Goal: Task Accomplishment & Management: Complete application form

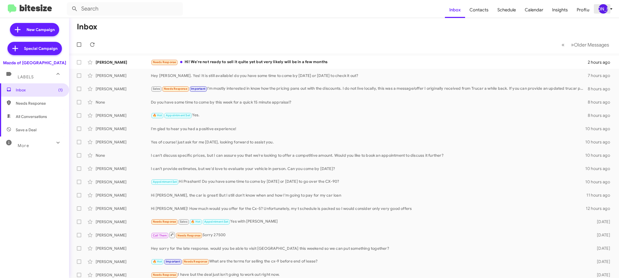
click at [607, 10] on div "[PERSON_NAME]" at bounding box center [603, 8] width 9 height 9
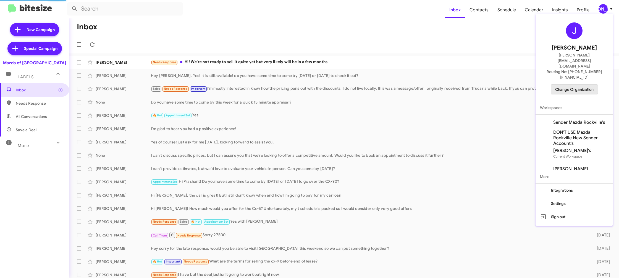
click at [560, 85] on span "Change Organization" at bounding box center [575, 89] width 38 height 9
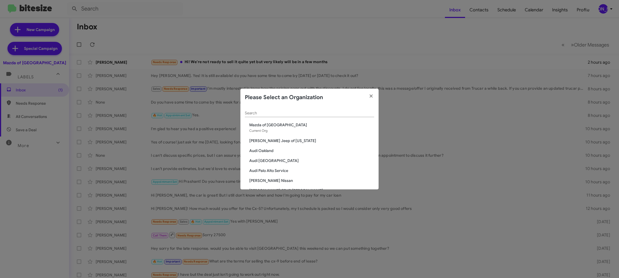
drag, startPoint x: 256, startPoint y: 114, endPoint x: 256, endPoint y: 111, distance: 3.3
click at [256, 112] on input "Search" at bounding box center [309, 113] width 129 height 4
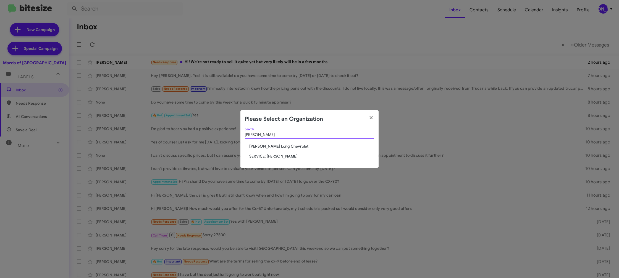
type input "daniel"
click at [269, 142] on div "daniel Search" at bounding box center [309, 136] width 129 height 16
click at [269, 143] on div "daniel Search" at bounding box center [309, 136] width 129 height 16
click at [269, 145] on span "[PERSON_NAME] Long Chevrolet" at bounding box center [311, 146] width 125 height 6
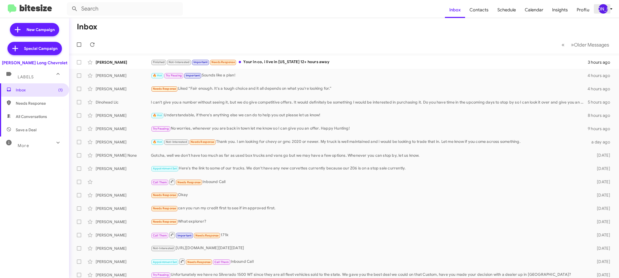
drag, startPoint x: 611, startPoint y: 12, endPoint x: 608, endPoint y: 12, distance: 3.6
click at [611, 12] on span "[PERSON_NAME]" at bounding box center [607, 8] width 17 height 9
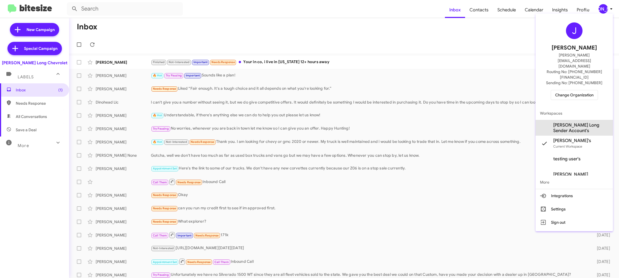
click at [567, 122] on span "Daniels Long Sender Account's" at bounding box center [581, 127] width 55 height 11
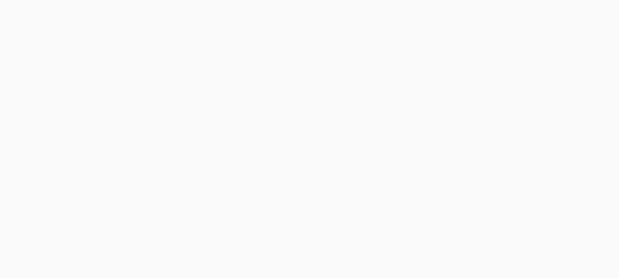
click at [479, 11] on body at bounding box center [309, 139] width 619 height 278
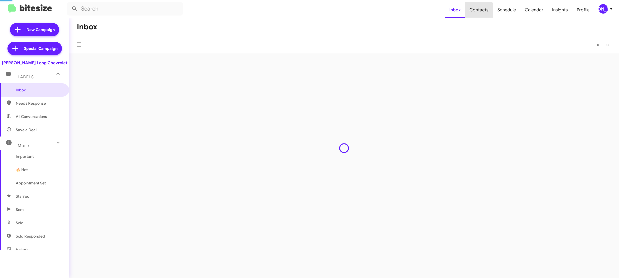
click at [479, 11] on span "Contacts" at bounding box center [479, 10] width 28 height 16
type input "in:groups"
click at [479, 11] on span "Contacts" at bounding box center [479, 10] width 28 height 16
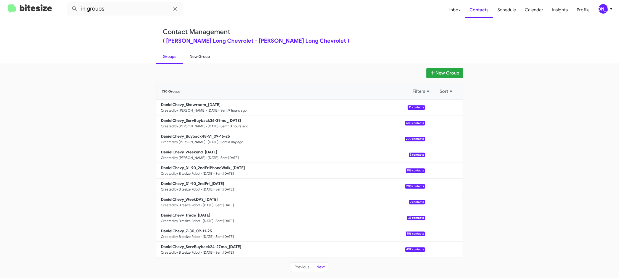
click at [195, 55] on link "New Group" at bounding box center [200, 56] width 34 height 14
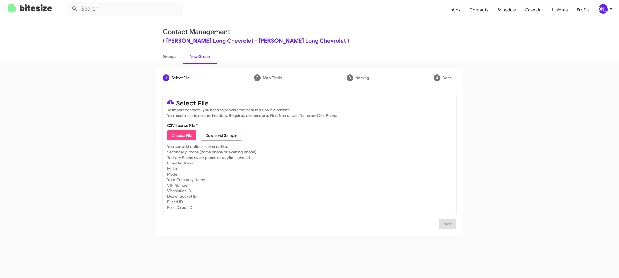
click at [599, 5] on span "[PERSON_NAME]" at bounding box center [607, 8] width 17 height 9
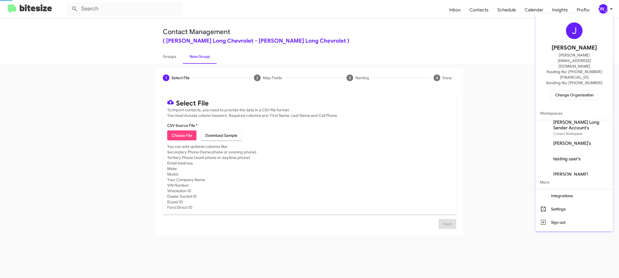
click at [599, 5] on div at bounding box center [309, 139] width 619 height 278
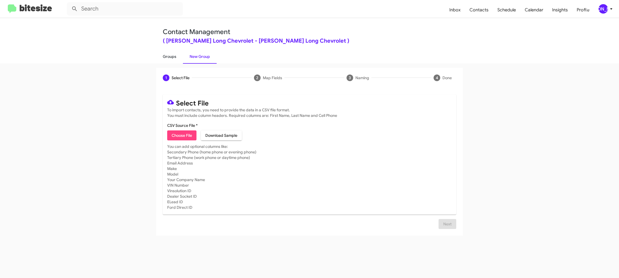
click at [178, 55] on link "Groups" at bounding box center [169, 56] width 27 height 14
type input "in:groups"
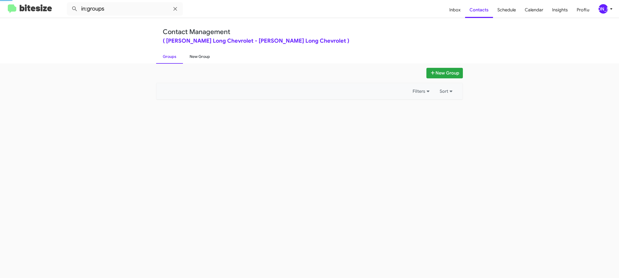
click at [195, 57] on link "New Group" at bounding box center [200, 56] width 34 height 14
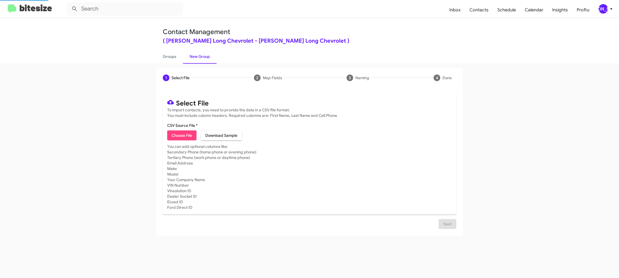
click at [195, 57] on link "New Group" at bounding box center [200, 56] width 34 height 14
drag, startPoint x: 195, startPoint y: 57, endPoint x: 202, endPoint y: 15, distance: 42.6
click at [195, 52] on link "New Group" at bounding box center [200, 56] width 34 height 14
click at [174, 138] on span "Choose File" at bounding box center [182, 135] width 20 height 10
type input "DanielChevy_7-30_09-18-25"
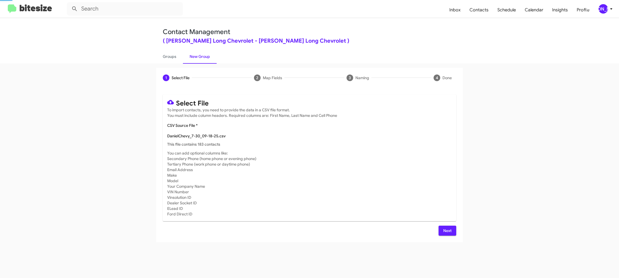
click at [416, 153] on mat-card-subtitle "You can add optional columns like: Secondary Phone (home phone or evening phone…" at bounding box center [309, 183] width 285 height 66
click at [444, 232] on span "Next" at bounding box center [447, 230] width 9 height 10
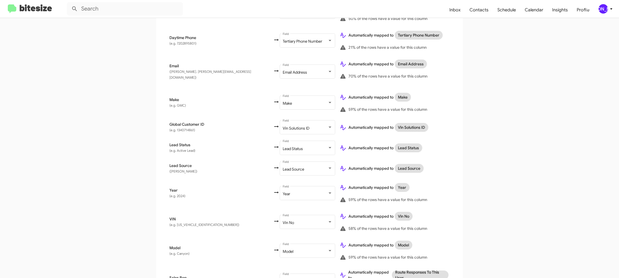
scroll to position [271, 0]
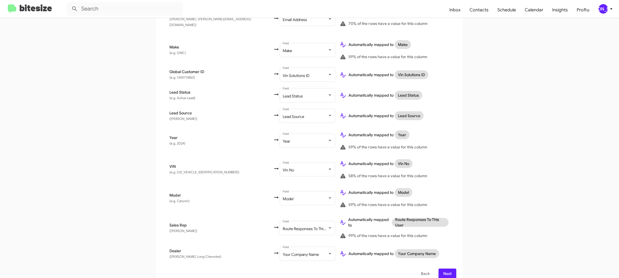
click at [611, 10] on icon at bounding box center [611, 9] width 7 height 7
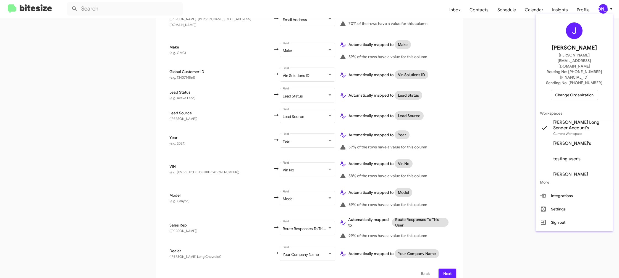
click at [611, 10] on div at bounding box center [309, 139] width 619 height 278
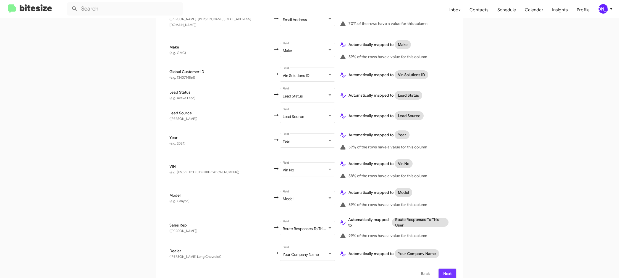
click at [449, 268] on span "Next" at bounding box center [447, 273] width 9 height 10
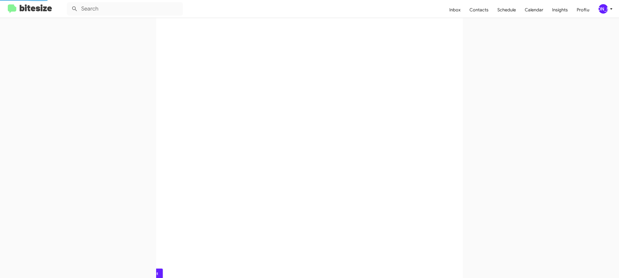
scroll to position [0, 0]
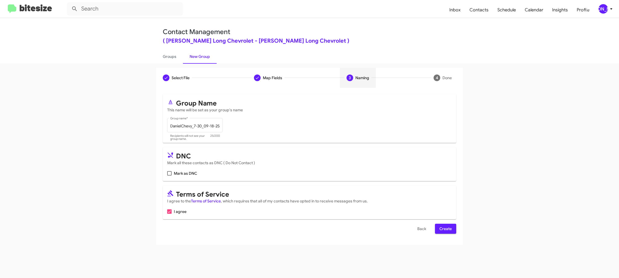
click at [446, 228] on span "Create" at bounding box center [446, 228] width 12 height 10
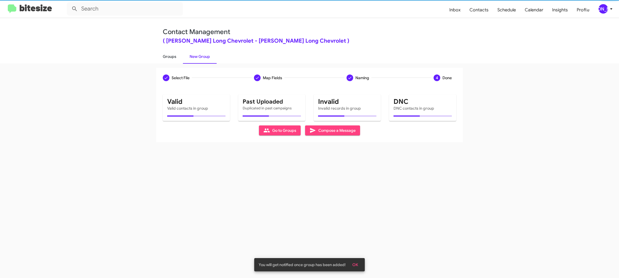
click at [173, 61] on link "Groups" at bounding box center [169, 56] width 27 height 14
type input "in:groups"
drag, startPoint x: 173, startPoint y: 61, endPoint x: 183, endPoint y: 58, distance: 10.0
click at [174, 61] on link "Groups" at bounding box center [169, 56] width 27 height 14
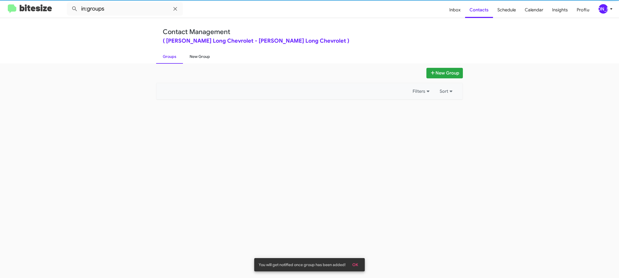
click at [195, 57] on link "New Group" at bounding box center [200, 56] width 34 height 14
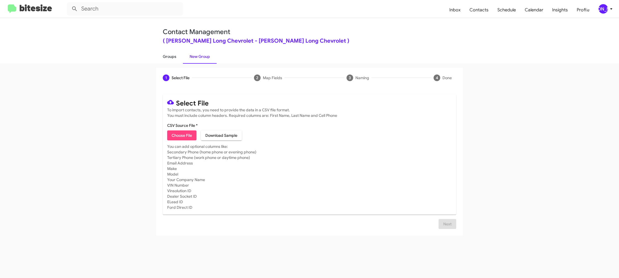
click at [170, 58] on link "Groups" at bounding box center [169, 56] width 27 height 14
type input "in:groups"
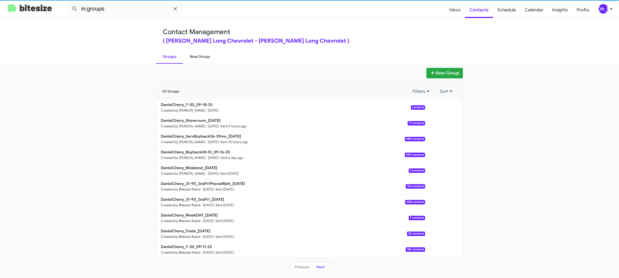
click at [201, 54] on link "New Group" at bounding box center [200, 56] width 34 height 14
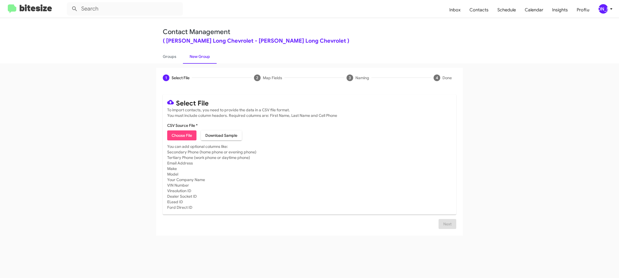
click at [192, 135] on span "Choose File" at bounding box center [182, 135] width 20 height 10
type input "DanielChevy_Trade_09-18-25"
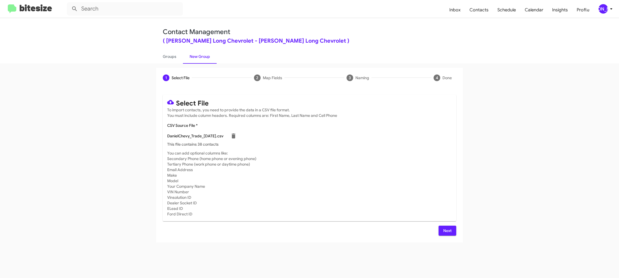
click at [321, 127] on mat-card-content "CSV Source File * DanielChevy_Trade_09-18-25.csv This file contains 38 contacts" at bounding box center [309, 135] width 285 height 24
click at [445, 228] on span "Next" at bounding box center [447, 230] width 9 height 10
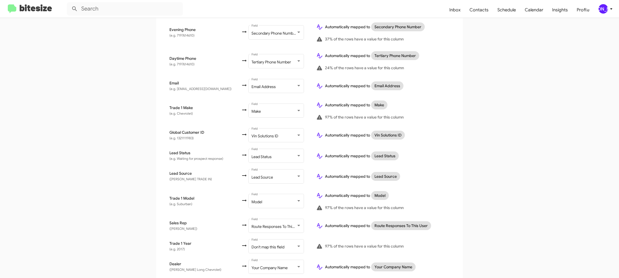
scroll to position [197, 0]
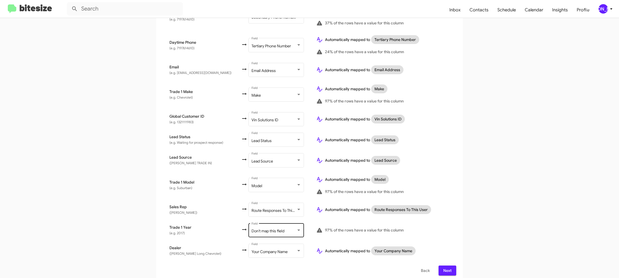
click at [270, 222] on div "Don't map this field Field" at bounding box center [277, 229] width 50 height 15
click at [265, 212] on span "Year" at bounding box center [276, 212] width 62 height 12
click at [453, 170] on td "Automatically mapped to Model 97% of the rows have a value for this column" at bounding box center [384, 184] width 145 height 29
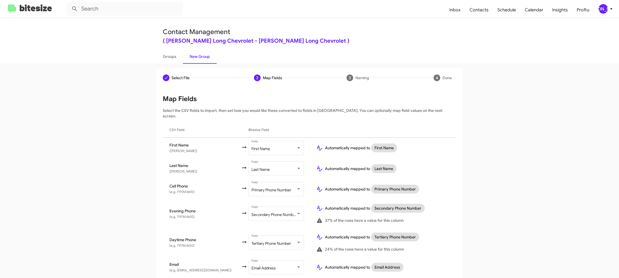
scroll to position [197, 0]
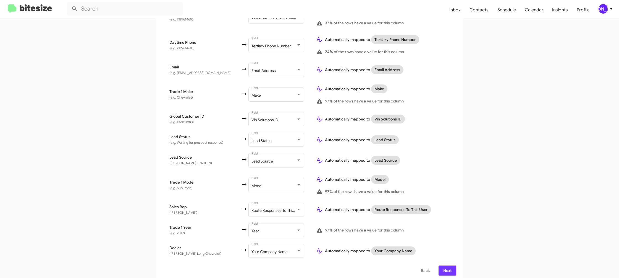
click at [442, 265] on button "Next" at bounding box center [448, 270] width 18 height 10
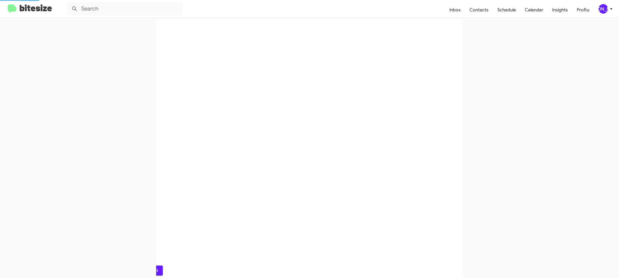
scroll to position [0, 0]
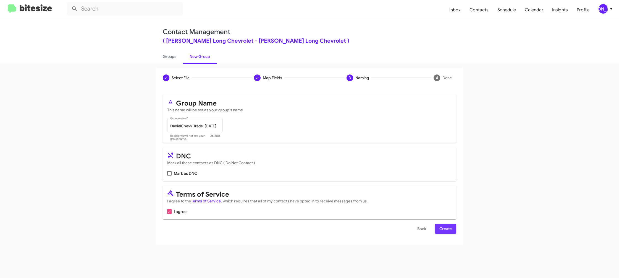
drag, startPoint x: 446, startPoint y: 230, endPoint x: 259, endPoint y: 44, distance: 263.8
click at [432, 219] on form "Group Name This name will be set as your group's name DanielChevy_Trade_09-18-2…" at bounding box center [310, 163] width 294 height 139
click at [439, 225] on button "Create" at bounding box center [445, 228] width 21 height 10
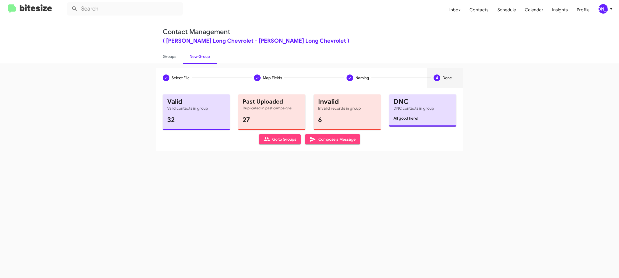
click at [171, 65] on div "Select File Map Fields Naming 4 Done Select File To import contacts, you need t…" at bounding box center [309, 170] width 619 height 214
click at [171, 61] on link "Groups" at bounding box center [169, 56] width 27 height 14
type input "in:groups"
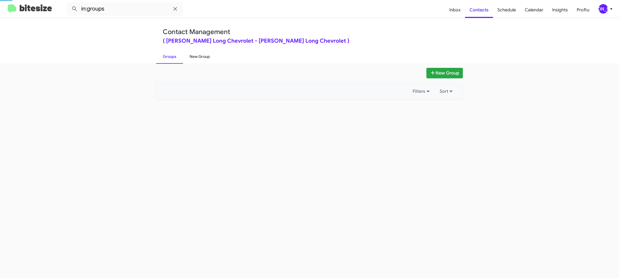
click at [200, 58] on link "New Group" at bounding box center [200, 56] width 34 height 14
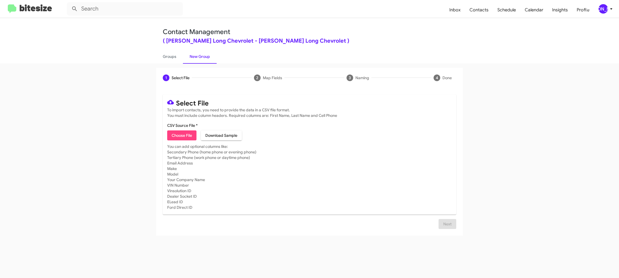
click at [193, 132] on mat-card-content "CSV Source File * Choose File Download Sample" at bounding box center [309, 132] width 285 height 18
click at [166, 137] on mat-card "Select File To import contacts, you need to provide the data in a CSV file form…" at bounding box center [310, 154] width 294 height 120
click at [174, 133] on span "Choose File" at bounding box center [182, 135] width 20 height 10
type input "DanielChevy_WeekDAY_09-18-25"
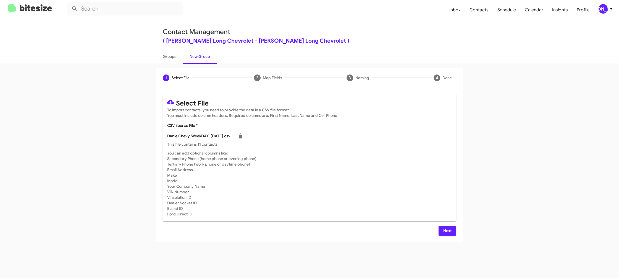
click at [374, 157] on mat-card-subtitle "You can add optional columns like: Secondary Phone (home phone or evening phone…" at bounding box center [309, 183] width 285 height 66
click at [447, 233] on span "Next" at bounding box center [447, 230] width 9 height 10
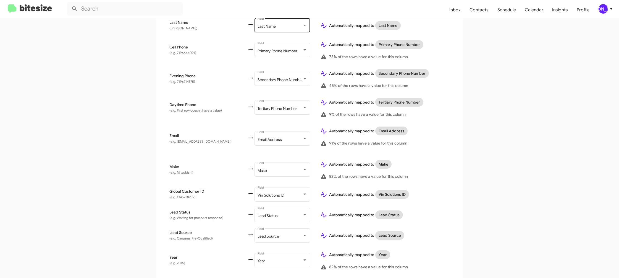
scroll to position [254, 0]
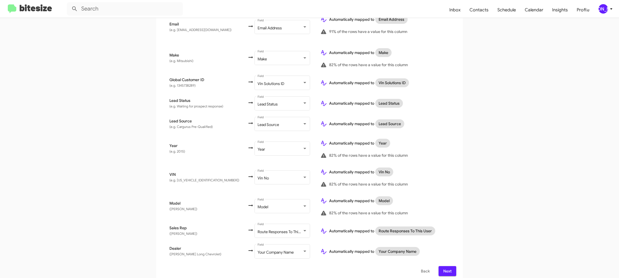
click at [451, 266] on span "Next" at bounding box center [447, 271] width 9 height 10
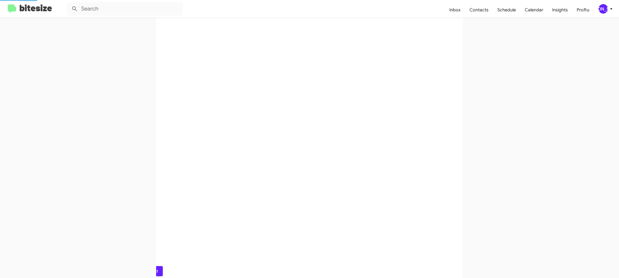
scroll to position [0, 0]
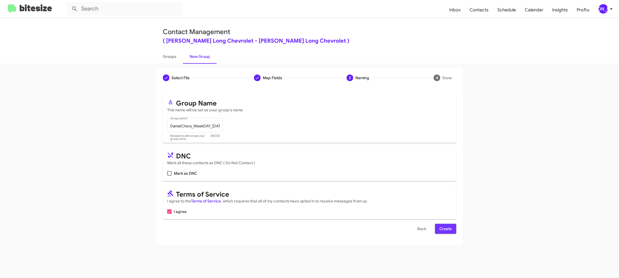
drag, startPoint x: 441, startPoint y: 225, endPoint x: 416, endPoint y: 207, distance: 31.5
click at [441, 225] on span "Create" at bounding box center [446, 228] width 12 height 10
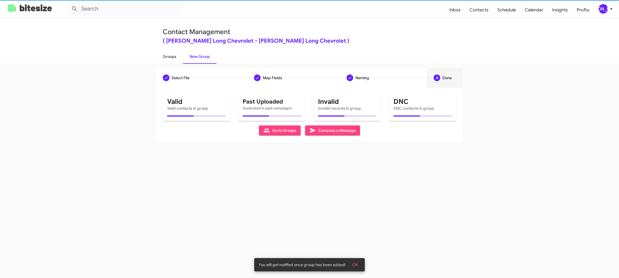
click at [172, 57] on link "Groups" at bounding box center [169, 56] width 27 height 14
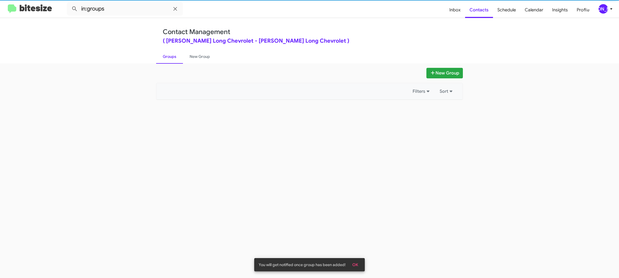
click at [172, 57] on link "Groups" at bounding box center [169, 56] width 27 height 14
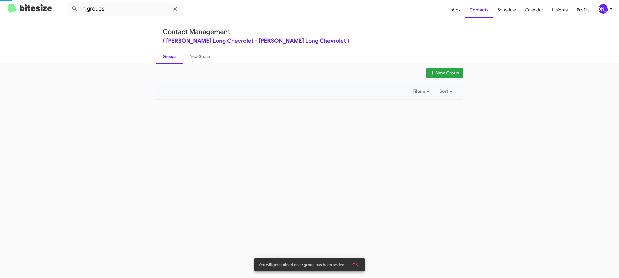
click at [172, 57] on link "Groups" at bounding box center [169, 56] width 27 height 14
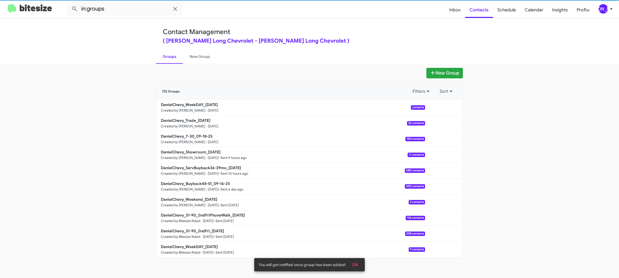
click at [172, 57] on link "Groups" at bounding box center [169, 56] width 27 height 14
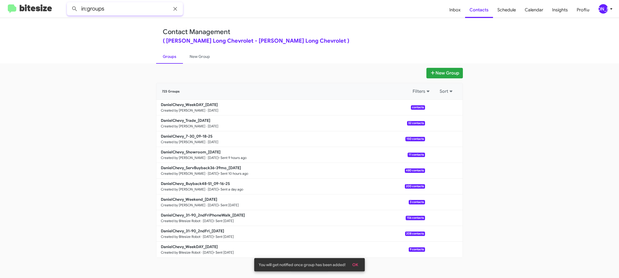
click at [127, 6] on input "in:groups" at bounding box center [125, 8] width 116 height 13
click at [69, 3] on button at bounding box center [74, 8] width 11 height 11
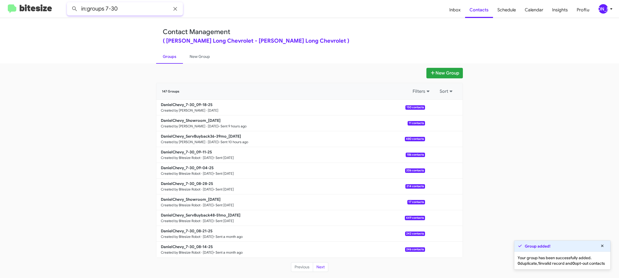
click at [69, 3] on button at bounding box center [74, 8] width 11 height 11
type input "in:groups weekda"
click at [69, 3] on button at bounding box center [74, 8] width 11 height 11
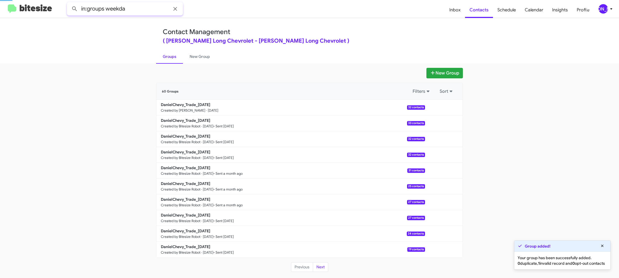
click at [69, 3] on button at bounding box center [74, 8] width 11 height 11
click at [194, 55] on link "New Group" at bounding box center [200, 56] width 34 height 14
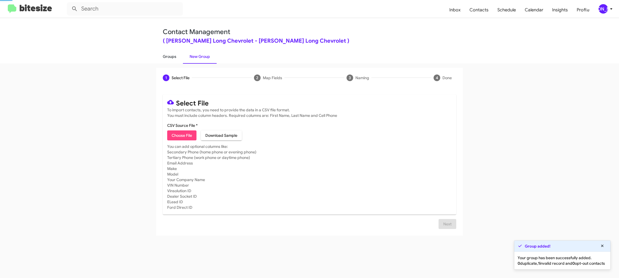
click at [173, 56] on link "Groups" at bounding box center [169, 56] width 27 height 14
type input "in:groups"
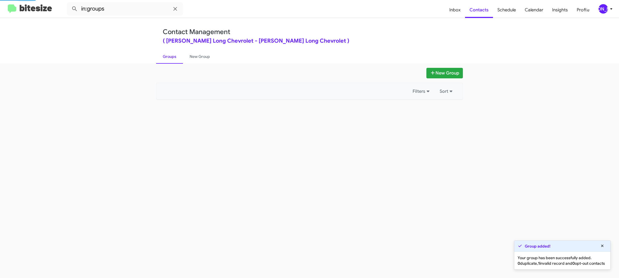
click at [173, 56] on link "Groups" at bounding box center [169, 56] width 27 height 14
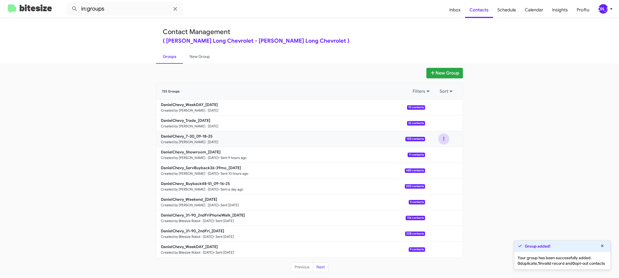
click at [443, 140] on button at bounding box center [444, 138] width 11 height 11
click at [443, 149] on button "View contacts" at bounding box center [427, 153] width 44 height 13
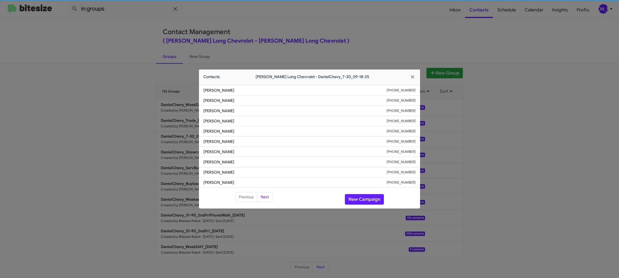
click at [226, 144] on li "Steve Rose +17196480805" at bounding box center [309, 141] width 221 height 10
copy span "Steve Rose"
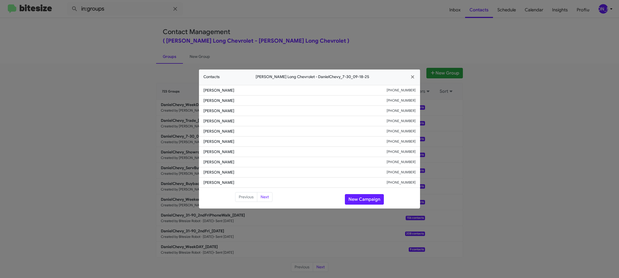
drag, startPoint x: 400, startPoint y: 139, endPoint x: 405, endPoint y: 142, distance: 5.9
click at [400, 140] on small "+17196480805" at bounding box center [401, 142] width 29 height 6
click at [405, 142] on small "+17196480805" at bounding box center [401, 142] width 29 height 6
drag, startPoint x: 405, startPoint y: 142, endPoint x: 336, endPoint y: 84, distance: 90.1
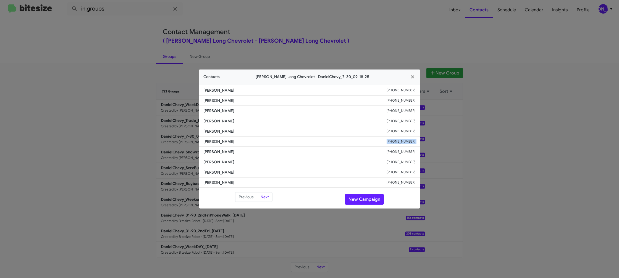
click at [404, 140] on small "+17196480805" at bounding box center [401, 142] width 29 height 6
copy small "+17196480805"
drag, startPoint x: 293, startPoint y: 27, endPoint x: 318, endPoint y: 53, distance: 35.8
click at [295, 30] on modal-container "Contacts Daniels Long Chevrolet - DanielChevy_7-30_09-18-25 Raymond Embry +1719…" at bounding box center [309, 139] width 619 height 278
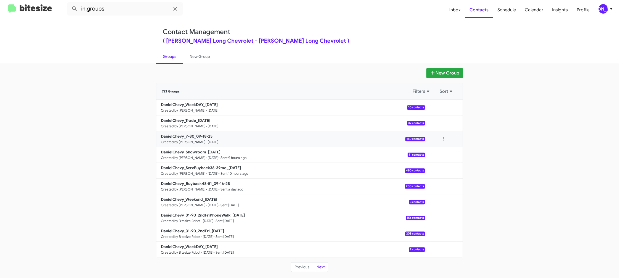
drag, startPoint x: 449, startPoint y: 127, endPoint x: 446, endPoint y: 132, distance: 5.2
click at [449, 127] on div at bounding box center [444, 123] width 11 height 11
drag, startPoint x: 447, startPoint y: 125, endPoint x: 446, endPoint y: 129, distance: 3.6
click at [447, 125] on button at bounding box center [444, 123] width 11 height 11
drag, startPoint x: 446, startPoint y: 129, endPoint x: 447, endPoint y: 134, distance: 5.5
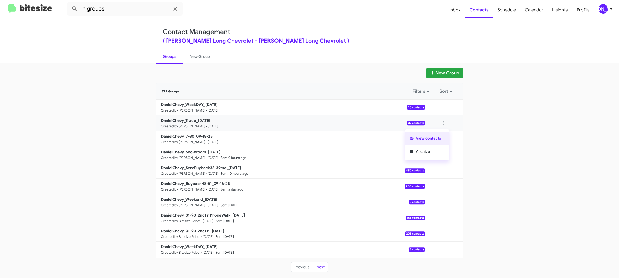
click at [447, 134] on button "View contacts" at bounding box center [427, 137] width 44 height 13
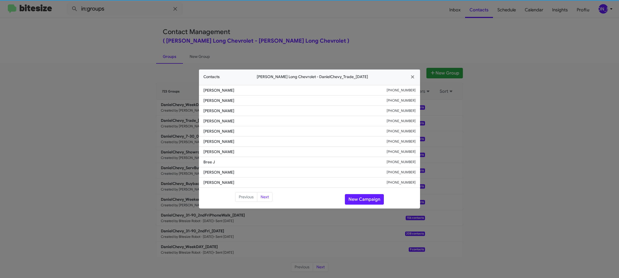
click at [219, 147] on li "Charley Jay +15412858715" at bounding box center [309, 152] width 221 height 10
click at [218, 141] on span "James Santiago" at bounding box center [295, 142] width 183 height 6
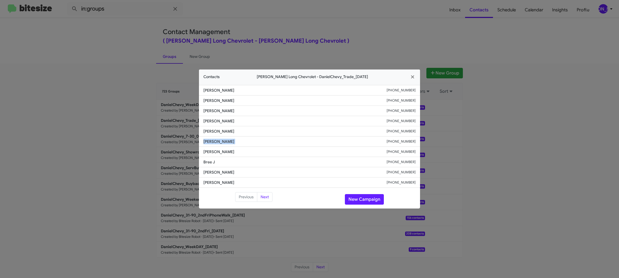
click at [218, 141] on span "James Santiago" at bounding box center [295, 142] width 183 height 6
copy span "James Santiago"
drag, startPoint x: 336, startPoint y: 37, endPoint x: 357, endPoint y: 57, distance: 28.8
click at [342, 42] on modal-container "Contacts Daniels Long Chevrolet - DanielChevy_Trade_09-18-25 Jon Elliott +17205…" at bounding box center [309, 139] width 619 height 278
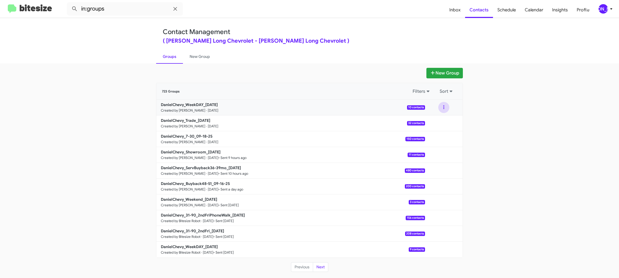
drag, startPoint x: 444, startPoint y: 108, endPoint x: 444, endPoint y: 112, distance: 3.4
click at [444, 109] on button at bounding box center [444, 107] width 11 height 11
click at [436, 125] on button "View contacts" at bounding box center [427, 122] width 44 height 13
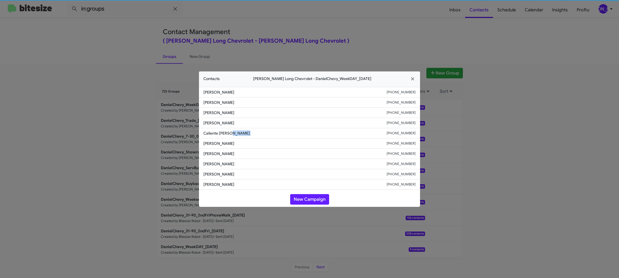
click at [215, 138] on li "Caliente Greene +17027873859" at bounding box center [309, 133] width 221 height 10
drag, startPoint x: 159, startPoint y: 100, endPoint x: 196, endPoint y: 133, distance: 49.4
click at [159, 100] on modal-container "Contacts Daniels Long Chevrolet - DanielChevy_WeekDAY_09-18-25 Brian Kittrell +…" at bounding box center [309, 139] width 619 height 278
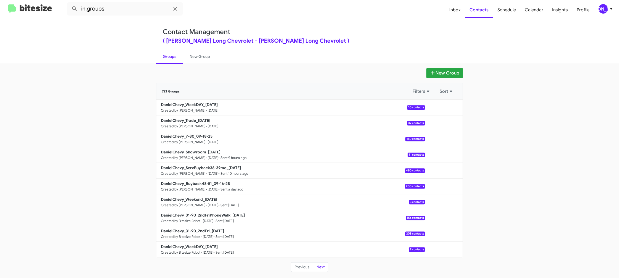
click at [202, 138] on b "DanielChevy_7-30_09-18-25" at bounding box center [187, 136] width 52 height 5
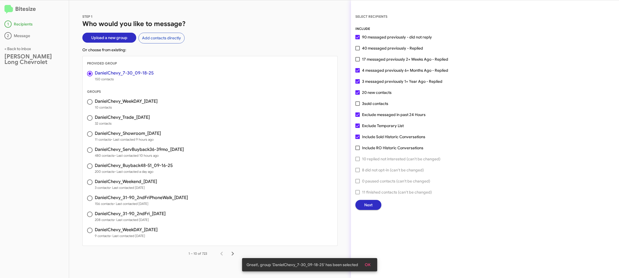
click at [362, 202] on button "Next" at bounding box center [369, 205] width 26 height 10
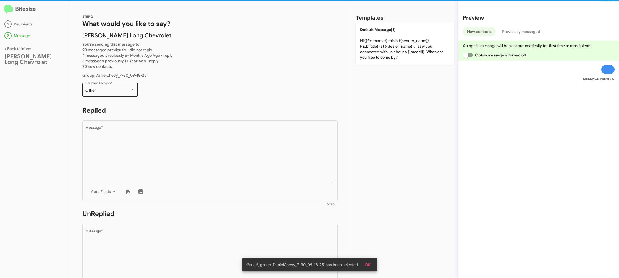
click at [116, 85] on div "Other Campaign Category *" at bounding box center [110, 88] width 50 height 15
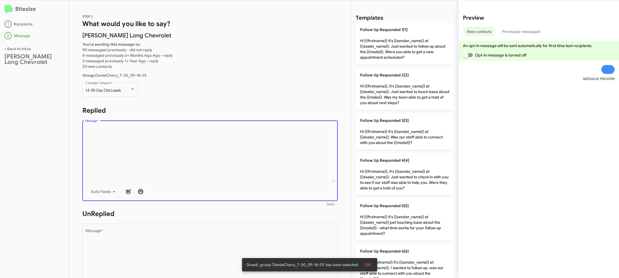
click at [194, 150] on textarea "Message *" at bounding box center [210, 154] width 250 height 56
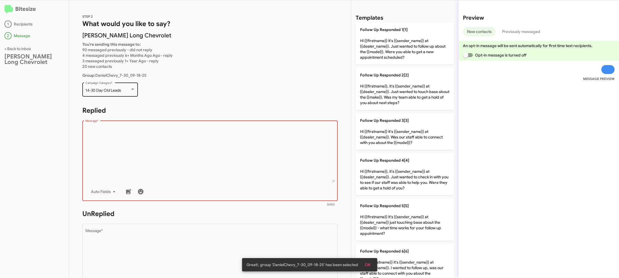
click at [119, 92] on span "14-30 Day Old Leads" at bounding box center [103, 90] width 36 height 5
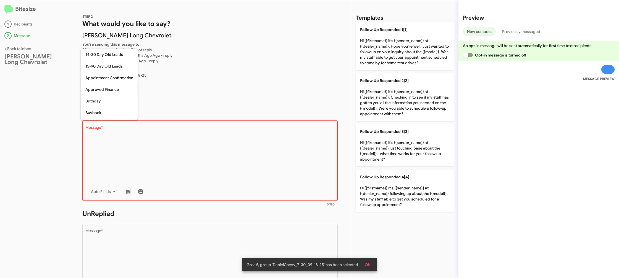
scroll to position [231, 0]
click at [200, 157] on div at bounding box center [309, 139] width 619 height 278
click at [200, 157] on textarea "Message *" at bounding box center [210, 154] width 250 height 56
drag, startPoint x: 200, startPoint y: 157, endPoint x: 306, endPoint y: 118, distance: 112.6
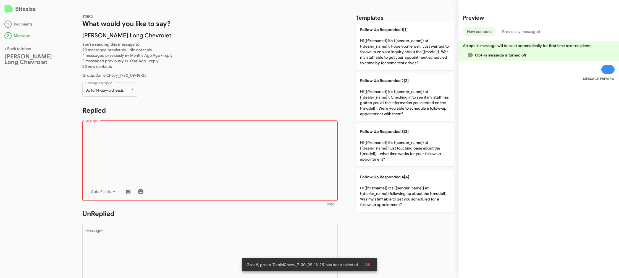
click at [200, 155] on textarea "Message *" at bounding box center [210, 154] width 250 height 56
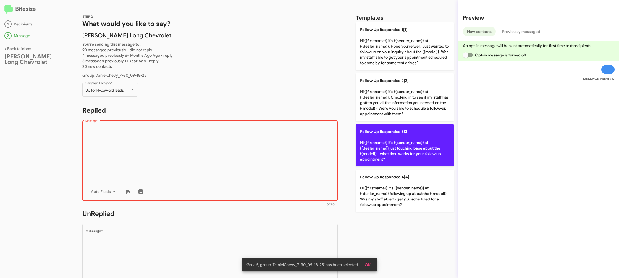
click at [391, 128] on p "Follow Up Responded 3[3] Hi {{firstname}} it's {{sender_name}} at {{dealer_name…" at bounding box center [405, 145] width 98 height 42
type textarea "Hi {{firstname}} it's {{sender_name}} at {{dealer_name}} just touching base abo…"
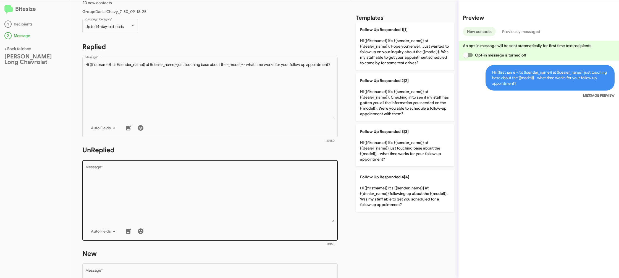
scroll to position [67, 0]
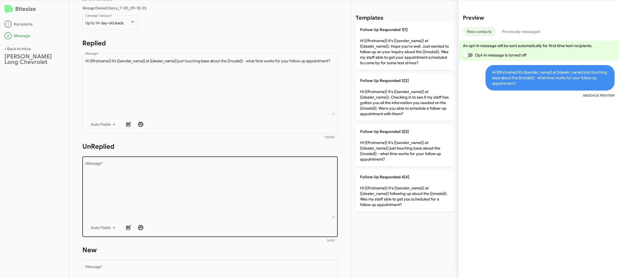
click at [272, 199] on textarea "Message *" at bounding box center [210, 190] width 250 height 56
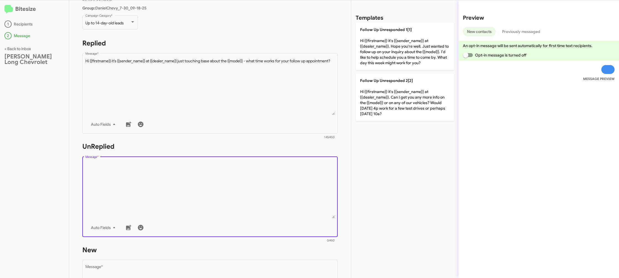
drag, startPoint x: 272, startPoint y: 199, endPoint x: 378, endPoint y: 71, distance: 166.4
click at [272, 196] on textarea "Message *" at bounding box center [210, 190] width 250 height 56
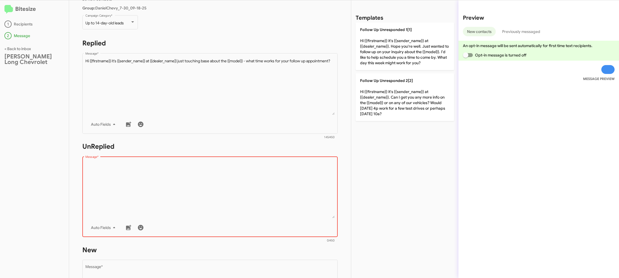
drag, startPoint x: 207, startPoint y: 172, endPoint x: 348, endPoint y: 90, distance: 163.6
click at [207, 172] on textarea "Message *" at bounding box center [210, 190] width 250 height 56
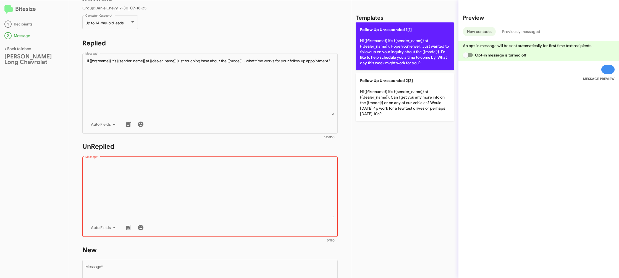
drag, startPoint x: 403, startPoint y: 46, endPoint x: 391, endPoint y: 54, distance: 15.5
click at [403, 46] on p "Follow Up Unresponded 1[1] Hi {{firstname}} it's {{sender_name}} at {{dealer_na…" at bounding box center [405, 46] width 98 height 48
type textarea "Hi {{firstname}} it's {{sender_name}} at {{dealer_name}}. Hope you're well. Jus…"
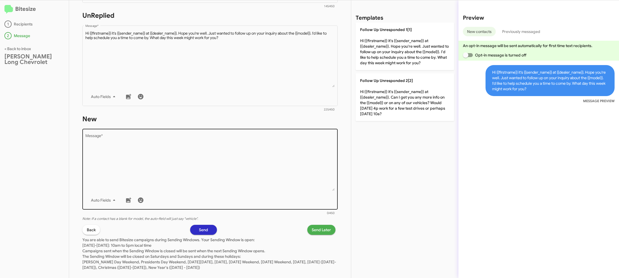
scroll to position [207, 0]
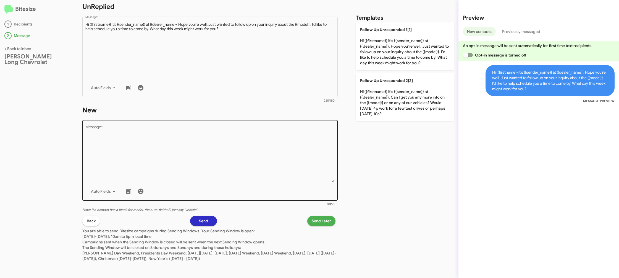
click at [223, 150] on textarea "Message *" at bounding box center [210, 153] width 250 height 56
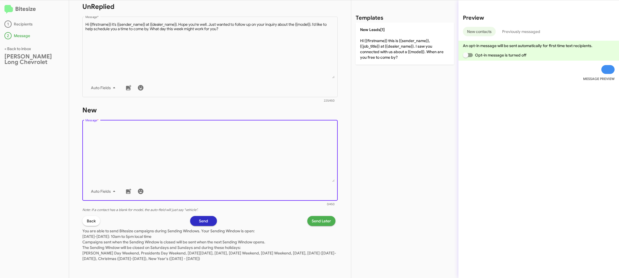
click at [237, 137] on textarea "Message *" at bounding box center [210, 153] width 250 height 56
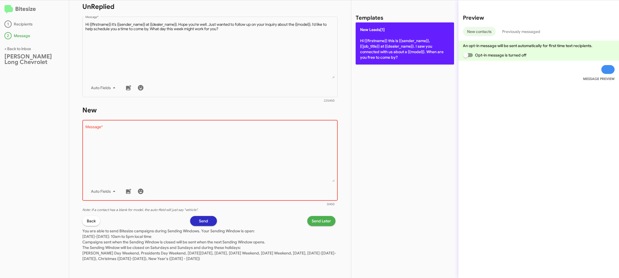
click at [386, 53] on p "New Leads[1] Hi {{firstname}} this is {{sender_name}}, {{job_title}} at {{deale…" at bounding box center [405, 43] width 98 height 42
type textarea "Hi {{firstname}} this is {{sender_name}}, {{job_title}} at {{dealer_name}}. I s…"
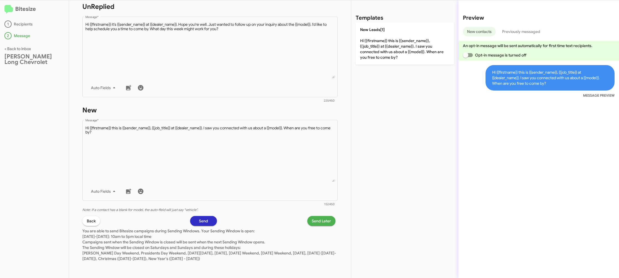
click at [309, 215] on div "STEP 2 What would you like to say? Daniels Long Chevrolet You're sending this m…" at bounding box center [210, 138] width 282 height 277
click at [314, 220] on button "Send Later" at bounding box center [322, 221] width 28 height 10
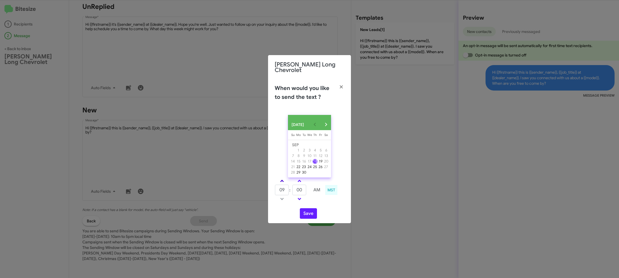
click at [282, 181] on span at bounding box center [282, 181] width 4 height 4
drag, startPoint x: 282, startPoint y: 181, endPoint x: 303, endPoint y: 181, distance: 20.5
click at [284, 181] on link at bounding box center [282, 181] width 10 height 6
type input "11"
click at [303, 181] on link at bounding box center [300, 181] width 10 height 6
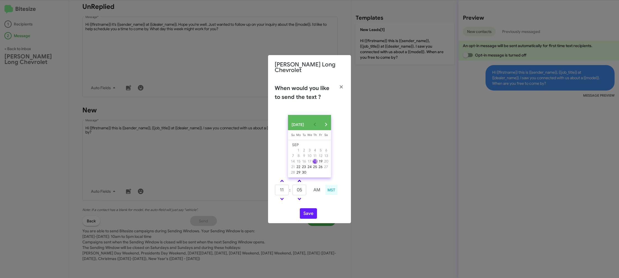
click at [303, 181] on link at bounding box center [300, 181] width 10 height 6
type input "10"
click at [307, 208] on button "Save" at bounding box center [308, 213] width 17 height 11
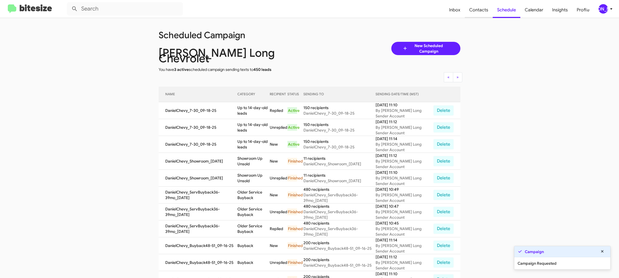
click at [472, 15] on span "Contacts" at bounding box center [479, 10] width 28 height 16
type input "in:groups"
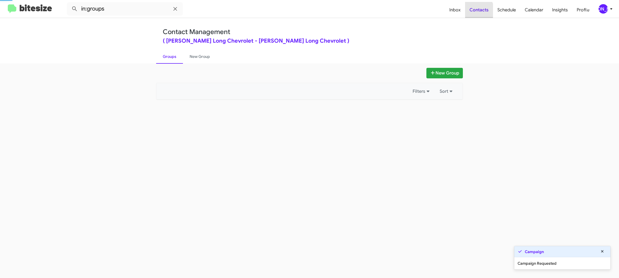
click at [472, 15] on span "Contacts" at bounding box center [479, 10] width 28 height 16
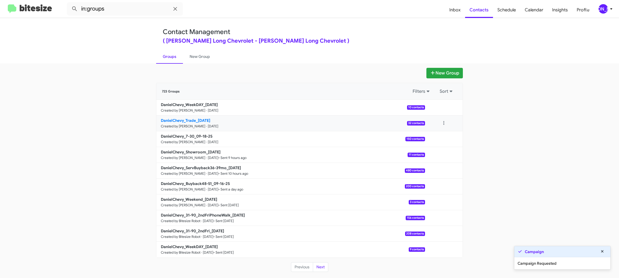
click at [195, 121] on b "DanielChevy_Trade_09-18-25" at bounding box center [186, 120] width 50 height 5
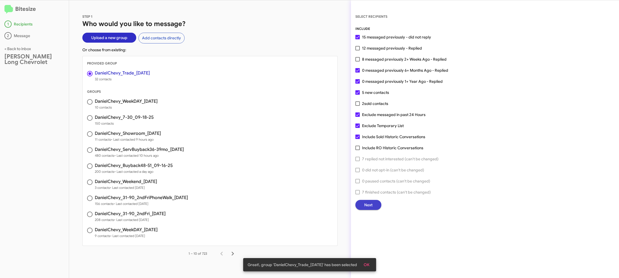
click at [369, 204] on span "Next" at bounding box center [369, 205] width 8 height 10
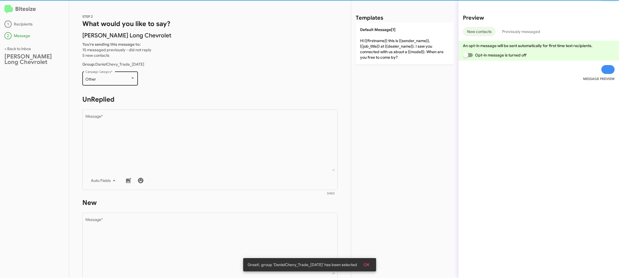
click at [110, 80] on div "Other" at bounding box center [107, 79] width 45 height 4
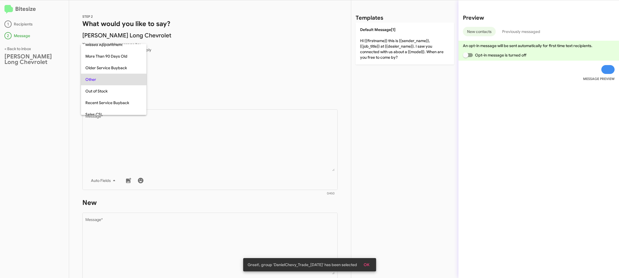
scroll to position [196, 0]
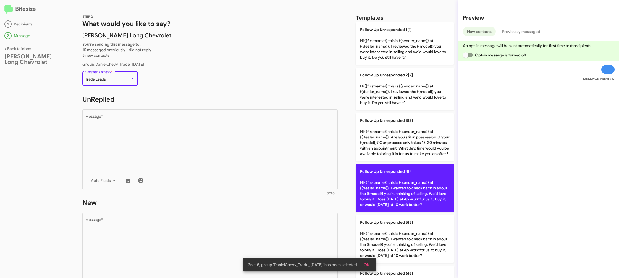
drag, startPoint x: 208, startPoint y: 160, endPoint x: 401, endPoint y: 189, distance: 195.3
click at [208, 160] on textarea "Message *" at bounding box center [210, 142] width 250 height 56
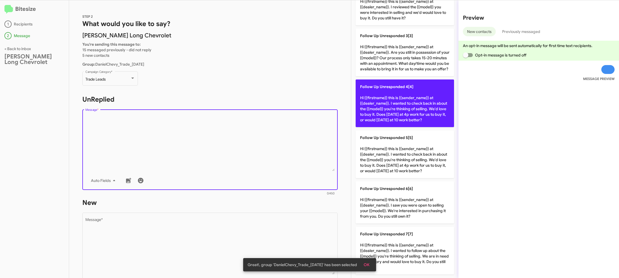
scroll to position [215, 0]
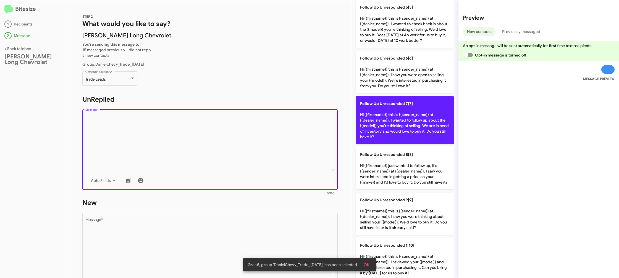
click at [412, 129] on p "Follow Up Unresponded 7[7] Hi {{firstname}} this is {{sender_name}} at {{dealer…" at bounding box center [405, 120] width 98 height 48
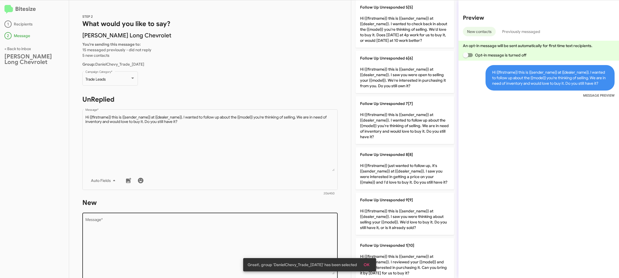
click at [225, 242] on textarea "Message *" at bounding box center [210, 246] width 250 height 56
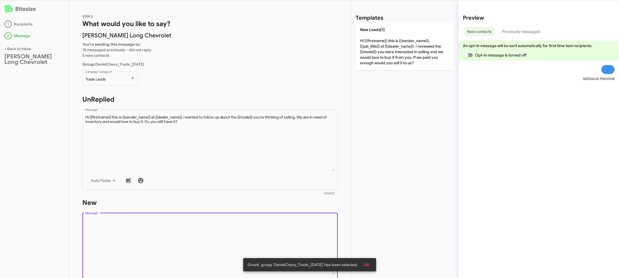
drag, startPoint x: 225, startPoint y: 242, endPoint x: 400, endPoint y: 165, distance: 191.8
click at [225, 240] on textarea "Message *" at bounding box center [210, 246] width 250 height 56
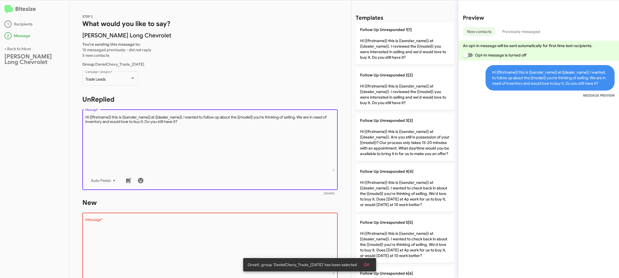
drag, startPoint x: 291, startPoint y: 134, endPoint x: 297, endPoint y: 132, distance: 6.1
click at [291, 133] on textarea "Message *" at bounding box center [210, 142] width 250 height 56
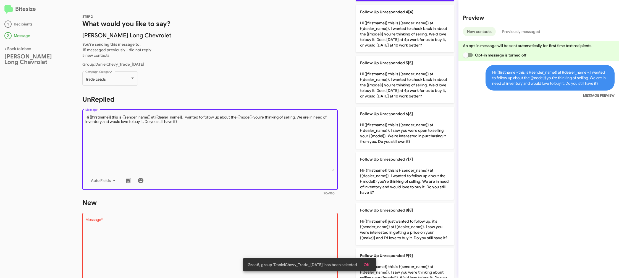
scroll to position [226, 0]
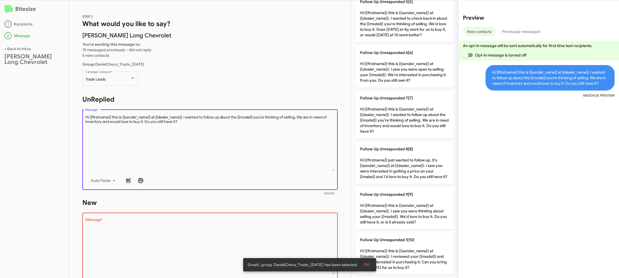
drag, startPoint x: 427, startPoint y: 167, endPoint x: 313, endPoint y: 194, distance: 117.3
click at [405, 168] on p "Follow Up Unresponded 8[8] Hi {{firstname}} just wanted to follow up, it's {{se…" at bounding box center [405, 163] width 98 height 42
type textarea "Hi {{firstname}} just wanted to follow up, it's {{sender_name}} at {{dealer_nam…"
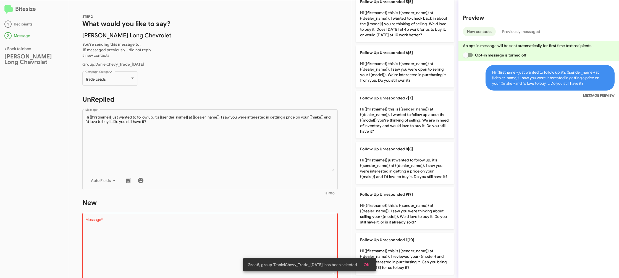
click at [290, 211] on form "New Drop image here to insert Auto Fields Message * 0/450" at bounding box center [210, 248] width 256 height 101
click at [288, 222] on textarea "Message *" at bounding box center [210, 246] width 250 height 56
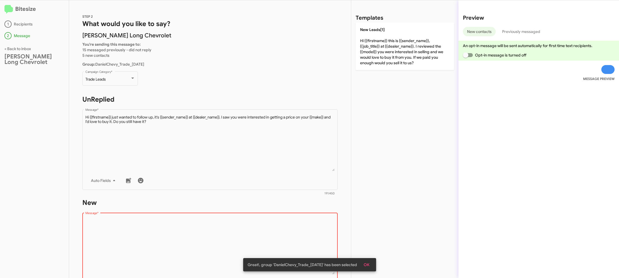
drag, startPoint x: 288, startPoint y: 222, endPoint x: 293, endPoint y: 205, distance: 17.5
click at [289, 214] on div "Drop image here to insert Auto Fields Message *" at bounding box center [210, 252] width 250 height 82
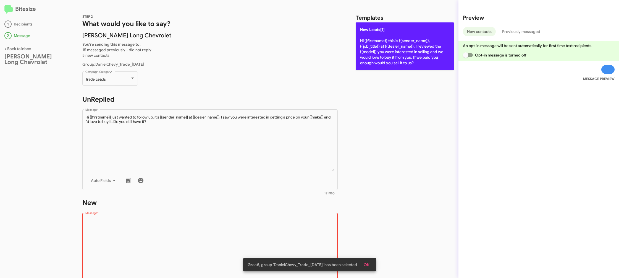
click at [388, 60] on p "New Leads[1] Hi {{firstname}} this is {{sender_name}}, {{job_title}} at {{deale…" at bounding box center [405, 46] width 98 height 48
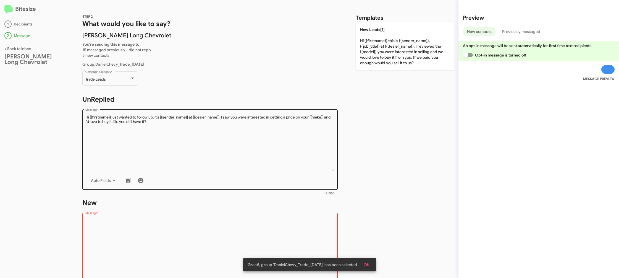
type textarea "Hi {{firstname}} this is {{sender_name}}, {{job_title}} at {{dealer_name}}. I r…"
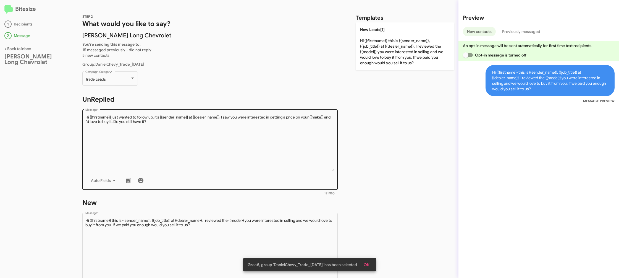
scroll to position [93, 0]
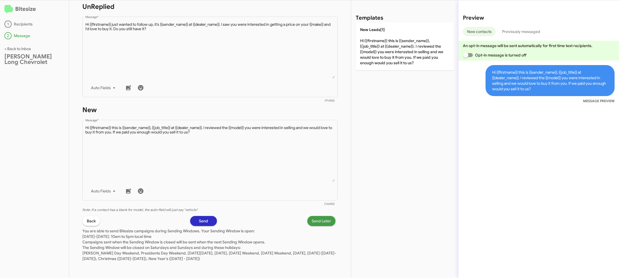
click at [317, 222] on span "Send Later" at bounding box center [321, 221] width 19 height 10
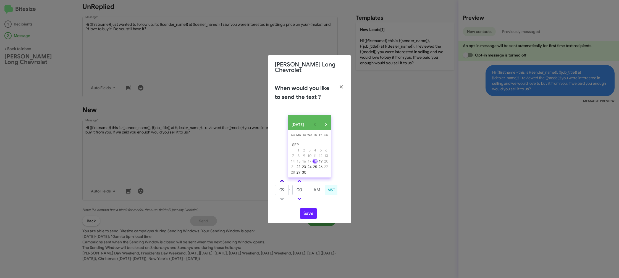
click at [281, 181] on link at bounding box center [282, 181] width 10 height 6
drag, startPoint x: 281, startPoint y: 181, endPoint x: 285, endPoint y: 181, distance: 3.9
click at [282, 181] on link at bounding box center [282, 181] width 10 height 6
type input "11"
click at [297, 186] on input "00" at bounding box center [300, 189] width 14 height 11
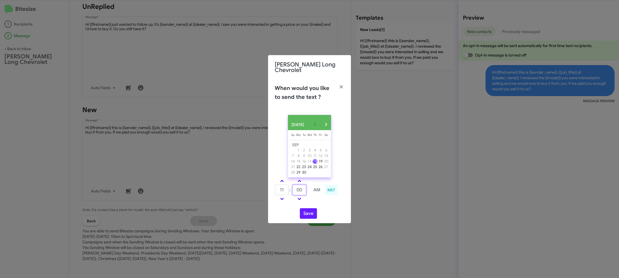
click at [297, 186] on input "00" at bounding box center [300, 189] width 14 height 11
type input "25"
click at [318, 200] on td at bounding box center [317, 198] width 15 height 7
click at [306, 210] on button "Save" at bounding box center [308, 213] width 17 height 11
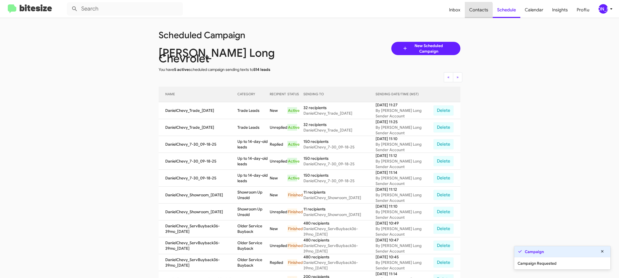
click at [479, 12] on span "Contacts" at bounding box center [479, 10] width 28 height 16
type input "in:groups"
click at [479, 12] on span "Contacts" at bounding box center [479, 10] width 28 height 16
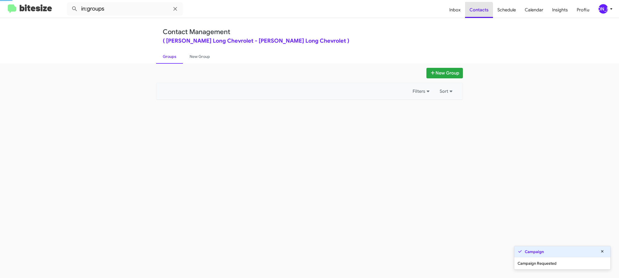
drag, startPoint x: 479, startPoint y: 12, endPoint x: 291, endPoint y: 81, distance: 200.4
click at [478, 12] on span "Contacts" at bounding box center [479, 10] width 28 height 16
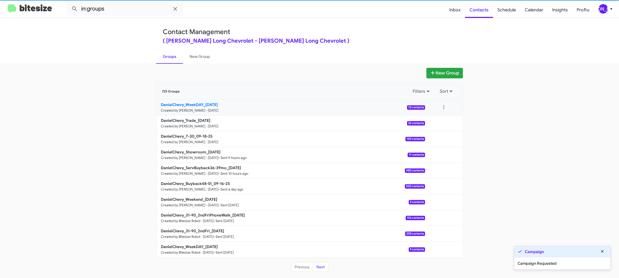
click at [210, 108] on small "Created by [PERSON_NAME] · [DATE]" at bounding box center [190, 110] width 58 height 4
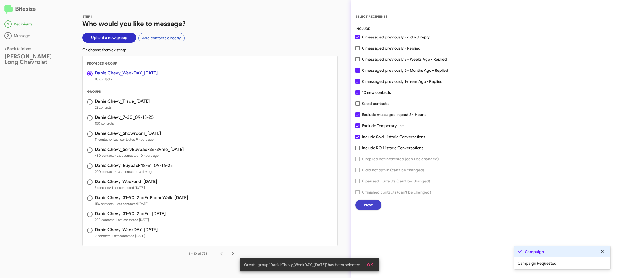
click at [372, 207] on span "Next" at bounding box center [369, 205] width 8 height 10
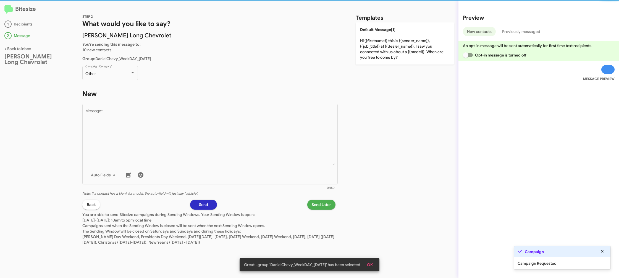
click at [110, 80] on div "Other Campaign Category *" at bounding box center [110, 75] width 56 height 19
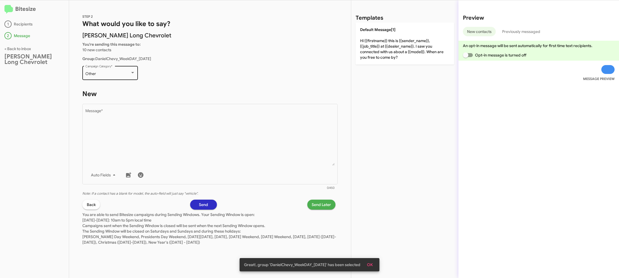
click at [111, 77] on div "Other Campaign Category *" at bounding box center [110, 72] width 50 height 15
drag, startPoint x: 204, startPoint y: 160, endPoint x: 330, endPoint y: 77, distance: 151.0
click at [204, 158] on textarea "Message *" at bounding box center [210, 137] width 250 height 56
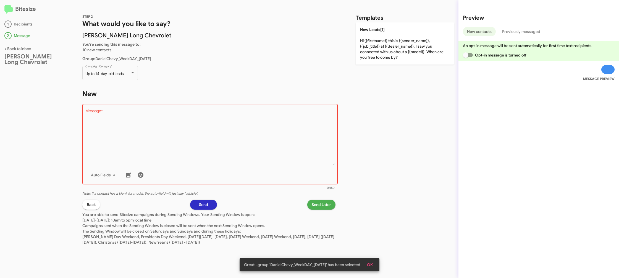
drag, startPoint x: 379, startPoint y: 52, endPoint x: 349, endPoint y: 143, distance: 95.6
click at [379, 52] on p "New Leads[1] Hi {{firstname}} this is {{sender_name}}, {{job_title}} at {{deale…" at bounding box center [405, 43] width 98 height 42
type textarea "Hi {{firstname}} this is {{sender_name}}, {{job_title}} at {{dealer_name}}. I s…"
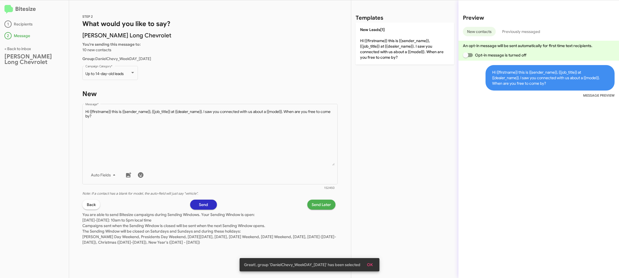
click at [317, 205] on span "Send Later" at bounding box center [321, 204] width 19 height 10
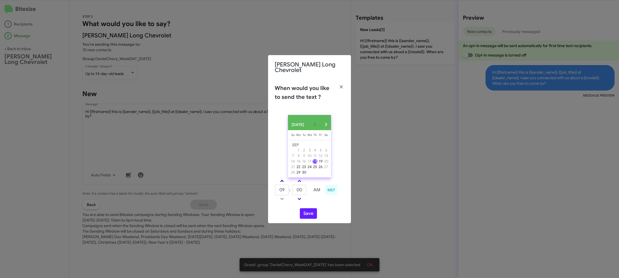
click at [281, 178] on link at bounding box center [282, 181] width 10 height 6
type input "10"
drag, startPoint x: 307, startPoint y: 191, endPoint x: 304, endPoint y: 190, distance: 3.5
click at [307, 191] on td at bounding box center [308, 189] width 3 height 11
click at [301, 189] on input "00" at bounding box center [300, 189] width 14 height 11
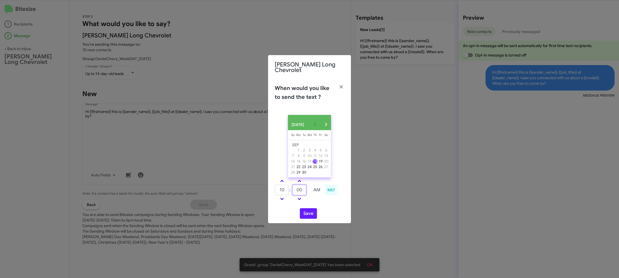
click at [301, 189] on input "00" at bounding box center [300, 189] width 14 height 11
click at [301, 188] on input "00" at bounding box center [300, 189] width 14 height 11
type input "45"
click at [315, 201] on td at bounding box center [317, 198] width 15 height 7
click at [306, 214] on button "Save" at bounding box center [308, 213] width 17 height 11
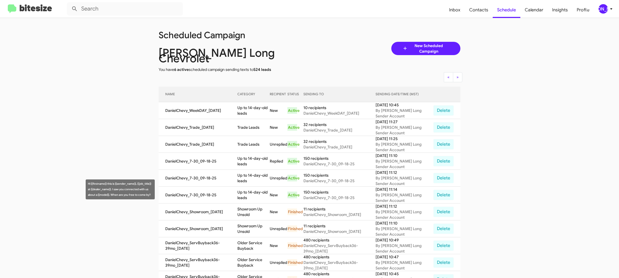
click at [253, 189] on td "Up to 14-day-old leads" at bounding box center [254, 194] width 32 height 17
copy td "Up to 14-day-old leads"
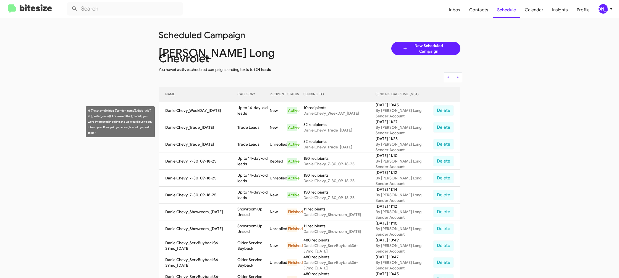
click at [246, 119] on td "Trade Leads" at bounding box center [254, 127] width 32 height 17
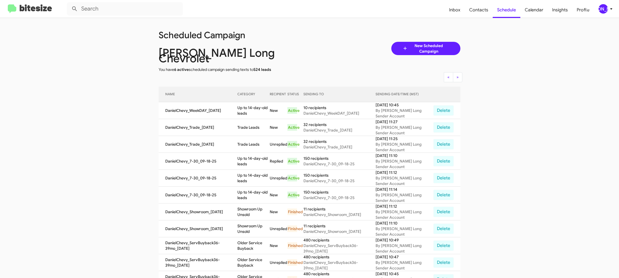
click at [246, 119] on td "Trade Leads" at bounding box center [254, 127] width 32 height 17
click at [245, 119] on td "Trade Leads" at bounding box center [254, 127] width 32 height 17
copy td "Trade Leads"
drag, startPoint x: 604, startPoint y: 6, endPoint x: 603, endPoint y: 9, distance: 3.0
click at [604, 7] on div "[PERSON_NAME]" at bounding box center [603, 8] width 9 height 9
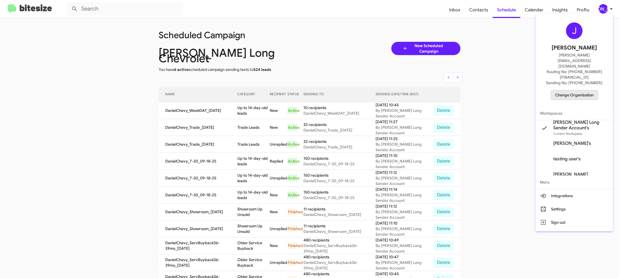
click at [561, 90] on span "Change Organization" at bounding box center [575, 94] width 38 height 9
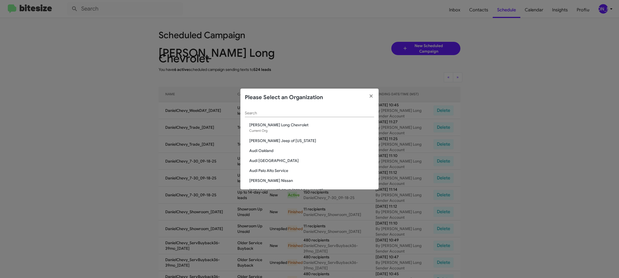
drag, startPoint x: 262, startPoint y: 118, endPoint x: 262, endPoint y: 115, distance: 2.8
click at [262, 116] on div "Search" at bounding box center [309, 114] width 129 height 16
click at [262, 115] on div "Search" at bounding box center [309, 111] width 129 height 11
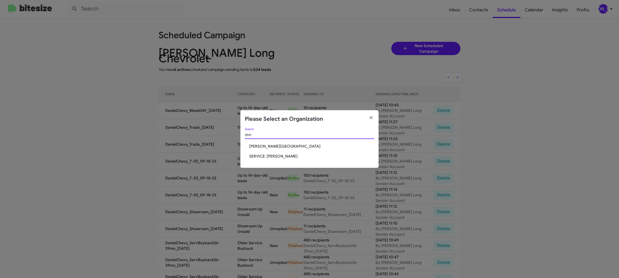
type input "don"
click at [277, 147] on span "Don Ledford Auto Center" at bounding box center [311, 146] width 125 height 6
drag, startPoint x: 277, startPoint y: 147, endPoint x: 229, endPoint y: 63, distance: 96.6
click at [277, 147] on span "Don Ledford Auto Center" at bounding box center [311, 146] width 125 height 6
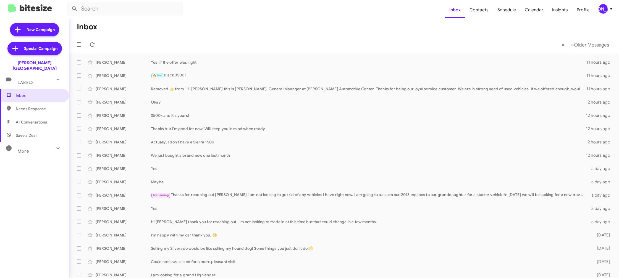
click at [611, 11] on icon at bounding box center [611, 9] width 7 height 7
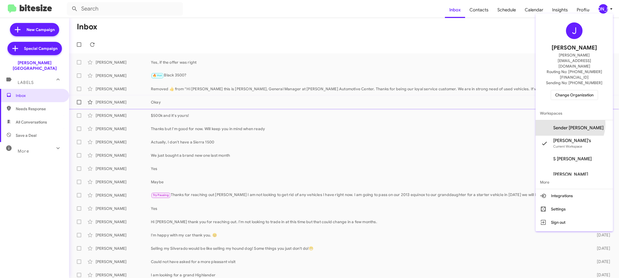
drag, startPoint x: 576, startPoint y: 107, endPoint x: 573, endPoint y: 103, distance: 5.3
click at [576, 120] on span "Sender Don Ledford's" at bounding box center [574, 127] width 77 height 15
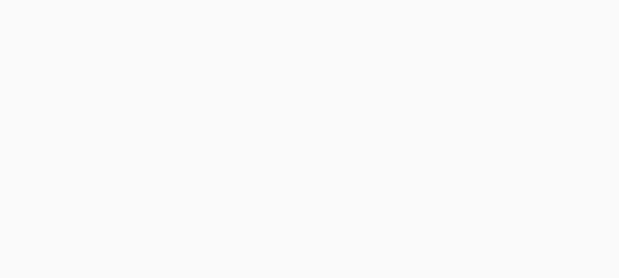
click at [483, 11] on body at bounding box center [309, 139] width 619 height 278
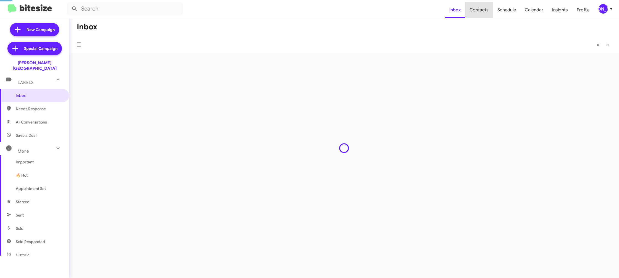
click at [483, 11] on span "Contacts" at bounding box center [479, 10] width 28 height 16
type input "in:groups"
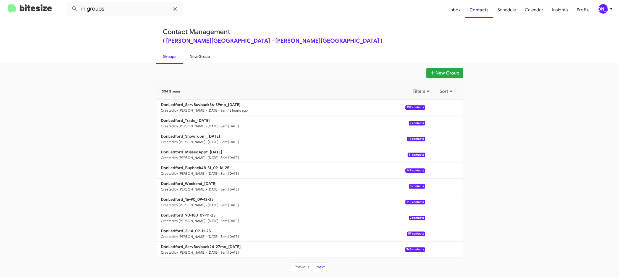
click at [205, 57] on link "New Group" at bounding box center [200, 56] width 34 height 14
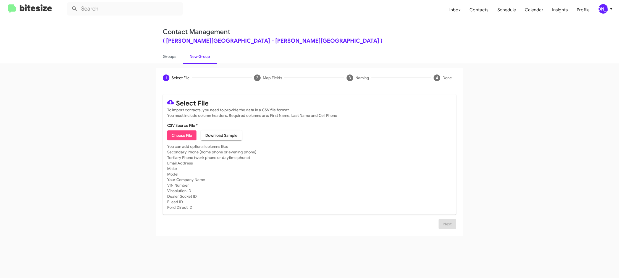
click at [610, 9] on icon at bounding box center [611, 9] width 7 height 7
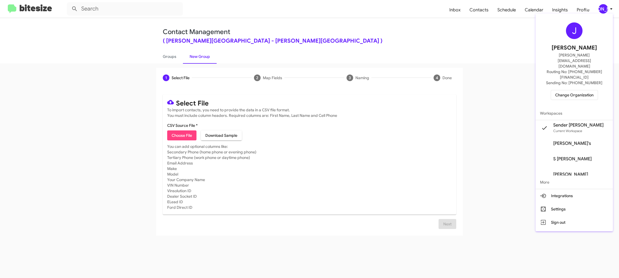
click at [185, 66] on div at bounding box center [309, 139] width 619 height 278
click at [175, 61] on link "Groups" at bounding box center [169, 56] width 27 height 14
type input "in:groups"
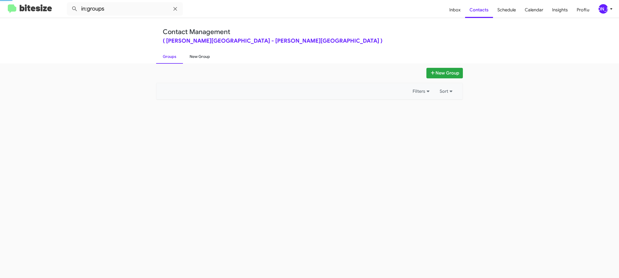
drag, startPoint x: 175, startPoint y: 61, endPoint x: 193, endPoint y: 57, distance: 18.3
click at [176, 60] on link "Groups" at bounding box center [169, 56] width 27 height 14
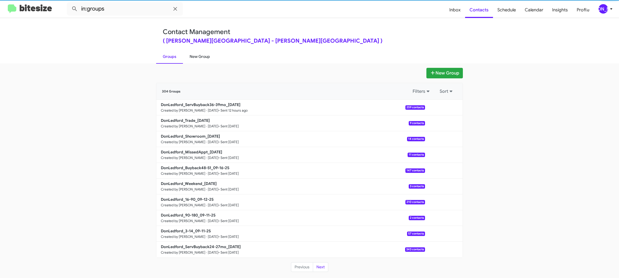
drag, startPoint x: 193, startPoint y: 57, endPoint x: 196, endPoint y: 50, distance: 7.4
click at [193, 57] on link "New Group" at bounding box center [200, 56] width 34 height 14
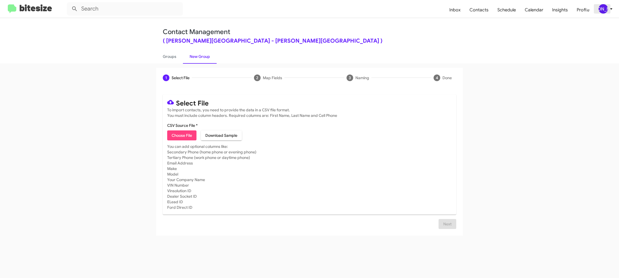
click at [605, 10] on div "[PERSON_NAME]" at bounding box center [603, 8] width 9 height 9
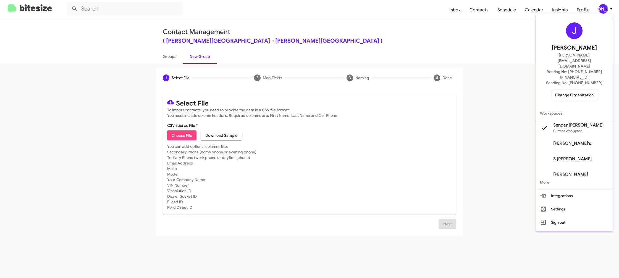
click at [605, 10] on div at bounding box center [309, 139] width 619 height 278
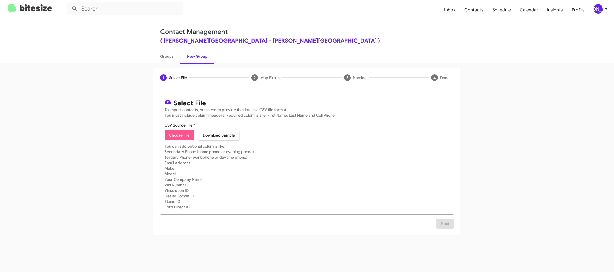
click at [178, 133] on span "Choose File" at bounding box center [179, 135] width 20 height 10
type input "DonLedford_3-14_09-18-25"
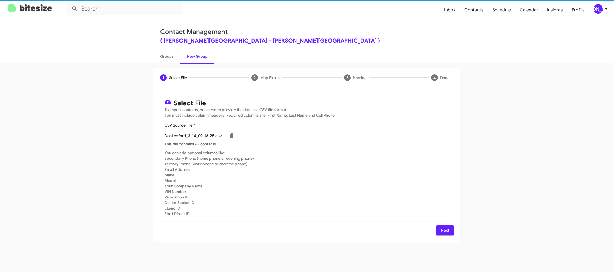
click at [341, 151] on mat-card-subtitle "You can add optional columns like: Secondary Phone (home phone or evening phone…" at bounding box center [307, 183] width 285 height 66
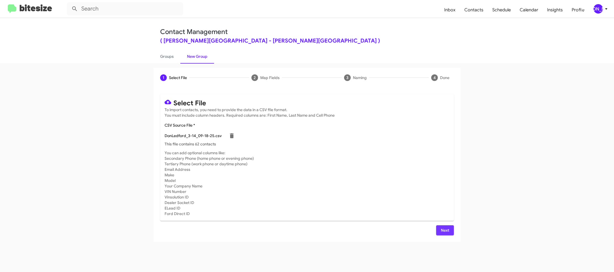
drag, startPoint x: 449, startPoint y: 231, endPoint x: 426, endPoint y: 222, distance: 24.7
click at [448, 232] on span "Next" at bounding box center [445, 230] width 9 height 10
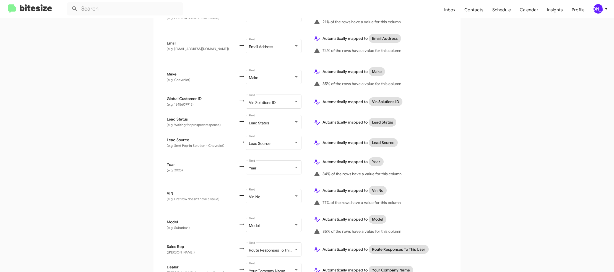
scroll to position [268, 0]
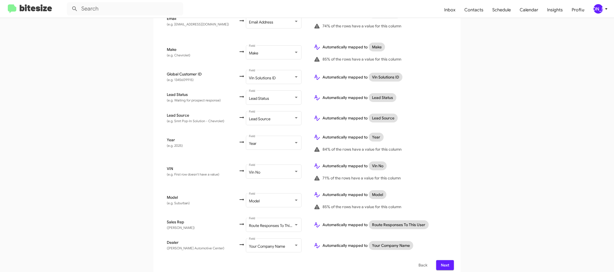
click at [452, 262] on button "Next" at bounding box center [445, 265] width 18 height 10
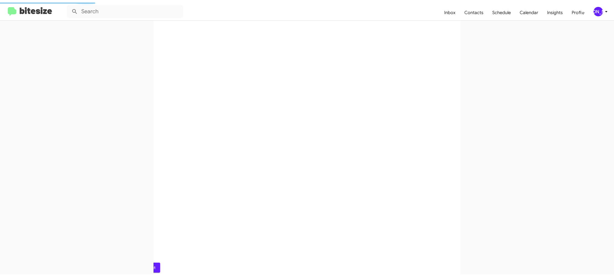
scroll to position [0, 0]
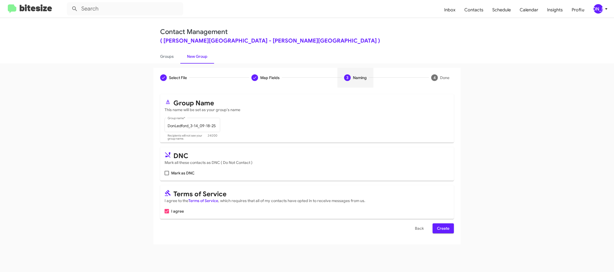
click at [440, 226] on span "Create" at bounding box center [443, 228] width 12 height 10
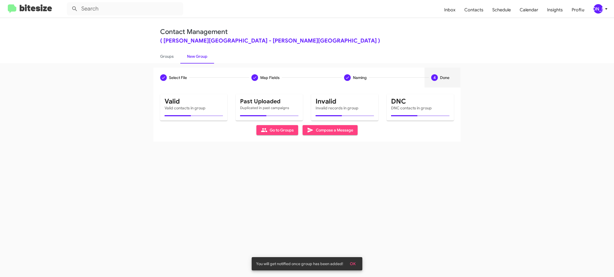
click at [172, 64] on div "Select File Map Fields Naming 4 Done Select File To import contacts, you need t…" at bounding box center [307, 170] width 614 height 214
click at [166, 60] on link "Groups" at bounding box center [166, 56] width 27 height 14
click at [194, 56] on link "New Group" at bounding box center [197, 56] width 34 height 14
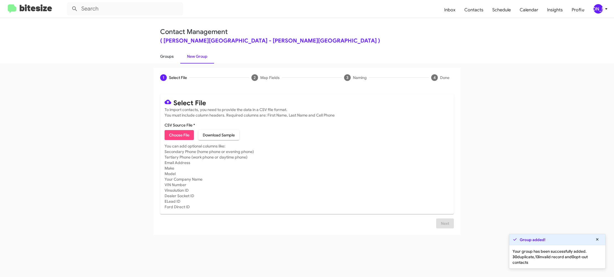
click at [175, 55] on link "Groups" at bounding box center [166, 56] width 27 height 14
type input "in:groups"
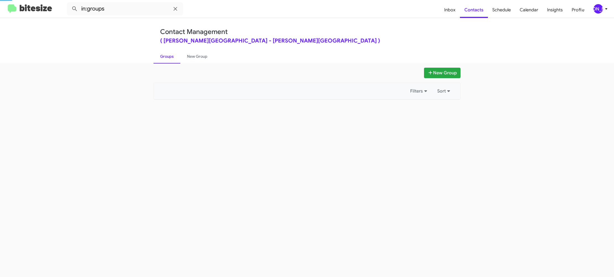
click at [175, 55] on link "Groups" at bounding box center [166, 56] width 27 height 14
click at [193, 56] on link "New Group" at bounding box center [197, 56] width 34 height 14
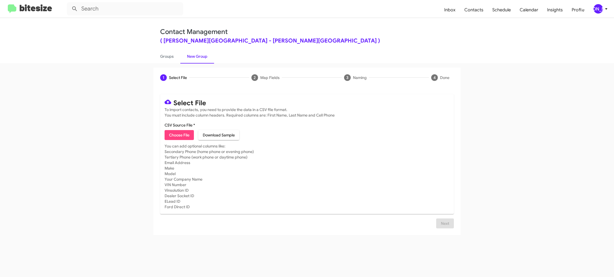
click at [178, 133] on span "Choose File" at bounding box center [179, 135] width 20 height 10
type input "DonLedford_90-180_09-18-25"
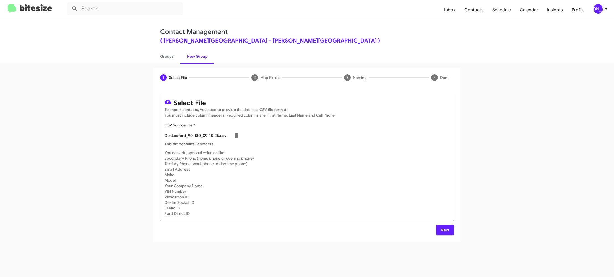
click at [362, 176] on mat-card-subtitle "You can add optional columns like: Secondary Phone (home phone or evening phone…" at bounding box center [307, 183] width 285 height 66
drag, startPoint x: 438, startPoint y: 226, endPoint x: 442, endPoint y: 228, distance: 4.0
click at [438, 227] on div "Select File To import contacts, you need to provide the data in a CSV file form…" at bounding box center [307, 164] width 294 height 141
click at [442, 229] on span "Next" at bounding box center [445, 230] width 9 height 10
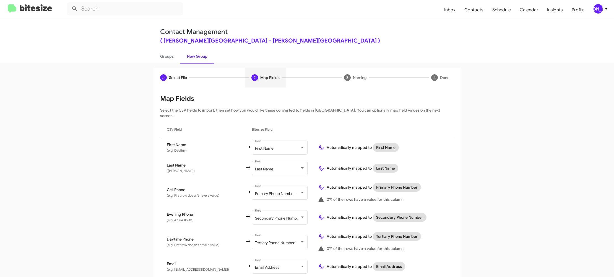
scroll to position [202, 0]
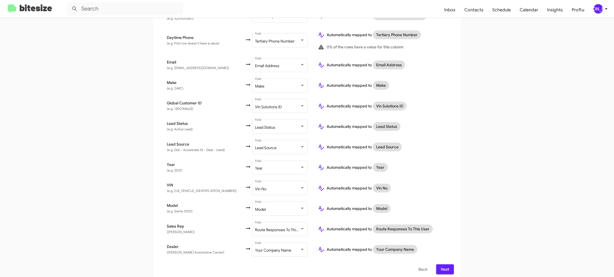
click at [442, 265] on span "Next" at bounding box center [445, 270] width 9 height 10
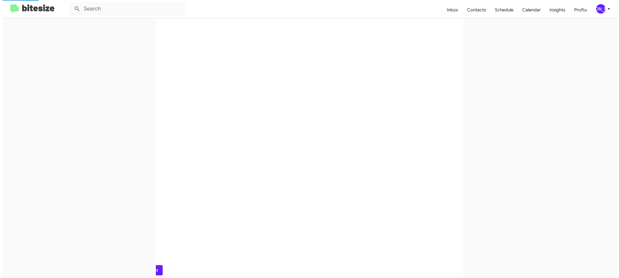
scroll to position [0, 0]
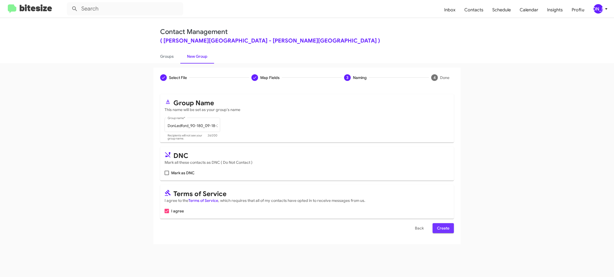
click at [445, 228] on span "Create" at bounding box center [443, 228] width 12 height 10
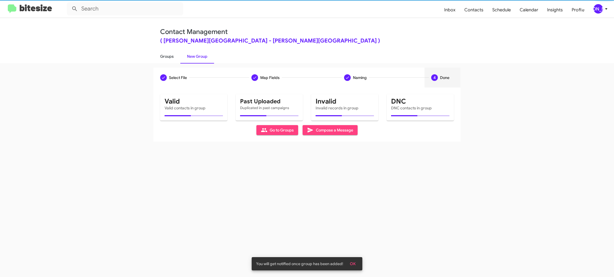
click at [172, 61] on link "Groups" at bounding box center [166, 56] width 27 height 14
type input "in:groups"
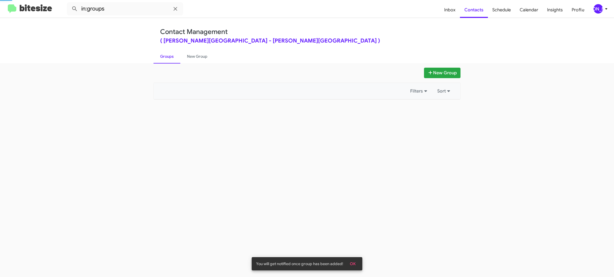
click at [172, 61] on link "Groups" at bounding box center [166, 56] width 27 height 14
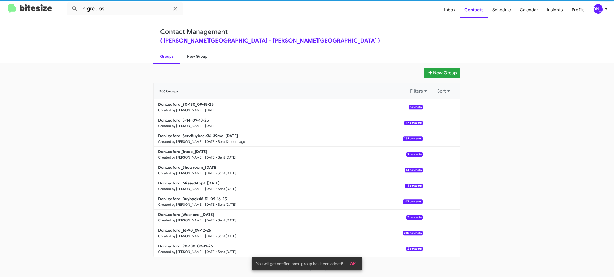
click at [184, 58] on link "New Group" at bounding box center [197, 56] width 34 height 14
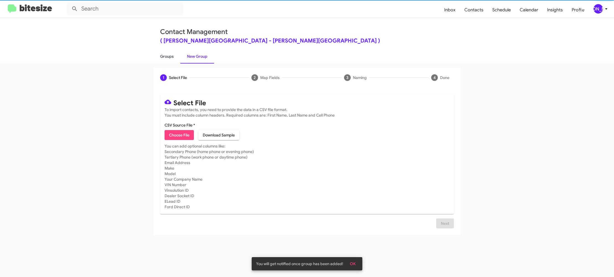
click at [176, 58] on link "Groups" at bounding box center [166, 56] width 27 height 14
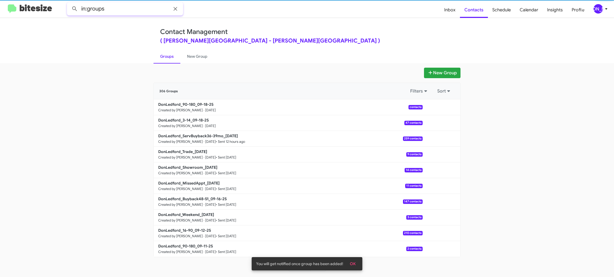
click at [136, 6] on input "in:groups" at bounding box center [125, 8] width 116 height 13
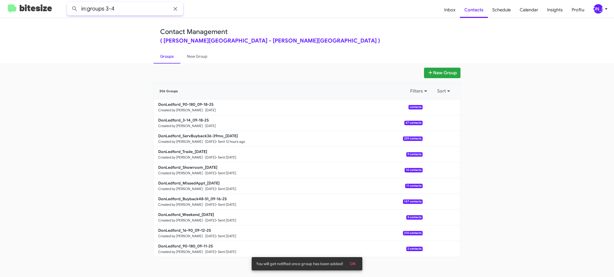
click at [69, 3] on button at bounding box center [74, 8] width 11 height 11
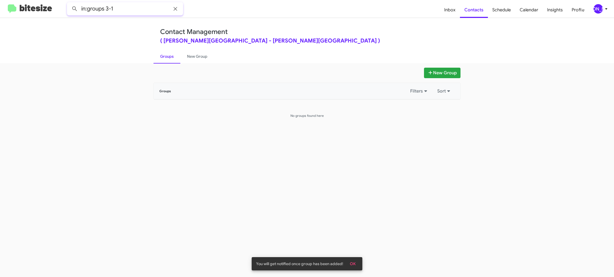
click at [69, 3] on button at bounding box center [74, 8] width 11 height 11
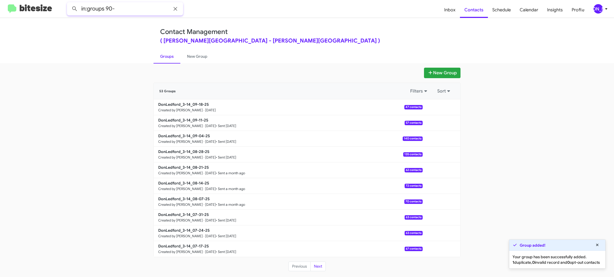
type input "in:groups 90-"
click at [69, 3] on button at bounding box center [74, 8] width 11 height 11
click at [192, 60] on link "New Group" at bounding box center [197, 56] width 34 height 14
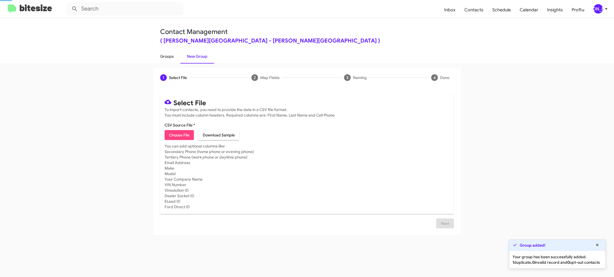
click at [173, 58] on link "Groups" at bounding box center [166, 56] width 27 height 14
type input "in:groups"
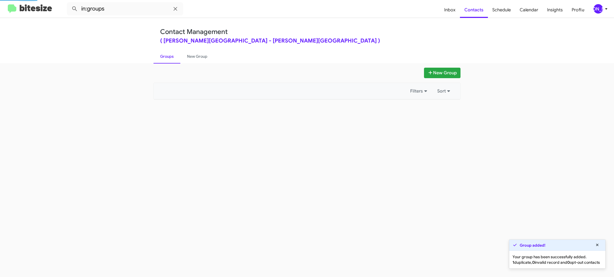
drag, startPoint x: 173, startPoint y: 58, endPoint x: 382, endPoint y: 96, distance: 212.9
click at [173, 57] on link "Groups" at bounding box center [166, 56] width 27 height 14
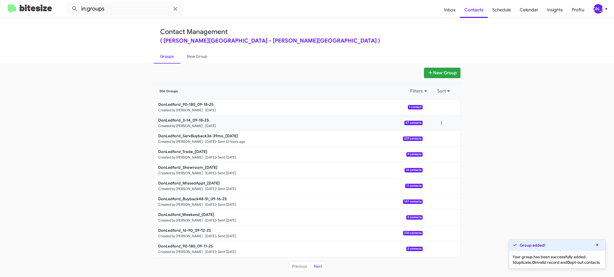
drag, startPoint x: 453, startPoint y: 125, endPoint x: 436, endPoint y: 124, distance: 17.4
click at [451, 125] on div at bounding box center [442, 123] width 38 height 11
drag, startPoint x: 436, startPoint y: 124, endPoint x: 438, endPoint y: 131, distance: 7.2
click at [436, 124] on div at bounding box center [441, 123] width 11 height 11
click at [439, 125] on button at bounding box center [441, 123] width 11 height 11
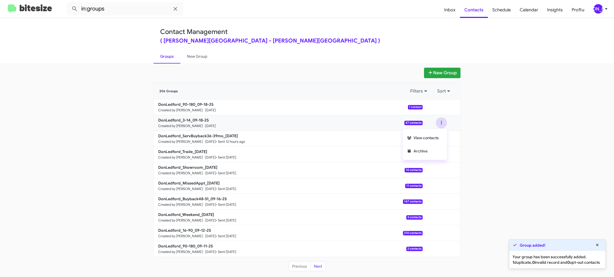
click at [437, 138] on button "View contacts" at bounding box center [425, 137] width 44 height 13
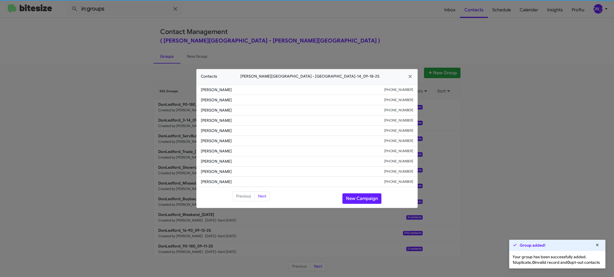
click at [214, 146] on li "Nadim Sheikh +12298295562" at bounding box center [306, 141] width 221 height 10
copy span "Nadim Sheikh"
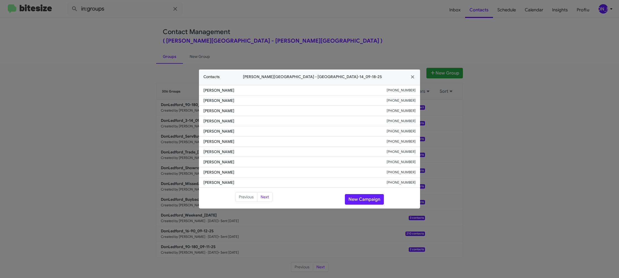
drag, startPoint x: 332, startPoint y: 36, endPoint x: 450, endPoint y: 98, distance: 134.0
click at [343, 41] on modal-container "Contacts Don Ledford Auto Center - DonLedford_3-14_09-18-25 Wes Hilliard +14233…" at bounding box center [309, 139] width 619 height 278
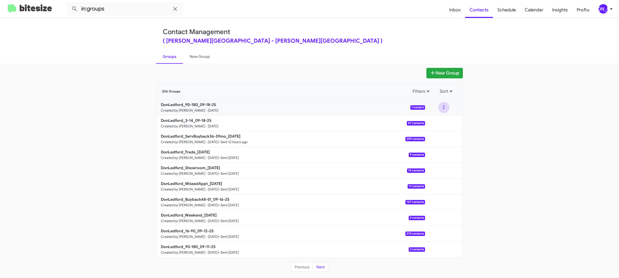
click at [444, 108] on button at bounding box center [444, 107] width 11 height 11
click at [438, 119] on button "View contacts" at bounding box center [427, 122] width 44 height 13
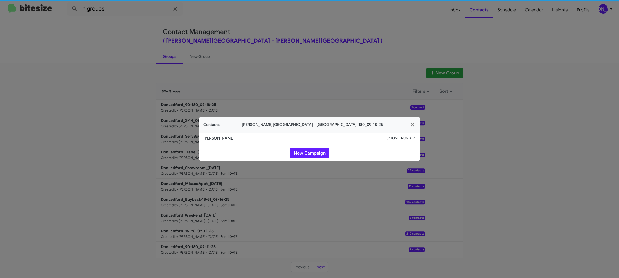
click at [210, 139] on span "Destiny Hicks" at bounding box center [295, 138] width 183 height 6
copy span "Destiny Hicks"
click at [162, 121] on modal-container "Contacts Don Ledford Auto Center - DonLedford_90-180_09-18-25 Destiny Hicks +14…" at bounding box center [309, 139] width 619 height 278
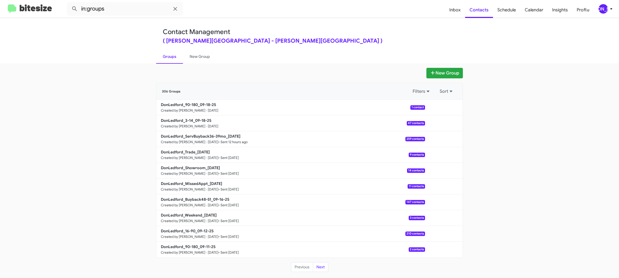
click at [204, 119] on b "DonLedford_3-14_09-18-25" at bounding box center [186, 120] width 51 height 5
drag, startPoint x: 204, startPoint y: 119, endPoint x: 190, endPoint y: 101, distance: 23.1
click at [204, 118] on b "DonLedford_3-14_09-18-25" at bounding box center [186, 120] width 51 height 5
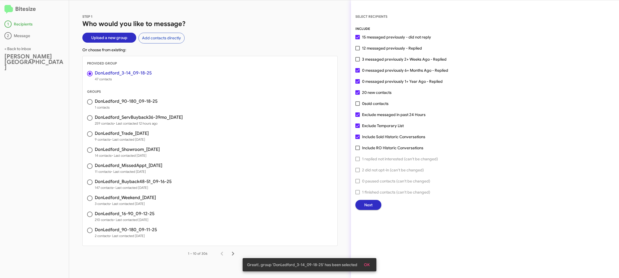
click at [366, 58] on span "3 messaged previously 2+ Weeks Ago - Replied" at bounding box center [404, 59] width 85 height 7
click at [358, 61] on input "3 messaged previously 2+ Weeks Ago - Replied" at bounding box center [358, 61] width 0 height 0
checkbox input "true"
click at [366, 209] on span "Next" at bounding box center [369, 205] width 8 height 10
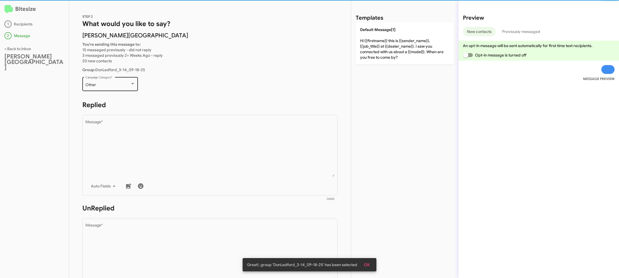
click at [113, 84] on div "Other" at bounding box center [107, 85] width 45 height 4
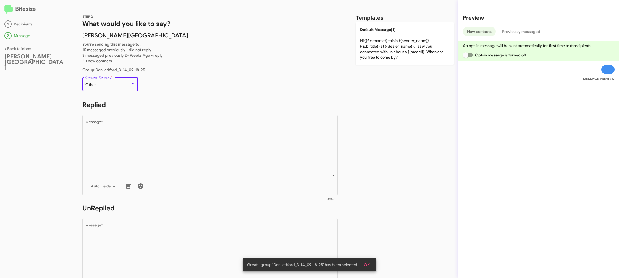
scroll to position [208, 0]
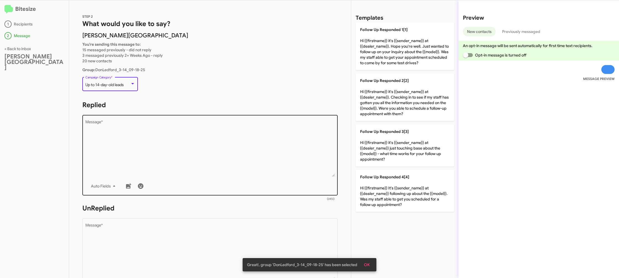
drag, startPoint x: 181, startPoint y: 130, endPoint x: 266, endPoint y: 136, distance: 84.5
click at [184, 130] on textarea "Message *" at bounding box center [210, 148] width 250 height 56
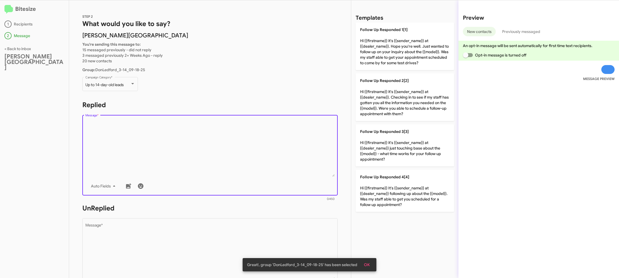
drag, startPoint x: 403, startPoint y: 152, endPoint x: 307, endPoint y: 213, distance: 114.8
click at [401, 152] on p "Follow Up Responded 3[3] Hi {{firstname}} it's {{sender_name}} at {{dealer_name…" at bounding box center [405, 145] width 98 height 42
type textarea "Hi {{firstname}} it's {{sender_name}} at {{dealer_name}} just touching base abo…"
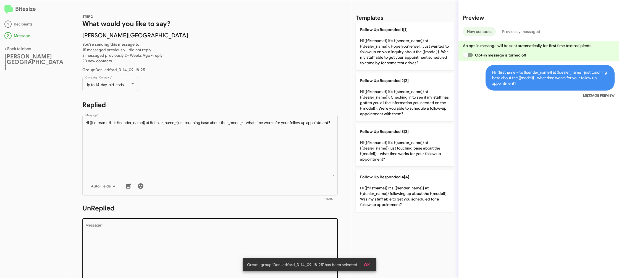
click at [290, 220] on div "Drop image here to insert Auto Fields Message *" at bounding box center [210, 258] width 250 height 82
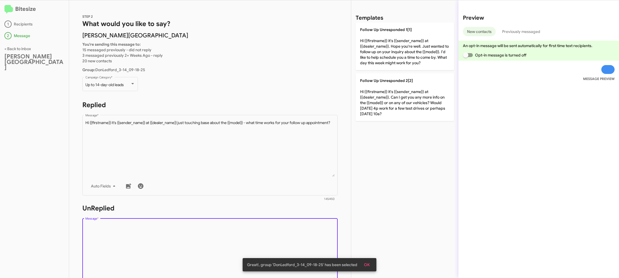
drag, startPoint x: 289, startPoint y: 222, endPoint x: 286, endPoint y: 226, distance: 5.3
click at [287, 225] on div "Drop image here to insert Auto Fields Message *" at bounding box center [210, 258] width 250 height 82
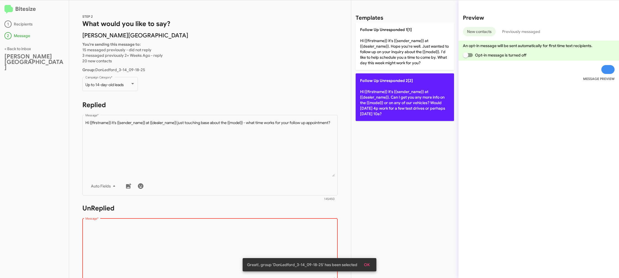
drag, startPoint x: 286, startPoint y: 226, endPoint x: 390, endPoint y: 76, distance: 182.8
click at [304, 199] on div "STEP 2 What would you like to say? Don Ledford Auto Center You're sending this …" at bounding box center [210, 138] width 282 height 277
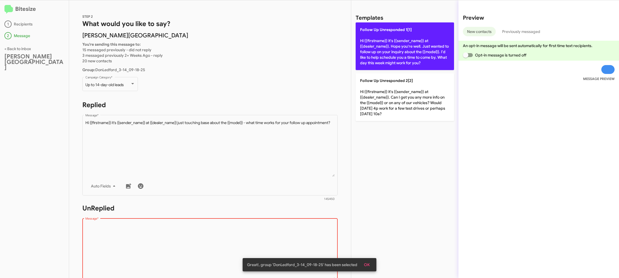
click at [409, 41] on p "Follow Up Unresponded 1[1] Hi {{firstname}} it's {{sender_name}} at {{dealer_na…" at bounding box center [405, 46] width 98 height 48
type textarea "Hi {{firstname}} it's {{sender_name}} at {{dealer_name}}. Hope you're well. Jus…"
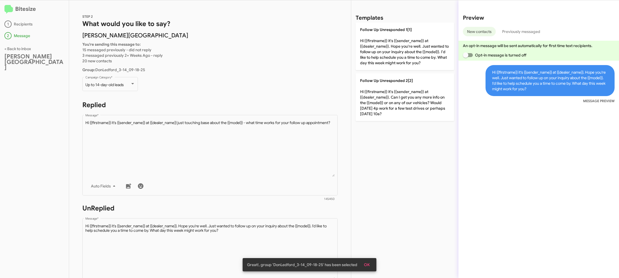
scroll to position [202, 0]
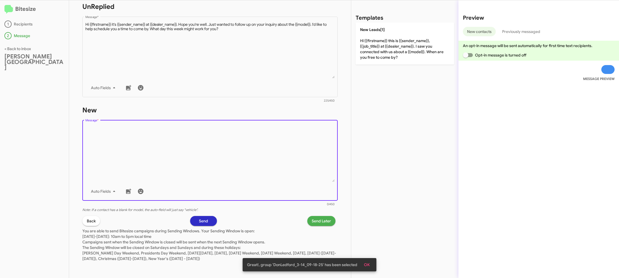
drag, startPoint x: 242, startPoint y: 148, endPoint x: 248, endPoint y: 152, distance: 7.4
click at [242, 150] on textarea "Message *" at bounding box center [210, 153] width 250 height 56
drag, startPoint x: 248, startPoint y: 152, endPoint x: 300, endPoint y: 110, distance: 67.1
click at [274, 132] on textarea "Message *" at bounding box center [210, 153] width 250 height 56
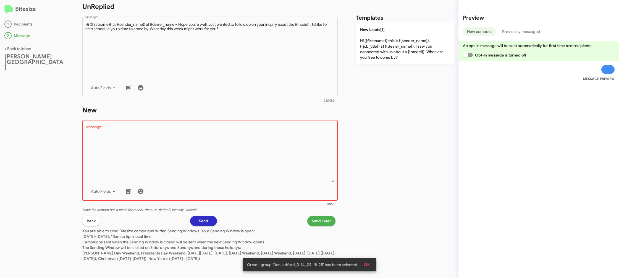
drag, startPoint x: 380, startPoint y: 41, endPoint x: 340, endPoint y: 196, distance: 160.4
click at [379, 41] on p "New Leads[1] Hi {{firstname}} this is {{sender_name}}, {{job_title}} at {{deale…" at bounding box center [405, 43] width 98 height 42
type textarea "Hi {{firstname}} this is {{sender_name}}, {{job_title}} at {{dealer_name}}. I s…"
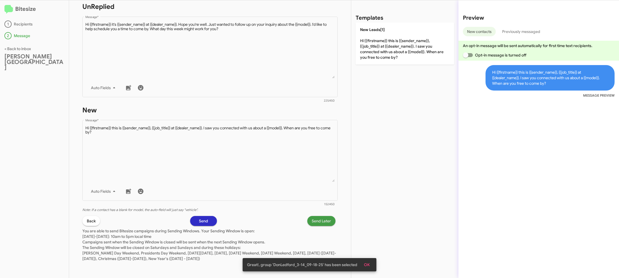
click at [317, 222] on span "Send Later" at bounding box center [321, 221] width 19 height 10
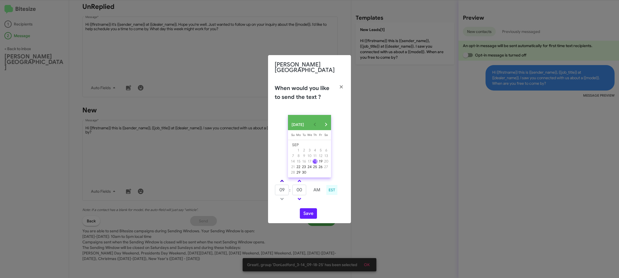
click at [280, 178] on link at bounding box center [282, 181] width 10 height 6
type input "10"
click at [297, 187] on input "00" at bounding box center [300, 189] width 14 height 11
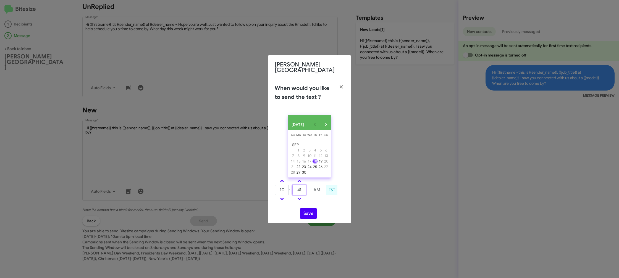
type input "41"
click at [314, 201] on td at bounding box center [317, 198] width 15 height 7
click at [304, 212] on button "Save" at bounding box center [308, 213] width 17 height 11
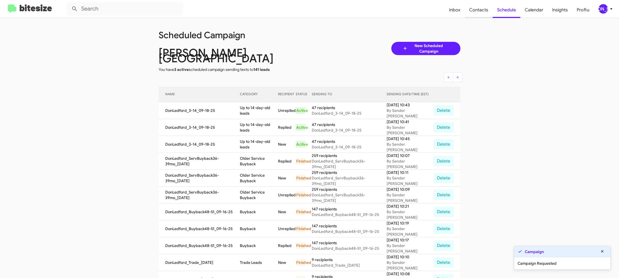
click at [486, 10] on span "Contacts" at bounding box center [479, 10] width 28 height 16
type input "in:groups"
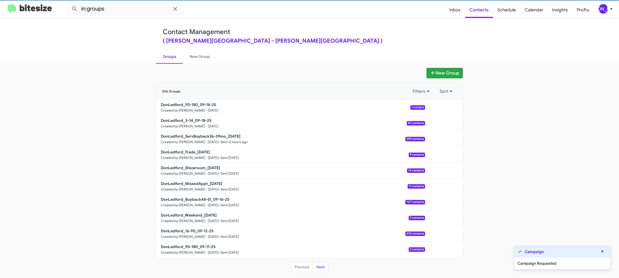
click at [204, 104] on b "DonLedford_90-180_09-18-25" at bounding box center [188, 104] width 55 height 5
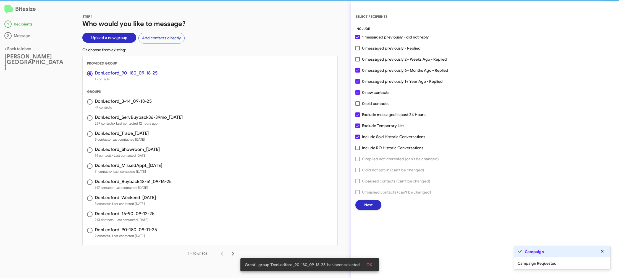
click at [369, 47] on span "0 messaged previously - Replied" at bounding box center [391, 48] width 59 height 7
click at [358, 50] on input "0 messaged previously - Replied" at bounding box center [358, 50] width 0 height 0
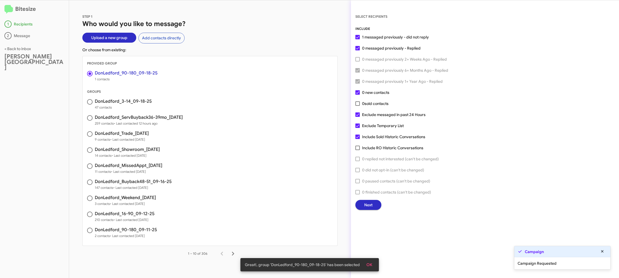
drag, startPoint x: 369, startPoint y: 46, endPoint x: 367, endPoint y: 54, distance: 8.5
click at [369, 46] on span "0 messaged previously - Replied" at bounding box center [391, 48] width 59 height 7
click at [358, 50] on input "0 messaged previously - Replied" at bounding box center [358, 50] width 0 height 0
checkbox input "false"
click at [366, 62] on div "INCLUDE 1 messaged previously - did not reply 0 messaged previously - Replied 0…" at bounding box center [485, 118] width 259 height 184
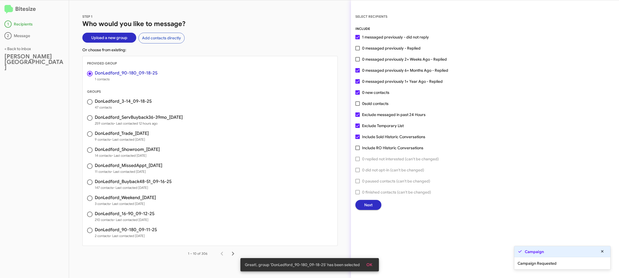
click at [368, 59] on span "0 messaged previously 2+ Weeks Ago - Replied" at bounding box center [404, 59] width 85 height 7
click at [358, 61] on input "0 messaged previously 2+ Weeks Ago - Replied" at bounding box center [358, 61] width 0 height 0
checkbox input "true"
click at [362, 203] on button "Next" at bounding box center [369, 205] width 26 height 10
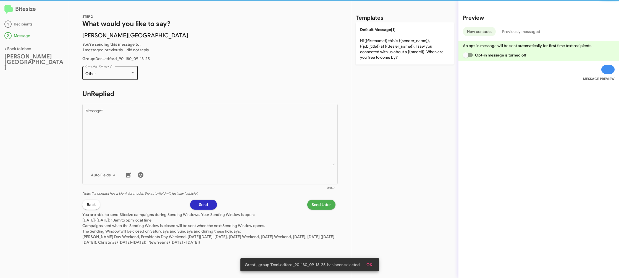
click at [106, 70] on div "Other Campaign Category *" at bounding box center [110, 72] width 50 height 15
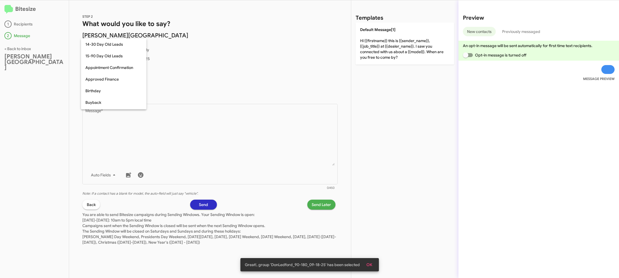
scroll to position [121, 0]
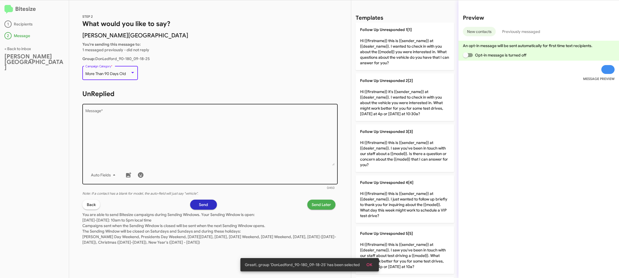
click at [185, 136] on textarea "Message *" at bounding box center [210, 137] width 250 height 56
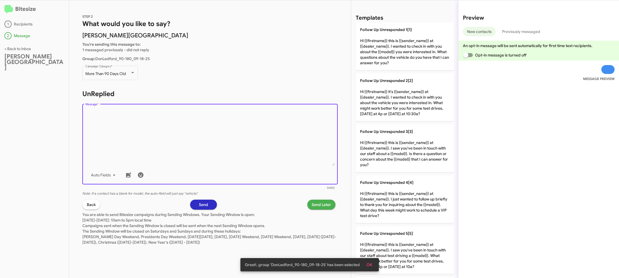
drag, startPoint x: 413, startPoint y: 154, endPoint x: 317, endPoint y: 225, distance: 119.6
click at [412, 154] on p "Follow Up Unresponded 3[3] Hi {{firstname}} this is {{sender_name}} at {{dealer…" at bounding box center [405, 148] width 98 height 48
type textarea "Hi {{firstname}} this is {{sender_name}} at {{dealer_name}}. I saw you've been …"
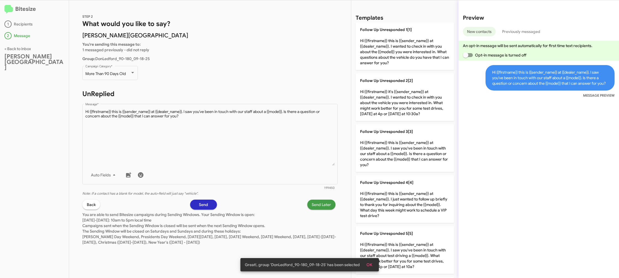
click at [319, 205] on span "Send Later" at bounding box center [321, 204] width 19 height 10
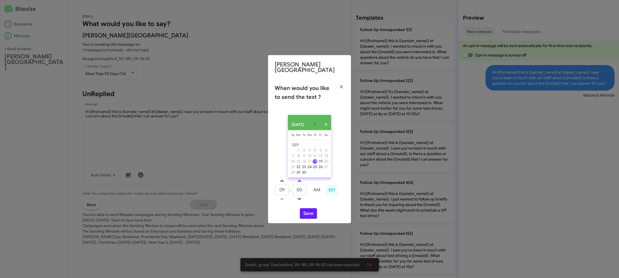
drag, startPoint x: 282, startPoint y: 180, endPoint x: 299, endPoint y: 187, distance: 17.8
click at [282, 180] on span at bounding box center [282, 181] width 4 height 4
type input "10"
click at [299, 187] on input "00" at bounding box center [300, 189] width 14 height 11
click at [304, 187] on input "00" at bounding box center [300, 189] width 14 height 11
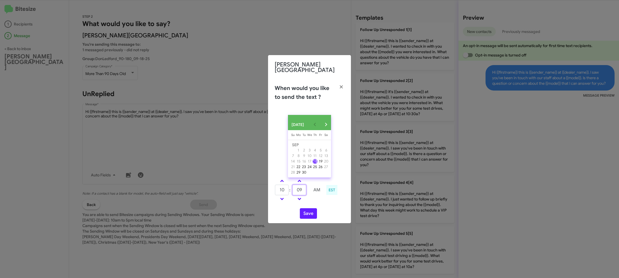
type input "09"
click at [316, 198] on td at bounding box center [317, 198] width 15 height 7
click at [309, 211] on button "Save" at bounding box center [308, 213] width 17 height 11
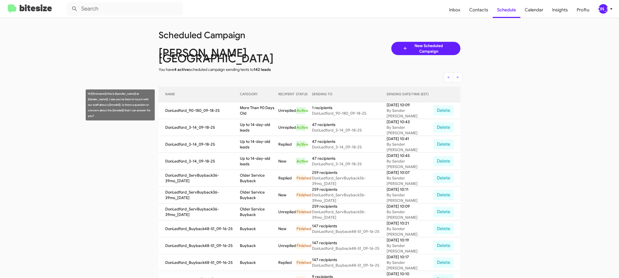
click at [271, 103] on td "More Than 90 Days Old" at bounding box center [259, 110] width 39 height 17
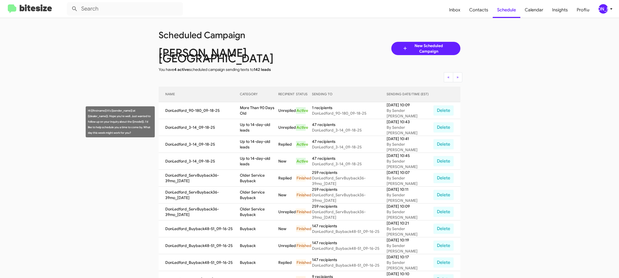
click at [265, 128] on td "Up to 14-day-old leads" at bounding box center [259, 127] width 39 height 17
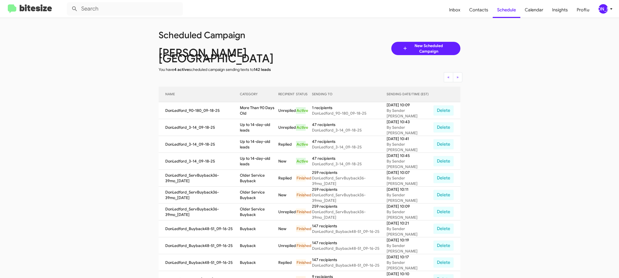
click at [265, 128] on td "Up to 14-day-old leads" at bounding box center [259, 127] width 39 height 17
copy td "Up to 14-day-old leads"
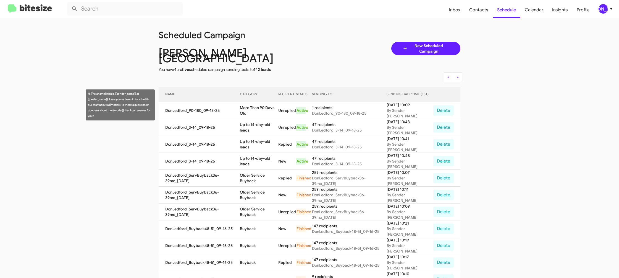
click at [255, 102] on td "More Than 90 Days Old" at bounding box center [259, 110] width 39 height 17
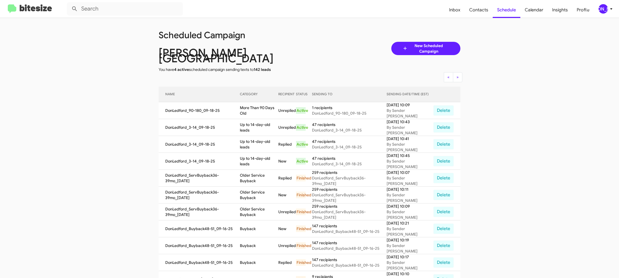
click at [255, 102] on td "More Than 90 Days Old" at bounding box center [259, 110] width 39 height 17
copy td "More Than 90 Days Old"
drag, startPoint x: 603, startPoint y: 8, endPoint x: 599, endPoint y: 12, distance: 5.9
click at [603, 8] on div "[PERSON_NAME]" at bounding box center [603, 8] width 9 height 9
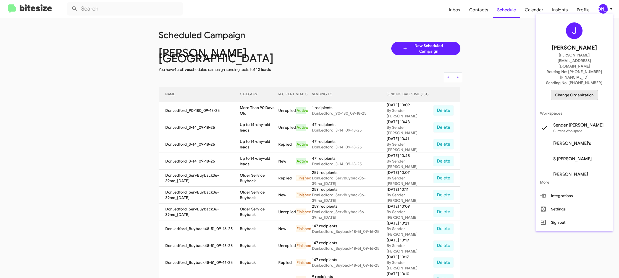
click at [572, 90] on span "Change Organization" at bounding box center [575, 94] width 38 height 9
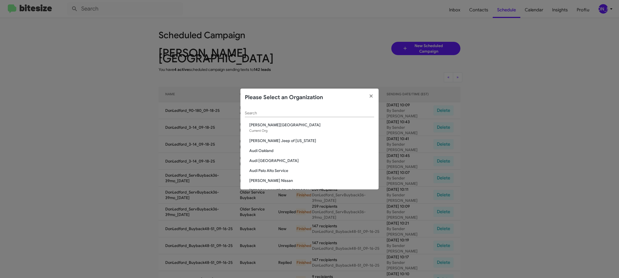
click at [279, 113] on div "Search" at bounding box center [309, 114] width 129 height 16
click at [278, 112] on input "Search" at bounding box center [309, 113] width 129 height 4
type input "ed"
click at [277, 141] on span "[PERSON_NAME] Imports" at bounding box center [311, 141] width 125 height 6
drag, startPoint x: 277, startPoint y: 141, endPoint x: 267, endPoint y: 67, distance: 74.0
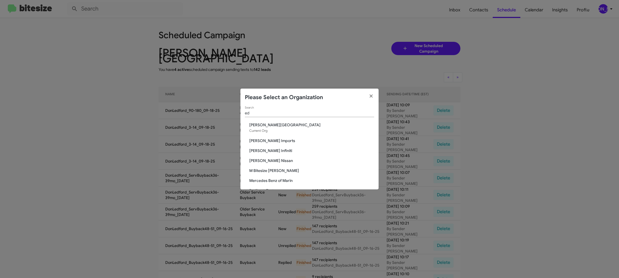
click at [277, 141] on span "[PERSON_NAME] Imports" at bounding box center [311, 141] width 125 height 6
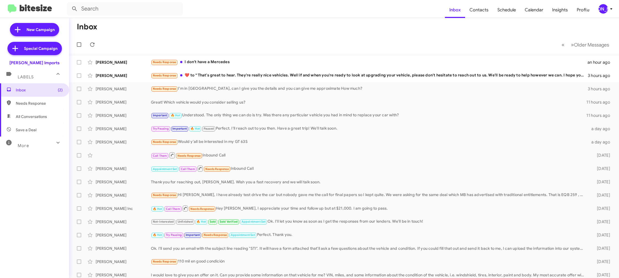
click at [608, 9] on div "[PERSON_NAME]" at bounding box center [603, 8] width 9 height 9
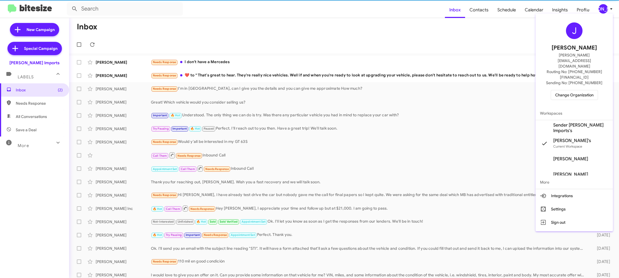
click at [581, 122] on span "Sender Ed Hicks Imports's" at bounding box center [581, 127] width 55 height 11
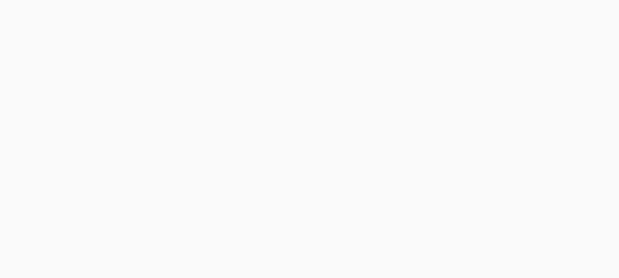
click at [480, 11] on body at bounding box center [309, 139] width 619 height 278
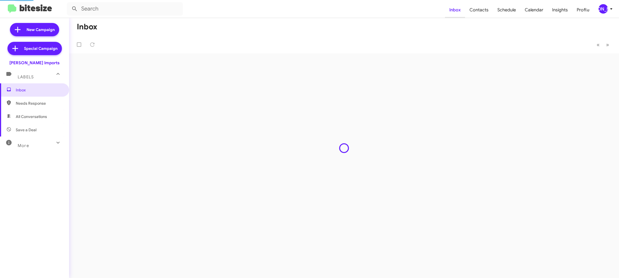
type input "in:groups"
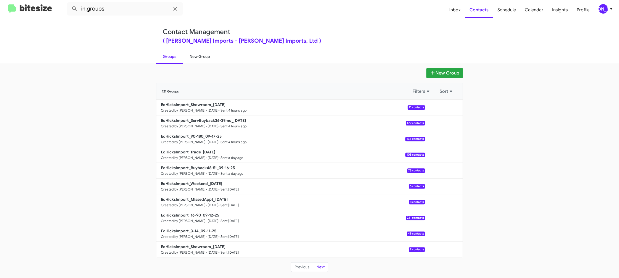
click at [206, 60] on link "New Group" at bounding box center [200, 56] width 34 height 14
drag, startPoint x: 206, startPoint y: 60, endPoint x: 213, endPoint y: 3, distance: 57.4
click at [206, 55] on link "New Group" at bounding box center [200, 56] width 34 height 14
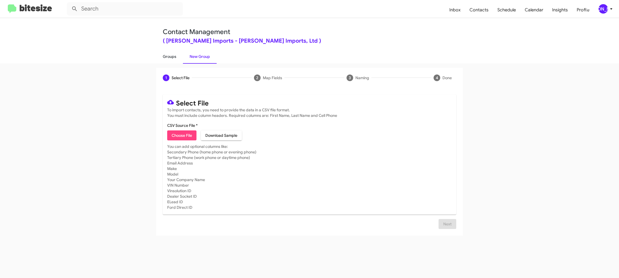
click at [170, 58] on link "Groups" at bounding box center [169, 56] width 27 height 14
type input "in:groups"
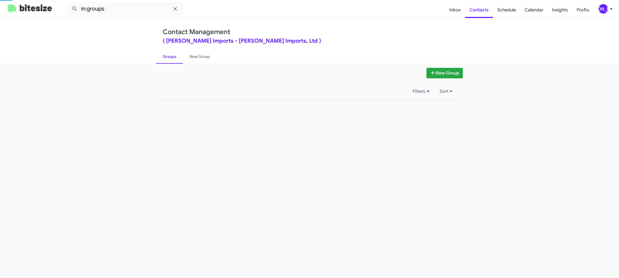
click at [170, 58] on link "Groups" at bounding box center [169, 56] width 27 height 14
click at [186, 57] on link "New Group" at bounding box center [200, 56] width 34 height 14
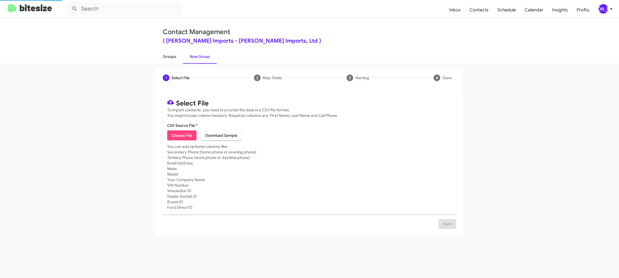
click at [171, 58] on link "Groups" at bounding box center [169, 56] width 27 height 14
type input "in:groups"
click at [171, 58] on link "Groups" at bounding box center [169, 56] width 27 height 14
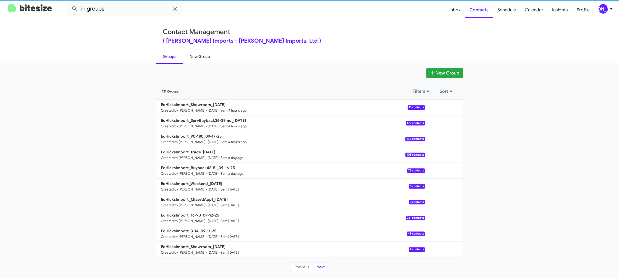
click at [201, 62] on link "New Group" at bounding box center [200, 56] width 34 height 14
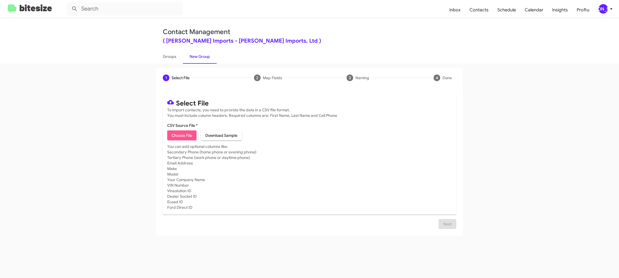
click at [176, 139] on span "Choose File" at bounding box center [182, 135] width 20 height 10
type input "EdHicksImport_3-14_09-18-25"
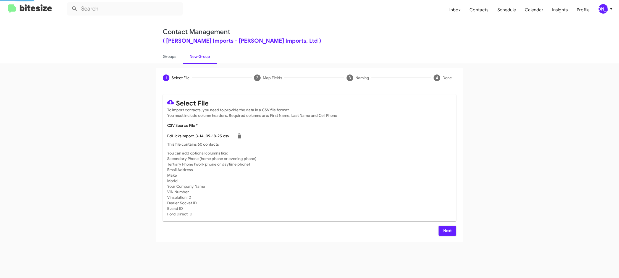
drag, startPoint x: 331, startPoint y: 98, endPoint x: 317, endPoint y: 95, distance: 14.3
click at [331, 97] on mat-card "Select File To import contacts, you need to provide the data in a CSV file form…" at bounding box center [310, 157] width 294 height 127
click at [446, 230] on span "Next" at bounding box center [447, 230] width 9 height 10
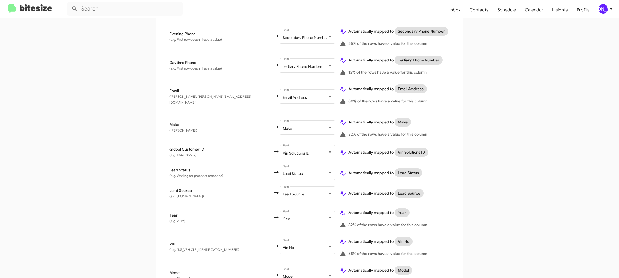
scroll to position [254, 0]
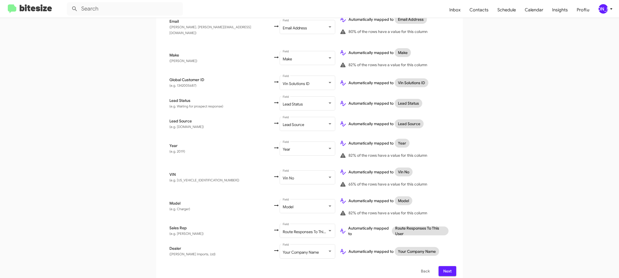
click at [449, 266] on span "Next" at bounding box center [447, 271] width 9 height 10
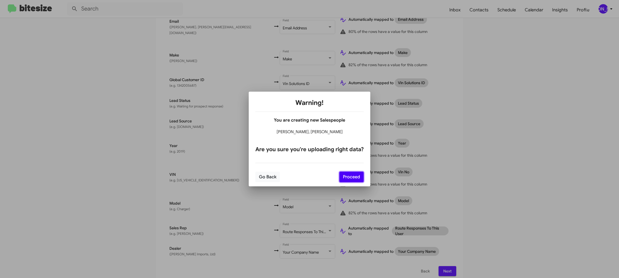
click at [351, 174] on button "Proceed" at bounding box center [352, 176] width 24 height 11
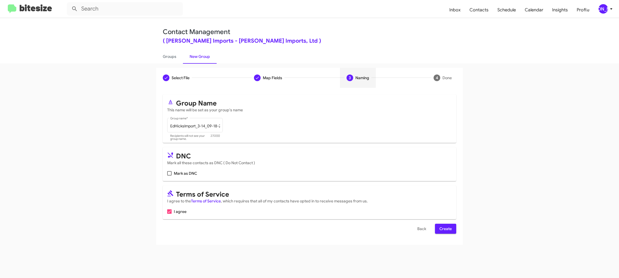
scroll to position [0, 0]
click at [448, 227] on span "Create" at bounding box center [446, 228] width 12 height 10
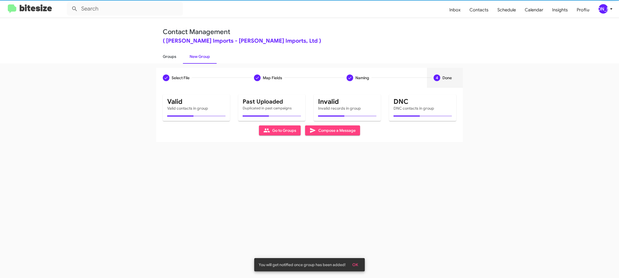
click at [167, 56] on link "Groups" at bounding box center [169, 56] width 27 height 14
type input "in:groups"
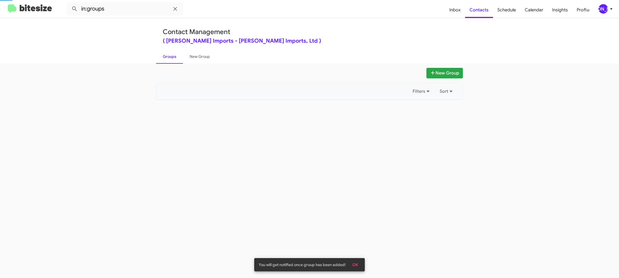
click at [167, 56] on link "Groups" at bounding box center [169, 56] width 27 height 14
click at [190, 56] on link "New Group" at bounding box center [200, 56] width 34 height 14
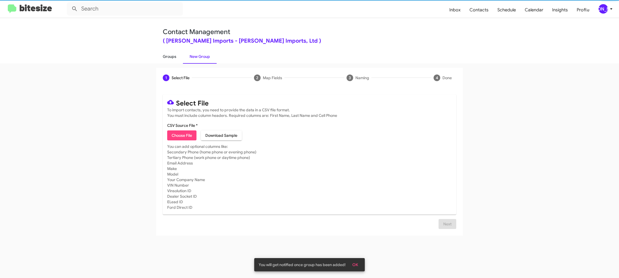
click at [173, 56] on link "Groups" at bounding box center [169, 56] width 27 height 14
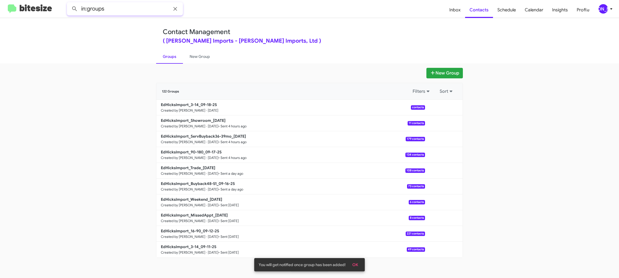
click at [130, 14] on input "in:groups" at bounding box center [125, 8] width 116 height 13
type input "in:groups 3-14"
click at [69, 3] on button at bounding box center [74, 8] width 11 height 11
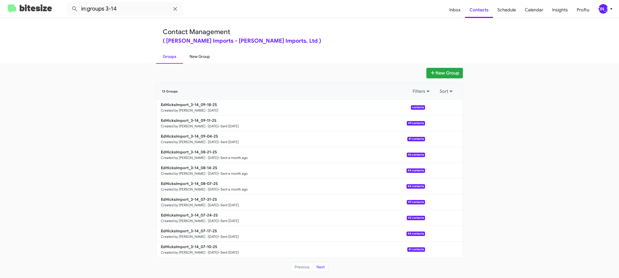
click at [197, 56] on link "New Group" at bounding box center [200, 56] width 34 height 14
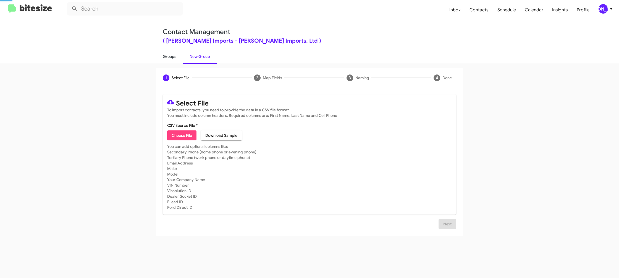
click at [179, 53] on link "Groups" at bounding box center [169, 56] width 27 height 14
type input "in:groups"
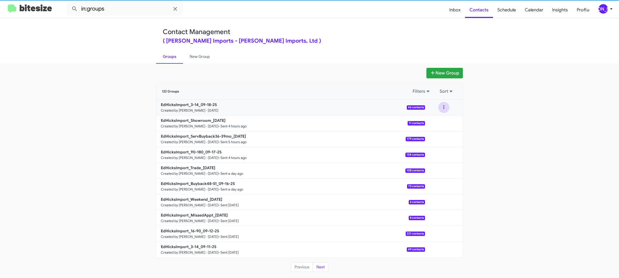
click at [442, 109] on button at bounding box center [444, 107] width 11 height 11
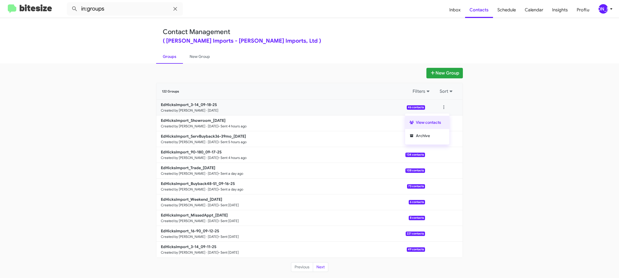
click at [442, 119] on button "View contacts" at bounding box center [427, 122] width 44 height 13
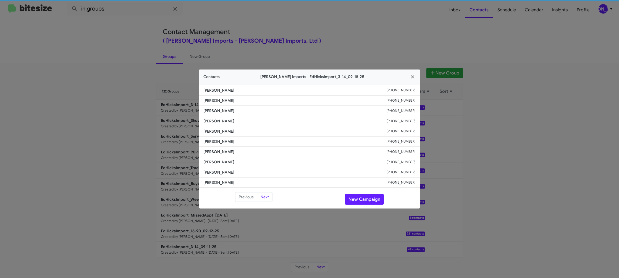
click at [212, 140] on span "Mayuri Bhakta" at bounding box center [295, 142] width 183 height 6
copy span "Mayuri Bhakta"
click at [367, 200] on button "New Campaign" at bounding box center [364, 199] width 39 height 11
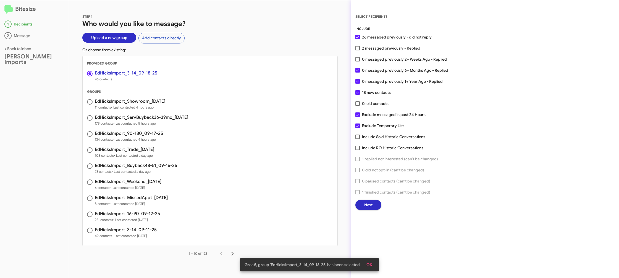
click at [369, 203] on span "Next" at bounding box center [369, 205] width 8 height 10
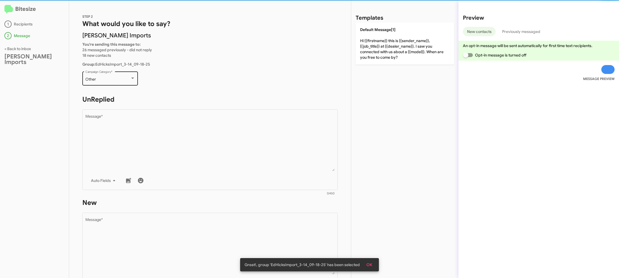
click at [126, 74] on div "Other Campaign Category *" at bounding box center [110, 77] width 50 height 15
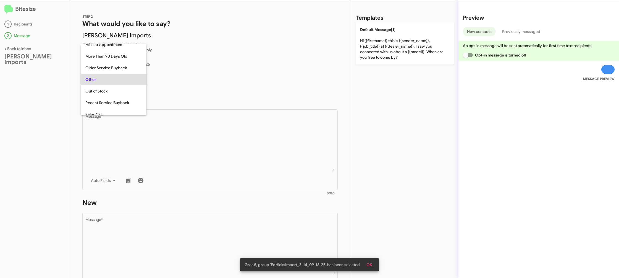
scroll to position [208, 0]
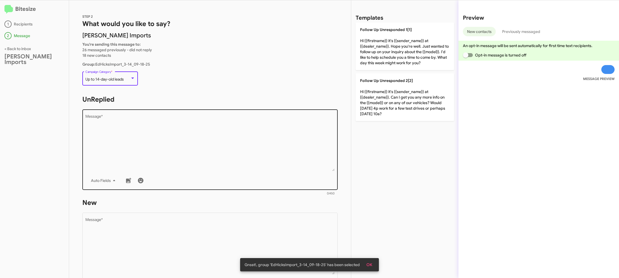
click at [170, 127] on textarea "Message *" at bounding box center [210, 142] width 250 height 56
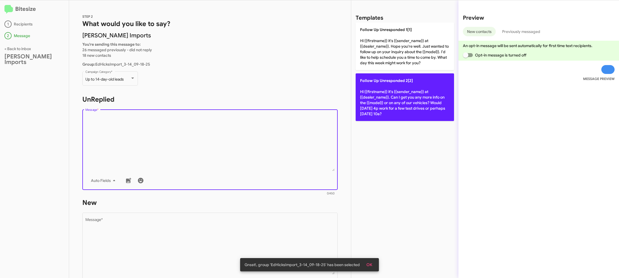
click at [390, 95] on p "Follow Up Unresponded 2[2] Hi {{firstname}} it's {{sender_name}} at {{dealer_na…" at bounding box center [405, 97] width 98 height 48
type textarea "Hi {{firstname}} it's {{sender_name}} at {{dealer_name}}. Can I get you any mor…"
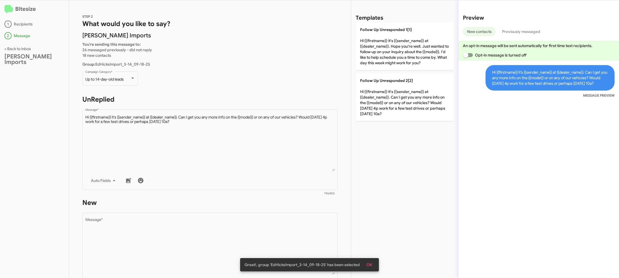
scroll to position [0, 0]
drag, startPoint x: 269, startPoint y: 212, endPoint x: 268, endPoint y: 218, distance: 6.2
click at [269, 213] on div "Drop image here to insert Auto Fields Message *" at bounding box center [210, 252] width 250 height 82
click at [268, 218] on textarea "Message *" at bounding box center [210, 245] width 250 height 56
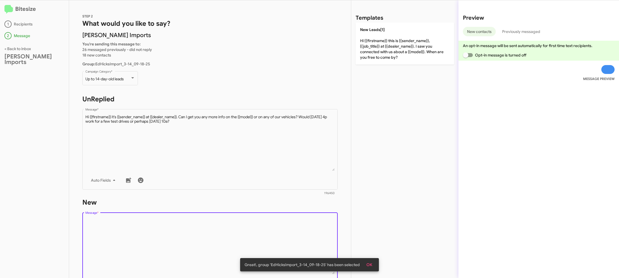
drag, startPoint x: 267, startPoint y: 220, endPoint x: 282, endPoint y: 196, distance: 28.0
click at [268, 218] on textarea "Message *" at bounding box center [210, 245] width 250 height 56
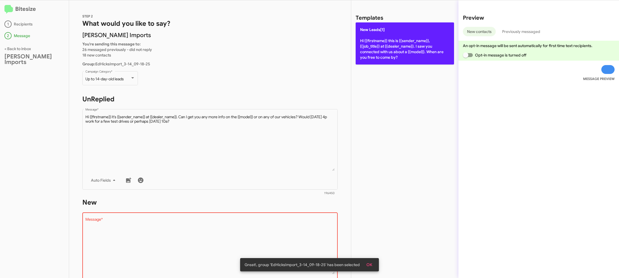
drag, startPoint x: 282, startPoint y: 196, endPoint x: 359, endPoint y: 52, distance: 162.8
click at [300, 159] on div "STEP 2 What would you like to say? Ed Hicks Imports You're sending this message…" at bounding box center [210, 138] width 282 height 277
drag, startPoint x: 363, startPoint y: 48, endPoint x: 252, endPoint y: 144, distance: 147.0
click at [363, 48] on p "New Leads[1] Hi {{firstname}} this is {{sender_name}}, {{job_title}} at {{deale…" at bounding box center [405, 43] width 98 height 42
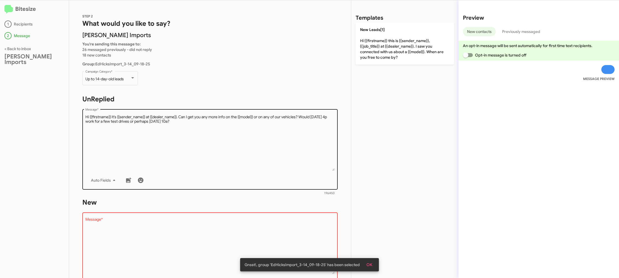
type textarea "Hi {{firstname}} this is {{sender_name}}, {{job_title}} at {{dealer_name}}. I s…"
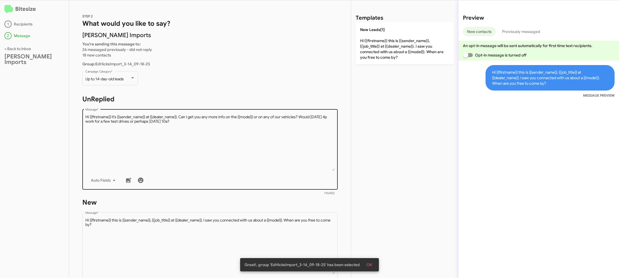
scroll to position [93, 0]
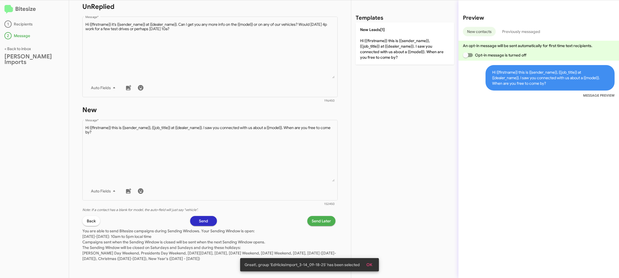
click at [322, 222] on span "Send Later" at bounding box center [321, 221] width 19 height 10
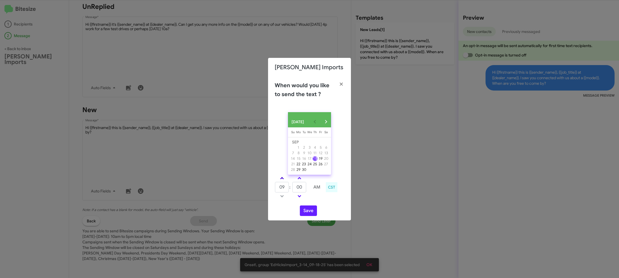
click at [284, 181] on link at bounding box center [282, 178] width 10 height 6
click at [284, 180] on link at bounding box center [282, 178] width 10 height 6
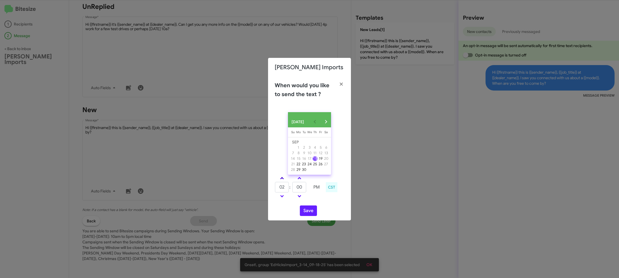
click at [284, 180] on link at bounding box center [282, 178] width 10 height 6
type input "05"
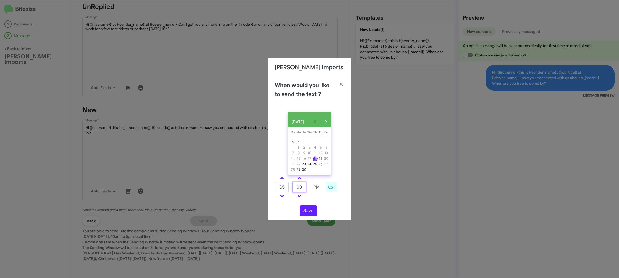
click at [300, 191] on input "00" at bounding box center [300, 187] width 14 height 11
type input "19"
drag, startPoint x: 319, startPoint y: 203, endPoint x: 308, endPoint y: 212, distance: 13.6
click at [319, 204] on div "SEP 2025 Sunday Su Monday Mo Tuesday Tu Wednesday We Thursday Th Friday Fr Satu…" at bounding box center [309, 164] width 83 height 113
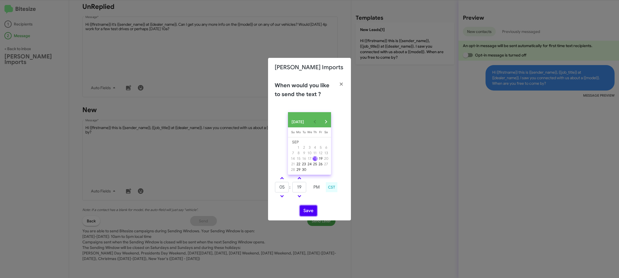
click at [308, 211] on button "Save" at bounding box center [308, 210] width 17 height 11
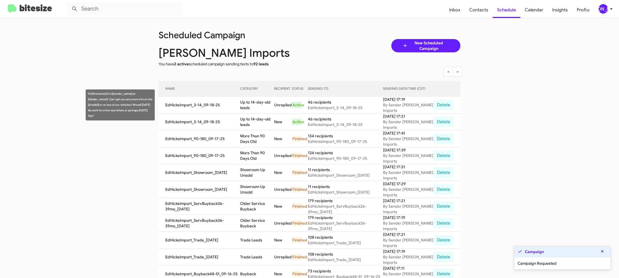
click at [253, 111] on td "Up to 14-day-old leads" at bounding box center [257, 105] width 34 height 17
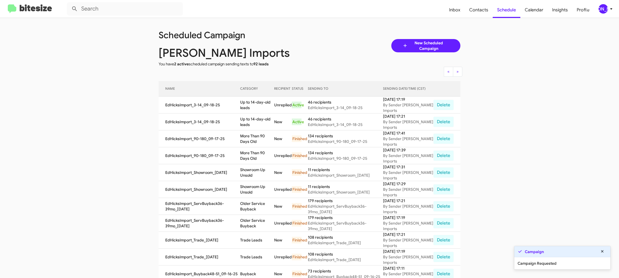
drag, startPoint x: 253, startPoint y: 111, endPoint x: 288, endPoint y: 46, distance: 73.4
click at [253, 111] on td "Up to 14-day-old leads" at bounding box center [257, 105] width 34 height 17
copy td "Up to 14-day-old leads"
click at [605, 13] on div "[PERSON_NAME]" at bounding box center [603, 8] width 9 height 9
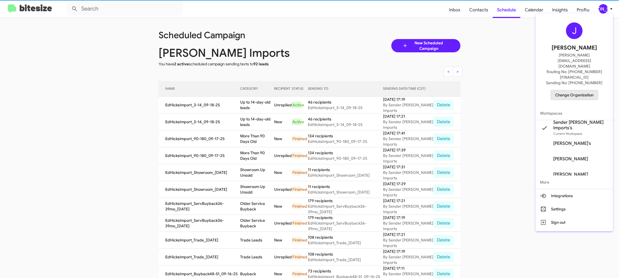
click at [569, 90] on span "Change Organization" at bounding box center [575, 94] width 38 height 9
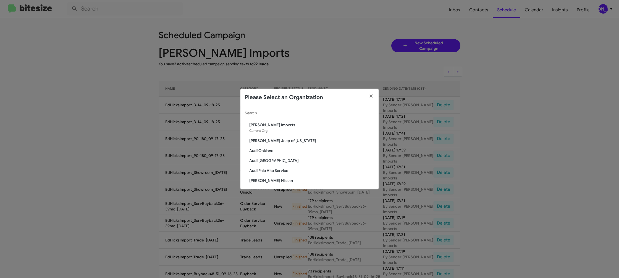
click at [249, 116] on div "Search" at bounding box center [309, 111] width 129 height 11
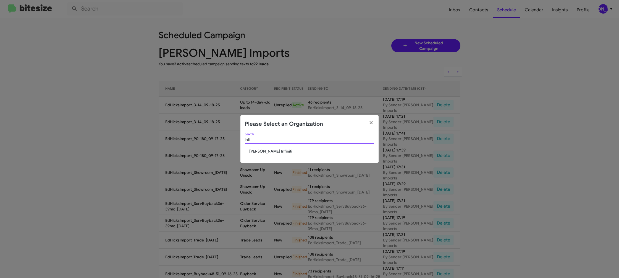
type input "infi"
drag, startPoint x: 275, startPoint y: 155, endPoint x: 273, endPoint y: 150, distance: 6.3
click at [275, 155] on div "infi Search Ed Hicks Infiniti" at bounding box center [310, 148] width 138 height 30
click at [273, 149] on span "[PERSON_NAME] Infiniti" at bounding box center [311, 151] width 125 height 6
drag, startPoint x: 273, startPoint y: 149, endPoint x: 283, endPoint y: 158, distance: 13.0
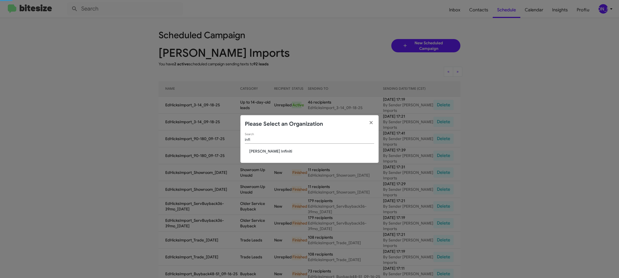
click at [271, 148] on div "infi Search Ed Hicks Infiniti" at bounding box center [310, 148] width 138 height 30
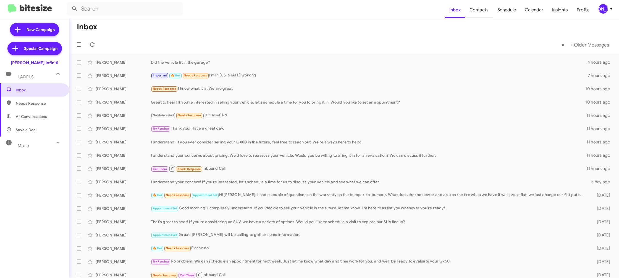
click at [476, 13] on span "Contacts" at bounding box center [479, 10] width 28 height 16
type input "in:groups"
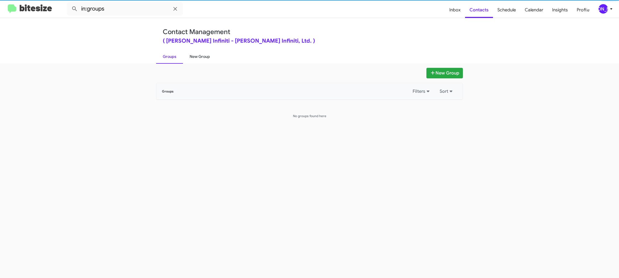
click at [201, 57] on link "New Group" at bounding box center [200, 56] width 34 height 14
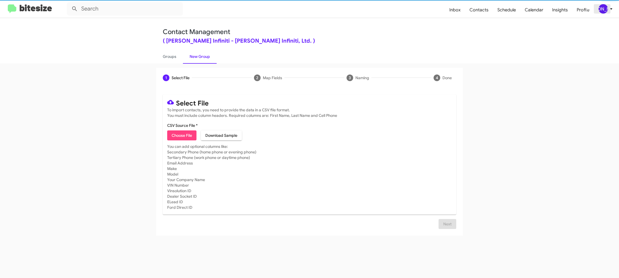
click at [605, 5] on div "[PERSON_NAME]" at bounding box center [603, 8] width 9 height 9
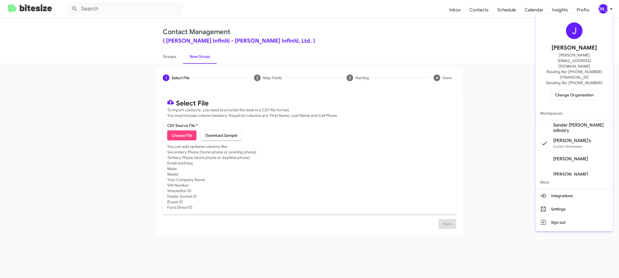
click at [566, 120] on span "Sender [PERSON_NAME] Infiniti's" at bounding box center [574, 127] width 77 height 15
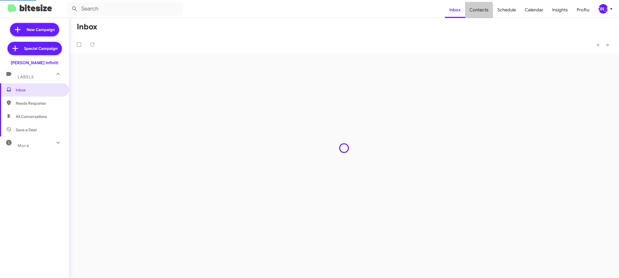
click at [476, 12] on span "Contacts" at bounding box center [479, 10] width 28 height 16
type input "in:groups"
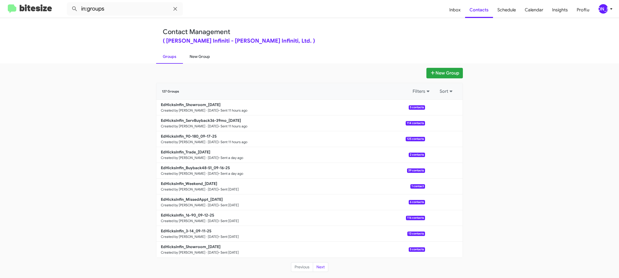
click at [198, 53] on link "New Group" at bounding box center [200, 56] width 34 height 14
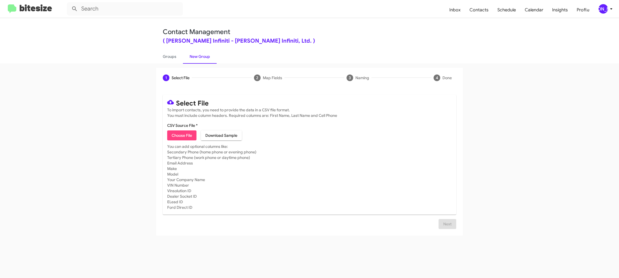
click at [176, 138] on span "Choose File" at bounding box center [182, 135] width 20 height 10
type input "EdHicksInfin_3-14_09-18-25"
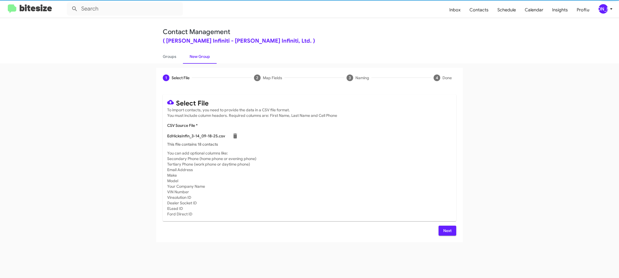
click at [325, 105] on mat-card-title "Select File" at bounding box center [309, 102] width 285 height 7
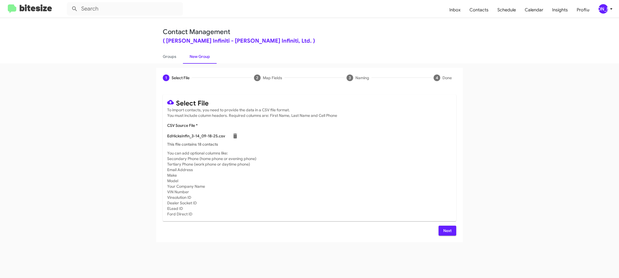
click at [446, 230] on span "Next" at bounding box center [447, 230] width 9 height 10
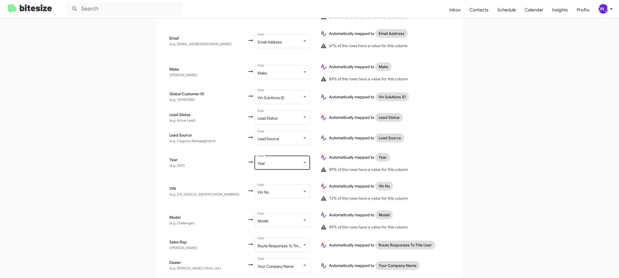
scroll to position [254, 0]
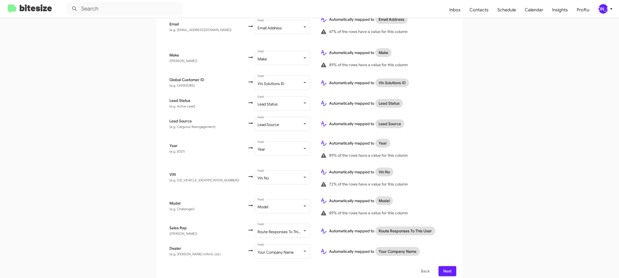
click at [452, 266] on button "Next" at bounding box center [448, 271] width 18 height 10
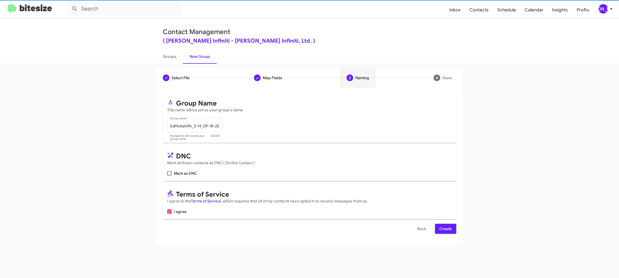
scroll to position [0, 0]
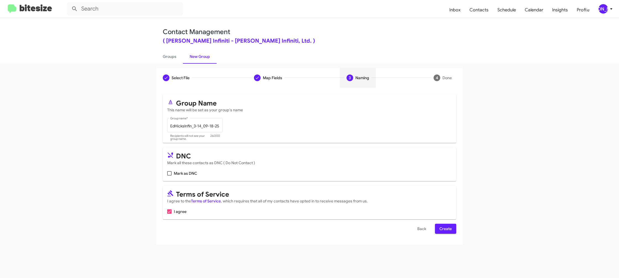
drag, startPoint x: 443, startPoint y: 230, endPoint x: 379, endPoint y: 177, distance: 82.3
click at [443, 230] on span "Create" at bounding box center [446, 228] width 12 height 10
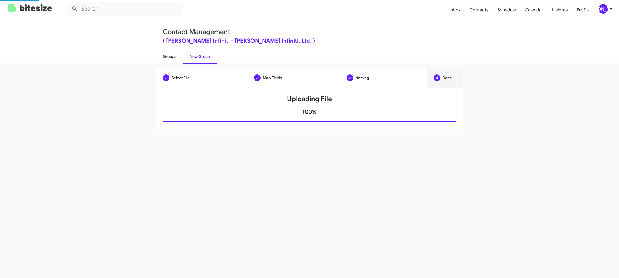
click at [172, 58] on link "Groups" at bounding box center [169, 56] width 27 height 14
type input "in:groups"
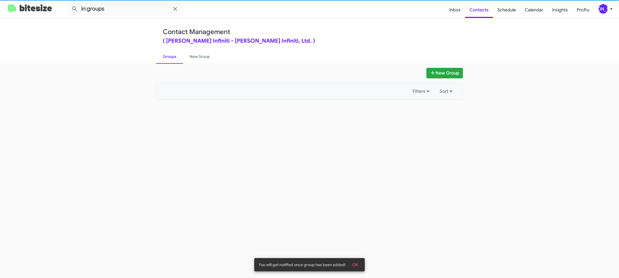
click at [172, 58] on link "Groups" at bounding box center [169, 56] width 27 height 14
click at [186, 56] on link "New Group" at bounding box center [200, 56] width 34 height 14
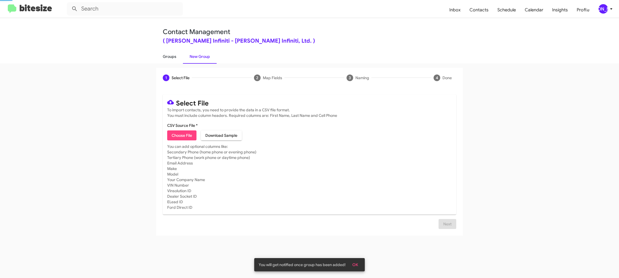
click at [168, 56] on link "Groups" at bounding box center [169, 56] width 27 height 14
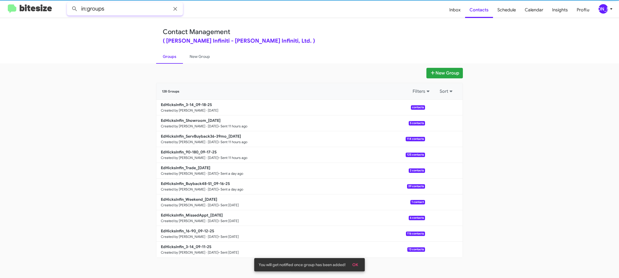
click at [117, 9] on input "in:groups" at bounding box center [125, 8] width 116 height 13
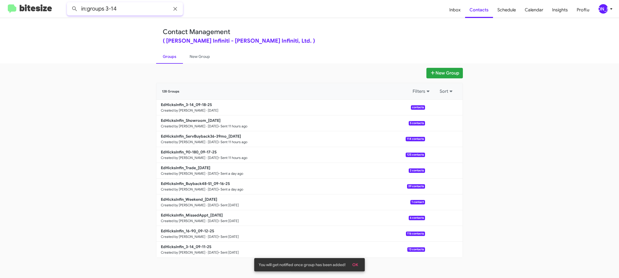
type input "in:groups 3-14"
click at [69, 3] on button at bounding box center [74, 8] width 11 height 11
click at [198, 63] on link "New Group" at bounding box center [200, 56] width 34 height 14
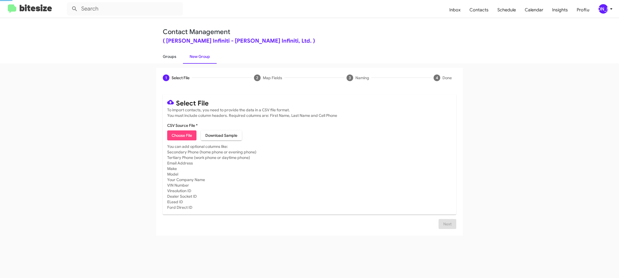
click at [178, 62] on link "Groups" at bounding box center [169, 56] width 27 height 14
type input "in:groups"
click at [178, 62] on link "Groups" at bounding box center [169, 56] width 27 height 14
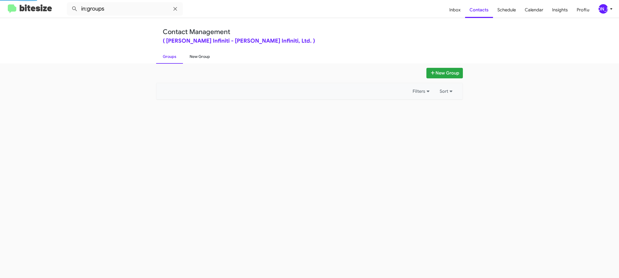
drag, startPoint x: 178, startPoint y: 62, endPoint x: 194, endPoint y: 57, distance: 16.4
click at [179, 61] on link "Groups" at bounding box center [169, 56] width 27 height 14
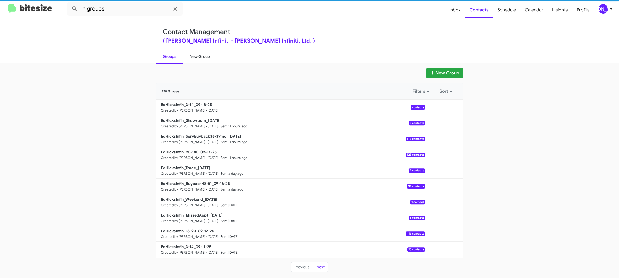
click at [194, 57] on link "New Group" at bounding box center [200, 56] width 34 height 14
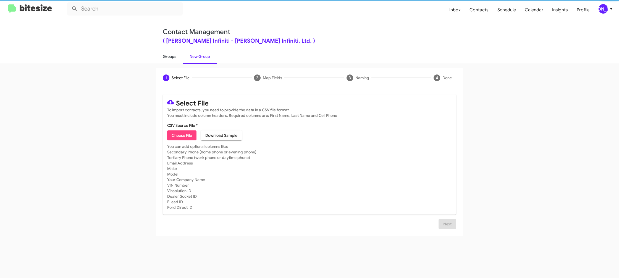
click at [181, 56] on link "Groups" at bounding box center [169, 56] width 27 height 14
type input "in:groups"
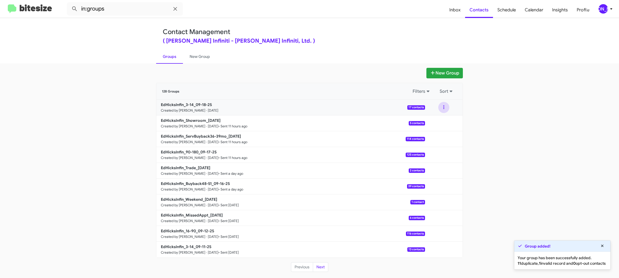
click at [441, 106] on button at bounding box center [444, 107] width 11 height 11
click at [434, 121] on button "View contacts" at bounding box center [427, 122] width 44 height 13
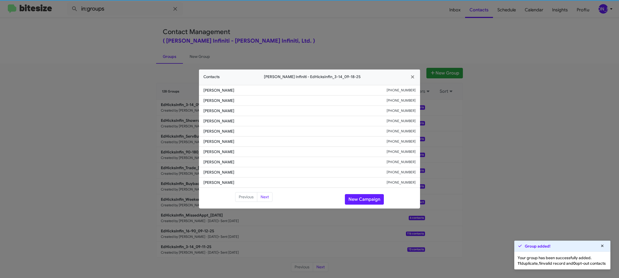
click at [212, 137] on li "[PERSON_NAME] [PHONE_NUMBER]" at bounding box center [309, 141] width 221 height 10
copy span "[PERSON_NAME]"
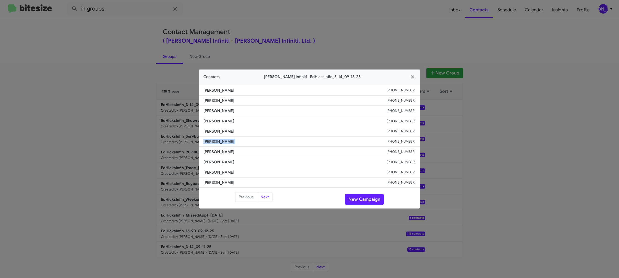
click at [408, 139] on small "[PHONE_NUMBER]" at bounding box center [401, 142] width 29 height 6
click at [408, 141] on small "[PHONE_NUMBER]" at bounding box center [401, 142] width 29 height 6
drag, startPoint x: 408, startPoint y: 140, endPoint x: 393, endPoint y: 129, distance: 19.0
click at [402, 136] on ul "[PERSON_NAME] [PHONE_NUMBER] [PERSON_NAME] [PHONE_NUMBER] [PERSON_NAME] [PHONE_…" at bounding box center [309, 136] width 221 height 103
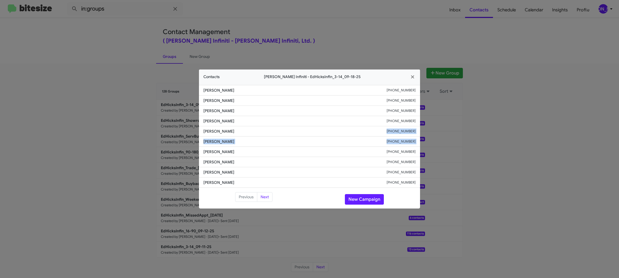
copy ul "[PHONE_NUMBER] [PERSON_NAME] [PHONE_NUMBER]"
click at [407, 137] on li "[PERSON_NAME] [PHONE_NUMBER]" at bounding box center [309, 141] width 221 height 10
click at [406, 139] on small "[PHONE_NUMBER]" at bounding box center [401, 142] width 29 height 6
drag, startPoint x: 406, startPoint y: 138, endPoint x: 401, endPoint y: 136, distance: 5.8
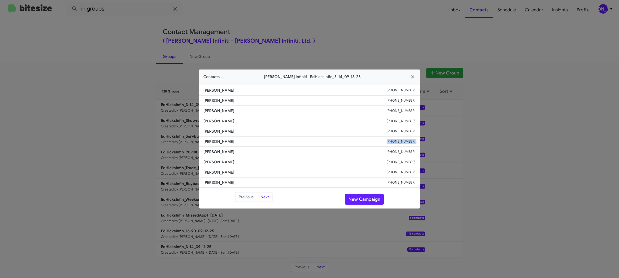
click at [405, 138] on li "[PERSON_NAME] [PHONE_NUMBER]" at bounding box center [309, 141] width 221 height 10
click at [357, 200] on button "New Campaign" at bounding box center [364, 199] width 39 height 11
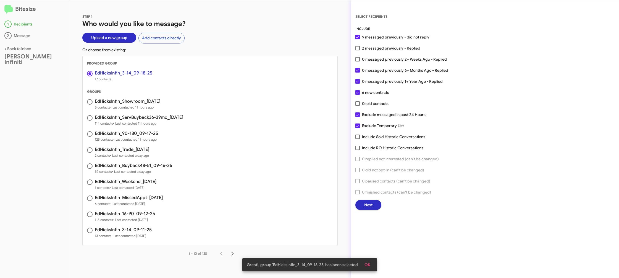
click at [380, 207] on div "Next" at bounding box center [485, 205] width 259 height 10
click at [367, 204] on span "Next" at bounding box center [369, 205] width 8 height 10
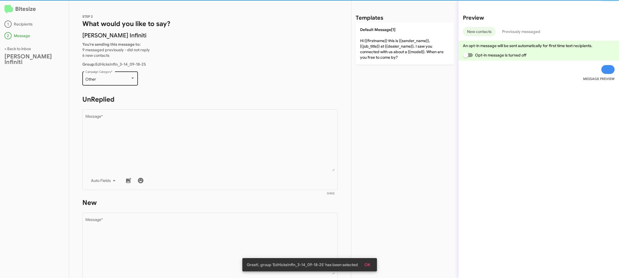
click at [119, 76] on div "Other Campaign Category *" at bounding box center [110, 77] width 50 height 15
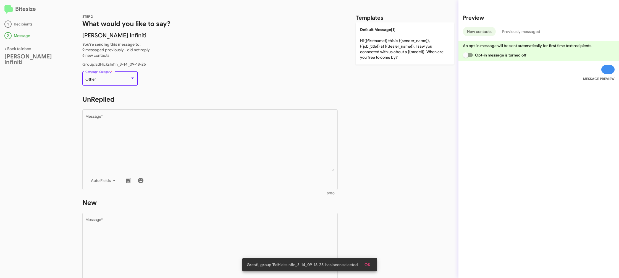
scroll to position [208, 0]
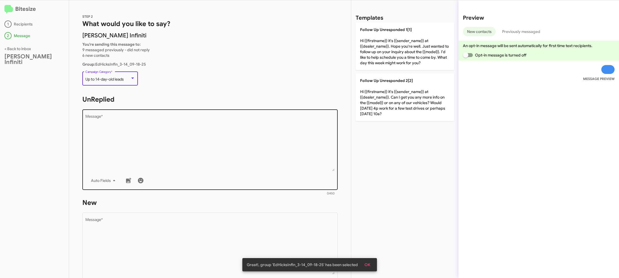
click at [166, 122] on textarea "Message *" at bounding box center [210, 142] width 250 height 56
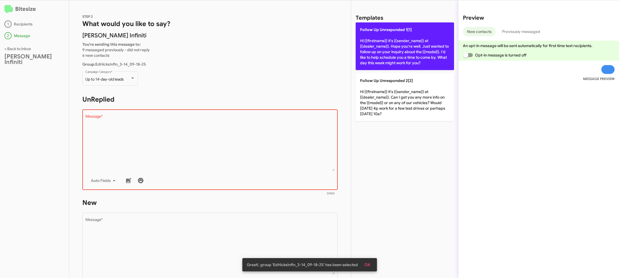
click at [405, 48] on p "Follow Up Unresponded 1[1] Hi {{firstname}} it's {{sender_name}} at {{dealer_na…" at bounding box center [405, 46] width 98 height 48
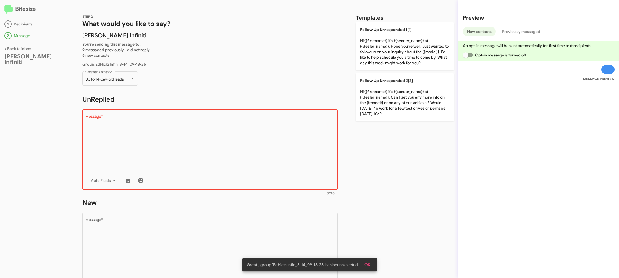
type textarea "Hi {{firstname}} it's {{sender_name}} at {{dealer_name}}. Hope you're well. Jus…"
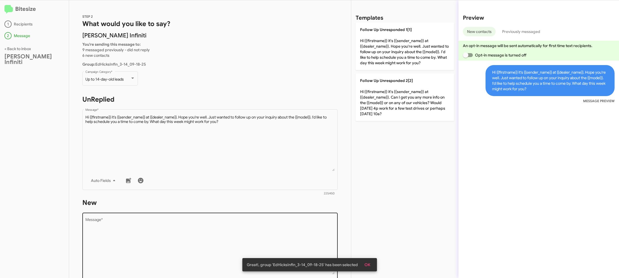
drag, startPoint x: 244, startPoint y: 205, endPoint x: 240, endPoint y: 217, distance: 12.7
click at [240, 214] on form "New Drop image here to insert Auto Fields Message * 0/450" at bounding box center [210, 248] width 256 height 101
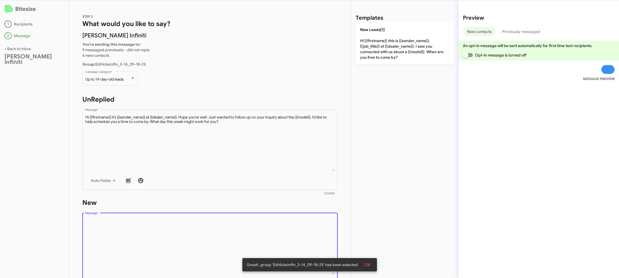
click at [242, 228] on textarea "Message *" at bounding box center [210, 246] width 250 height 56
click at [241, 227] on textarea "Message *" at bounding box center [210, 246] width 250 height 56
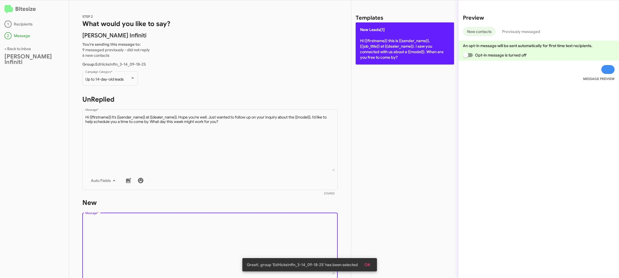
drag, startPoint x: 241, startPoint y: 227, endPoint x: 361, endPoint y: 58, distance: 207.5
click at [271, 174] on div "STEP 2 What would you like to say? [PERSON_NAME] Infiniti You're sending this m…" at bounding box center [210, 138] width 282 height 277
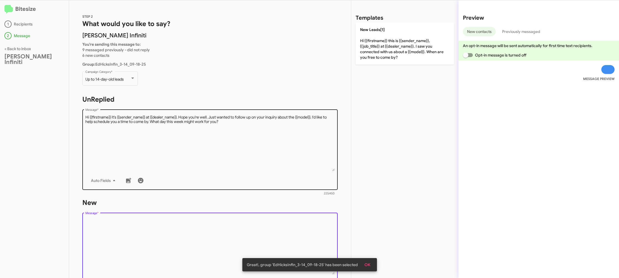
drag, startPoint x: 391, startPoint y: 27, endPoint x: 283, endPoint y: 165, distance: 175.2
click at [391, 28] on p "New Leads[1] Hi {{firstname}} this is {{sender_name}}, {{job_title}} at {{deale…" at bounding box center [405, 43] width 98 height 42
type textarea "Hi {{firstname}} this is {{sender_name}}, {{job_title}} at {{dealer_name}}. I s…"
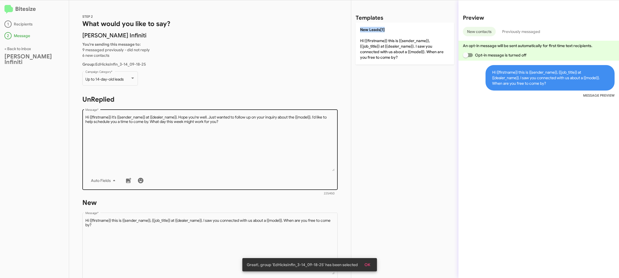
scroll to position [93, 0]
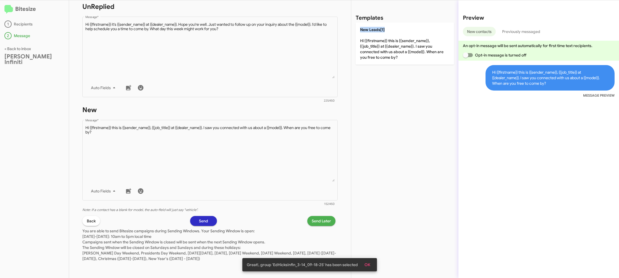
drag, startPoint x: 317, startPoint y: 225, endPoint x: 315, endPoint y: 223, distance: 3.5
click at [315, 223] on span "Send Later" at bounding box center [321, 221] width 19 height 10
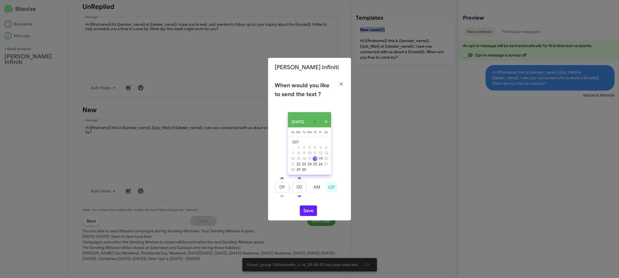
drag, startPoint x: 281, startPoint y: 179, endPoint x: 298, endPoint y: 185, distance: 18.4
click at [281, 179] on link at bounding box center [282, 178] width 10 height 6
type input "10"
click at [300, 186] on input "00" at bounding box center [300, 187] width 14 height 11
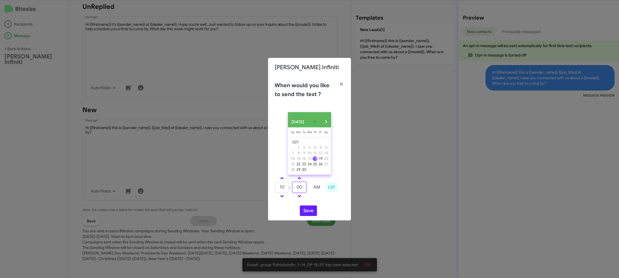
click at [300, 186] on input "00" at bounding box center [300, 187] width 14 height 11
type input "15"
click at [317, 199] on td at bounding box center [317, 195] width 15 height 7
click at [304, 212] on button "Save" at bounding box center [308, 210] width 17 height 11
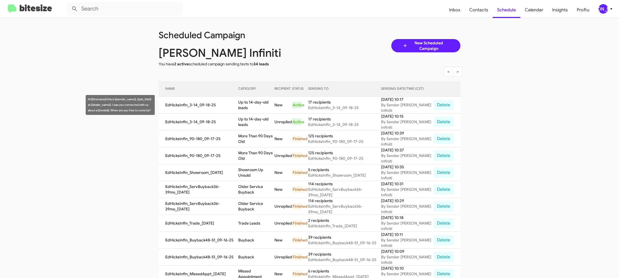
click at [250, 104] on td "Up to 14-day-old leads" at bounding box center [256, 105] width 36 height 17
copy td "Up to 14-day-old leads"
click at [600, 13] on span "[PERSON_NAME]" at bounding box center [607, 8] width 17 height 9
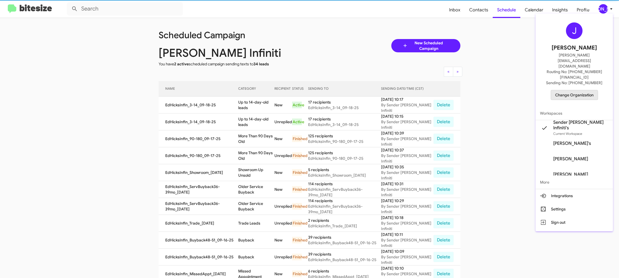
click at [562, 90] on button "Change Organization" at bounding box center [574, 95] width 47 height 10
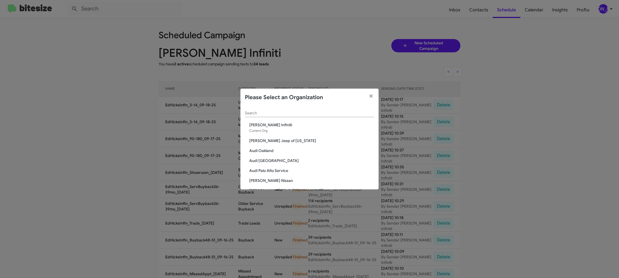
click at [274, 113] on input "Search" at bounding box center [309, 113] width 129 height 4
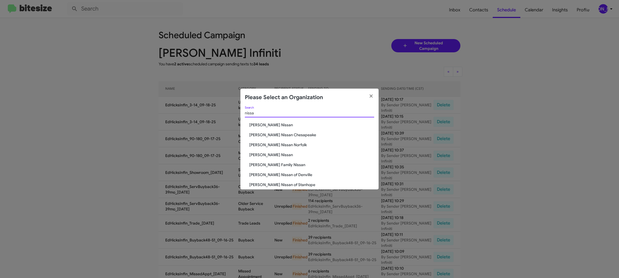
type input "nissa"
click at [269, 153] on span "[PERSON_NAME] Nissan" at bounding box center [311, 155] width 125 height 6
click at [268, 155] on span "[PERSON_NAME] Nissan" at bounding box center [311, 155] width 125 height 6
drag, startPoint x: 268, startPoint y: 155, endPoint x: 230, endPoint y: 29, distance: 131.8
click at [269, 151] on div "nissa Search [PERSON_NAME] Nissan [PERSON_NAME] Nissan Chesapeake [PERSON_NAME]…" at bounding box center [310, 147] width 138 height 83
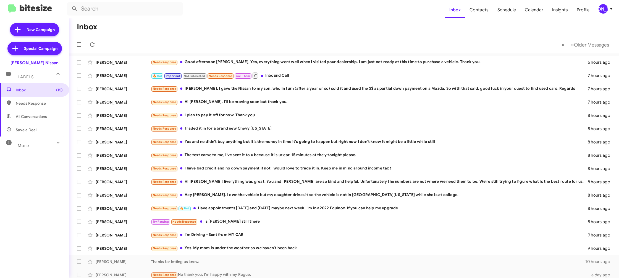
click at [603, 12] on div "[PERSON_NAME]" at bounding box center [603, 8] width 9 height 9
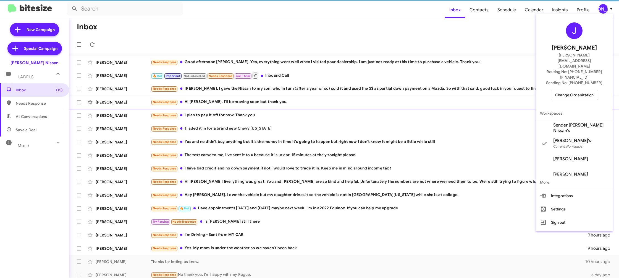
click at [569, 122] on span "Sender [PERSON_NAME] Nissan's" at bounding box center [581, 127] width 55 height 11
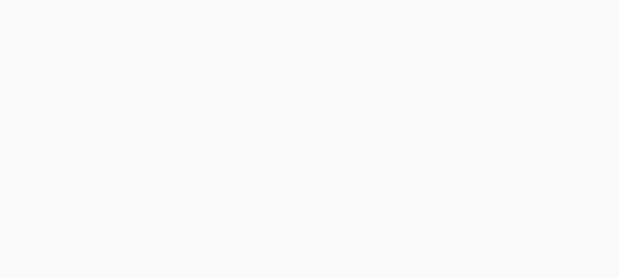
click at [480, 14] on body at bounding box center [309, 139] width 619 height 278
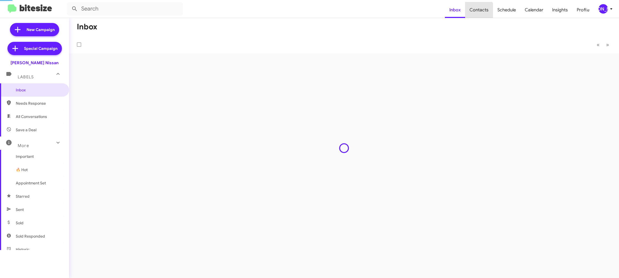
click at [480, 14] on span "Contacts" at bounding box center [479, 10] width 28 height 16
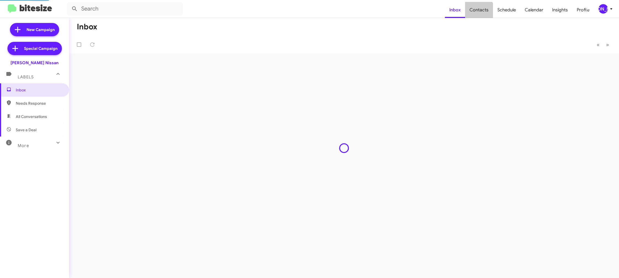
click at [480, 14] on span "Contacts" at bounding box center [479, 10] width 28 height 16
type input "in:groups"
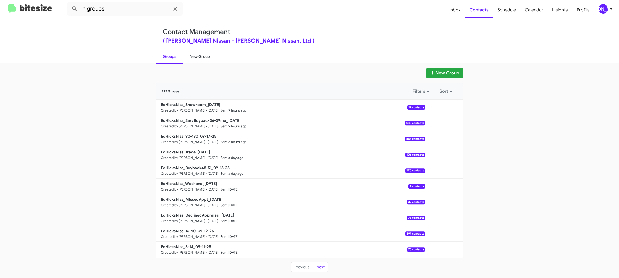
click at [204, 56] on link "New Group" at bounding box center [200, 56] width 34 height 14
drag, startPoint x: 204, startPoint y: 56, endPoint x: 225, endPoint y: 55, distance: 21.0
click at [203, 55] on link "New Group" at bounding box center [200, 56] width 34 height 14
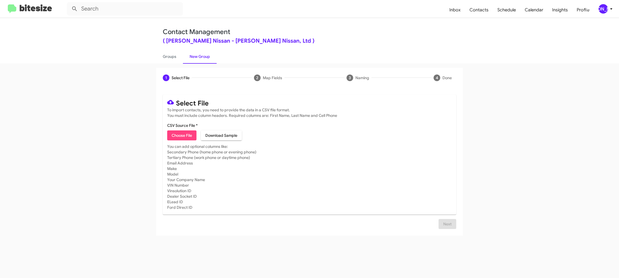
click at [176, 129] on mat-card-content "CSV Source File * Choose File Download Sample" at bounding box center [309, 132] width 285 height 18
click at [178, 136] on span "Choose File" at bounding box center [182, 135] width 20 height 10
type input "EdHicksNiss_3-14_09-18-25"
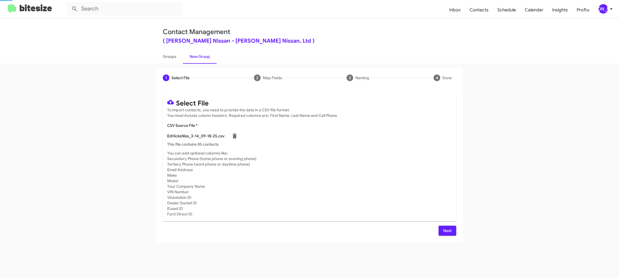
click at [336, 83] on div "1 Select File 2 Map Fields 3 Naming 4 Done" at bounding box center [309, 78] width 307 height 20
click at [446, 231] on span "Next" at bounding box center [447, 230] width 9 height 10
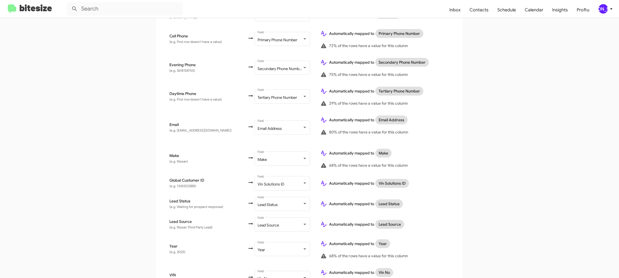
scroll to position [254, 0]
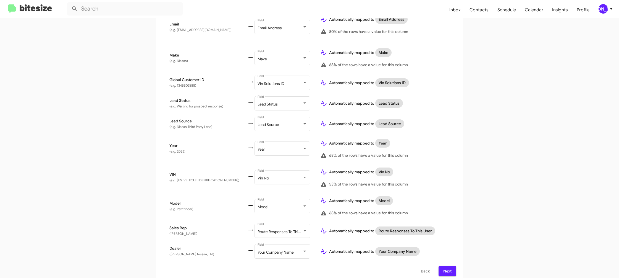
click at [444, 266] on span "Next" at bounding box center [447, 271] width 9 height 10
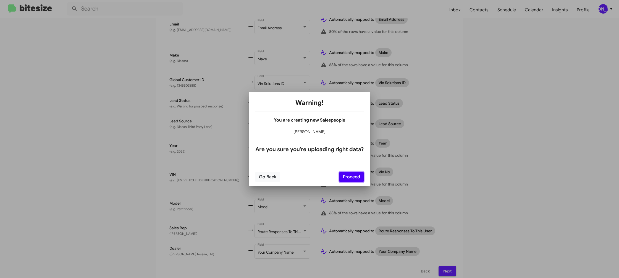
click at [354, 176] on button "Proceed" at bounding box center [352, 176] width 24 height 11
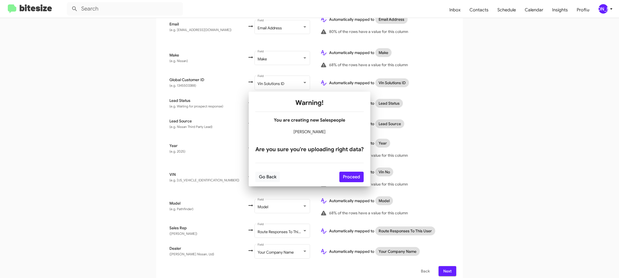
scroll to position [0, 0]
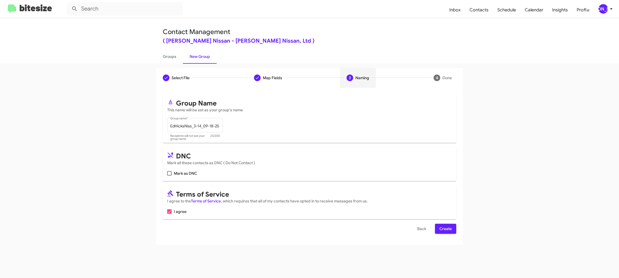
click at [441, 228] on span "Create" at bounding box center [446, 228] width 12 height 10
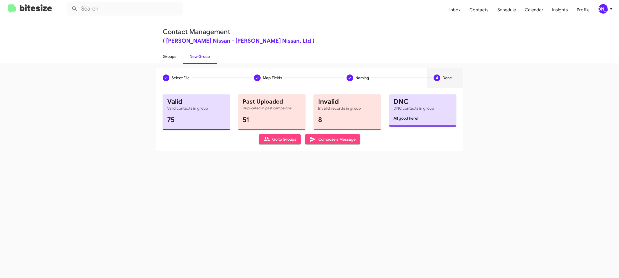
click at [179, 58] on link "Groups" at bounding box center [169, 56] width 27 height 14
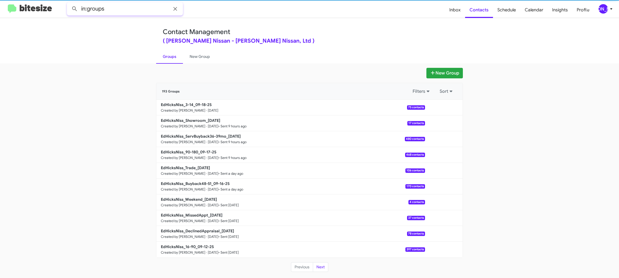
click at [134, 6] on input "in:groups" at bounding box center [125, 8] width 116 height 13
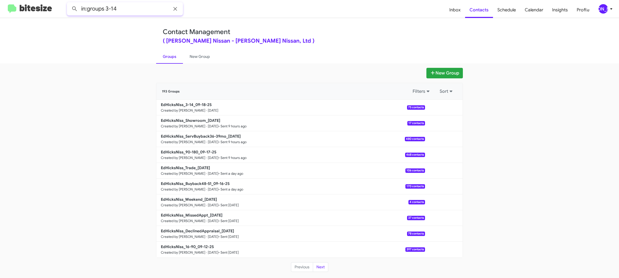
type input "in:groups 3-14"
click at [69, 3] on button at bounding box center [74, 8] width 11 height 11
click at [193, 55] on link "New Group" at bounding box center [200, 56] width 34 height 14
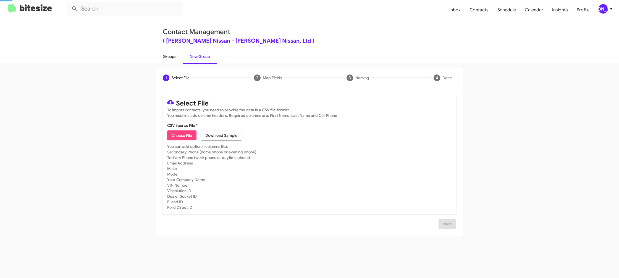
click at [176, 55] on link "Groups" at bounding box center [169, 56] width 27 height 14
type input "in:groups"
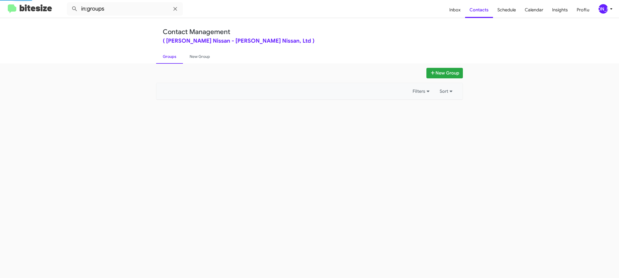
click at [176, 55] on link "Groups" at bounding box center [169, 56] width 27 height 14
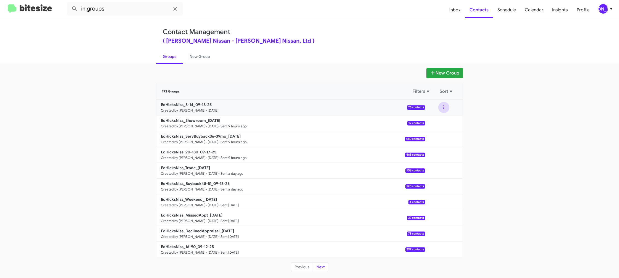
click at [448, 109] on button at bounding box center [444, 107] width 11 height 11
click at [441, 120] on button "View contacts" at bounding box center [427, 122] width 44 height 13
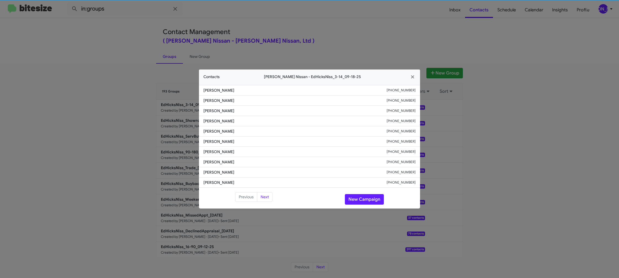
click at [218, 140] on span "Alejandra Morales" at bounding box center [295, 142] width 183 height 6
click at [405, 143] on small "+13613321874" at bounding box center [401, 142] width 29 height 6
drag, startPoint x: 405, startPoint y: 143, endPoint x: 363, endPoint y: 77, distance: 77.9
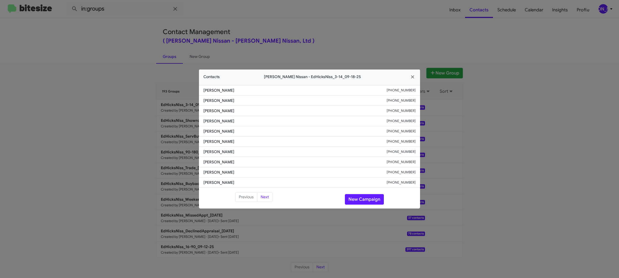
click at [404, 142] on small "+13613321874" at bounding box center [401, 142] width 29 height 6
copy small "+13613321874"
click at [367, 195] on button "New Campaign" at bounding box center [364, 199] width 39 height 11
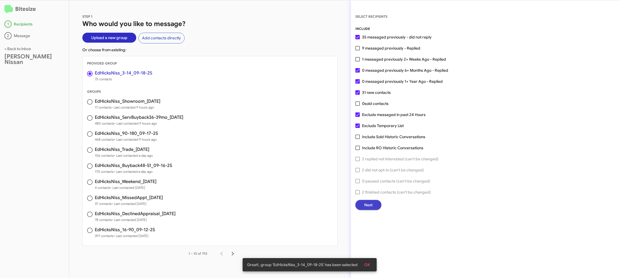
click at [363, 209] on button "Next" at bounding box center [369, 205] width 26 height 10
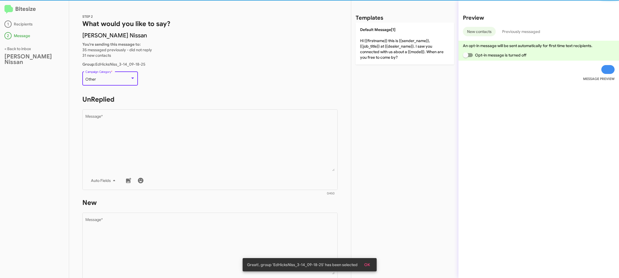
click at [121, 79] on div "Other" at bounding box center [107, 79] width 45 height 4
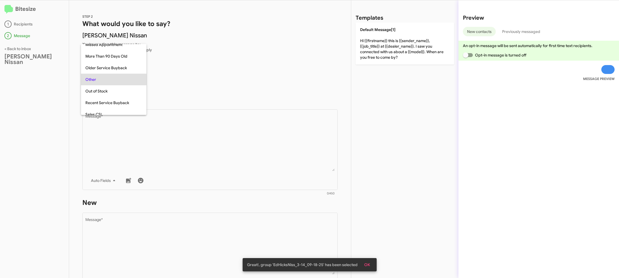
scroll to position [208, 0]
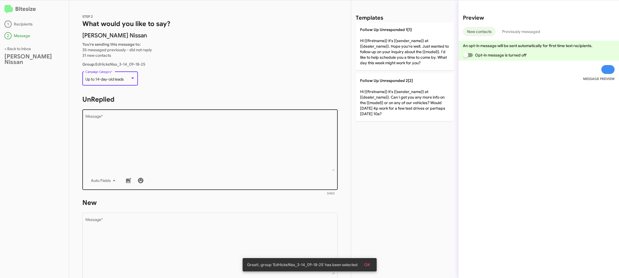
click at [194, 159] on textarea "Message *" at bounding box center [210, 142] width 250 height 56
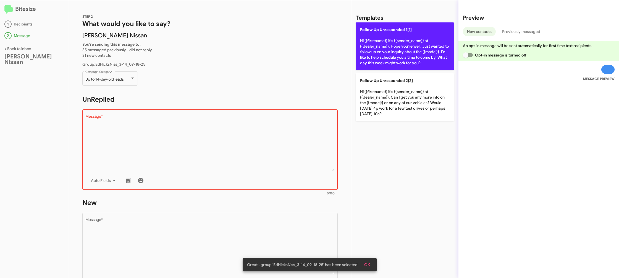
click at [388, 48] on p "Follow Up Unresponded 1[1] Hi {{firstname}} it's {{sender_name}} at {{dealer_na…" at bounding box center [405, 46] width 98 height 48
type textarea "Hi {{firstname}} it's {{sender_name}} at {{dealer_name}}. Hope you're well. Jus…"
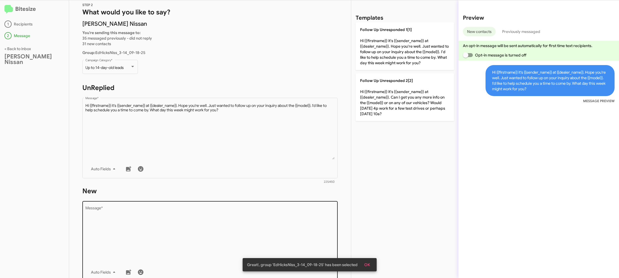
scroll to position [17, 0]
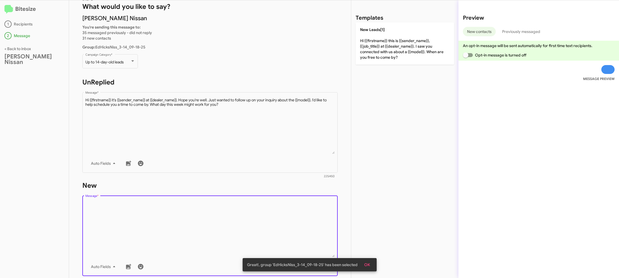
click at [221, 218] on textarea "Message *" at bounding box center [210, 229] width 250 height 56
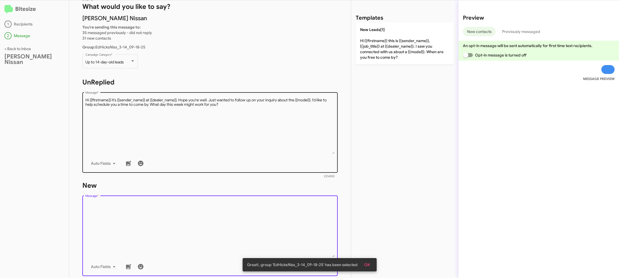
drag, startPoint x: 221, startPoint y: 218, endPoint x: 255, endPoint y: 166, distance: 61.5
click at [235, 191] on form "New Drop image here to insert Auto Fields Message * 0/450" at bounding box center [210, 231] width 256 height 101
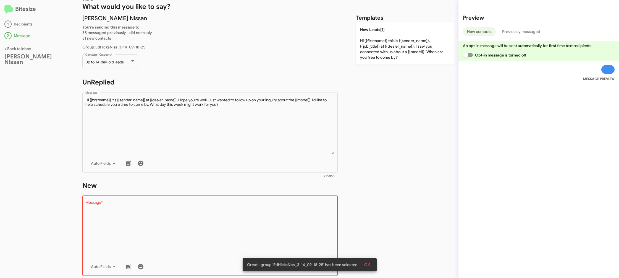
click at [379, 62] on div "Templates New Leads[1] Hi {{firstname}} this is {{sender_name}}, {{job_title}} …" at bounding box center [405, 138] width 107 height 277
drag, startPoint x: 378, startPoint y: 52, endPoint x: 352, endPoint y: 57, distance: 26.5
click at [367, 54] on p "New Leads[1] Hi {{firstname}} this is {{sender_name}}, {{job_title}} at {{deale…" at bounding box center [405, 43] width 98 height 42
type textarea "Hi {{firstname}} this is {{sender_name}}, {{job_title}} at {{dealer_name}}. I s…"
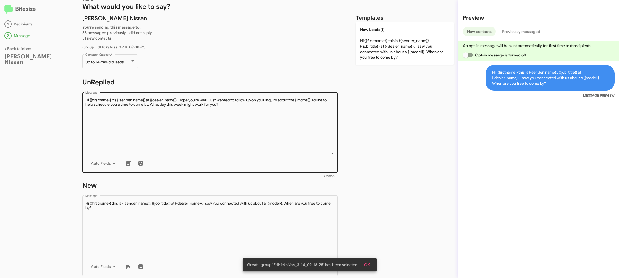
scroll to position [93, 0]
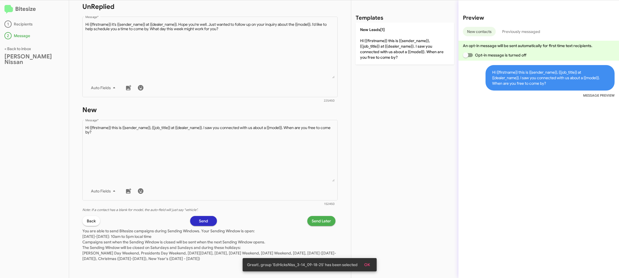
click at [317, 220] on span "Send Later" at bounding box center [321, 221] width 19 height 10
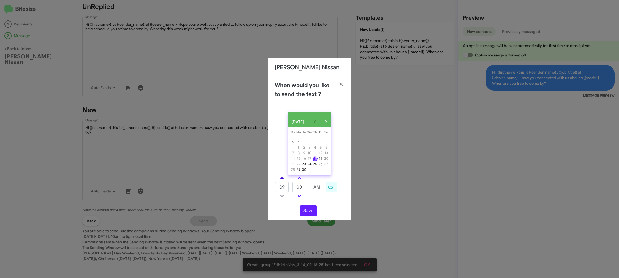
drag, startPoint x: 279, startPoint y: 182, endPoint x: 282, endPoint y: 179, distance: 4.4
click at [280, 181] on link at bounding box center [282, 178] width 10 height 6
click at [282, 179] on span at bounding box center [282, 179] width 4 height 4
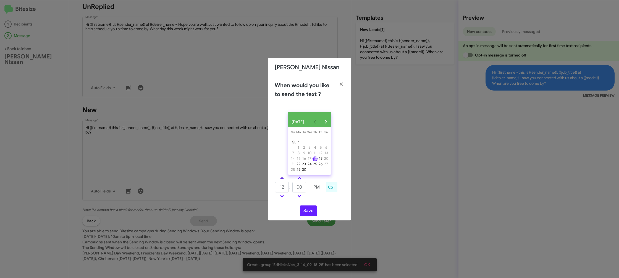
type input "01"
click at [300, 192] on input "00" at bounding box center [300, 187] width 14 height 11
click at [300, 191] on input "00" at bounding box center [300, 187] width 14 height 11
type input "12"
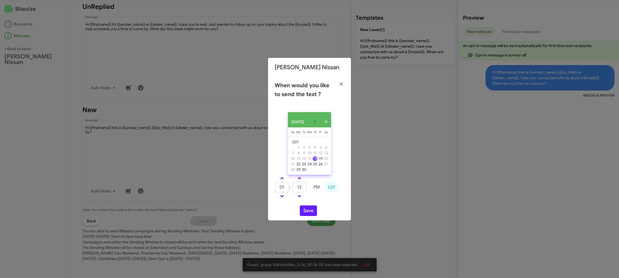
click at [319, 198] on td at bounding box center [317, 195] width 14 height 7
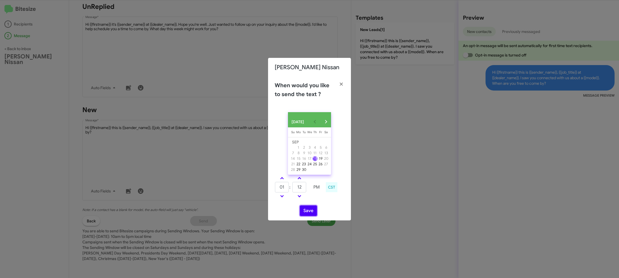
click at [312, 213] on button "Save" at bounding box center [308, 210] width 17 height 11
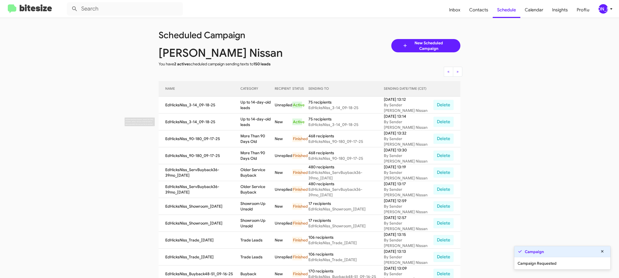
click at [263, 115] on td "Up to 14-day-old leads" at bounding box center [258, 121] width 34 height 17
copy td "Up to 14-day-old leads"
click at [604, 7] on div "[PERSON_NAME]" at bounding box center [603, 8] width 9 height 9
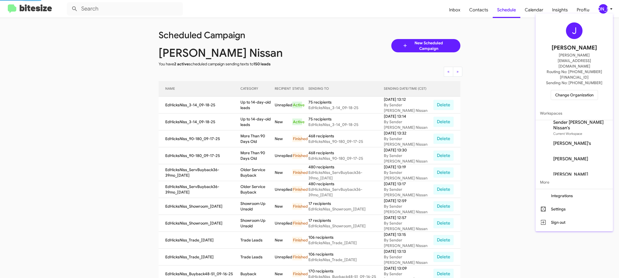
drag, startPoint x: 589, startPoint y: 79, endPoint x: 586, endPoint y: 77, distance: 3.0
click at [586, 90] on span "Change Organization" at bounding box center [575, 94] width 38 height 9
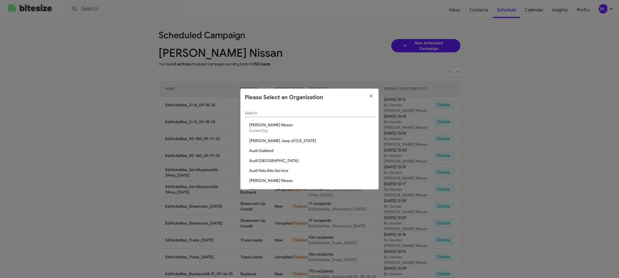
click at [269, 114] on input "Search" at bounding box center [309, 113] width 129 height 4
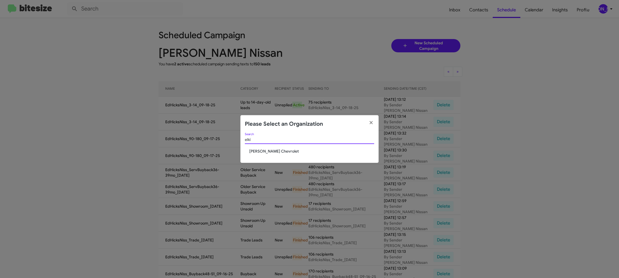
type input "elki"
click at [267, 150] on span "[PERSON_NAME] Chevrolet" at bounding box center [311, 151] width 125 height 6
drag, startPoint x: 267, startPoint y: 150, endPoint x: 111, endPoint y: 264, distance: 193.9
click at [267, 150] on span "[PERSON_NAME] Chevrolet" at bounding box center [311, 151] width 125 height 6
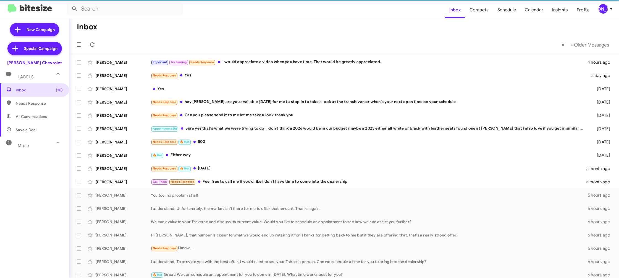
click at [610, 10] on icon at bounding box center [611, 9] width 7 height 7
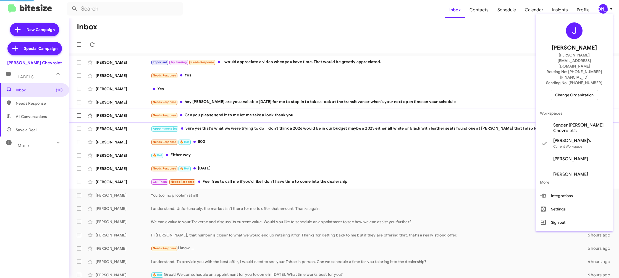
click at [581, 122] on span "Sender [PERSON_NAME] Chevrolet's" at bounding box center [581, 127] width 55 height 11
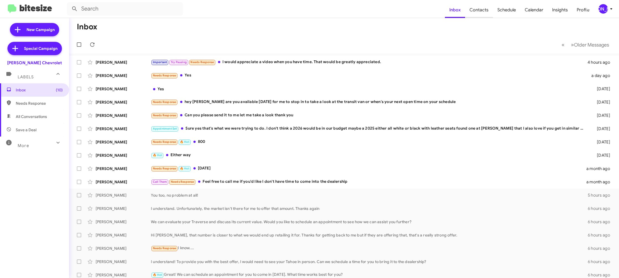
click at [482, 9] on span "Contacts" at bounding box center [479, 10] width 28 height 16
type input "in:groups"
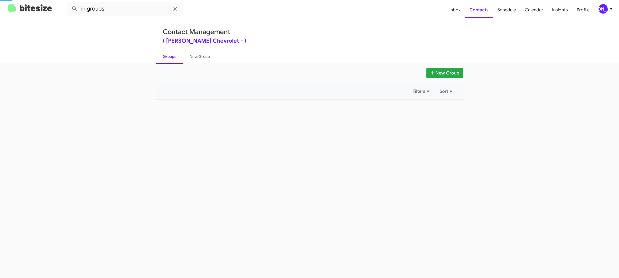
click at [606, 10] on div "[PERSON_NAME]" at bounding box center [603, 8] width 9 height 9
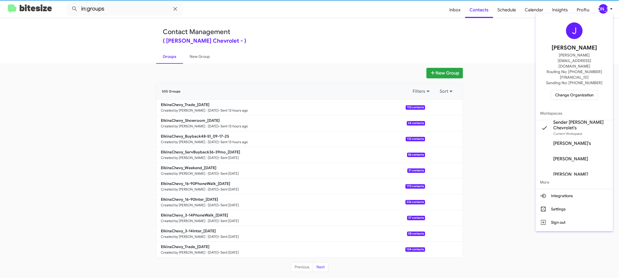
drag, startPoint x: 606, startPoint y: 10, endPoint x: 365, endPoint y: 33, distance: 242.0
click at [606, 10] on div at bounding box center [309, 139] width 619 height 278
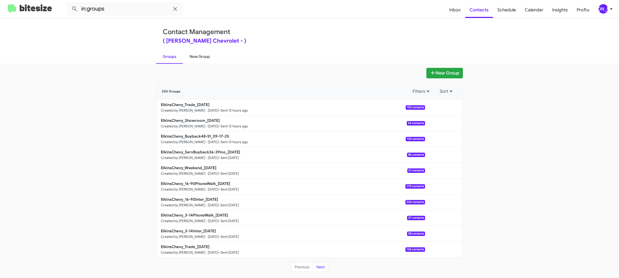
click at [206, 56] on link "New Group" at bounding box center [200, 56] width 34 height 14
drag, startPoint x: 206, startPoint y: 56, endPoint x: 204, endPoint y: 9, distance: 47.1
click at [206, 56] on link "New Group" at bounding box center [200, 56] width 34 height 14
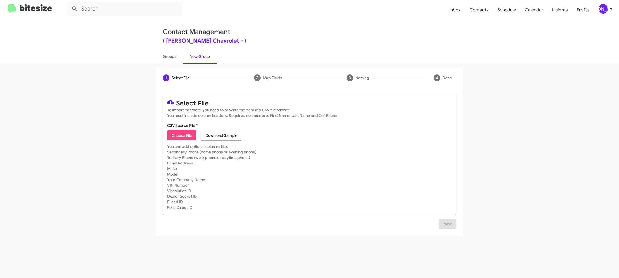
click at [172, 134] on span "Choose File" at bounding box center [182, 135] width 20 height 10
type input "ElkinsChevy_3-14Inter_09-18-25"
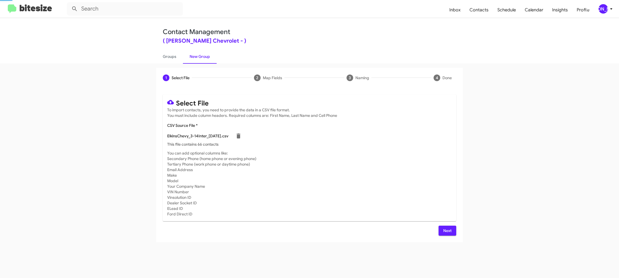
click at [368, 176] on mat-card-subtitle "You can add optional columns like: Secondary Phone (home phone or evening phone…" at bounding box center [309, 183] width 285 height 66
click at [444, 230] on span "Next" at bounding box center [447, 230] width 9 height 10
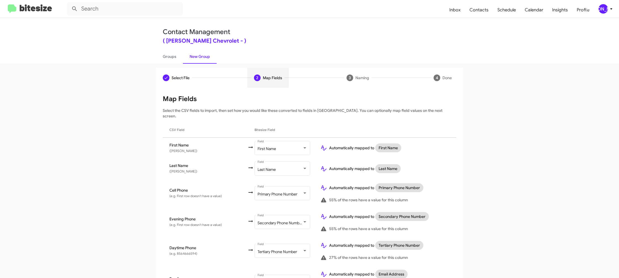
scroll to position [254, 0]
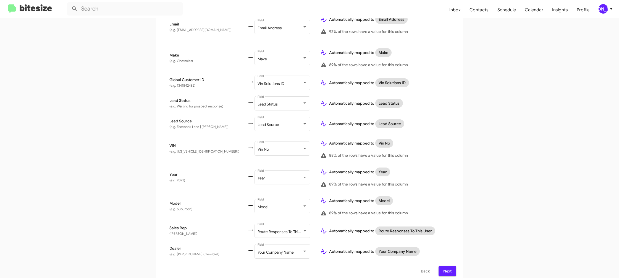
click at [446, 266] on span "Next" at bounding box center [447, 271] width 9 height 10
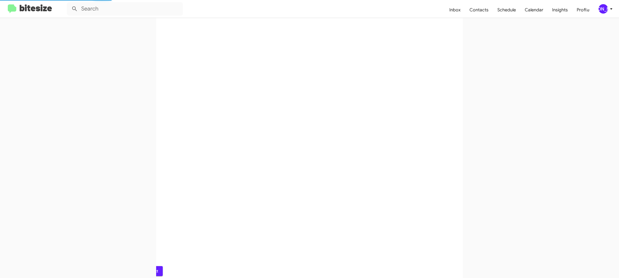
scroll to position [0, 0]
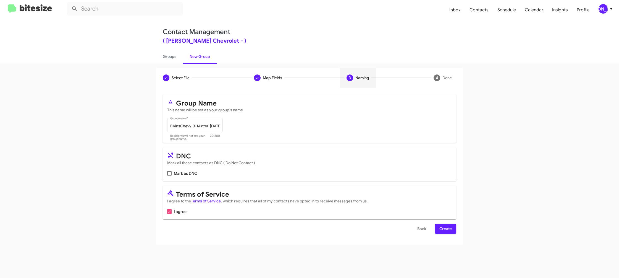
click at [446, 227] on span "Create" at bounding box center [446, 228] width 12 height 10
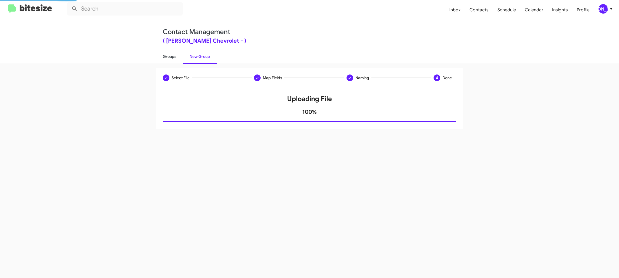
click at [176, 59] on link "Groups" at bounding box center [169, 56] width 27 height 14
type input "in:groups"
drag, startPoint x: 176, startPoint y: 59, endPoint x: 189, endPoint y: 58, distance: 12.8
click at [176, 58] on link "Groups" at bounding box center [169, 56] width 27 height 14
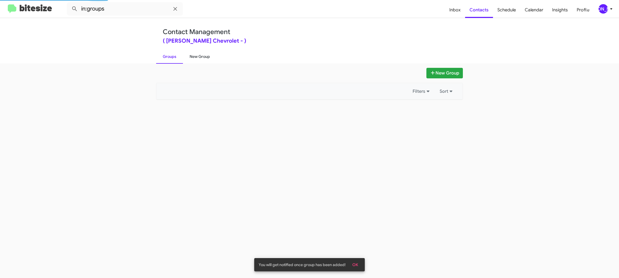
click at [189, 58] on link "New Group" at bounding box center [200, 56] width 34 height 14
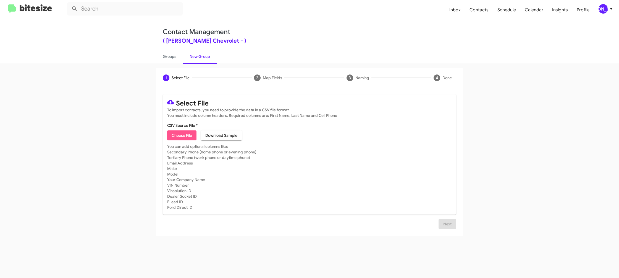
click at [177, 132] on span "Choose File" at bounding box center [182, 135] width 20 height 10
type input "ElkinsChevy_3-14PhoneWalk_09-18-25"
drag, startPoint x: 333, startPoint y: 154, endPoint x: 333, endPoint y: 145, distance: 9.1
click at [333, 154] on mat-card-subtitle "You can add optional columns like: Secondary Phone (home phone or evening phone…" at bounding box center [309, 183] width 285 height 66
click at [440, 227] on button "Next" at bounding box center [448, 230] width 18 height 10
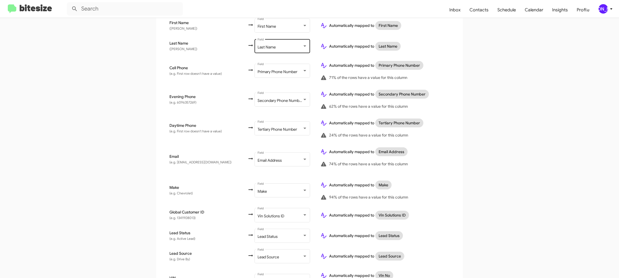
scroll to position [254, 0]
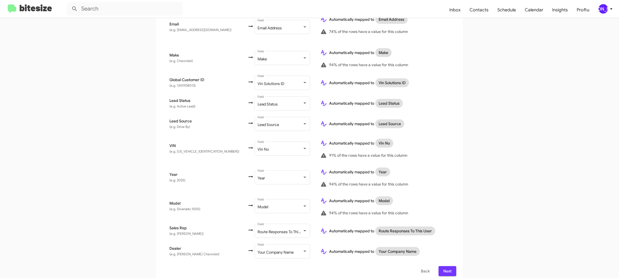
click at [451, 266] on span "Next" at bounding box center [447, 271] width 9 height 10
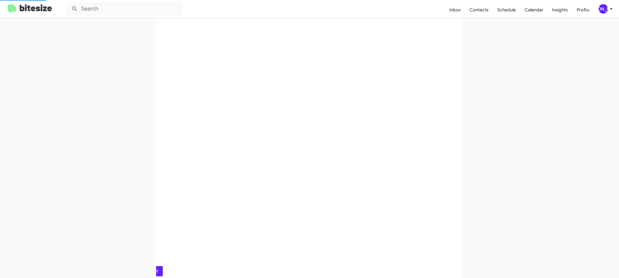
scroll to position [0, 0]
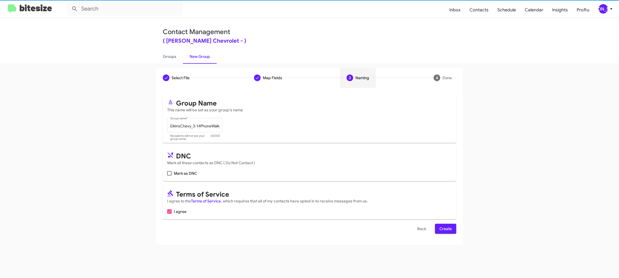
click at [446, 226] on span "Create" at bounding box center [446, 228] width 12 height 10
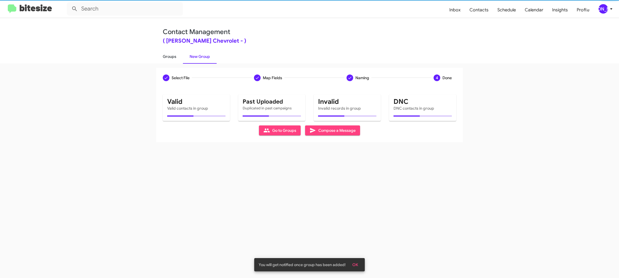
click at [180, 61] on link "Groups" at bounding box center [169, 56] width 27 height 14
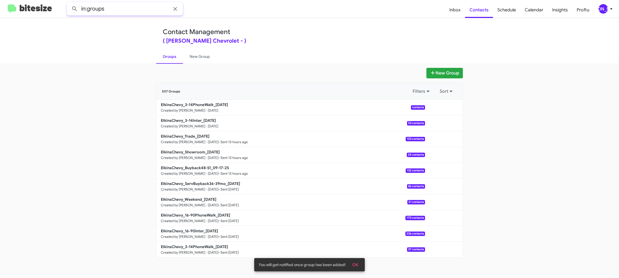
click at [134, 13] on input "in:groups" at bounding box center [125, 8] width 116 height 13
type input "in:groups 3-14"
click at [69, 3] on button at bounding box center [74, 8] width 11 height 11
click at [196, 60] on link "New Group" at bounding box center [200, 56] width 34 height 14
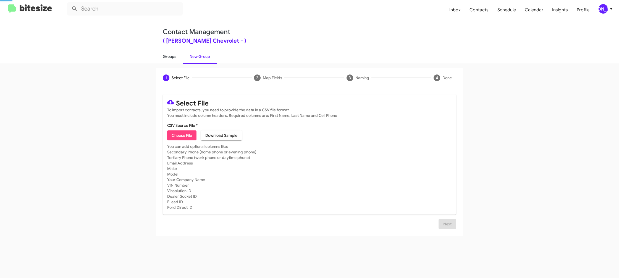
click at [162, 57] on link "Groups" at bounding box center [169, 56] width 27 height 14
type input "in:groups"
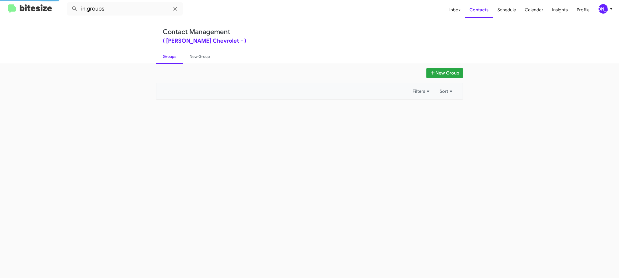
click at [162, 57] on link "Groups" at bounding box center [169, 56] width 27 height 14
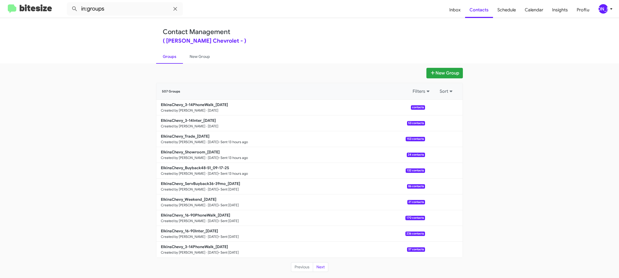
click at [243, 51] on ul "Groups New Group" at bounding box center [309, 56] width 307 height 14
click at [201, 54] on link "New Group" at bounding box center [200, 56] width 34 height 14
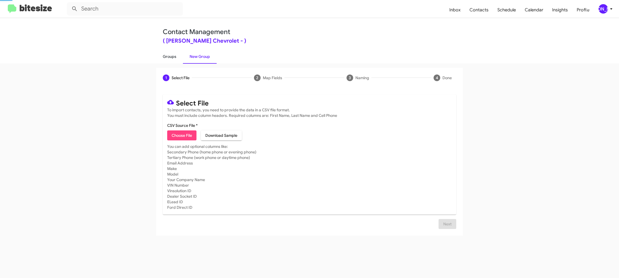
click at [173, 54] on link "Groups" at bounding box center [169, 56] width 27 height 14
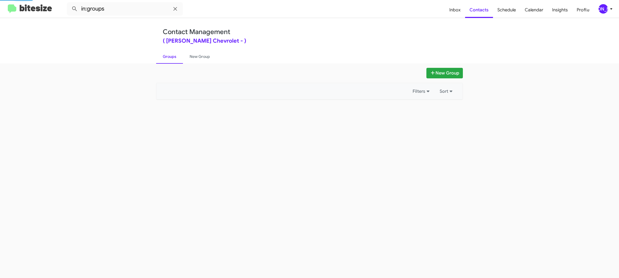
click at [173, 54] on link "Groups" at bounding box center [169, 56] width 27 height 14
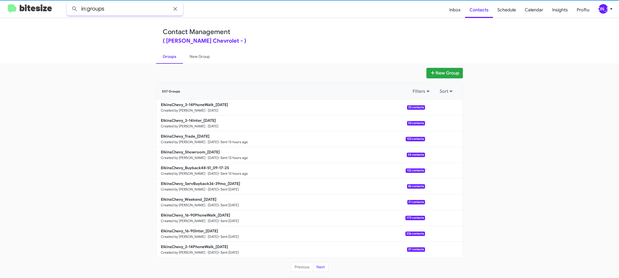
click at [116, 15] on input "in:groups" at bounding box center [125, 8] width 116 height 13
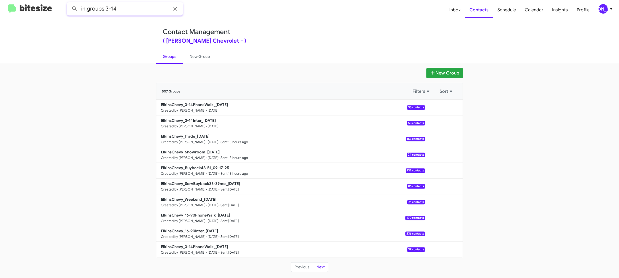
type input "in:groups 3-14"
click at [69, 3] on button at bounding box center [74, 8] width 11 height 11
click at [187, 51] on link "New Group" at bounding box center [200, 56] width 34 height 14
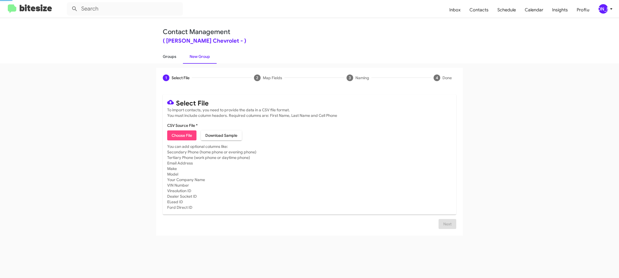
click at [177, 53] on link "Groups" at bounding box center [169, 56] width 27 height 14
type input "in:groups"
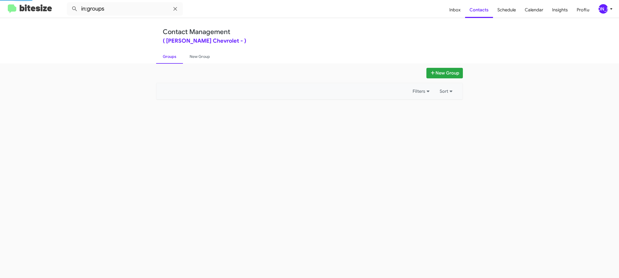
click at [177, 53] on link "Groups" at bounding box center [169, 56] width 27 height 14
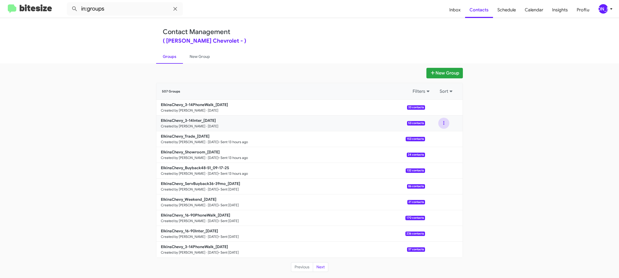
drag, startPoint x: 444, startPoint y: 124, endPoint x: 444, endPoint y: 128, distance: 3.6
click at [444, 125] on button at bounding box center [444, 123] width 11 height 11
click at [439, 136] on button "View contacts" at bounding box center [427, 137] width 44 height 13
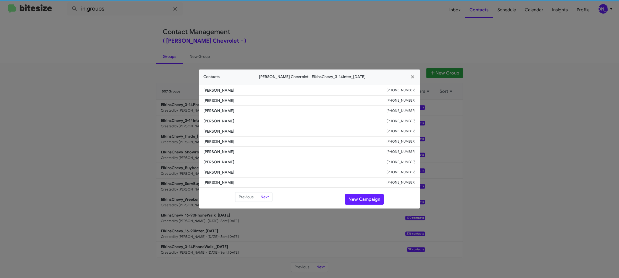
click at [213, 143] on span "Lydiaj Bennicoff" at bounding box center [295, 142] width 183 height 6
drag, startPoint x: 204, startPoint y: 144, endPoint x: 228, endPoint y: 142, distance: 24.9
click at [212, 142] on span "Lydiaj Bennicoff" at bounding box center [295, 142] width 183 height 6
copy span "Lydiaj Bennicoff"
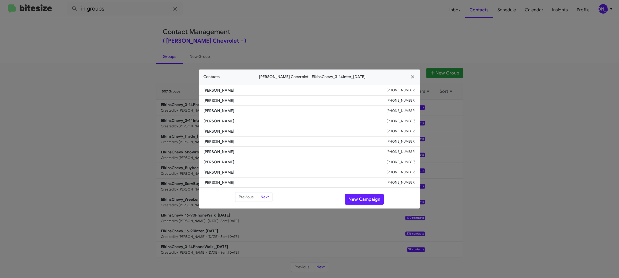
drag, startPoint x: 264, startPoint y: 33, endPoint x: 312, endPoint y: 67, distance: 59.1
click at [274, 40] on modal-container "Contacts Elkins Chevrolet - ElkinsChevy_3-14Inter_09-18-25 Lesa Richardson +185…" at bounding box center [309, 139] width 619 height 278
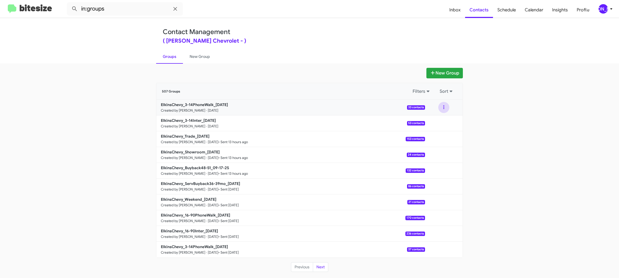
click at [444, 110] on button at bounding box center [444, 107] width 11 height 11
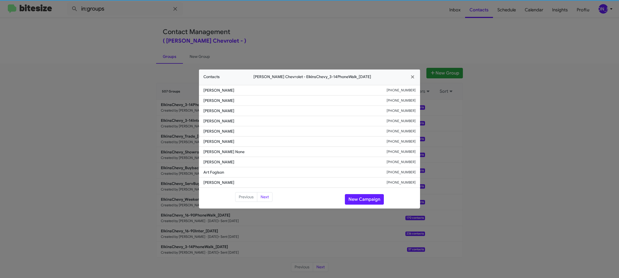
click at [233, 140] on span "India Lamar" at bounding box center [295, 142] width 183 height 6
click at [229, 141] on span "India Lamar" at bounding box center [295, 142] width 183 height 6
click at [211, 141] on span "India Lamar" at bounding box center [295, 142] width 183 height 6
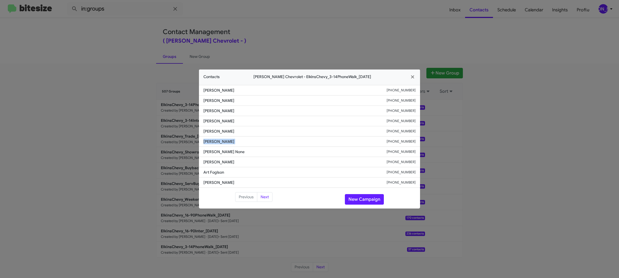
click at [211, 141] on span "India Lamar" at bounding box center [295, 142] width 183 height 6
copy span "India Lamar"
drag, startPoint x: 130, startPoint y: 95, endPoint x: 176, endPoint y: 124, distance: 54.5
click at [132, 97] on modal-container "Contacts Elkins Chevrolet - ElkinsChevy_3-14PhoneWalk_09-18-25 Cherylanne Uhl +…" at bounding box center [309, 139] width 619 height 278
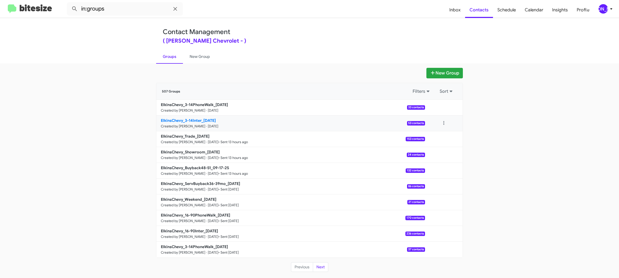
click at [199, 119] on b "ElkinsChevy_3-14Inter_09-18-25" at bounding box center [188, 120] width 55 height 5
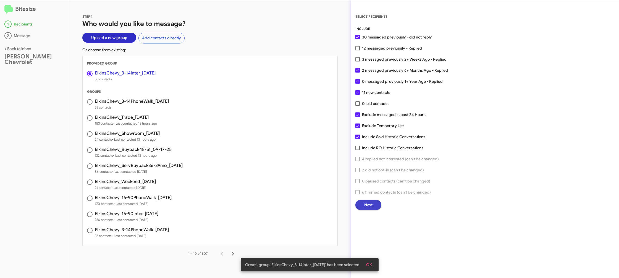
click at [373, 201] on span "Next" at bounding box center [369, 205] width 8 height 10
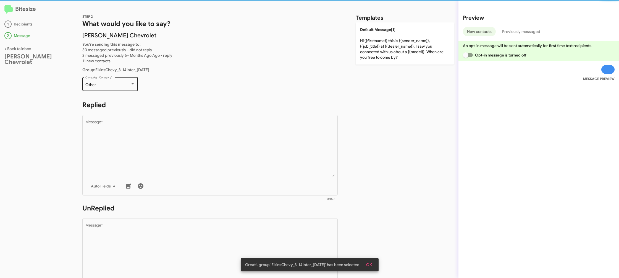
click at [126, 89] on div "Other Campaign Category *" at bounding box center [110, 83] width 50 height 15
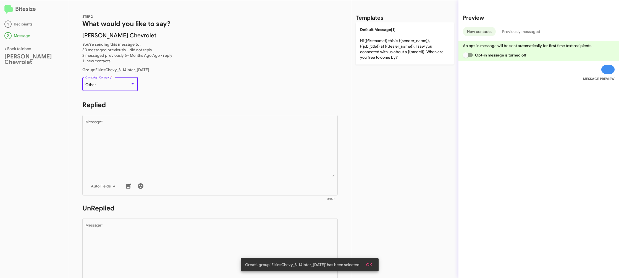
click at [125, 86] on div "Other" at bounding box center [107, 85] width 45 height 4
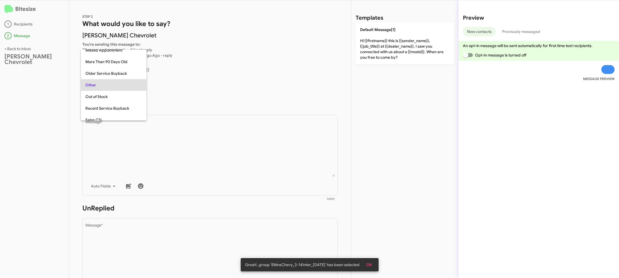
scroll to position [208, 0]
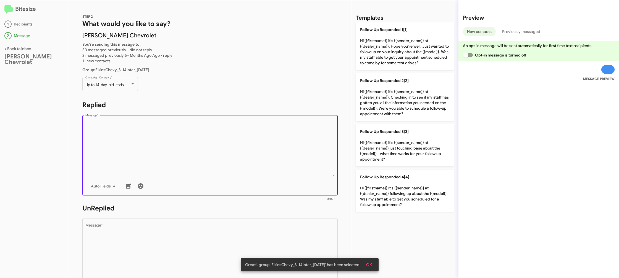
click at [177, 140] on textarea "Message *" at bounding box center [210, 148] width 250 height 56
drag, startPoint x: 177, startPoint y: 140, endPoint x: 210, endPoint y: 146, distance: 33.2
click at [177, 140] on textarea "Message *" at bounding box center [210, 148] width 250 height 56
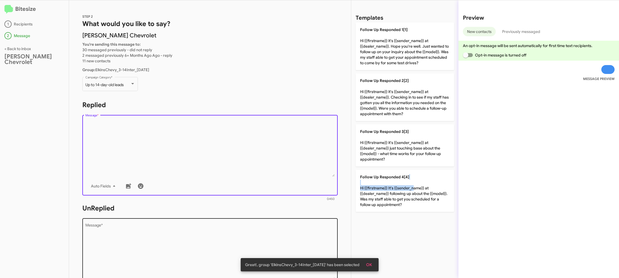
drag, startPoint x: 408, startPoint y: 185, endPoint x: 265, endPoint y: 225, distance: 147.6
click at [400, 185] on p "Follow Up Responded 4[4] Hi {{firstname}} It's {{sender_name}} at {{dealer_name…" at bounding box center [405, 191] width 98 height 42
type textarea "Hi {{firstname}} It's {{sender_name}} at {{dealer_name}} following up about the…"
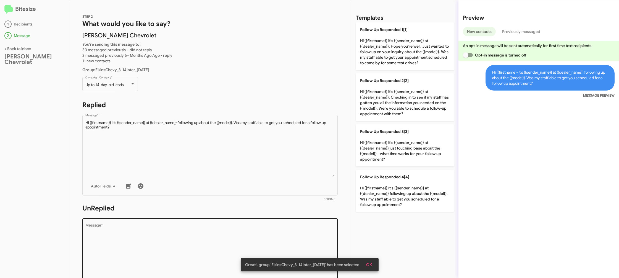
click at [256, 228] on textarea "Message *" at bounding box center [210, 251] width 250 height 56
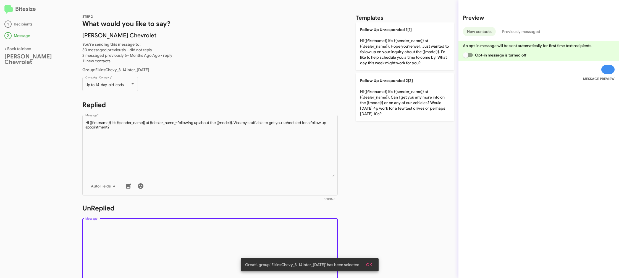
click at [255, 229] on textarea "Message *" at bounding box center [210, 251] width 250 height 56
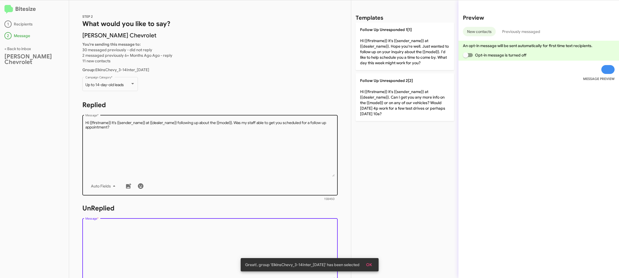
drag, startPoint x: 255, startPoint y: 229, endPoint x: 319, endPoint y: 140, distance: 108.9
click at [278, 188] on div "STEP 2 What would you like to say? Elkins Chevrolet You're sending this message…" at bounding box center [210, 138] width 282 height 277
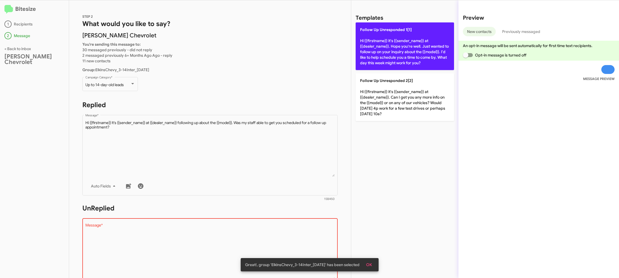
drag, startPoint x: 400, startPoint y: 44, endPoint x: 238, endPoint y: 75, distance: 165.6
click at [396, 45] on p "Follow Up Unresponded 1[1] Hi {{firstname}} it's {{sender_name}} at {{dealer_na…" at bounding box center [405, 46] width 98 height 48
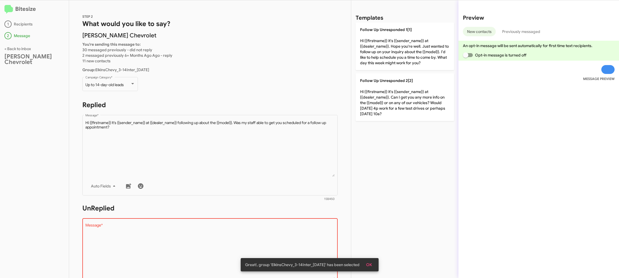
type textarea "Hi {{firstname}} it's {{sender_name}} at {{dealer_name}}. Hope you're well. Jus…"
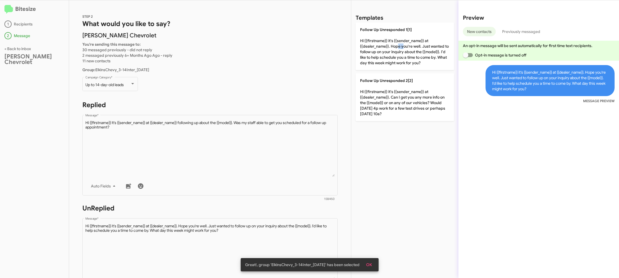
scroll to position [202, 0]
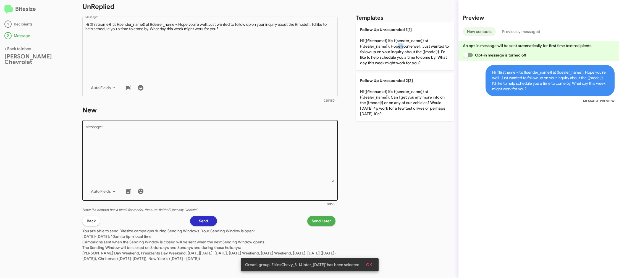
click at [249, 122] on div "Drop image here to insert Auto Fields Message *" at bounding box center [210, 160] width 250 height 82
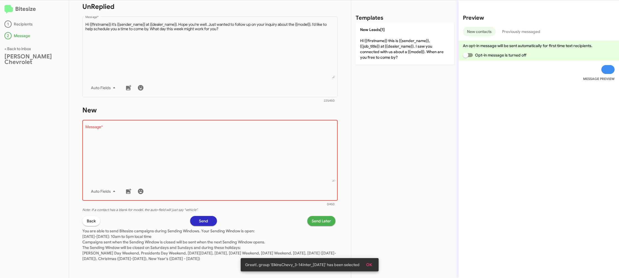
click at [249, 123] on div "Drop image here to insert Auto Fields Message *" at bounding box center [210, 160] width 250 height 82
drag, startPoint x: 252, startPoint y: 123, endPoint x: 305, endPoint y: 102, distance: 56.9
click at [257, 121] on div "Drop image here to insert Auto Fields Message *" at bounding box center [210, 160] width 250 height 82
drag, startPoint x: 396, startPoint y: 50, endPoint x: 284, endPoint y: 209, distance: 194.7
click at [395, 50] on p "New Leads[1] Hi {{firstname}} this is {{sender_name}}, {{job_title}} at {{deale…" at bounding box center [405, 43] width 98 height 42
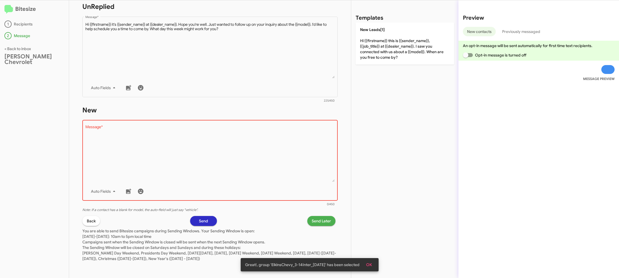
type textarea "Hi {{firstname}} this is {{sender_name}}, {{job_title}} at {{dealer_name}}. I s…"
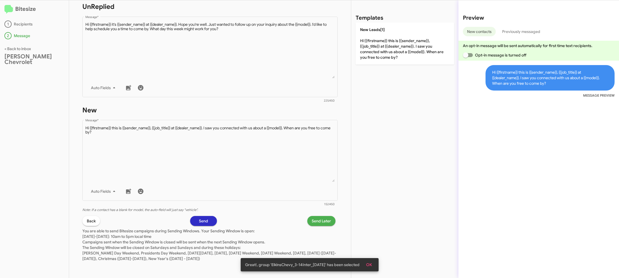
click at [316, 222] on span "Send Later" at bounding box center [321, 221] width 19 height 10
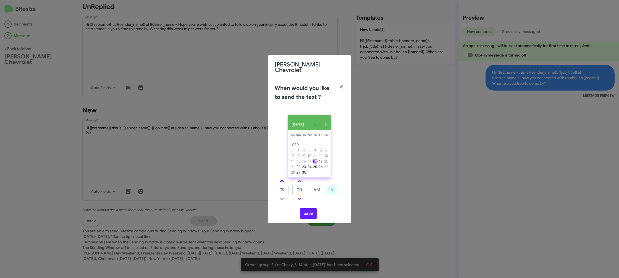
click at [284, 180] on link at bounding box center [282, 181] width 10 height 6
type input "10"
click at [301, 188] on input "00" at bounding box center [300, 189] width 14 height 11
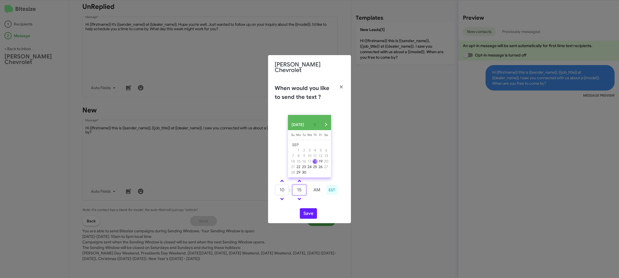
type input "15"
click at [323, 200] on td at bounding box center [317, 198] width 15 height 7
click at [312, 210] on button "Save" at bounding box center [308, 213] width 17 height 11
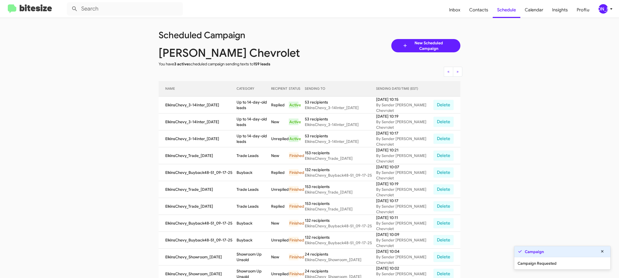
click at [477, 21] on app-scheduler "Scheduled Campaign Elkins Chevrolet You have 3 active scheduled campaign sendin…" at bounding box center [309, 229] width 619 height 423
click at [476, 12] on span "Contacts" at bounding box center [479, 10] width 28 height 16
type input "in:groups"
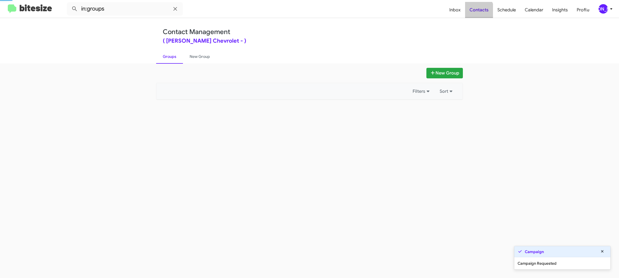
click at [476, 12] on span "Contacts" at bounding box center [479, 10] width 28 height 16
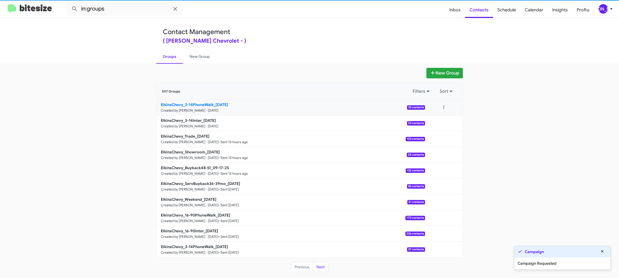
click at [198, 107] on b "ElkinsChevy_3-14PhoneWalk_09-18-25" at bounding box center [194, 104] width 67 height 5
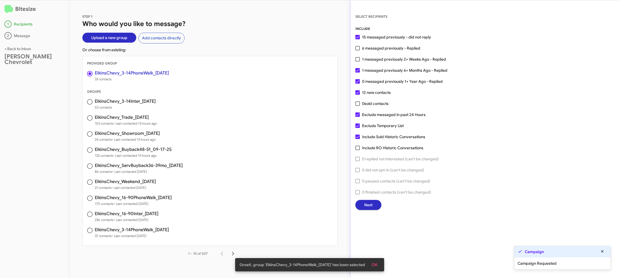
click at [366, 205] on span "Next" at bounding box center [369, 205] width 8 height 10
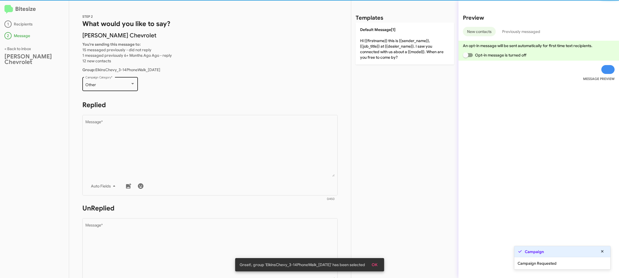
click at [110, 88] on div "Other Campaign Category *" at bounding box center [110, 83] width 50 height 15
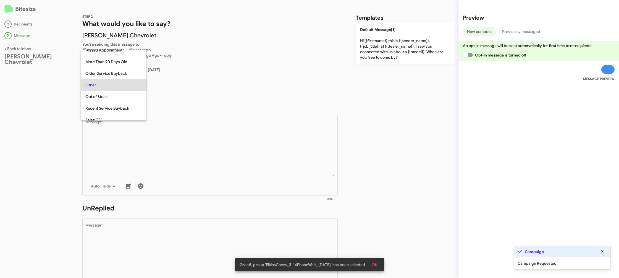
scroll to position [208, 0]
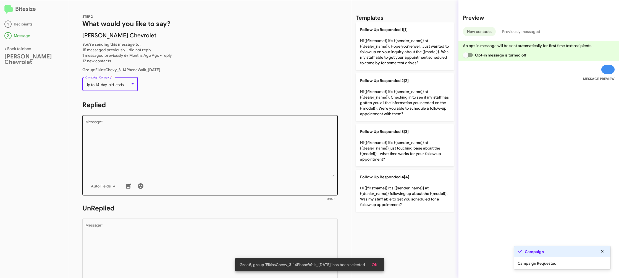
drag, startPoint x: 152, startPoint y: 123, endPoint x: 155, endPoint y: 128, distance: 5.7
click at [152, 123] on textarea "Message *" at bounding box center [210, 148] width 250 height 56
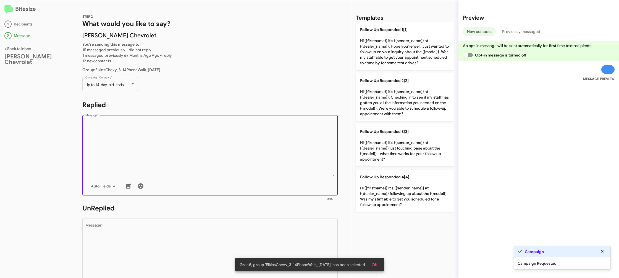
drag, startPoint x: 155, startPoint y: 128, endPoint x: 268, endPoint y: 129, distance: 112.8
click at [166, 127] on textarea "Message *" at bounding box center [210, 148] width 250 height 56
drag, startPoint x: 401, startPoint y: 136, endPoint x: 257, endPoint y: 198, distance: 157.2
click at [374, 135] on p "Follow Up Responded 3[3] Hi {{firstname}} it's {{sender_name}} at {{dealer_name…" at bounding box center [405, 145] width 98 height 42
type textarea "Hi {{firstname}} it's {{sender_name}} at {{dealer_name}} just touching base abo…"
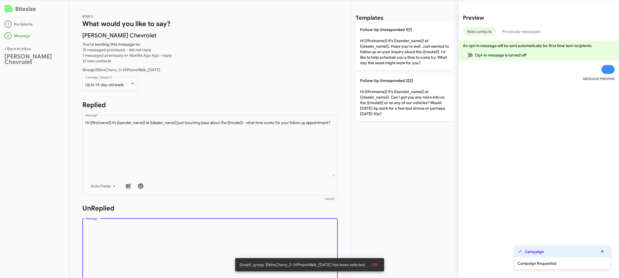
click at [245, 236] on textarea "Message *" at bounding box center [210, 251] width 250 height 56
click at [245, 235] on textarea "Message *" at bounding box center [210, 251] width 250 height 56
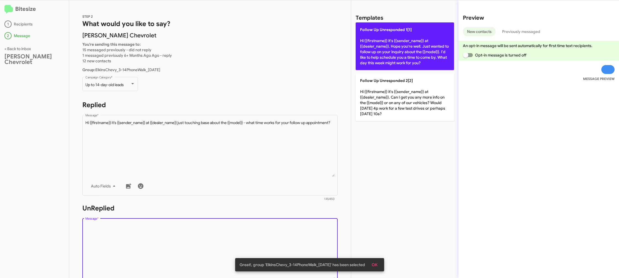
drag, startPoint x: 245, startPoint y: 234, endPoint x: 388, endPoint y: 50, distance: 232.6
click at [278, 186] on div "STEP 2 What would you like to say? Elkins Chevrolet You're sending this message…" at bounding box center [210, 138] width 282 height 277
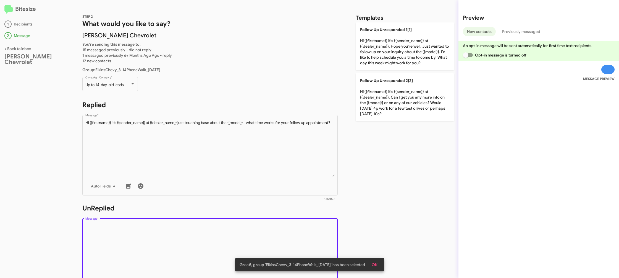
drag, startPoint x: 388, startPoint y: 48, endPoint x: 248, endPoint y: 102, distance: 150.1
click at [387, 47] on p "Follow Up Unresponded 1[1] Hi {{firstname}} it's {{sender_name}} at {{dealer_na…" at bounding box center [405, 46] width 98 height 48
type textarea "Hi {{firstname}} it's {{sender_name}} at {{dealer_name}}. Hope you're well. Jus…"
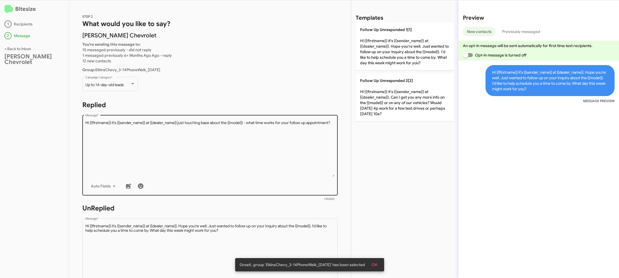
scroll to position [202, 0]
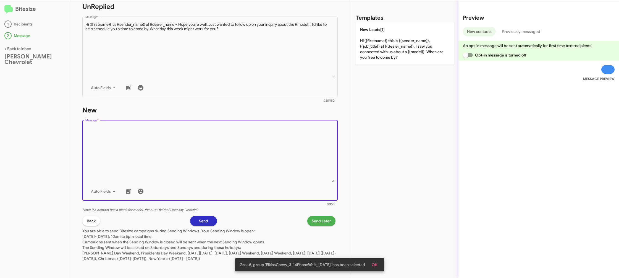
drag, startPoint x: 278, startPoint y: 181, endPoint x: 277, endPoint y: 178, distance: 3.6
click at [278, 181] on textarea "Message *" at bounding box center [210, 153] width 250 height 56
drag, startPoint x: 277, startPoint y: 178, endPoint x: 301, endPoint y: 140, distance: 43.7
click at [280, 168] on textarea "Message *" at bounding box center [210, 153] width 250 height 56
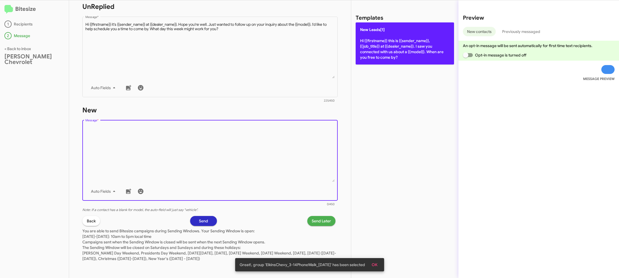
click at [386, 53] on p "New Leads[1] Hi {{firstname}} this is {{sender_name}}, {{job_title}} at {{deale…" at bounding box center [405, 43] width 98 height 42
type textarea "Hi {{firstname}} this is {{sender_name}}, {{job_title}} at {{dealer_name}}. I s…"
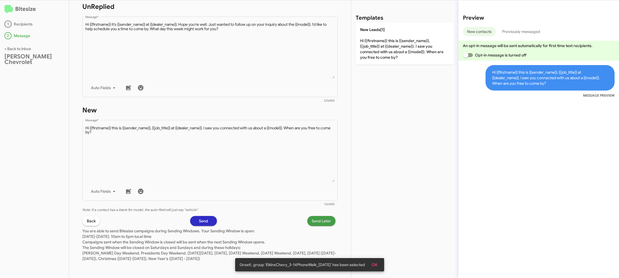
click at [321, 221] on span "Send Later" at bounding box center [321, 221] width 19 height 10
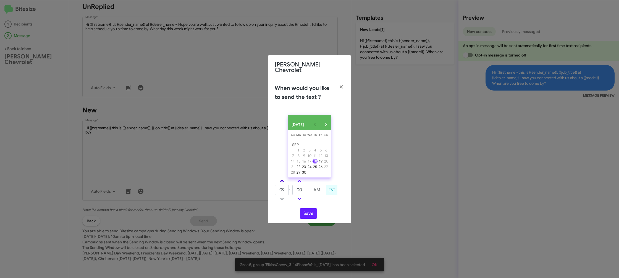
click at [284, 180] on link at bounding box center [282, 181] width 10 height 6
type input "10"
click at [301, 189] on input "00" at bounding box center [300, 189] width 14 height 11
type input "23"
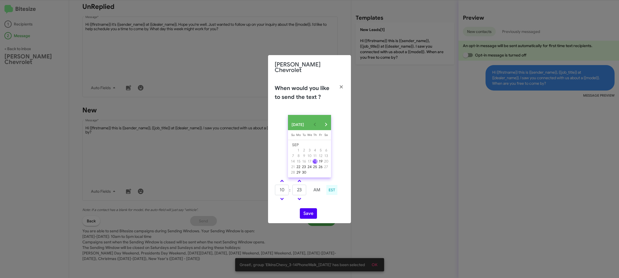
drag, startPoint x: 320, startPoint y: 199, endPoint x: 307, endPoint y: 210, distance: 17.4
click at [319, 200] on td at bounding box center [317, 198] width 15 height 7
click at [308, 212] on button "Save" at bounding box center [308, 213] width 17 height 11
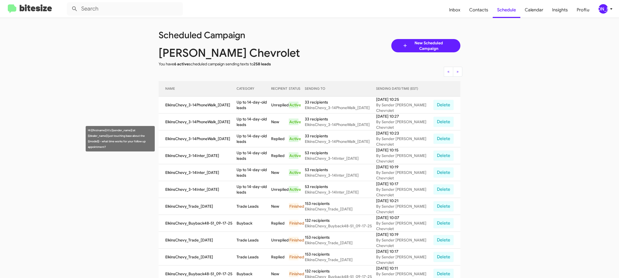
click at [249, 145] on td "Up to 14-day-old leads" at bounding box center [254, 138] width 35 height 17
copy td "Up to 14-day-old leads"
click at [601, 11] on div "[PERSON_NAME]" at bounding box center [603, 8] width 9 height 9
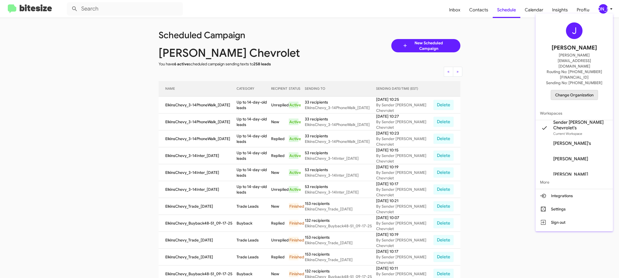
click at [558, 90] on span "Change Organization" at bounding box center [575, 94] width 38 height 9
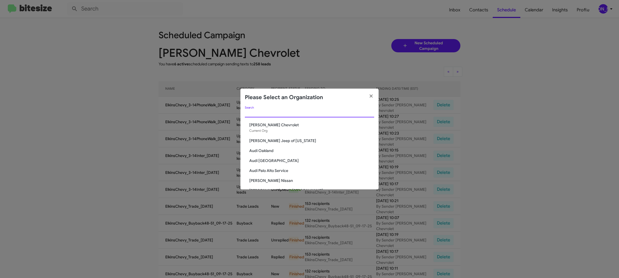
click at [260, 114] on input "Search" at bounding box center [309, 113] width 129 height 4
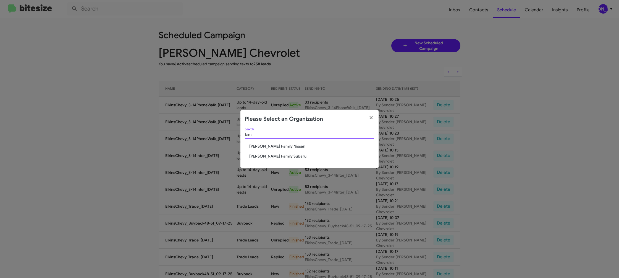
type input "fam"
click at [276, 147] on span "[PERSON_NAME] Family Nissan" at bounding box center [311, 146] width 125 height 6
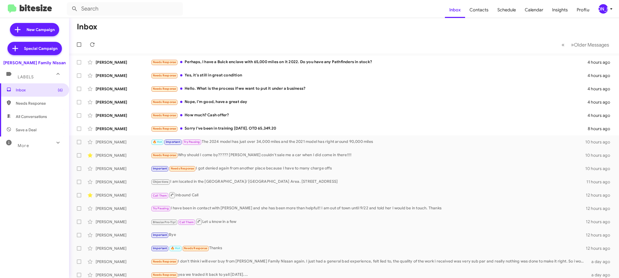
click at [609, 8] on icon at bounding box center [611, 9] width 7 height 7
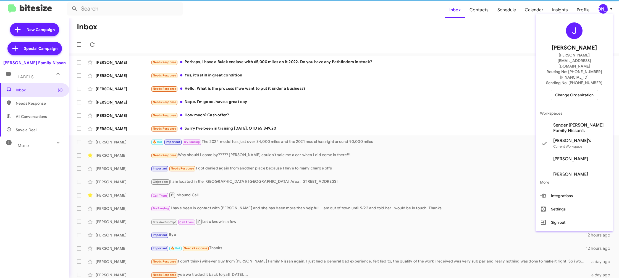
click at [575, 122] on span "Sender [PERSON_NAME] Family Nissan's" at bounding box center [581, 127] width 55 height 11
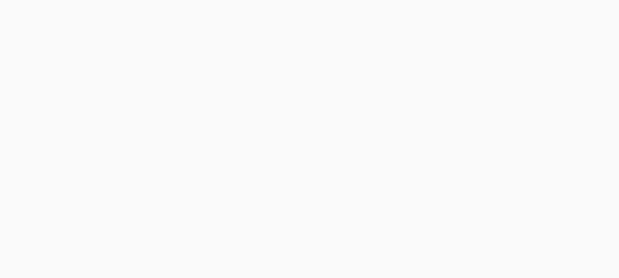
click at [483, 12] on body at bounding box center [309, 139] width 619 height 278
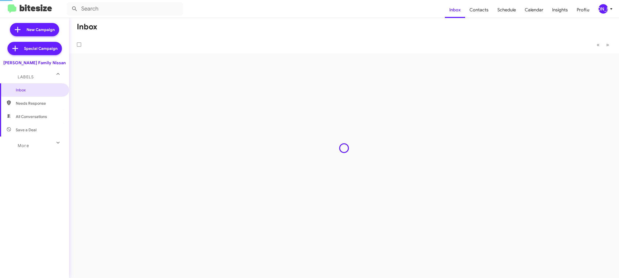
click at [483, 12] on span "Contacts" at bounding box center [479, 10] width 28 height 16
type input "in:groups"
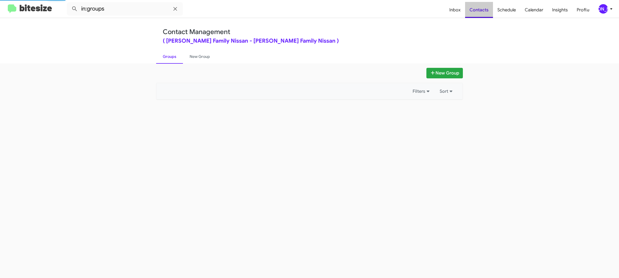
click at [483, 12] on span "Contacts" at bounding box center [479, 10] width 28 height 16
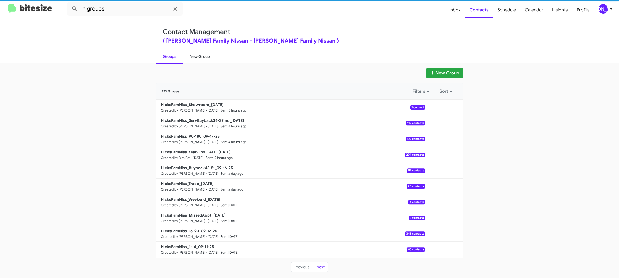
click at [210, 58] on link "New Group" at bounding box center [200, 56] width 34 height 14
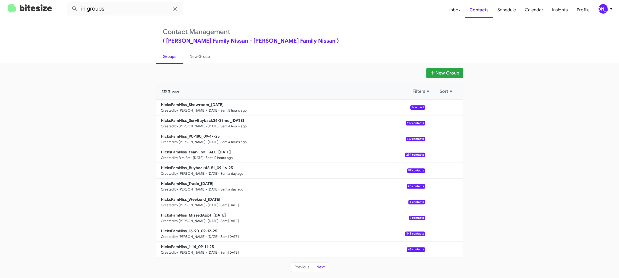
drag, startPoint x: 210, startPoint y: 58, endPoint x: 201, endPoint y: 34, distance: 25.3
click at [210, 58] on link "New Group" at bounding box center [200, 56] width 34 height 14
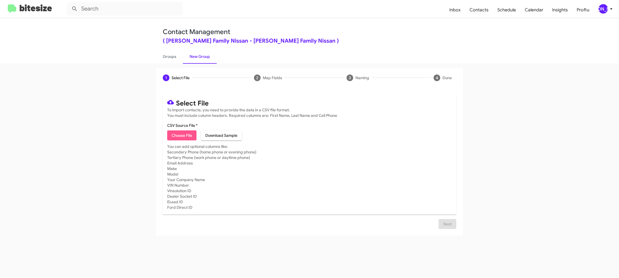
click at [178, 135] on span "Choose File" at bounding box center [182, 135] width 20 height 10
type input "HicksFamNiss_1-14_09-18-25"
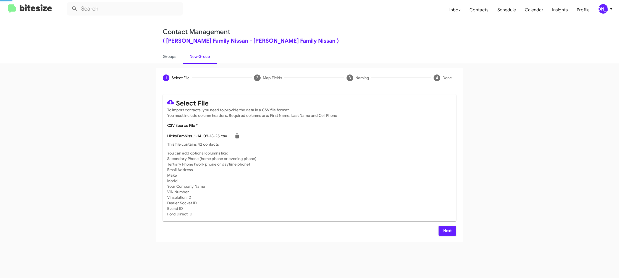
click at [336, 146] on p "This file contains 42 contacts" at bounding box center [309, 144] width 285 height 6
click at [446, 229] on span "Next" at bounding box center [447, 230] width 9 height 10
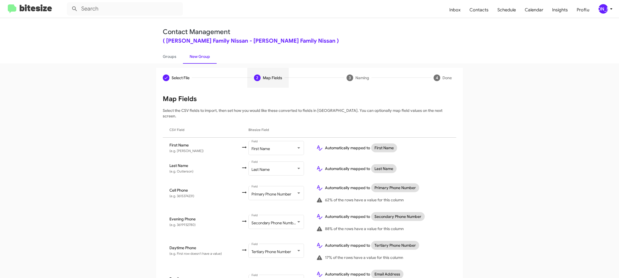
scroll to position [254, 0]
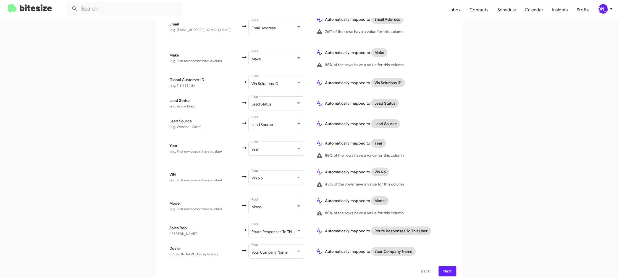
drag, startPoint x: 448, startPoint y: 265, endPoint x: 444, endPoint y: 266, distance: 3.7
click at [448, 266] on span "Next" at bounding box center [447, 271] width 9 height 10
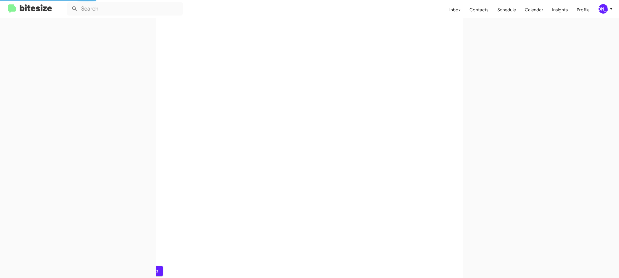
scroll to position [0, 0]
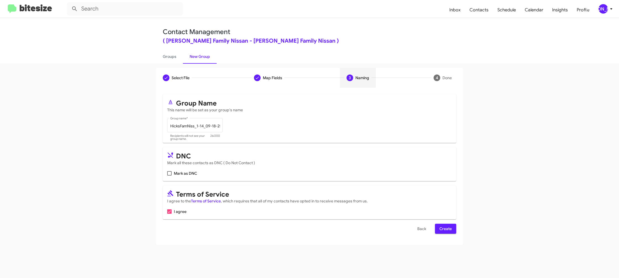
click at [450, 229] on span "Create" at bounding box center [446, 228] width 12 height 10
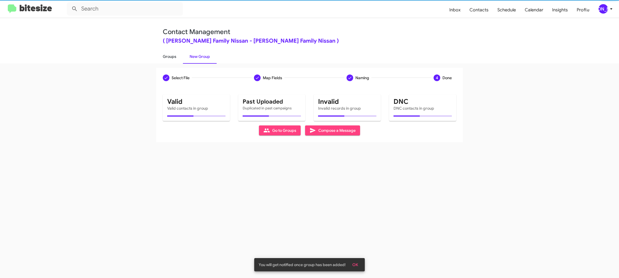
click at [172, 62] on link "Groups" at bounding box center [169, 56] width 27 height 14
type input "in:groups"
click at [172, 62] on link "Groups" at bounding box center [169, 56] width 27 height 14
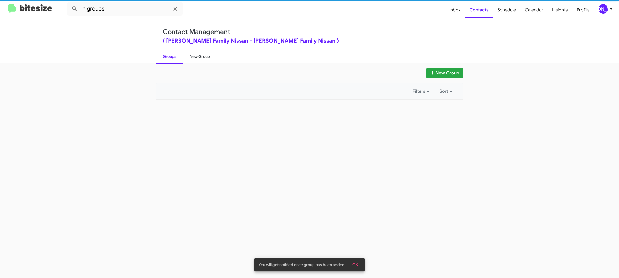
click at [197, 58] on link "New Group" at bounding box center [200, 56] width 34 height 14
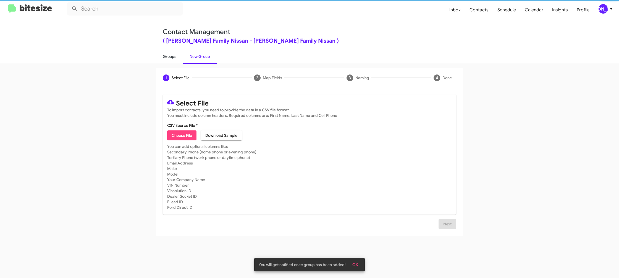
click at [175, 58] on link "Groups" at bounding box center [169, 56] width 27 height 14
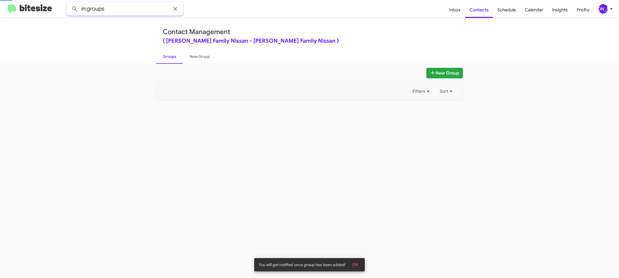
click at [136, 11] on input "in:groups" at bounding box center [125, 8] width 116 height 13
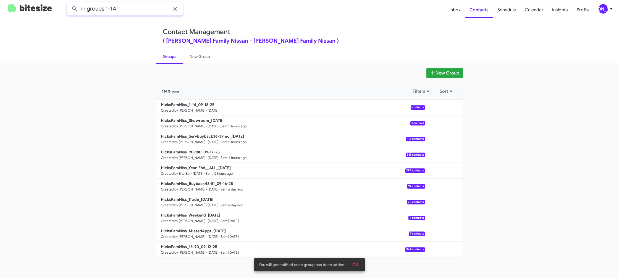
type input "in:groups 1-14"
click at [69, 3] on button at bounding box center [74, 8] width 11 height 11
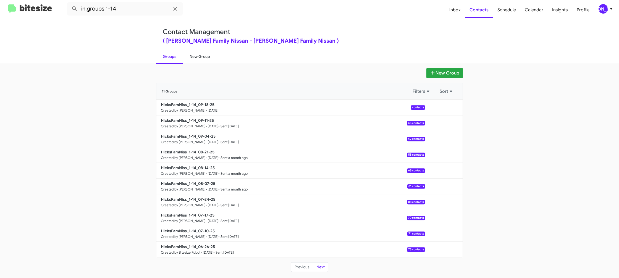
click at [189, 59] on link "New Group" at bounding box center [200, 56] width 34 height 14
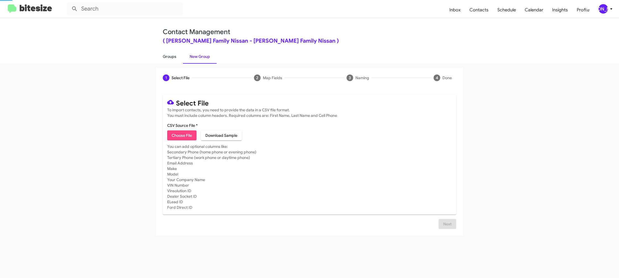
click at [176, 59] on link "Groups" at bounding box center [169, 56] width 27 height 14
type input "in:groups"
click at [176, 59] on link "Groups" at bounding box center [169, 56] width 27 height 14
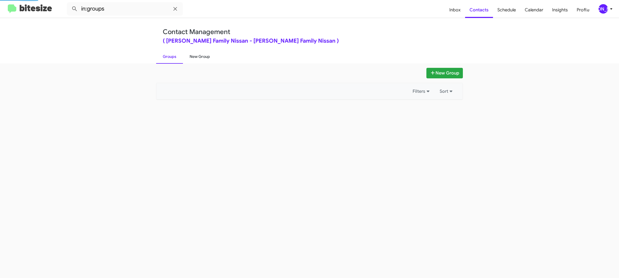
click at [193, 58] on link "New Group" at bounding box center [200, 56] width 34 height 14
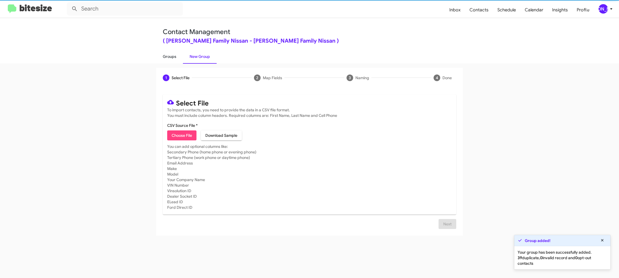
click at [170, 58] on link "Groups" at bounding box center [169, 56] width 27 height 14
type input "in:groups"
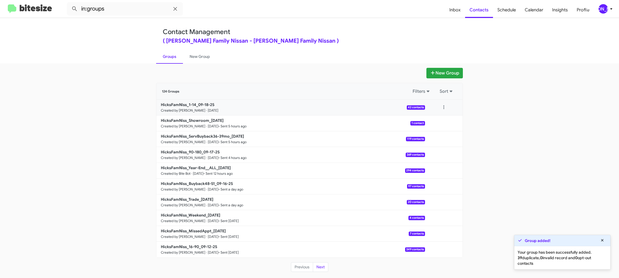
click at [450, 110] on div at bounding box center [444, 107] width 38 height 11
click at [447, 108] on button at bounding box center [444, 107] width 11 height 11
click at [442, 121] on button "View contacts" at bounding box center [427, 122] width 44 height 13
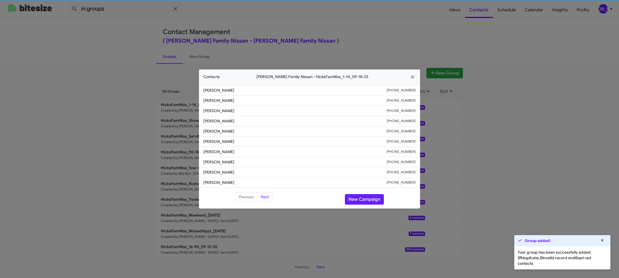
click at [212, 134] on li "Simona Estrada +13614426788" at bounding box center [309, 131] width 221 height 10
copy span "Simona Estrada"
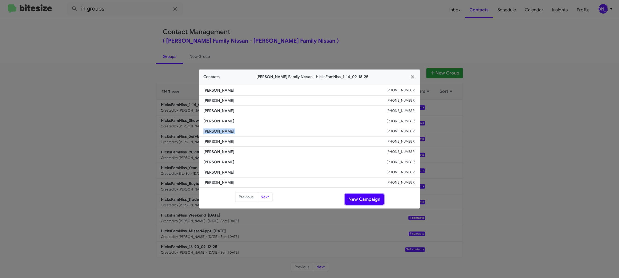
click at [361, 200] on button "New Campaign" at bounding box center [364, 199] width 39 height 11
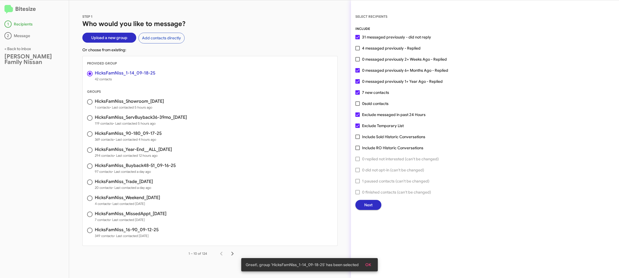
drag, startPoint x: 367, startPoint y: 204, endPoint x: 364, endPoint y: 203, distance: 2.8
click at [365, 203] on span "Next" at bounding box center [369, 205] width 8 height 10
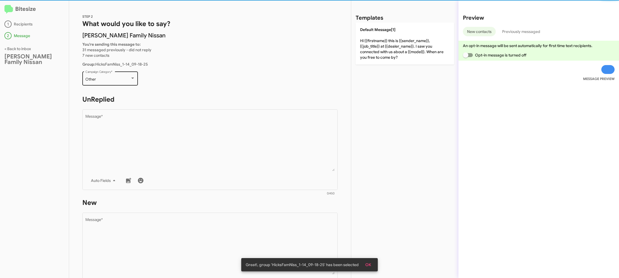
click at [136, 83] on div "Other Campaign Category *" at bounding box center [110, 77] width 56 height 15
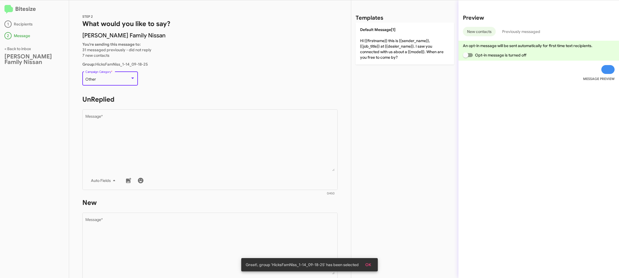
scroll to position [208, 0]
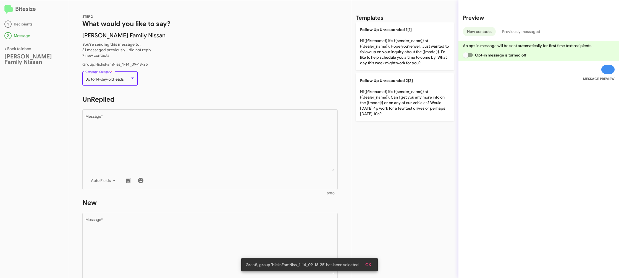
drag, startPoint x: 199, startPoint y: 145, endPoint x: 318, endPoint y: 90, distance: 131.5
click at [199, 145] on textarea "Message *" at bounding box center [210, 142] width 250 height 56
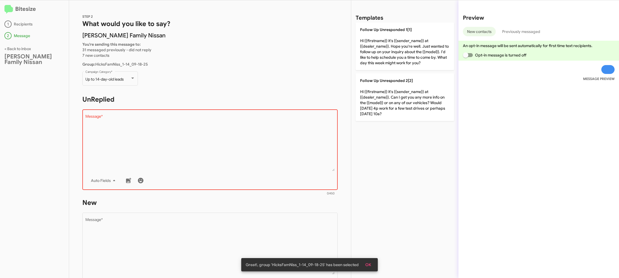
drag, startPoint x: 374, startPoint y: 86, endPoint x: 270, endPoint y: 195, distance: 150.6
click at [373, 88] on p "Follow Up Unresponded 2[2] Hi {{firstname}} it's {{sender_name}} at {{dealer_na…" at bounding box center [405, 97] width 98 height 48
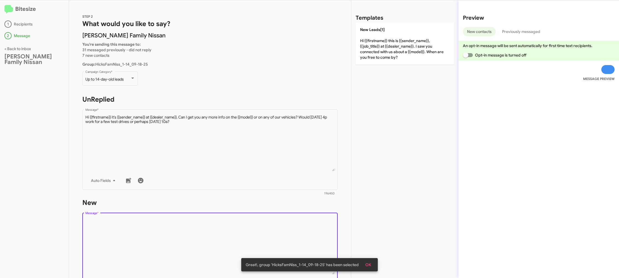
click at [228, 228] on textarea "Message *" at bounding box center [210, 246] width 250 height 56
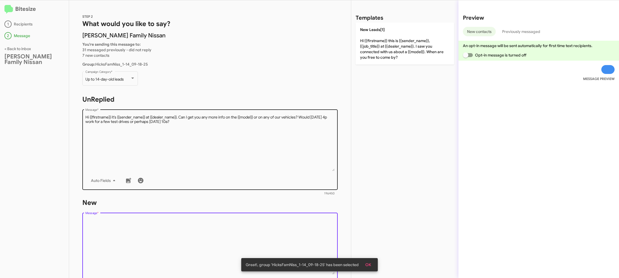
drag, startPoint x: 228, startPoint y: 228, endPoint x: 255, endPoint y: 149, distance: 82.8
click at [231, 217] on div "Drop image here to insert Auto Fields Message *" at bounding box center [210, 252] width 250 height 82
click at [272, 136] on textarea "Message *" at bounding box center [210, 142] width 250 height 56
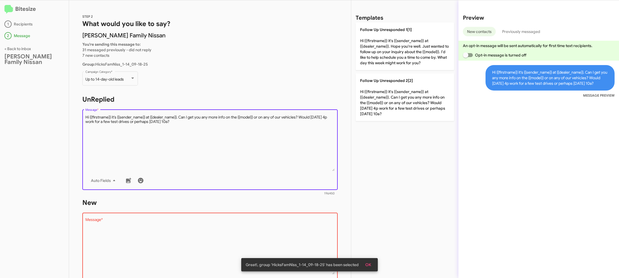
drag, startPoint x: 272, startPoint y: 136, endPoint x: 353, endPoint y: 56, distance: 114.0
click at [278, 119] on textarea "Message *" at bounding box center [210, 142] width 250 height 56
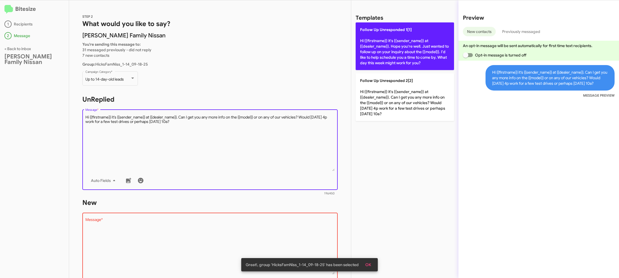
click at [361, 52] on p "Follow Up Unresponded 1[1] Hi {{firstname}} it's {{sender_name}} at {{dealer_na…" at bounding box center [405, 46] width 98 height 48
type textarea "Hi {{firstname}} it's {{sender_name}} at {{dealer_name}}. Hope you're well. Jus…"
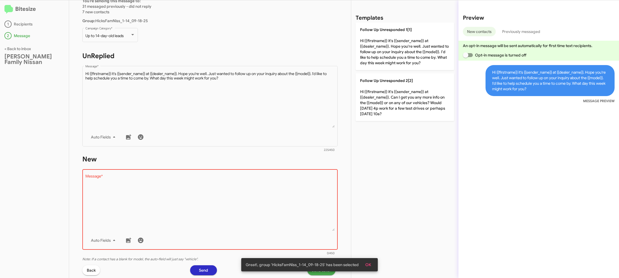
scroll to position [46, 0]
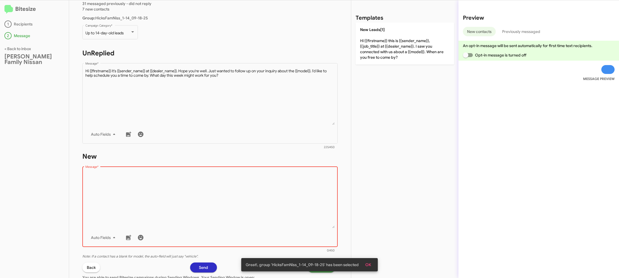
click at [189, 218] on textarea "Message *" at bounding box center [210, 199] width 250 height 56
drag, startPoint x: 189, startPoint y: 218, endPoint x: 210, endPoint y: 168, distance: 55.1
click at [199, 187] on textarea "Message *" at bounding box center [210, 199] width 250 height 56
click at [352, 53] on div "Templates New Leads[1] Hi {{firstname}} this is {{sender_name}}, {{job_title}} …" at bounding box center [405, 138] width 107 height 277
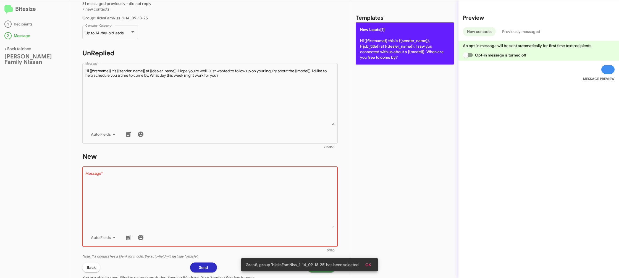
click at [370, 48] on p "New Leads[1] Hi {{firstname}} this is {{sender_name}}, {{job_title}} at {{deale…" at bounding box center [405, 43] width 98 height 42
type textarea "Hi {{firstname}} this is {{sender_name}}, {{job_title}} at {{dealer_name}}. I s…"
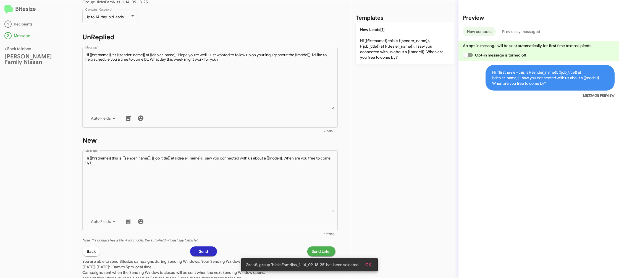
scroll to position [74, 0]
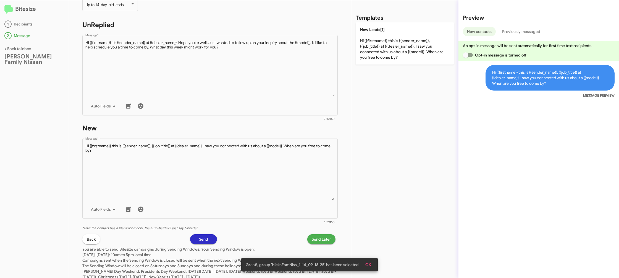
drag, startPoint x: 325, startPoint y: 241, endPoint x: 322, endPoint y: 239, distance: 3.7
click at [322, 239] on span "Send Later" at bounding box center [321, 239] width 19 height 10
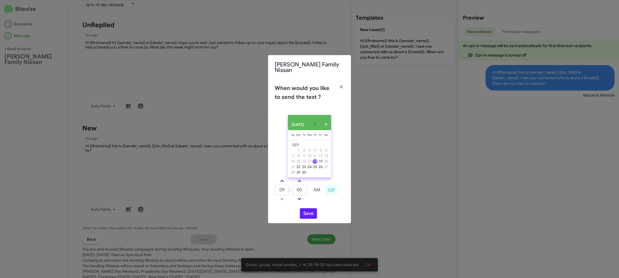
drag, startPoint x: 275, startPoint y: 173, endPoint x: 278, endPoint y: 175, distance: 4.1
click at [278, 175] on div "SEP 2025 Sunday Su Monday Mo Tuesday Tu Wednesday We Thursday Th Friday Fr Satu…" at bounding box center [309, 166] width 83 height 113
click at [281, 178] on link at bounding box center [282, 181] width 10 height 6
click at [282, 178] on link at bounding box center [282, 181] width 10 height 6
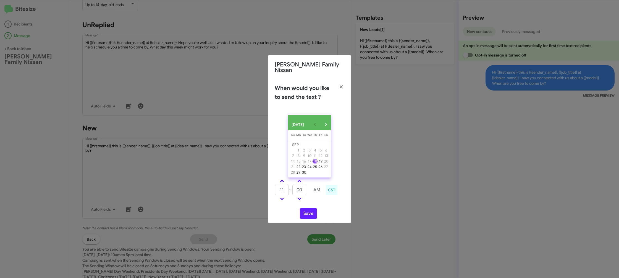
click at [282, 178] on link at bounding box center [282, 181] width 10 height 6
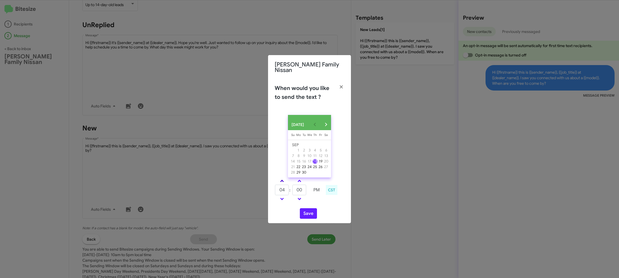
click at [282, 178] on link at bounding box center [282, 181] width 10 height 6
type input "05"
click at [301, 188] on input "00" at bounding box center [300, 189] width 14 height 11
type input "02"
click at [318, 201] on td at bounding box center [317, 198] width 14 height 7
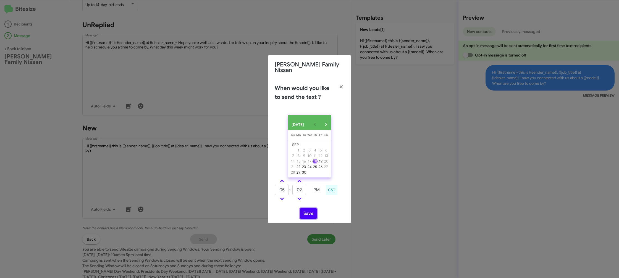
click at [309, 212] on button "Save" at bounding box center [308, 213] width 17 height 11
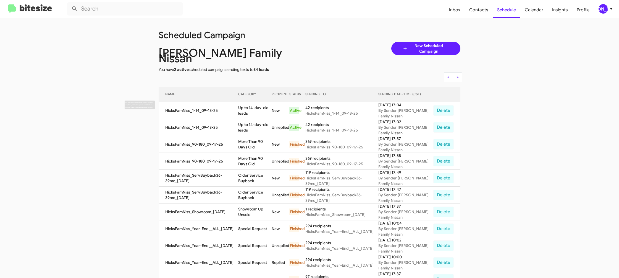
click at [258, 103] on td "Up to 14-day-old leads" at bounding box center [254, 110] width 33 height 17
copy td "Up to 14-day-old leads"
drag, startPoint x: 609, startPoint y: 6, endPoint x: 607, endPoint y: 8, distance: 3.2
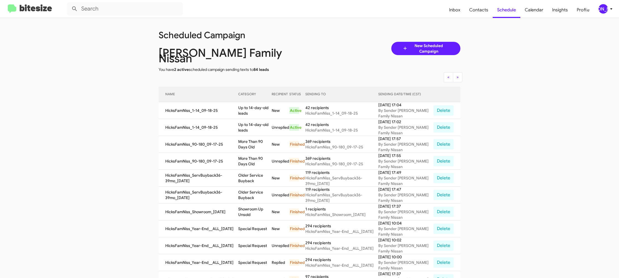
click at [609, 6] on icon at bounding box center [611, 9] width 7 height 7
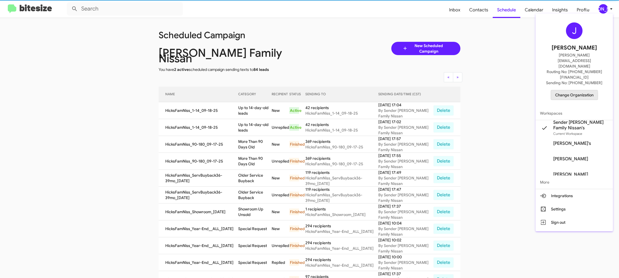
click at [560, 90] on span "Change Organization" at bounding box center [575, 94] width 38 height 9
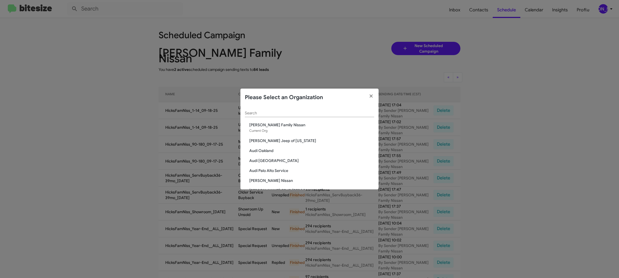
click at [256, 109] on div "Search" at bounding box center [309, 111] width 129 height 11
click at [255, 111] on input "Search" at bounding box center [309, 113] width 129 height 4
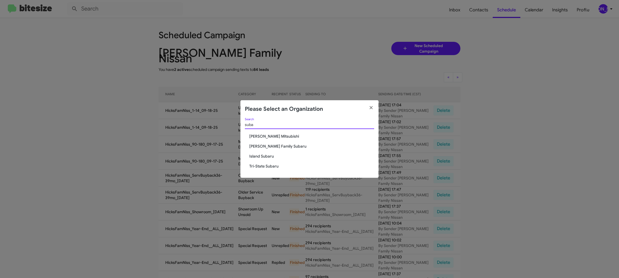
type input "suba"
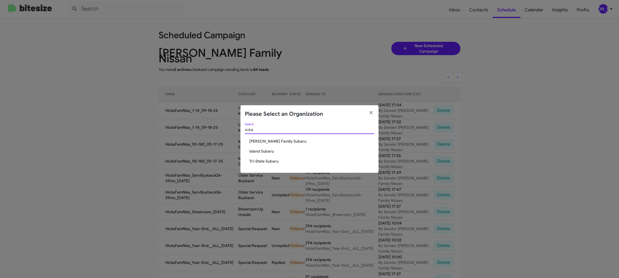
click at [268, 142] on span "[PERSON_NAME] Family Subaru" at bounding box center [311, 141] width 125 height 6
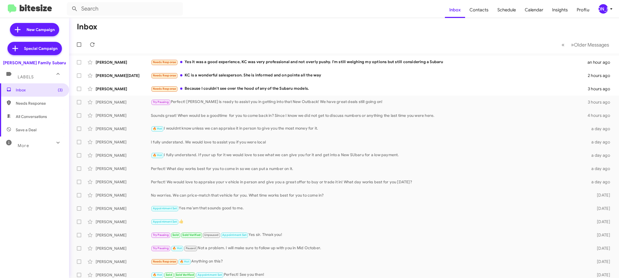
drag, startPoint x: 601, startPoint y: 6, endPoint x: 600, endPoint y: 12, distance: 6.5
click at [600, 7] on div "[PERSON_NAME]" at bounding box center [603, 8] width 9 height 9
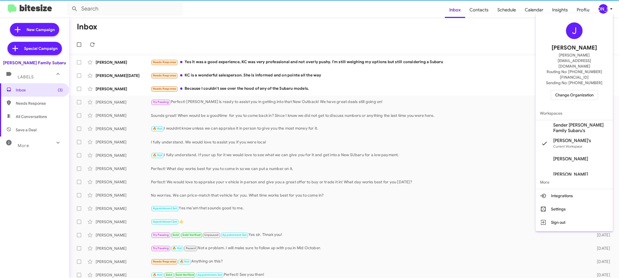
click at [563, 122] on span "Sender [PERSON_NAME] Family Subaru's" at bounding box center [581, 127] width 55 height 11
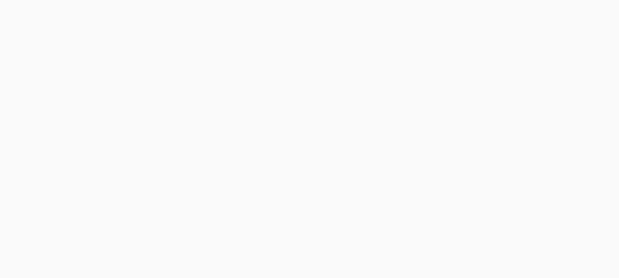
click at [483, 15] on body at bounding box center [309, 139] width 619 height 278
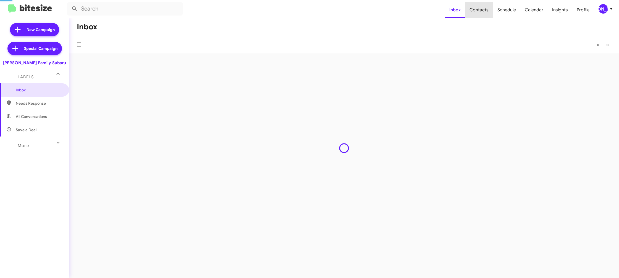
click at [483, 15] on span "Contacts" at bounding box center [479, 10] width 28 height 16
type input "in:groups"
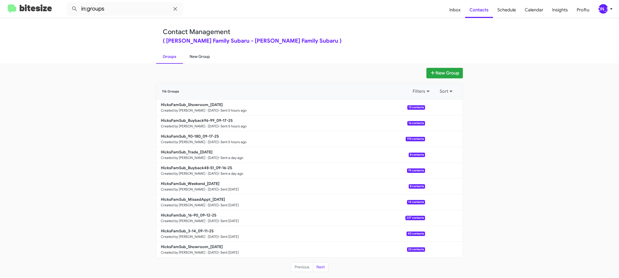
click at [205, 57] on link "New Group" at bounding box center [200, 56] width 34 height 14
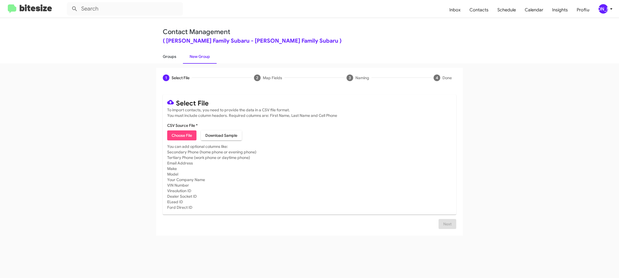
click at [170, 53] on link "Groups" at bounding box center [169, 56] width 27 height 14
type input "in:groups"
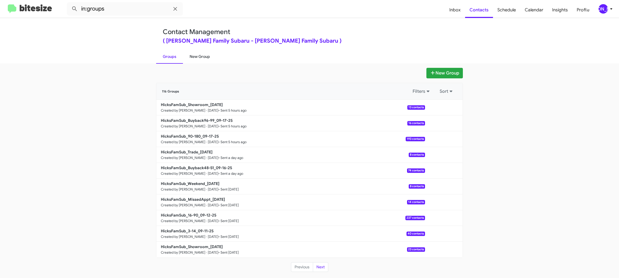
click at [188, 59] on link "New Group" at bounding box center [200, 56] width 34 height 14
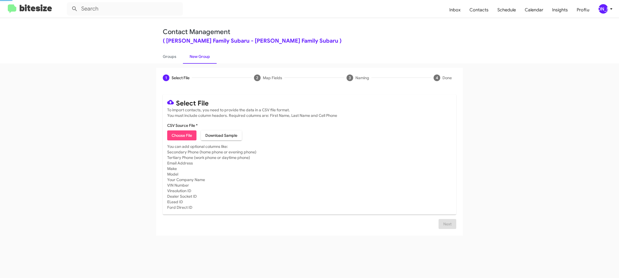
click at [195, 55] on link "New Group" at bounding box center [200, 56] width 34 height 14
drag, startPoint x: 179, startPoint y: 128, endPoint x: 180, endPoint y: 135, distance: 7.5
click at [179, 130] on mat-card-content "CSV Source File * Choose File Download Sample" at bounding box center [309, 132] width 285 height 18
click at [602, 11] on div "[PERSON_NAME]" at bounding box center [603, 8] width 9 height 9
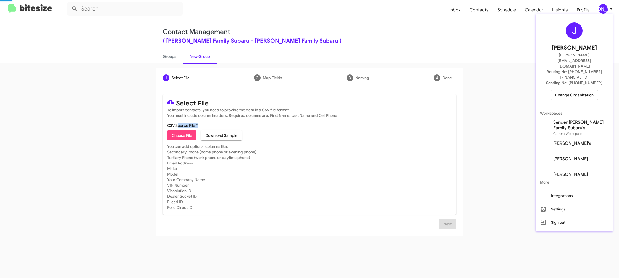
drag, startPoint x: 602, startPoint y: 11, endPoint x: 433, endPoint y: 33, distance: 171.0
click at [602, 11] on div at bounding box center [309, 139] width 619 height 278
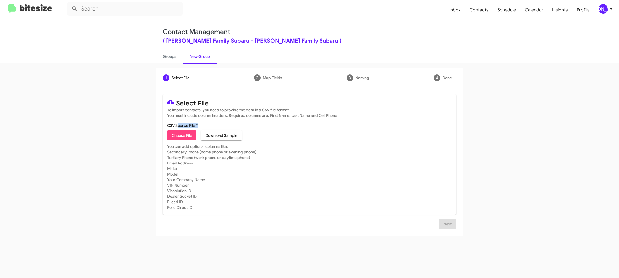
click at [602, 10] on div "[PERSON_NAME]" at bounding box center [603, 8] width 9 height 9
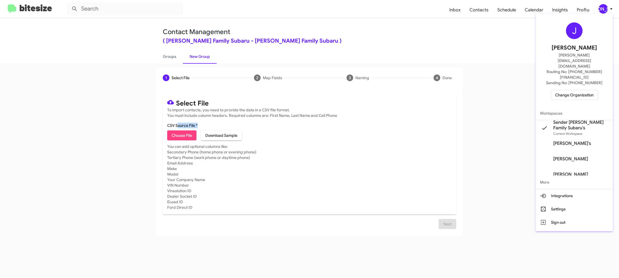
click at [171, 136] on div at bounding box center [309, 139] width 619 height 278
click at [176, 135] on span "Choose File" at bounding box center [182, 135] width 20 height 10
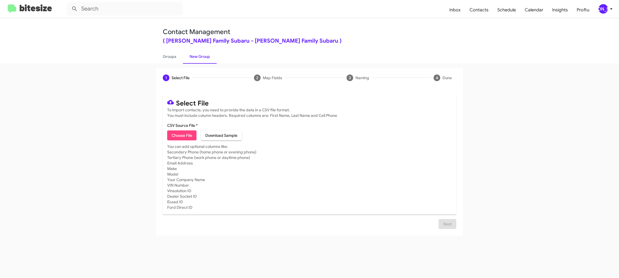
type input "HicksFamSub_3-14_09-18-25"
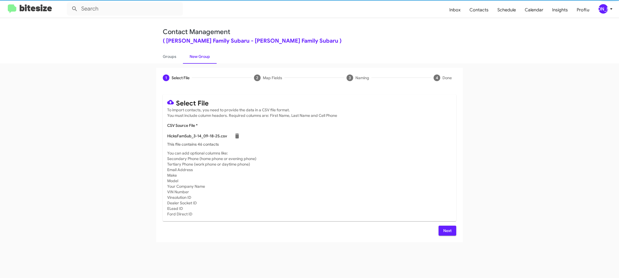
click at [305, 48] on div "Contact Management ( Hicks Family Subaru - Hicks Family Subaru ) Groups New Gro…" at bounding box center [309, 40] width 315 height 45
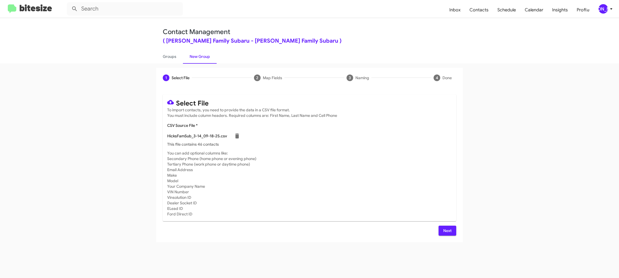
click at [445, 231] on span "Next" at bounding box center [447, 230] width 9 height 10
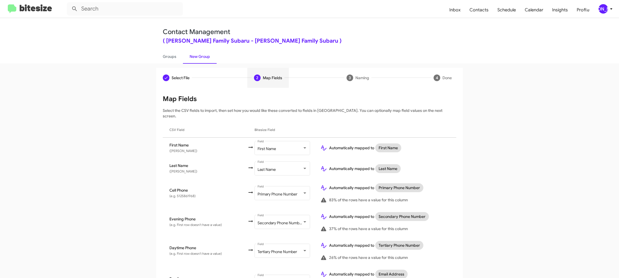
scroll to position [254, 0]
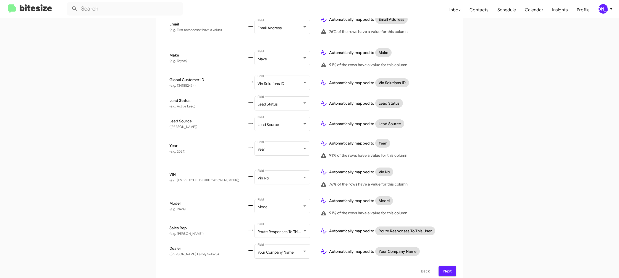
click at [450, 266] on span "Next" at bounding box center [447, 271] width 9 height 10
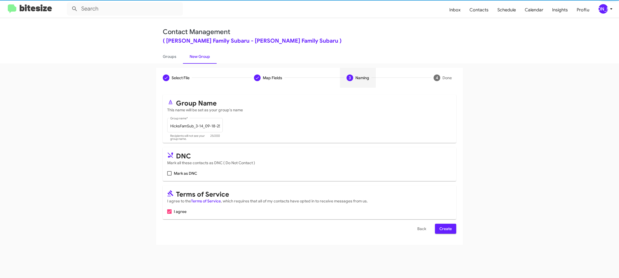
scroll to position [0, 0]
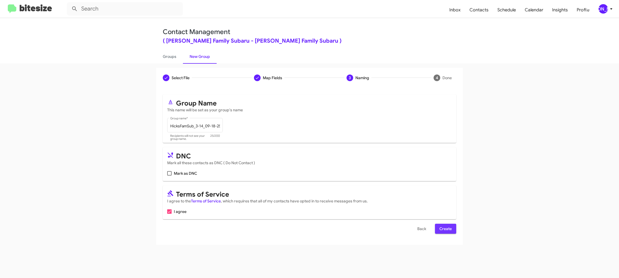
click at [451, 227] on span "Create" at bounding box center [446, 228] width 12 height 10
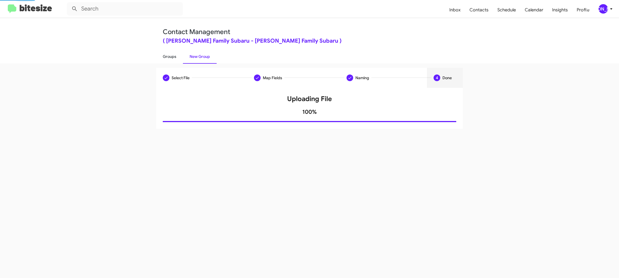
click at [177, 56] on link "Groups" at bounding box center [169, 56] width 27 height 14
type input "in:groups"
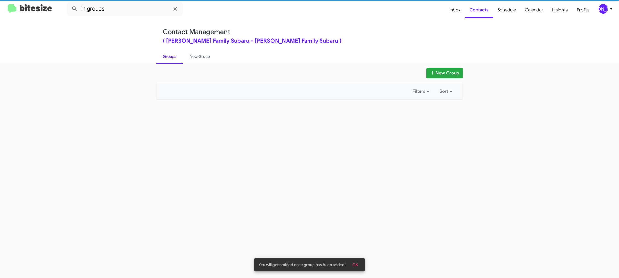
click at [177, 56] on link "Groups" at bounding box center [169, 56] width 27 height 14
click at [186, 55] on link "New Group" at bounding box center [200, 56] width 34 height 14
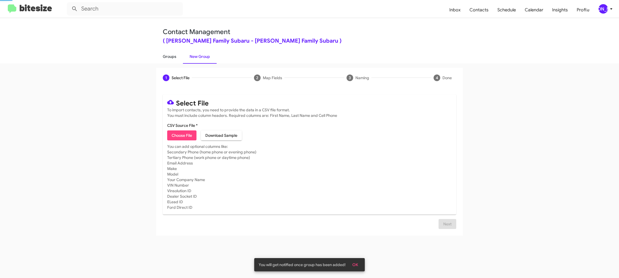
click at [173, 55] on link "Groups" at bounding box center [169, 56] width 27 height 14
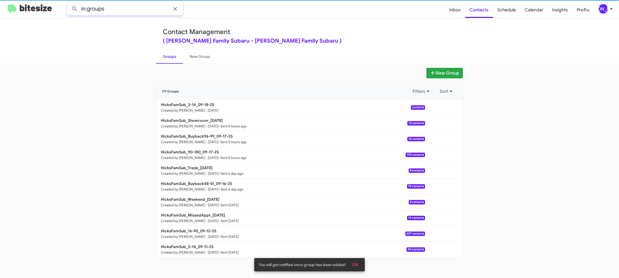
click at [129, 12] on input "in:groups" at bounding box center [125, 8] width 116 height 13
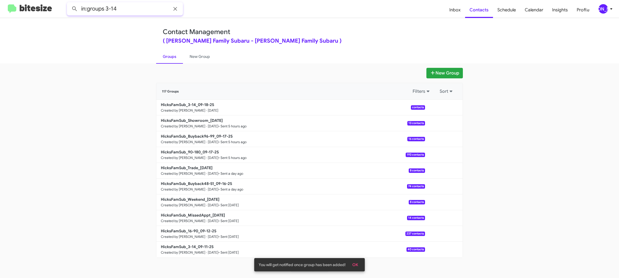
type input "in:groups 3-14"
click at [69, 3] on button at bounding box center [74, 8] width 11 height 11
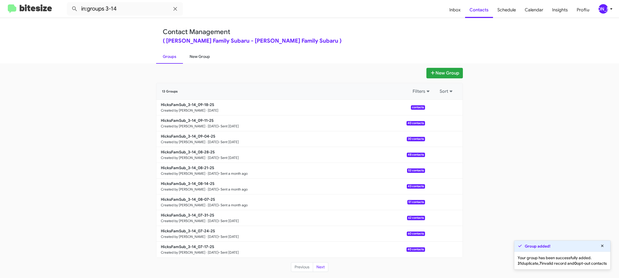
click at [193, 56] on link "New Group" at bounding box center [200, 56] width 34 height 14
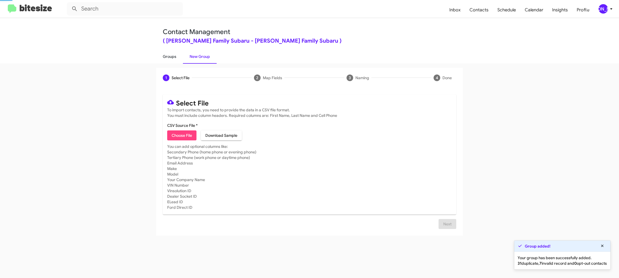
click at [170, 57] on link "Groups" at bounding box center [169, 56] width 27 height 14
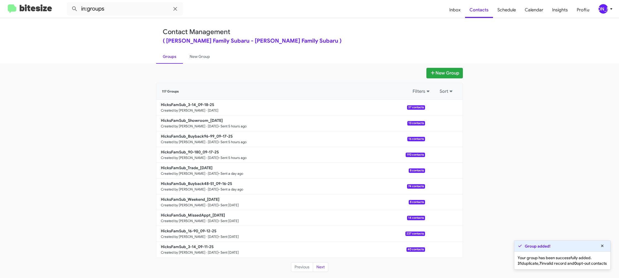
click at [144, 15] on mat-toolbar "in:groups Inbox Contacts Schedule Calendar Insights Profile JA" at bounding box center [309, 9] width 619 height 18
click at [144, 14] on input "in:groups" at bounding box center [125, 8] width 116 height 13
click at [69, 3] on button at bounding box center [74, 8] width 11 height 11
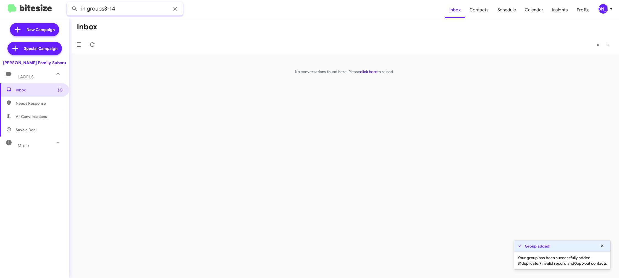
click at [103, 8] on input "in:groups3-14" at bounding box center [125, 8] width 116 height 13
click at [105, 8] on input "in:groups3-14" at bounding box center [125, 8] width 116 height 13
click at [69, 3] on button at bounding box center [74, 8] width 11 height 11
type input "in:groups 3-14"
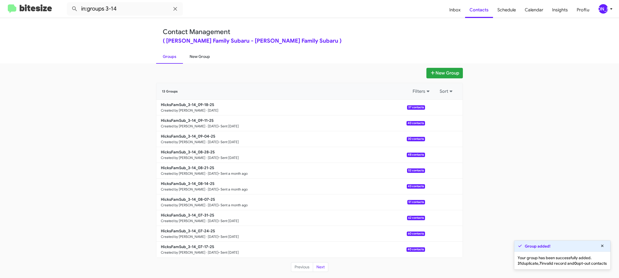
click at [195, 53] on link "New Group" at bounding box center [200, 56] width 34 height 14
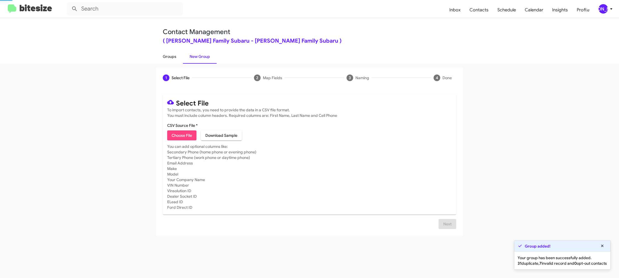
click at [180, 53] on link "Groups" at bounding box center [169, 56] width 27 height 14
type input "in:groups"
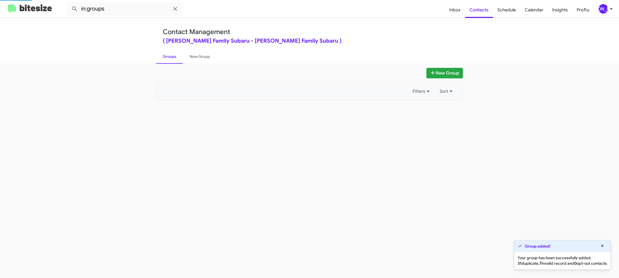
click at [180, 53] on link "Groups" at bounding box center [169, 56] width 27 height 14
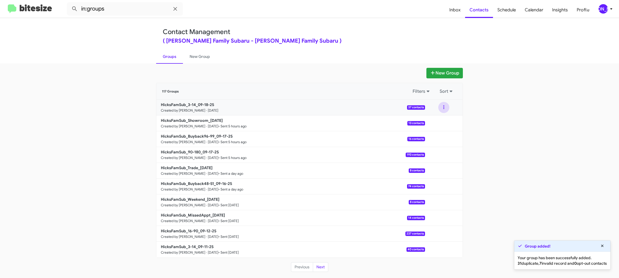
drag, startPoint x: 448, startPoint y: 109, endPoint x: 446, endPoint y: 112, distance: 3.9
click at [447, 110] on button at bounding box center [444, 107] width 11 height 11
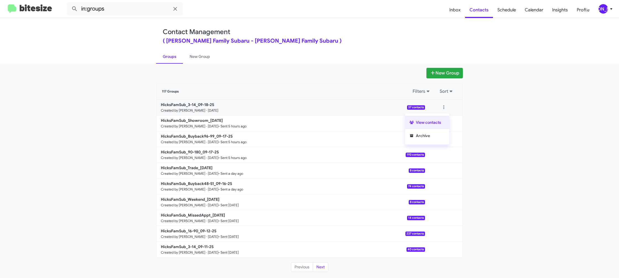
click at [442, 119] on button "View contacts" at bounding box center [427, 122] width 44 height 13
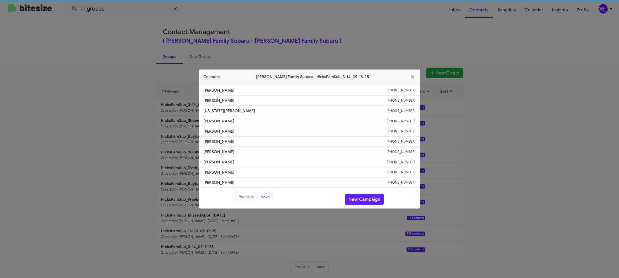
click at [211, 142] on span "Jaden Kimbrell" at bounding box center [295, 142] width 183 height 6
copy span "Jaden Kimbrell"
click at [373, 203] on button "New Campaign" at bounding box center [364, 199] width 39 height 11
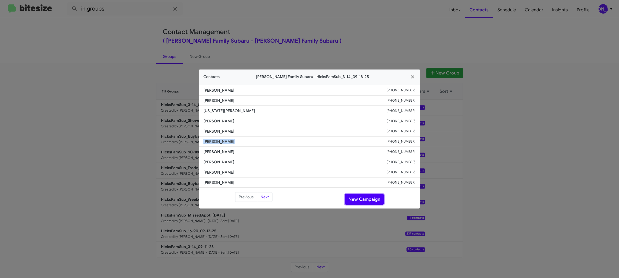
click at [371, 200] on button "New Campaign" at bounding box center [364, 199] width 39 height 11
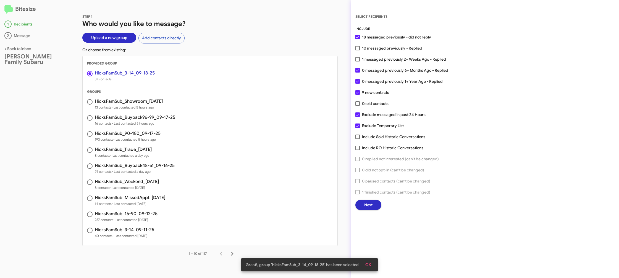
click at [363, 204] on button "Next" at bounding box center [369, 205] width 26 height 10
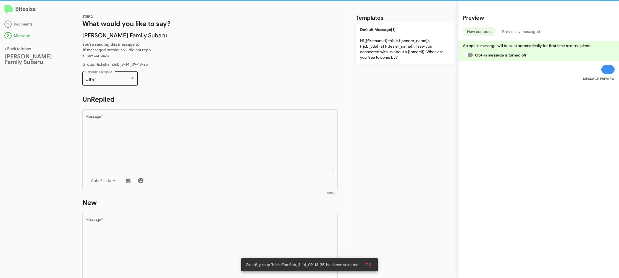
click at [118, 83] on div "Other Campaign Category *" at bounding box center [110, 77] width 50 height 15
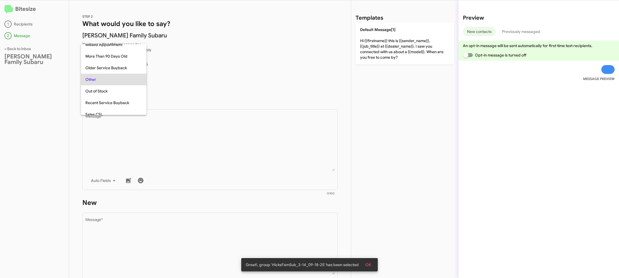
scroll to position [208, 0]
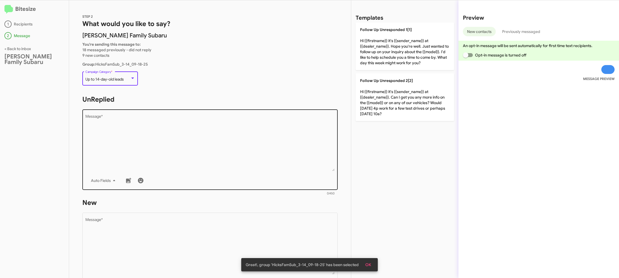
click at [208, 128] on textarea "Message *" at bounding box center [210, 142] width 250 height 56
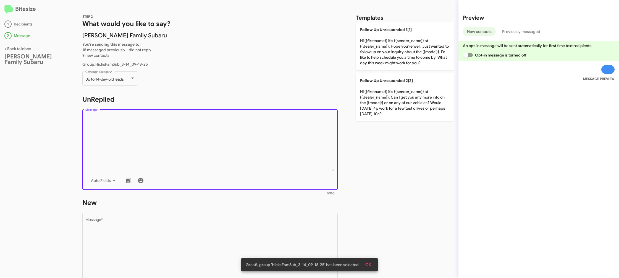
click at [208, 128] on textarea "Message *" at bounding box center [210, 142] width 250 height 56
drag, startPoint x: 208, startPoint y: 128, endPoint x: 232, endPoint y: 118, distance: 25.8
click at [216, 126] on textarea "Message *" at bounding box center [210, 142] width 250 height 56
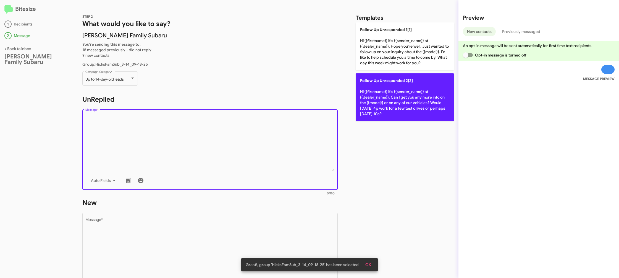
click at [372, 95] on p "Follow Up Unresponded 2[2] Hi {{firstname}} it's {{sender_name}} at {{dealer_na…" at bounding box center [405, 97] width 98 height 48
type textarea "Hi {{firstname}} it's {{sender_name}} at {{dealer_name}}. Can I get you any mor…"
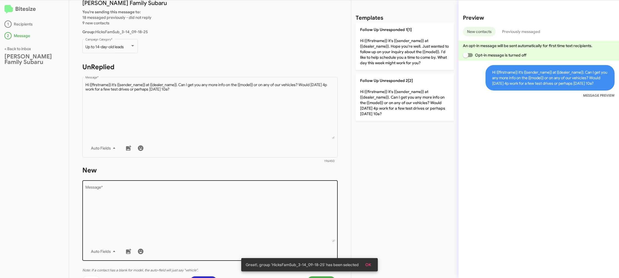
scroll to position [45, 0]
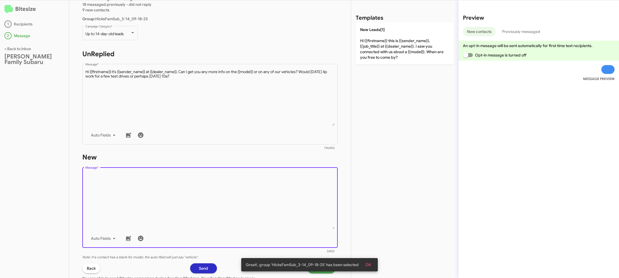
click at [240, 227] on textarea "Message *" at bounding box center [210, 200] width 250 height 56
drag, startPoint x: 240, startPoint y: 227, endPoint x: 241, endPoint y: 217, distance: 9.4
click at [240, 224] on textarea "Message *" at bounding box center [210, 200] width 250 height 56
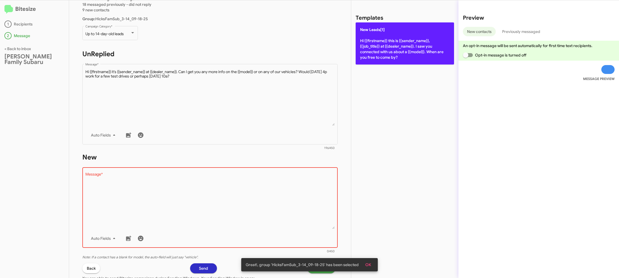
click at [392, 41] on p "New Leads[1] Hi {{firstname}} this is {{sender_name}}, {{job_title}} at {{deale…" at bounding box center [405, 43] width 98 height 42
type textarea "Hi {{firstname}} this is {{sender_name}}, {{job_title}} at {{dealer_name}}. I s…"
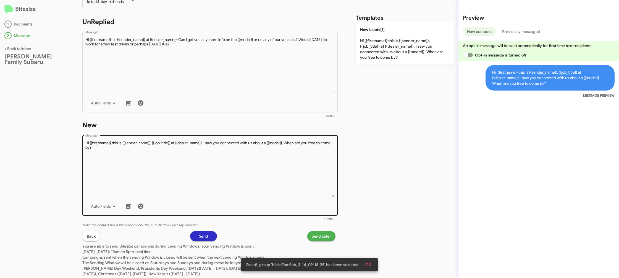
scroll to position [93, 0]
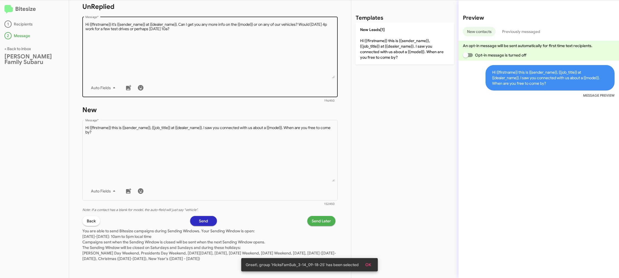
click at [298, 62] on textarea "Message *" at bounding box center [210, 50] width 250 height 56
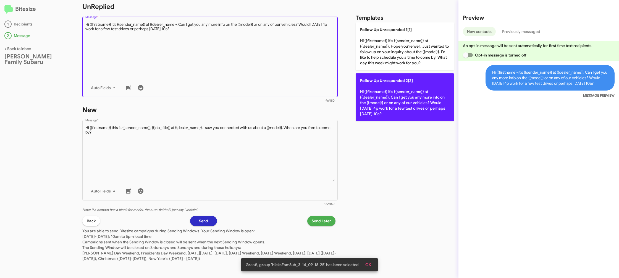
click at [390, 100] on p "Follow Up Unresponded 2[2] Hi {{firstname}} it's {{sender_name}} at {{dealer_na…" at bounding box center [405, 97] width 98 height 48
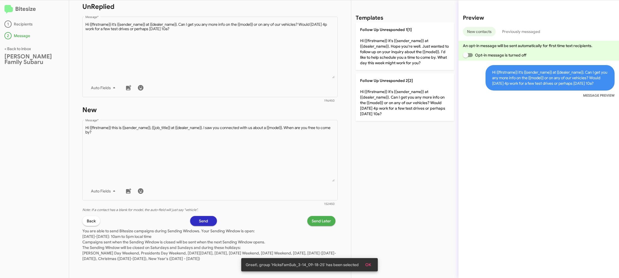
click at [321, 223] on span "Send Later" at bounding box center [321, 221] width 19 height 10
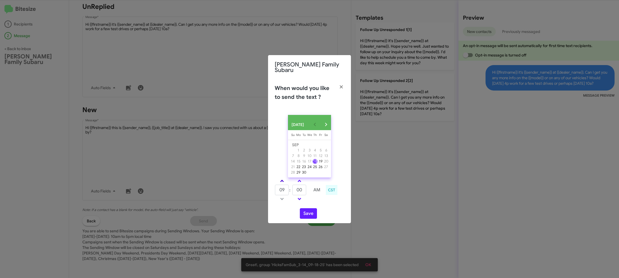
click at [283, 181] on link at bounding box center [282, 181] width 10 height 6
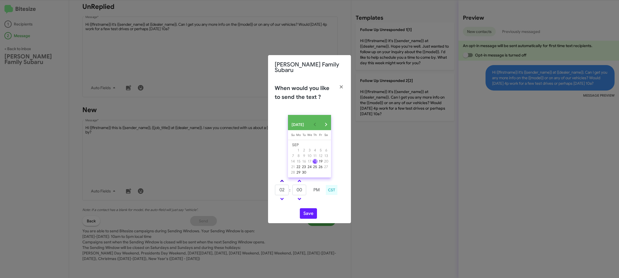
click at [283, 181] on link at bounding box center [282, 181] width 10 height 6
type input "05"
click at [303, 189] on input "00" at bounding box center [300, 189] width 14 height 11
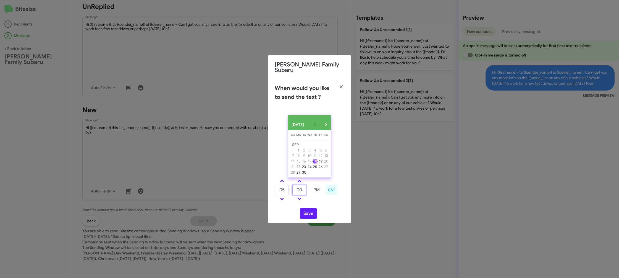
click at [303, 189] on input "00" at bounding box center [300, 189] width 14 height 11
type input "12"
click at [321, 200] on td at bounding box center [317, 198] width 14 height 7
click at [312, 210] on button "Save" at bounding box center [308, 213] width 17 height 11
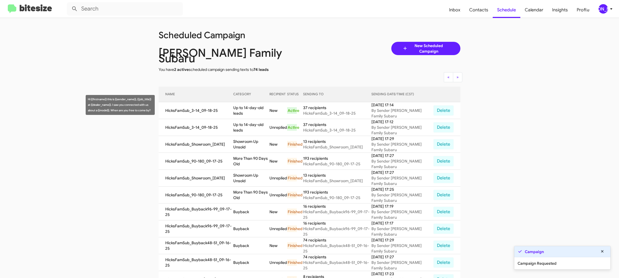
click at [248, 105] on td "Up to 14-day-old leads" at bounding box center [251, 110] width 36 height 17
drag, startPoint x: 248, startPoint y: 105, endPoint x: 298, endPoint y: 17, distance: 101.0
click at [247, 102] on td "Up to 14-day-old leads" at bounding box center [251, 110] width 36 height 17
copy td "Up to 14-day-old leads"
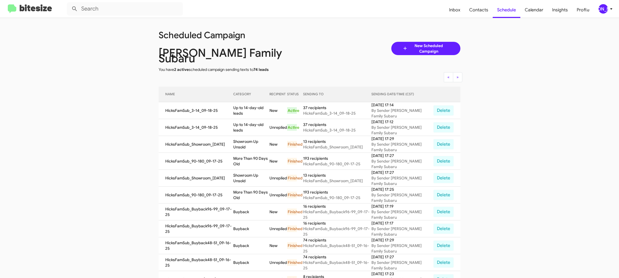
click at [606, 9] on div "[PERSON_NAME]" at bounding box center [603, 8] width 9 height 9
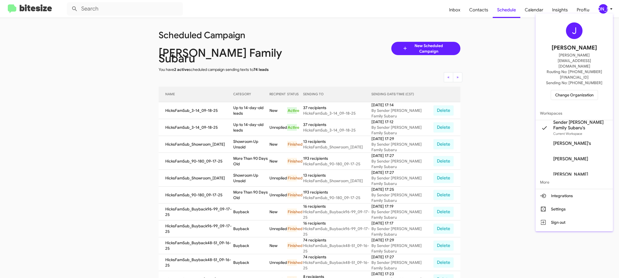
click at [574, 90] on span "Change Organization" at bounding box center [575, 94] width 38 height 9
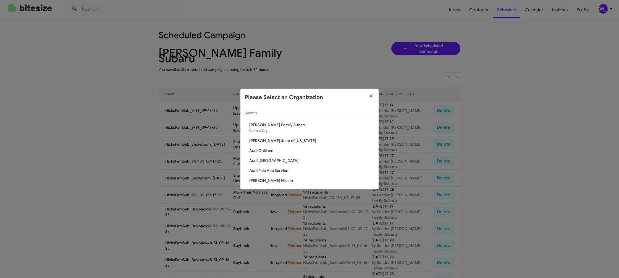
click at [251, 116] on div "Search" at bounding box center [309, 111] width 129 height 11
click at [253, 114] on input "Search" at bounding box center [309, 113] width 129 height 4
type input "s"
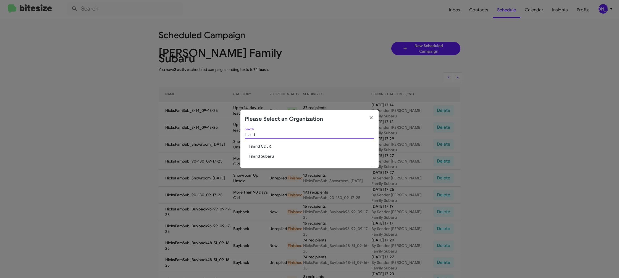
type input "island"
click at [270, 154] on span "Island Subaru" at bounding box center [311, 156] width 125 height 6
drag, startPoint x: 270, startPoint y: 154, endPoint x: 275, endPoint y: 31, distance: 123.4
click at [270, 150] on div "island Search Island CDJR Island Subaru" at bounding box center [310, 148] width 138 height 40
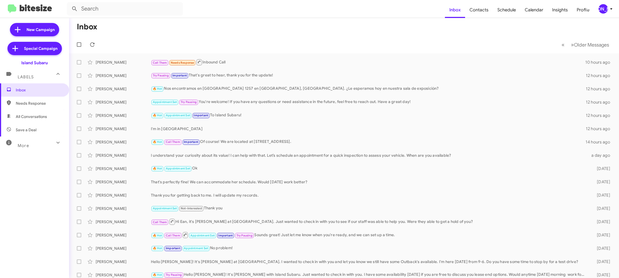
click at [613, 9] on icon at bounding box center [611, 9] width 7 height 7
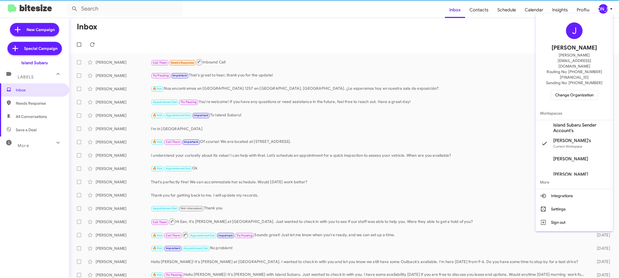
click at [579, 90] on span "Change Organization" at bounding box center [575, 94] width 38 height 9
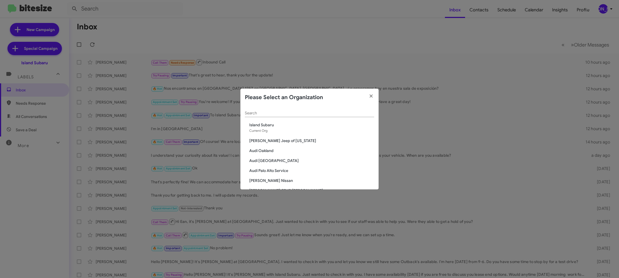
click at [259, 114] on input "Search" at bounding box center [309, 113] width 129 height 4
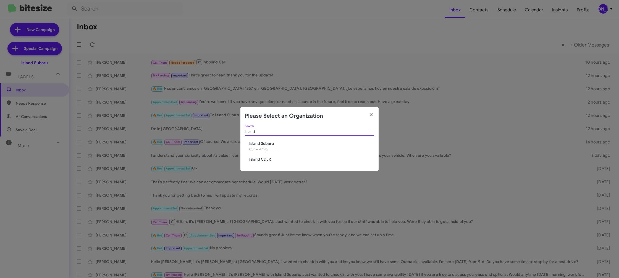
type input "island"
click at [267, 158] on span "Island CDJR" at bounding box center [311, 159] width 125 height 6
drag, startPoint x: 267, startPoint y: 158, endPoint x: 288, endPoint y: 51, distance: 108.9
click at [270, 153] on div "island Search Island Subaru Current Org Island CDJR" at bounding box center [310, 148] width 138 height 46
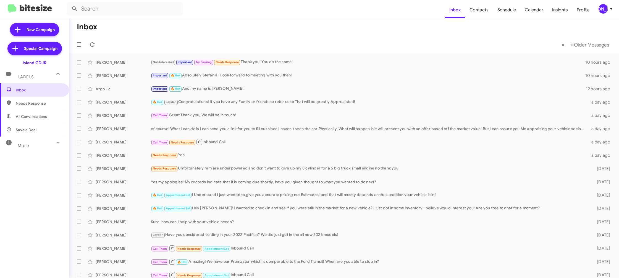
click at [607, 12] on div "[PERSON_NAME]" at bounding box center [603, 8] width 9 height 9
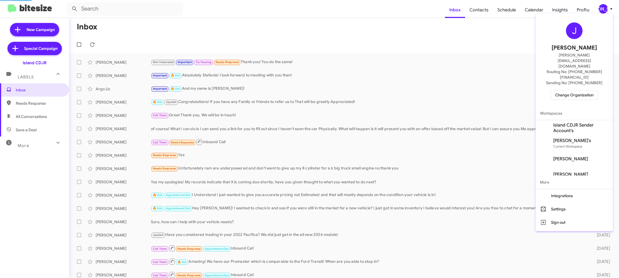
click at [582, 122] on span "Island CDJR Sender Account's" at bounding box center [581, 127] width 55 height 11
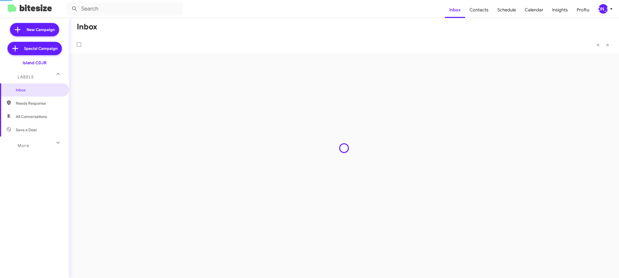
click at [481, 8] on span "Contacts" at bounding box center [479, 10] width 28 height 16
type input "in:groups"
click at [481, 8] on span "Contacts" at bounding box center [479, 10] width 28 height 16
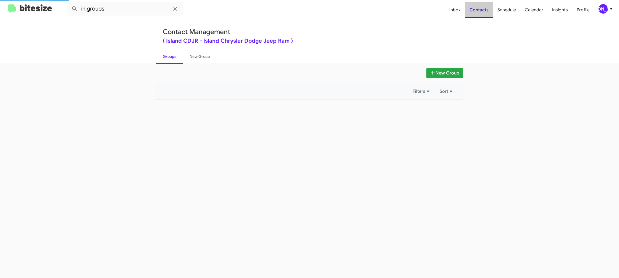
click at [481, 8] on span "Contacts" at bounding box center [479, 10] width 28 height 16
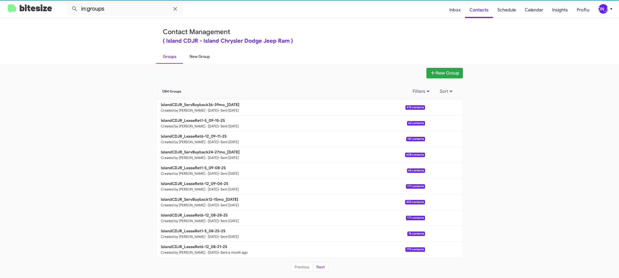
click at [194, 54] on link "New Group" at bounding box center [200, 56] width 34 height 14
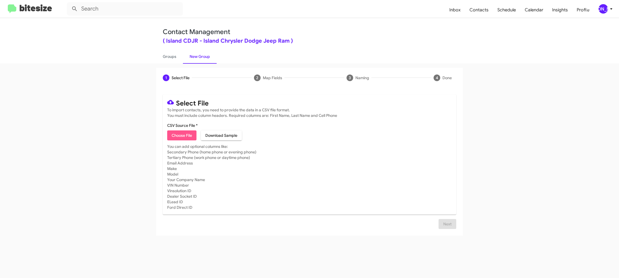
click at [169, 137] on button "Choose File" at bounding box center [181, 135] width 29 height 10
type input "IslandCDJR_LeaseRet6-12_09-18-25"
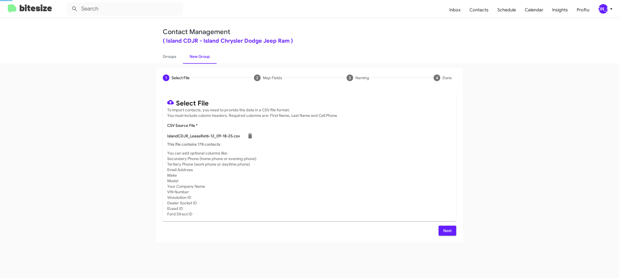
click at [334, 161] on mat-card-subtitle "You can add optional columns like: Secondary Phone (home phone or evening phone…" at bounding box center [309, 183] width 285 height 66
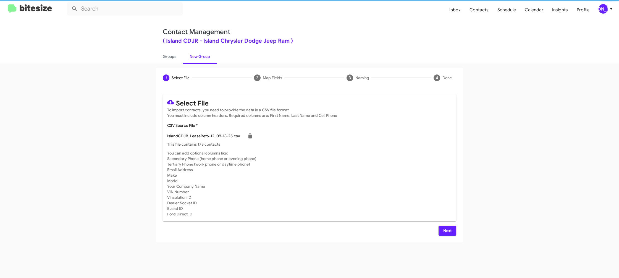
click at [450, 235] on div "Select File To import contacts, you need to provide the data in a CSV file form…" at bounding box center [309, 165] width 307 height 154
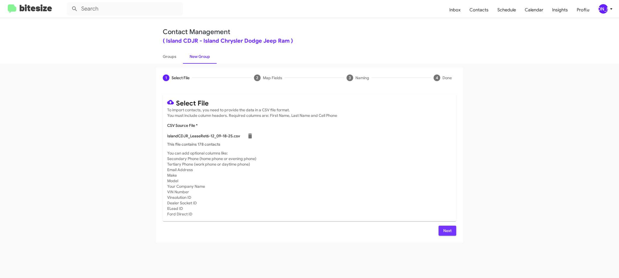
click at [443, 230] on span "Next" at bounding box center [447, 230] width 9 height 10
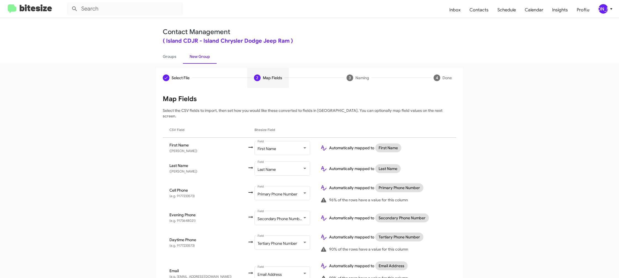
scroll to position [173, 0]
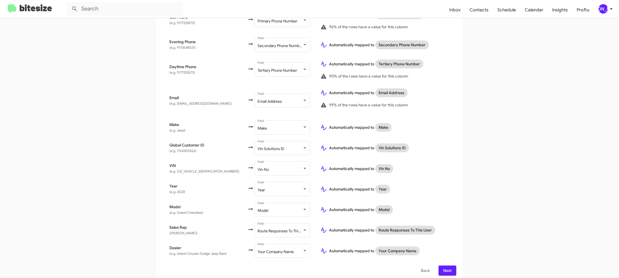
click at [450, 265] on span "Next" at bounding box center [447, 270] width 9 height 10
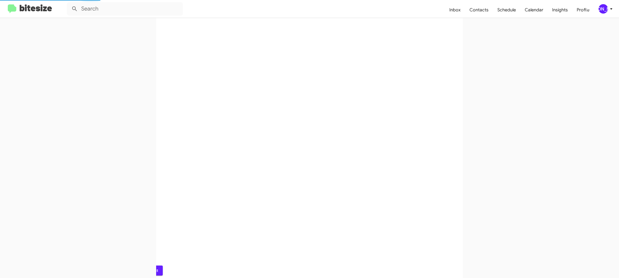
scroll to position [0, 0]
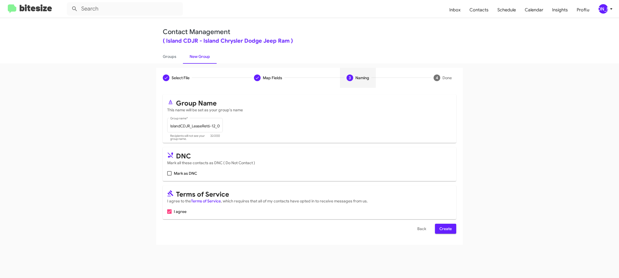
click at [443, 226] on span "Create" at bounding box center [446, 228] width 12 height 10
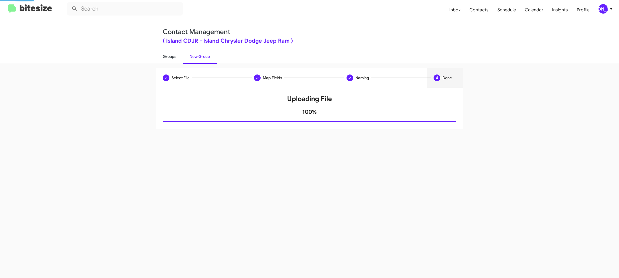
click at [175, 57] on link "Groups" at bounding box center [169, 56] width 27 height 14
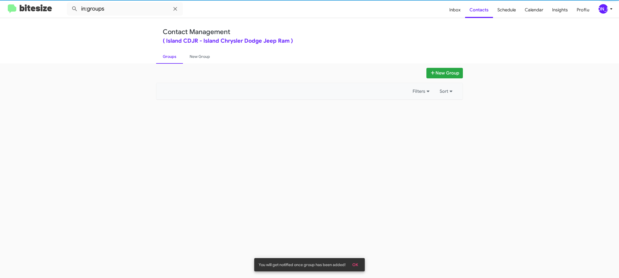
click at [175, 57] on link "Groups" at bounding box center [169, 56] width 27 height 14
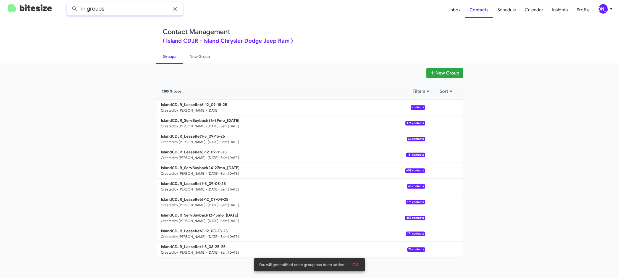
click at [137, 12] on input "in:groups" at bounding box center [125, 8] width 116 height 13
type input "in:groups lease"
click at [69, 3] on button at bounding box center [74, 8] width 11 height 11
click at [191, 56] on link "New Group" at bounding box center [200, 56] width 34 height 14
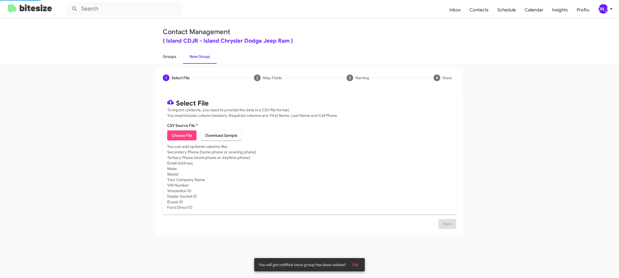
drag, startPoint x: 173, startPoint y: 57, endPoint x: 169, endPoint y: 61, distance: 5.7
click at [173, 57] on link "Groups" at bounding box center [169, 56] width 27 height 14
type input "in:groups"
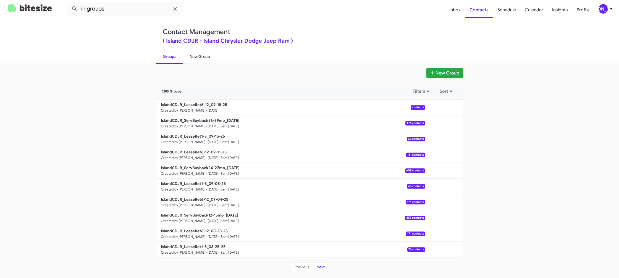
click at [196, 59] on link "New Group" at bounding box center [200, 56] width 34 height 14
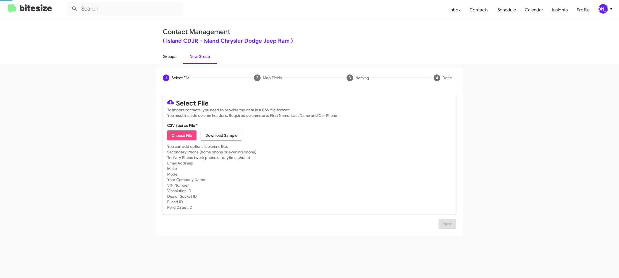
drag, startPoint x: 196, startPoint y: 59, endPoint x: 169, endPoint y: 55, distance: 27.3
click at [196, 59] on link "New Group" at bounding box center [200, 56] width 34 height 14
click at [169, 55] on link "Groups" at bounding box center [169, 56] width 27 height 14
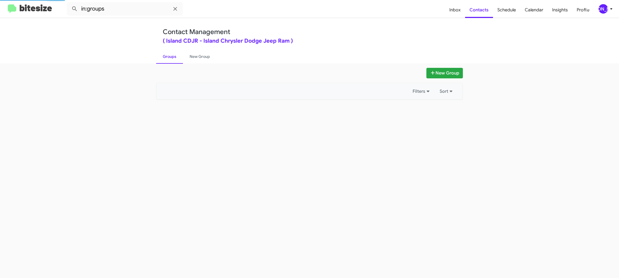
click at [169, 55] on link "Groups" at bounding box center [169, 56] width 27 height 14
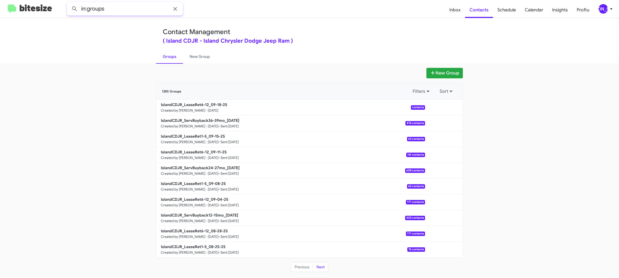
click at [145, 11] on input "in:groups" at bounding box center [125, 8] width 116 height 13
type input "in:groups 6-12"
click at [69, 3] on button at bounding box center [74, 8] width 11 height 11
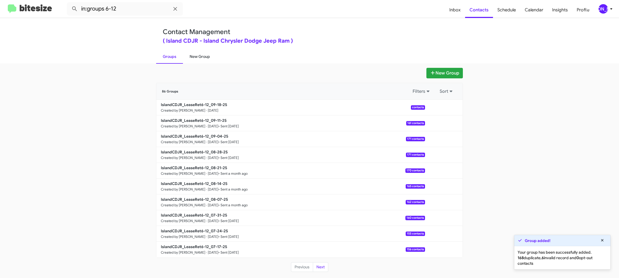
drag, startPoint x: 200, startPoint y: 56, endPoint x: 191, endPoint y: 56, distance: 8.8
click at [200, 56] on link "New Group" at bounding box center [200, 56] width 34 height 14
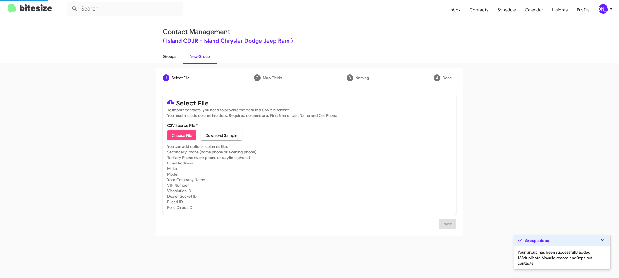
click at [172, 56] on link "Groups" at bounding box center [169, 56] width 27 height 14
type input "in:groups"
drag, startPoint x: 172, startPoint y: 56, endPoint x: 367, endPoint y: 114, distance: 203.2
click at [172, 56] on link "Groups" at bounding box center [169, 56] width 27 height 14
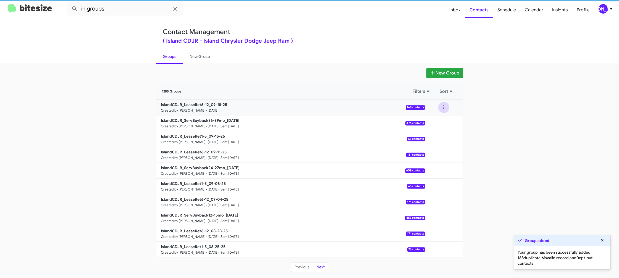
drag, startPoint x: 441, startPoint y: 108, endPoint x: 442, endPoint y: 112, distance: 4.6
click at [441, 108] on button at bounding box center [444, 107] width 11 height 11
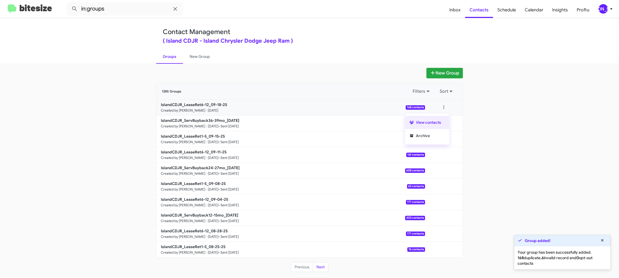
click at [441, 118] on button "View contacts" at bounding box center [427, 122] width 44 height 13
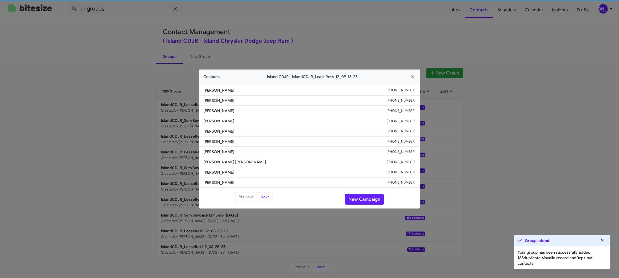
click at [220, 138] on li "Beneva Olivo +19178801640" at bounding box center [309, 141] width 221 height 10
copy span "Beneva Olivo"
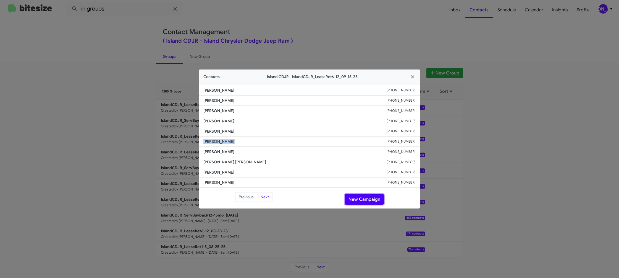
click at [379, 204] on button "New Campaign" at bounding box center [364, 199] width 39 height 11
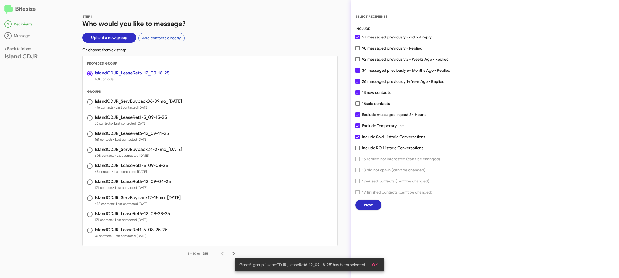
click at [367, 204] on span "Next" at bounding box center [369, 205] width 8 height 10
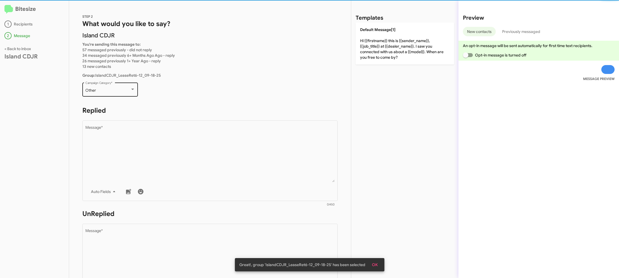
click at [114, 84] on div "Other Campaign Category *" at bounding box center [110, 88] width 50 height 15
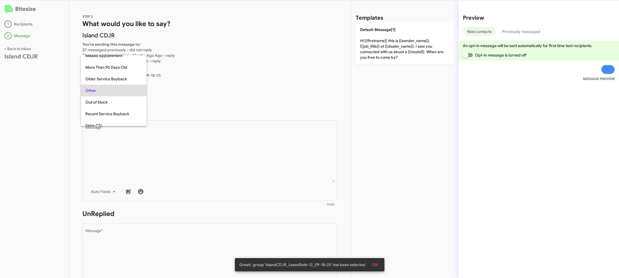
scroll to position [93, 0]
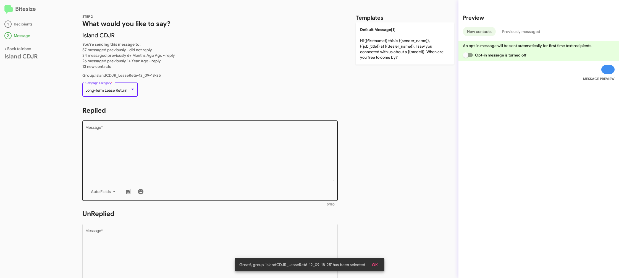
click at [186, 147] on textarea "Message *" at bounding box center [210, 154] width 250 height 56
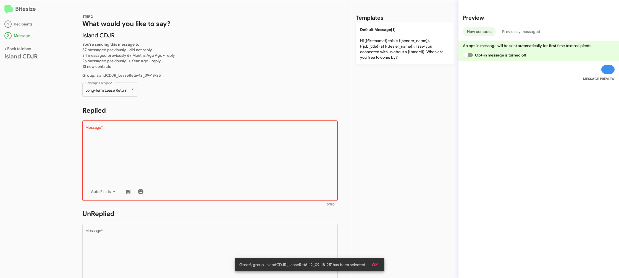
drag, startPoint x: 380, startPoint y: 50, endPoint x: 257, endPoint y: 175, distance: 175.4
click at [375, 51] on p "Default Message[1] Hi {{firstname}} this is {{sender_name}}, {{job_title}} at {…" at bounding box center [405, 43] width 98 height 42
type textarea "Hi {{firstname}} this is {{sender_name}}, {{job_title}} at {{dealer_name}}. I s…"
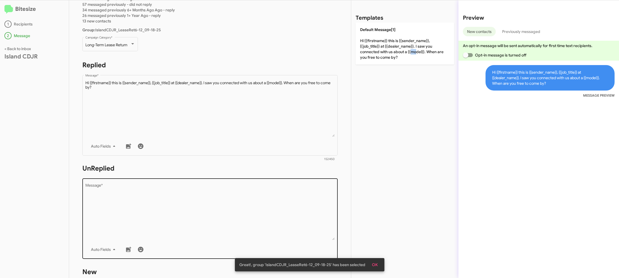
scroll to position [51, 0]
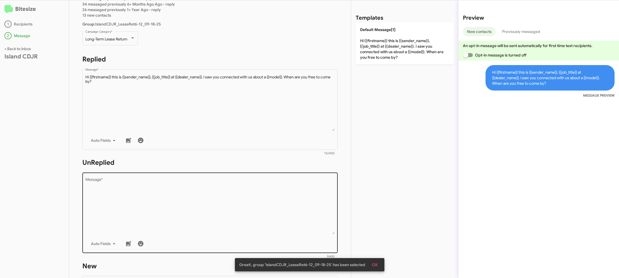
click at [248, 202] on textarea "Message *" at bounding box center [210, 206] width 250 height 56
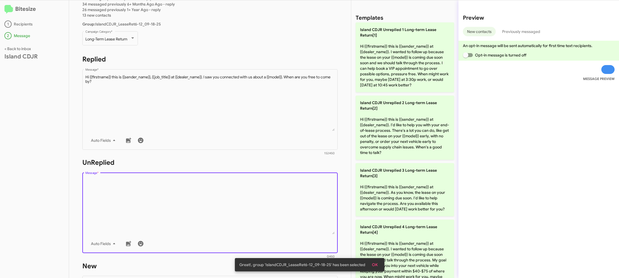
click at [248, 202] on textarea "Message *" at bounding box center [210, 206] width 250 height 56
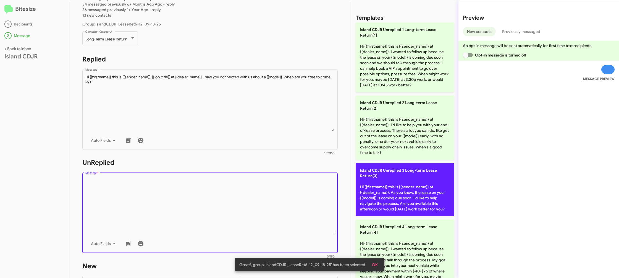
drag, startPoint x: 248, startPoint y: 202, endPoint x: 383, endPoint y: 200, distance: 135.0
click at [265, 198] on textarea "Message *" at bounding box center [210, 206] width 250 height 56
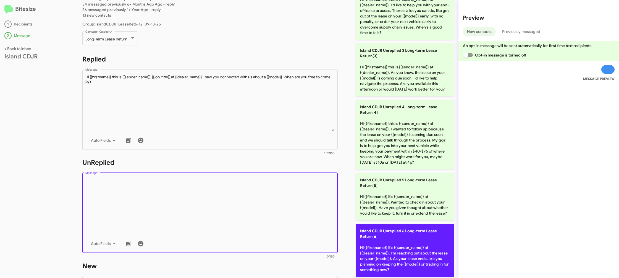
scroll to position [170, 0]
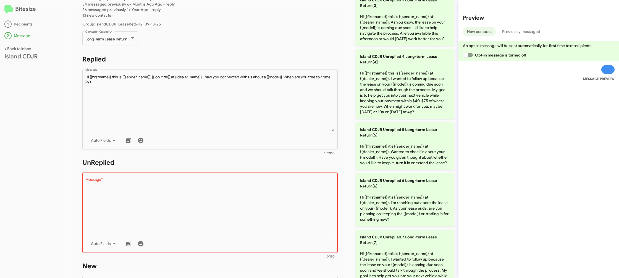
drag, startPoint x: 380, startPoint y: 203, endPoint x: 309, endPoint y: 200, distance: 71.1
click at [379, 203] on p "Island CDJR Unreplied 6 Long-term Lease Return[6] Hi {{firstname}} it's {{sende…" at bounding box center [405, 199] width 98 height 53
type textarea "Hi {{firstname}} it's {{sender_name}} at {{dealer_name}}. I'm reaching out abou…"
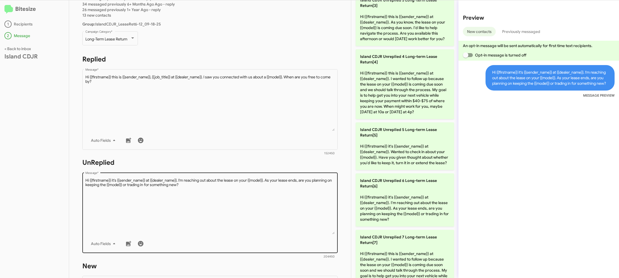
scroll to position [207, 0]
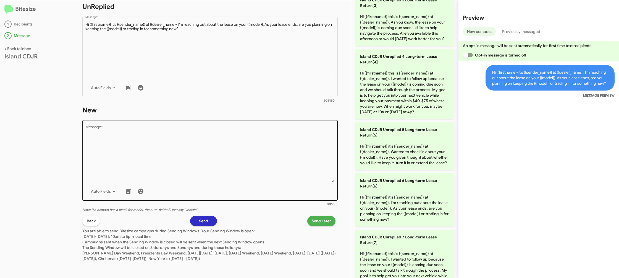
click at [303, 200] on div "Drop image here to insert Auto Fields Message *" at bounding box center [210, 160] width 250 height 82
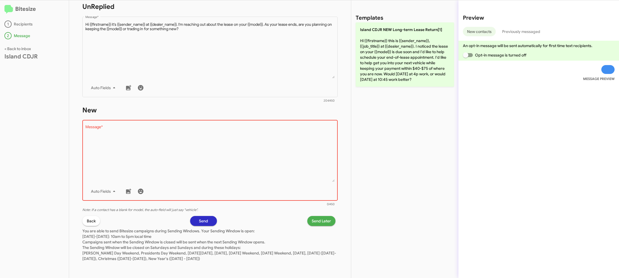
click at [303, 189] on div "Auto Fields" at bounding box center [210, 191] width 250 height 11
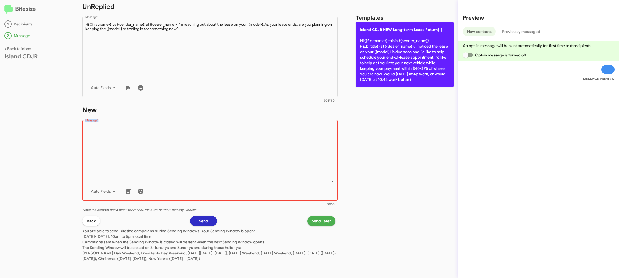
drag, startPoint x: 303, startPoint y: 189, endPoint x: 402, endPoint y: 85, distance: 144.0
click at [303, 189] on div "Auto Fields" at bounding box center [210, 191] width 250 height 11
click at [404, 84] on p "Island CDJR NEW Long-term Lease Return[1] Hi {{firstname}} this is {{sender_nam…" at bounding box center [405, 54] width 98 height 64
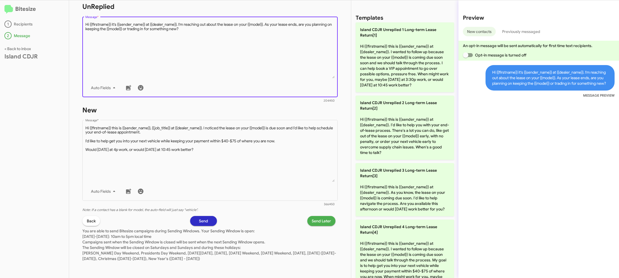
click at [280, 67] on textarea "Message *" at bounding box center [210, 50] width 250 height 56
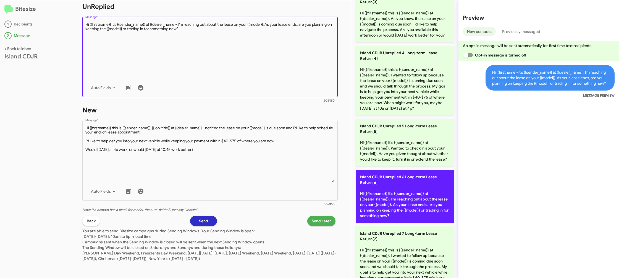
scroll to position [175, 0]
click at [408, 189] on p "Island CDJR Unreplied 6 Long-term Lease Return[6] Hi {{firstname}} it's {{sende…" at bounding box center [405, 194] width 98 height 53
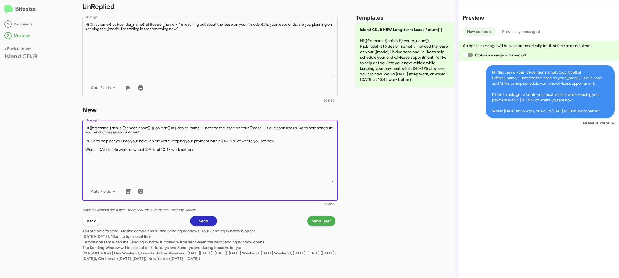
drag, startPoint x: 220, startPoint y: 138, endPoint x: 262, endPoint y: 141, distance: 42.1
click at [220, 138] on textarea "Message *" at bounding box center [210, 153] width 250 height 56
drag, startPoint x: 375, startPoint y: 81, endPoint x: 303, endPoint y: 275, distance: 207.4
click at [373, 81] on p "Island CDJR NEW Long-term Lease Return[1] Hi {{firstname}} this is {{sender_nam…" at bounding box center [405, 54] width 98 height 64
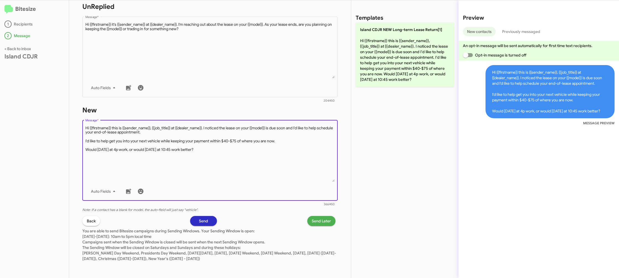
type textarea "Hi {{firstname}} this is {{sender_name}}, {{job_title}} at {{dealer_name}}. I n…"
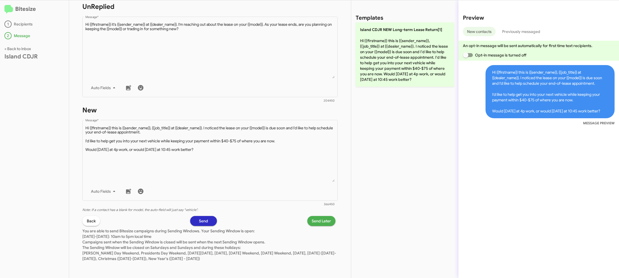
click at [317, 227] on p "You are able to send Bitesize campaigns during Sending Windows. Your Sending Wi…" at bounding box center [210, 243] width 256 height 35
click at [319, 221] on span "Send Later" at bounding box center [321, 221] width 19 height 10
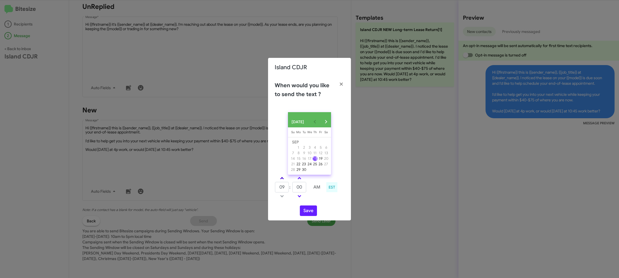
click at [283, 179] on link at bounding box center [282, 178] width 10 height 6
type input "10"
click at [298, 185] on input "00" at bounding box center [300, 187] width 14 height 11
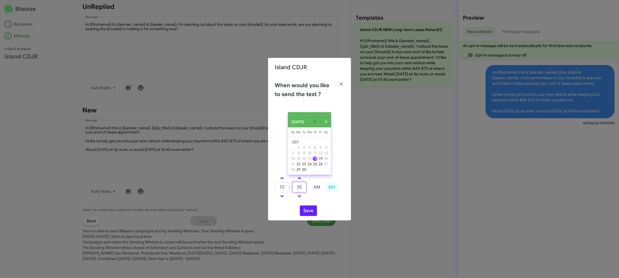
type input "35"
drag, startPoint x: 323, startPoint y: 198, endPoint x: 320, endPoint y: 199, distance: 3.5
click at [322, 199] on td at bounding box center [317, 195] width 15 height 7
click at [307, 212] on button "Save" at bounding box center [308, 210] width 17 height 11
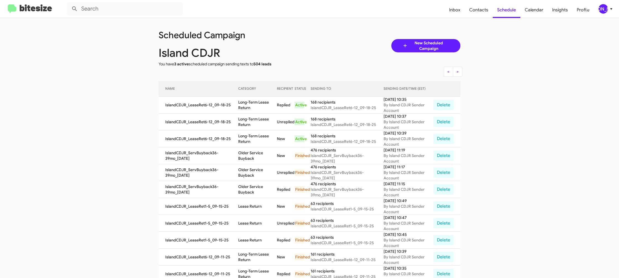
click at [244, 103] on td "Long-Term Lease Return" at bounding box center [257, 105] width 39 height 17
drag, startPoint x: 244, startPoint y: 103, endPoint x: 239, endPoint y: 103, distance: 4.4
click at [243, 103] on td "Long-Term Lease Return" at bounding box center [257, 105] width 39 height 17
copy td "Long-Term Lease Return"
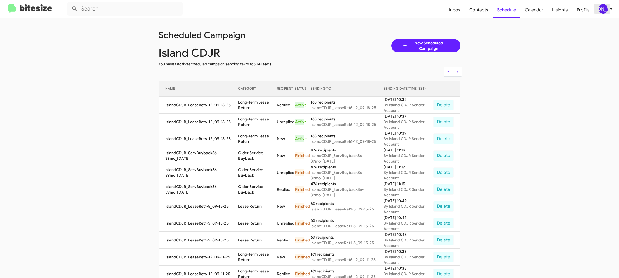
click at [605, 8] on div "[PERSON_NAME]" at bounding box center [603, 8] width 9 height 9
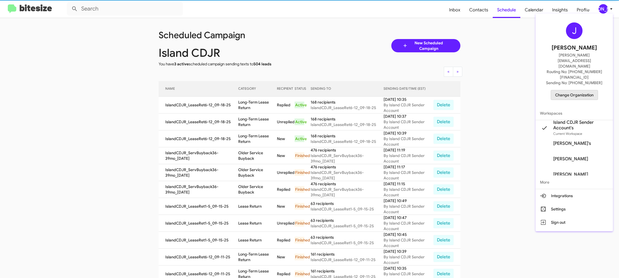
click at [578, 90] on span "Change Organization" at bounding box center [575, 94] width 38 height 9
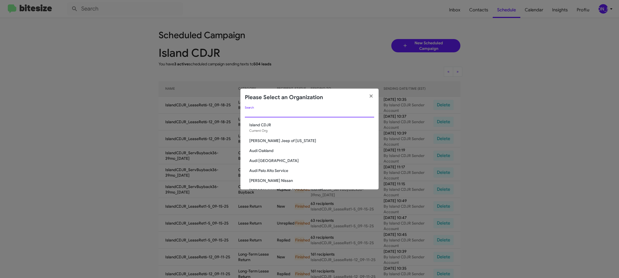
click at [279, 111] on input "Search" at bounding box center [309, 113] width 129 height 4
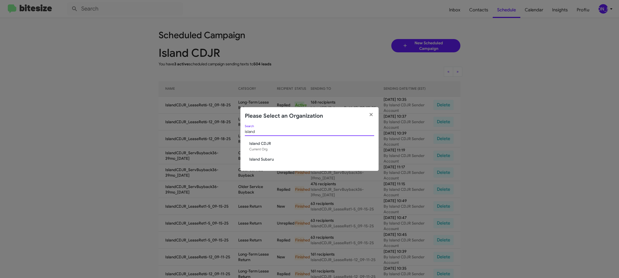
type input "island"
click at [263, 157] on span "Island Subaru" at bounding box center [311, 159] width 125 height 6
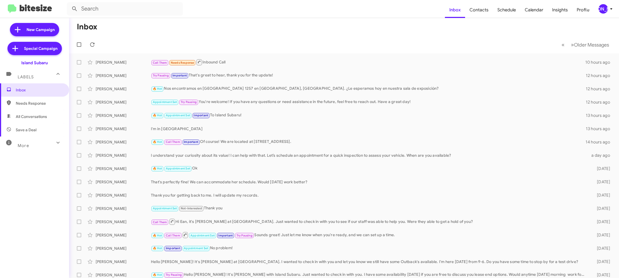
drag, startPoint x: 613, startPoint y: 9, endPoint x: 604, endPoint y: 11, distance: 9.3
click at [611, 9] on icon at bounding box center [611, 9] width 7 height 7
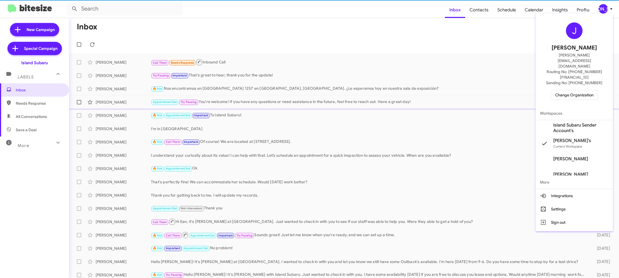
drag, startPoint x: 579, startPoint y: 108, endPoint x: 573, endPoint y: 103, distance: 8.3
click at [579, 122] on span "Island Subaru Sender Account's" at bounding box center [581, 127] width 55 height 11
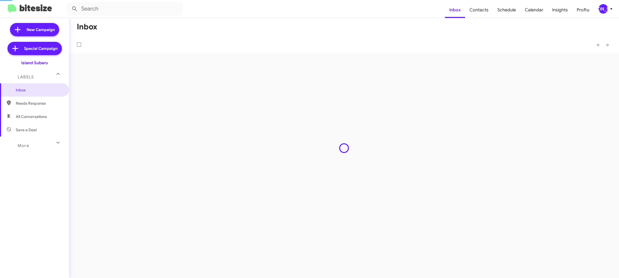
drag, startPoint x: 0, startPoint y: 0, endPoint x: 316, endPoint y: 1, distance: 316.1
click at [481, 13] on span "Contacts" at bounding box center [479, 10] width 28 height 16
type input "in:groups"
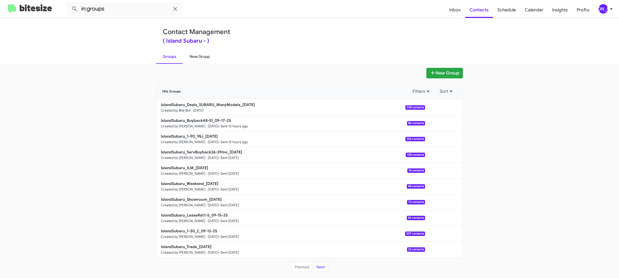
click at [201, 54] on link "New Group" at bounding box center [200, 56] width 34 height 14
drag, startPoint x: 201, startPoint y: 54, endPoint x: 198, endPoint y: 1, distance: 53.2
click at [200, 48] on div "Contact Management ( Island Subaru - ) Groups New Group" at bounding box center [309, 40] width 315 height 45
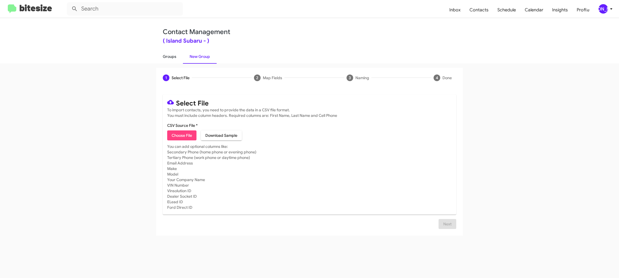
click at [170, 54] on link "Groups" at bounding box center [169, 56] width 27 height 14
type input "in:groups"
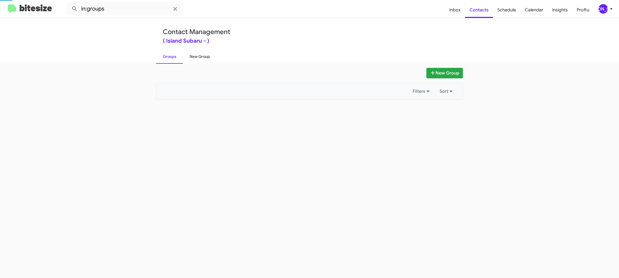
click at [203, 56] on link "New Group" at bounding box center [200, 56] width 34 height 14
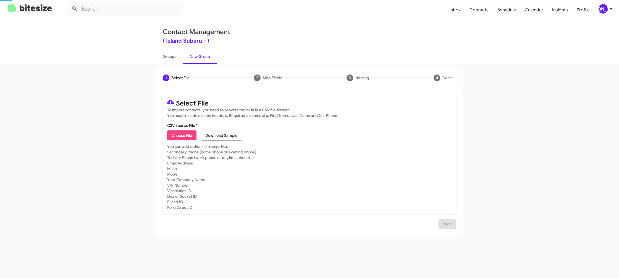
drag, startPoint x: 203, startPoint y: 56, endPoint x: 205, endPoint y: 14, distance: 41.8
click at [202, 52] on link "New Group" at bounding box center [200, 56] width 34 height 14
click at [168, 58] on link "Groups" at bounding box center [169, 56] width 27 height 14
type input "in:groups"
drag, startPoint x: 168, startPoint y: 58, endPoint x: 176, endPoint y: 56, distance: 7.7
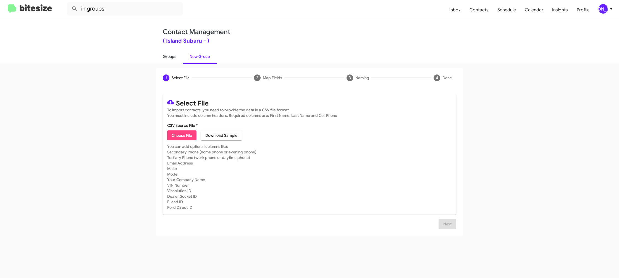
click at [168, 58] on link "Groups" at bounding box center [169, 56] width 27 height 14
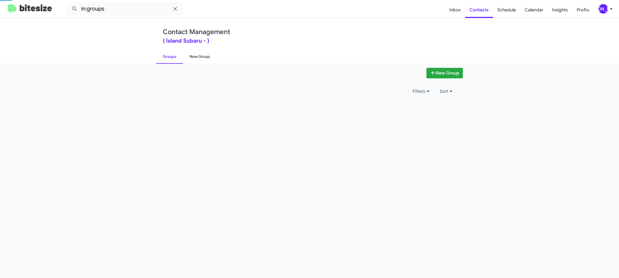
click at [194, 56] on link "New Group" at bounding box center [200, 56] width 34 height 14
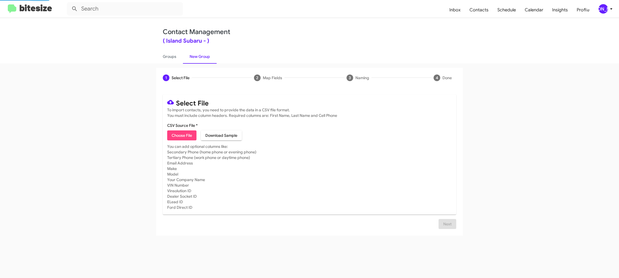
click at [194, 56] on link "New Group" at bounding box center [200, 56] width 34 height 14
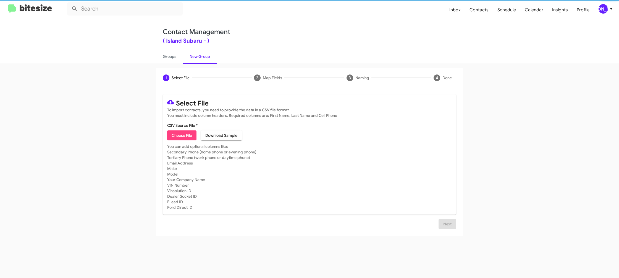
click at [185, 131] on span "Choose File" at bounding box center [182, 135] width 20 height 10
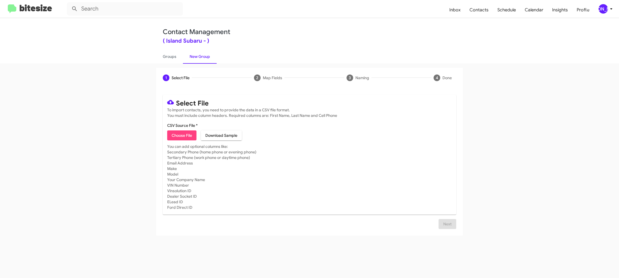
type input "IslandSubaru_32-90_2_09-18-25"
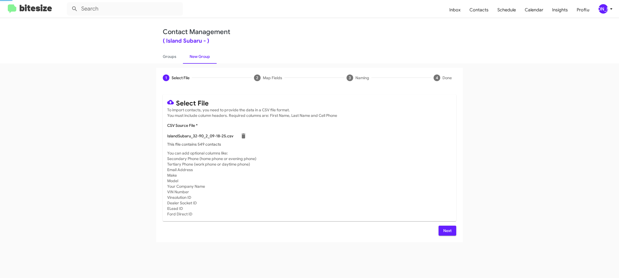
click at [341, 144] on p "This file contains 549 contacts" at bounding box center [309, 144] width 285 height 6
drag, startPoint x: 447, startPoint y: 230, endPoint x: 443, endPoint y: 229, distance: 3.9
click at [447, 230] on span "Next" at bounding box center [447, 230] width 9 height 10
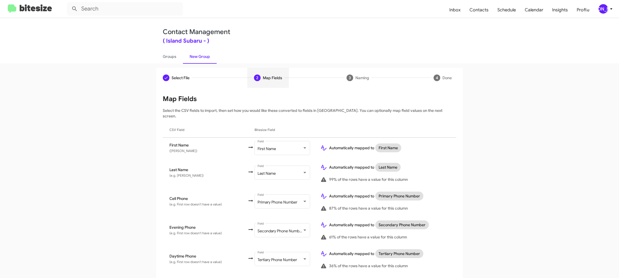
scroll to position [271, 0]
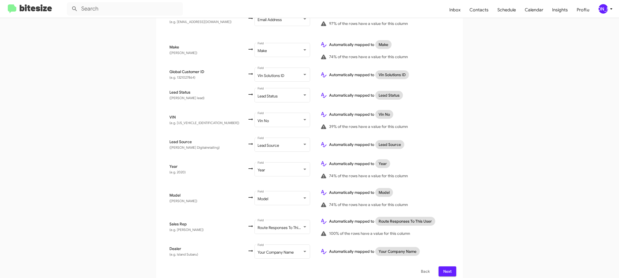
click at [449, 266] on span "Next" at bounding box center [447, 271] width 9 height 10
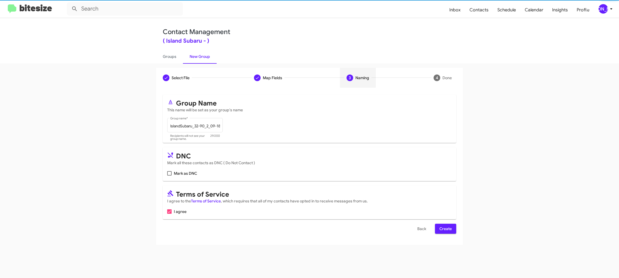
scroll to position [0, 0]
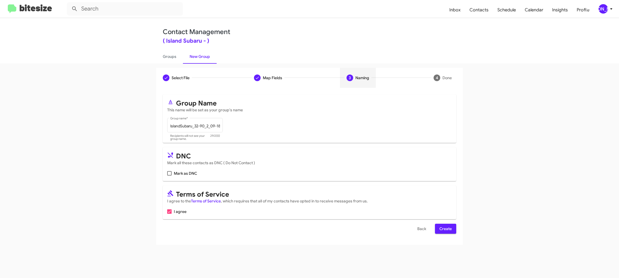
drag, startPoint x: 442, startPoint y: 231, endPoint x: 428, endPoint y: 215, distance: 20.9
click at [442, 231] on span "Create" at bounding box center [446, 228] width 12 height 10
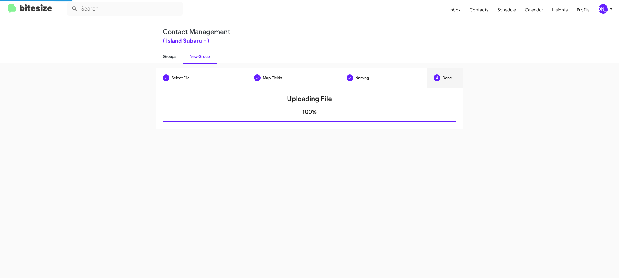
click at [176, 61] on link "Groups" at bounding box center [169, 56] width 27 height 14
type input "in:groups"
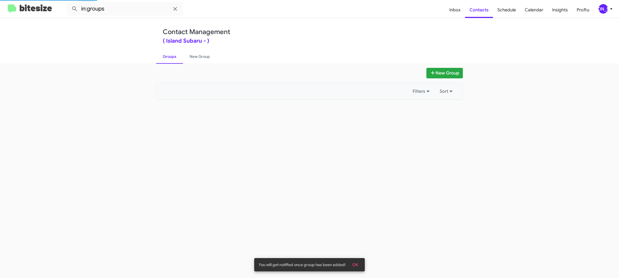
drag, startPoint x: 176, startPoint y: 61, endPoint x: 197, endPoint y: 59, distance: 21.4
click at [176, 61] on link "Groups" at bounding box center [169, 56] width 27 height 14
click at [197, 59] on link "New Group" at bounding box center [200, 56] width 34 height 14
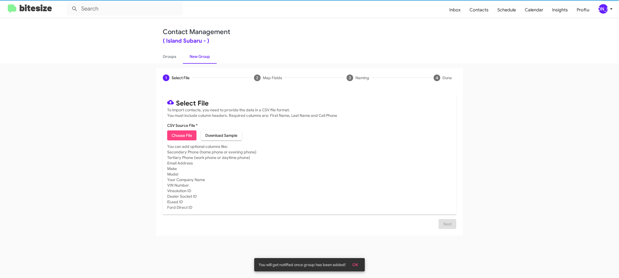
drag, startPoint x: 197, startPoint y: 59, endPoint x: 189, endPoint y: 5, distance: 55.0
click at [196, 49] on link "New Group" at bounding box center [200, 56] width 34 height 14
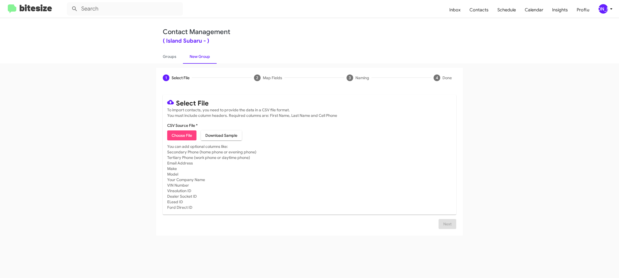
click at [184, 135] on span "Choose File" at bounding box center [182, 135] width 20 height 10
type input "IslandSubaru_LeaseRet6-12_09-18-25"
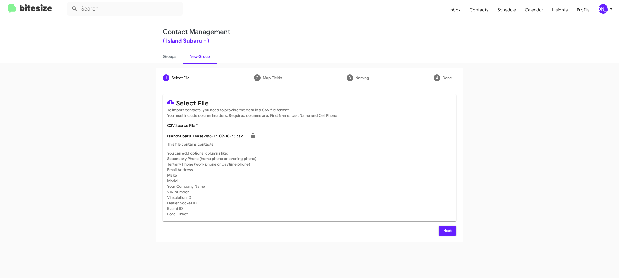
click at [336, 153] on mat-card-subtitle "You can add optional columns like: Secondary Phone (home phone or evening phone…" at bounding box center [309, 183] width 285 height 66
drag, startPoint x: 455, startPoint y: 228, endPoint x: 402, endPoint y: 200, distance: 60.0
click at [455, 228] on button "Next" at bounding box center [448, 230] width 18 height 10
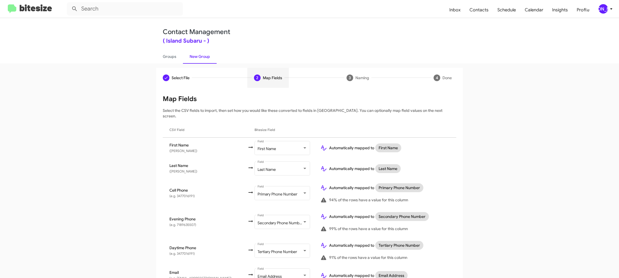
scroll to position [168, 0]
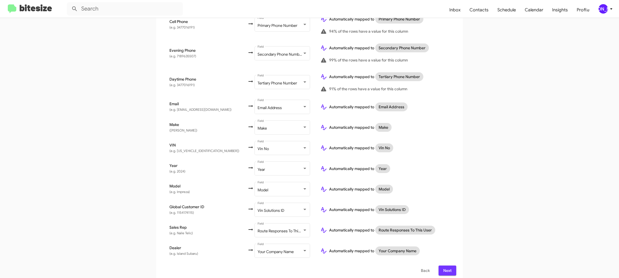
drag, startPoint x: 448, startPoint y: 265, endPoint x: 447, endPoint y: 260, distance: 5.0
click at [448, 265] on span "Next" at bounding box center [447, 270] width 9 height 10
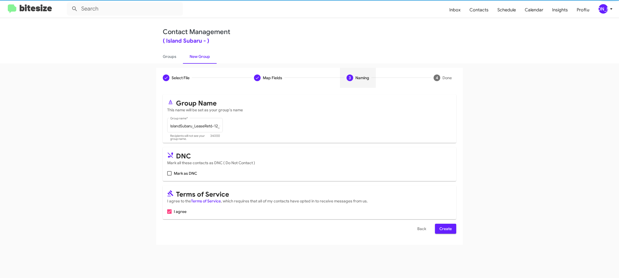
scroll to position [0, 0]
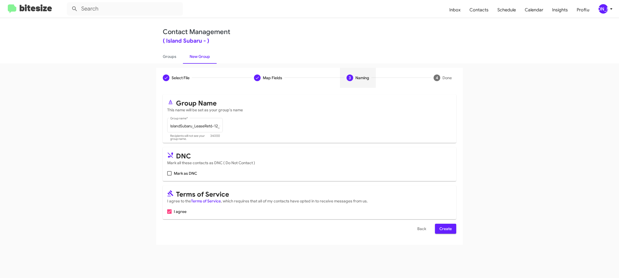
click at [446, 228] on span "Create" at bounding box center [446, 228] width 12 height 10
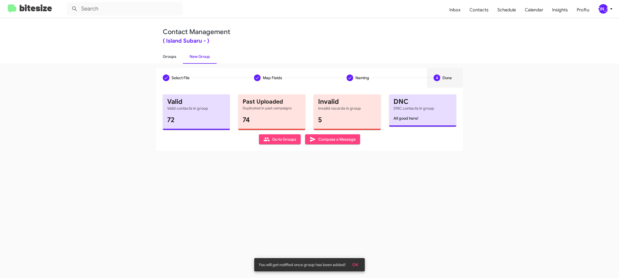
click at [167, 61] on link "Groups" at bounding box center [169, 56] width 27 height 14
type input "in:groups"
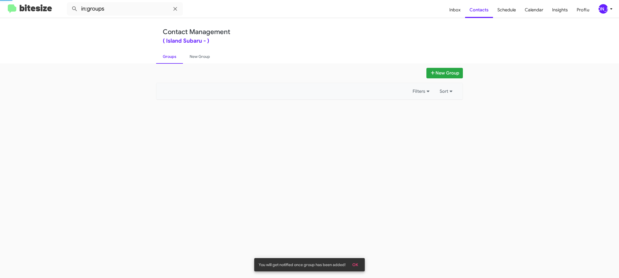
click at [167, 61] on link "Groups" at bounding box center [169, 56] width 27 height 14
drag, startPoint x: 167, startPoint y: 61, endPoint x: 189, endPoint y: 58, distance: 22.1
click at [168, 60] on link "Groups" at bounding box center [169, 56] width 27 height 14
click at [189, 58] on link "New Group" at bounding box center [200, 56] width 34 height 14
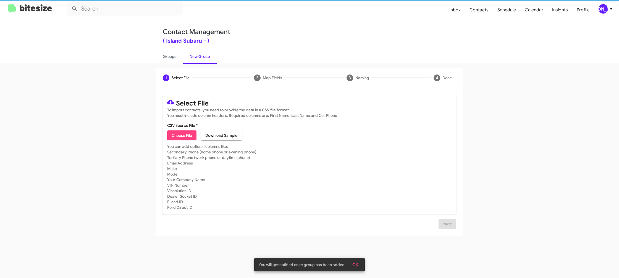
click at [189, 58] on link "New Group" at bounding box center [200, 56] width 34 height 14
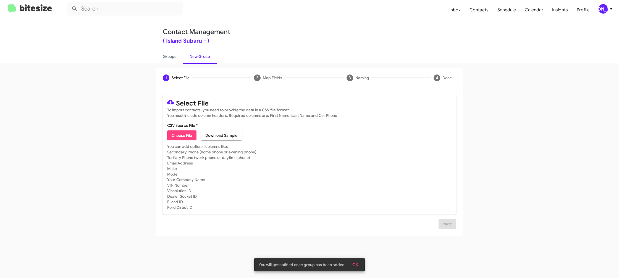
click at [190, 137] on span "Choose File" at bounding box center [182, 135] width 20 height 10
type input "IslandSubaru_Trade_[DATE]"
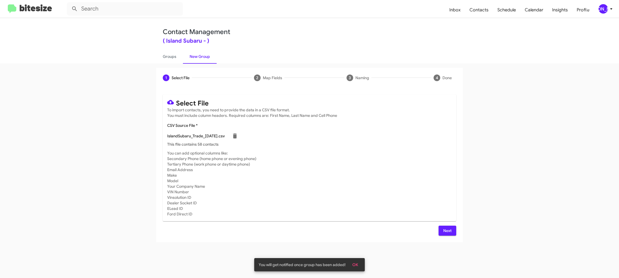
click at [336, 158] on mat-card-subtitle "You can add optional columns like: Secondary Phone (home phone or evening phone…" at bounding box center [309, 183] width 285 height 66
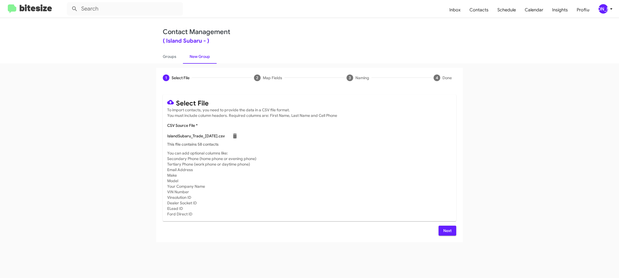
click at [445, 227] on span "Next" at bounding box center [447, 230] width 9 height 10
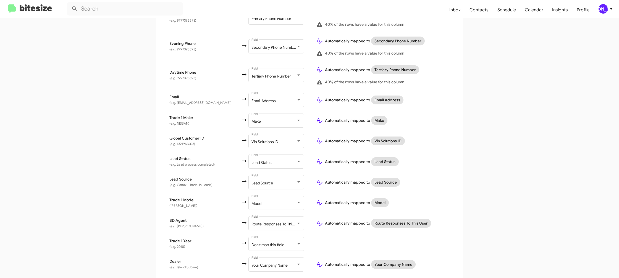
scroll to position [189, 0]
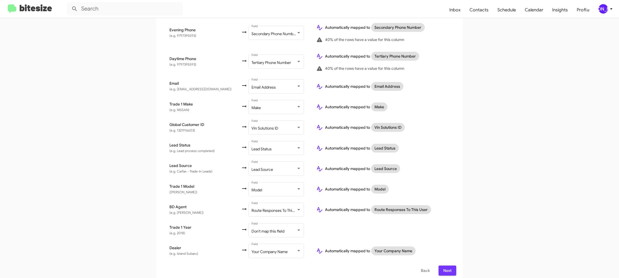
drag, startPoint x: 447, startPoint y: 265, endPoint x: 436, endPoint y: 257, distance: 14.2
click at [447, 265] on span "Next" at bounding box center [447, 270] width 9 height 10
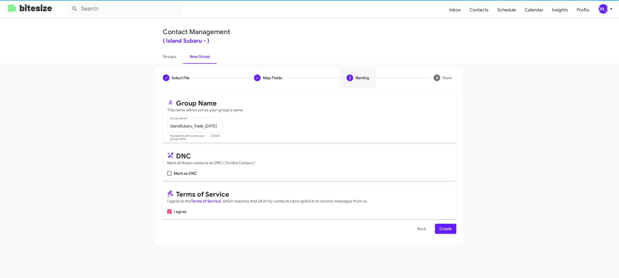
scroll to position [0, 0]
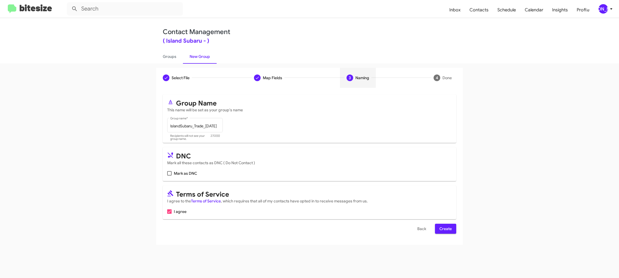
drag, startPoint x: 452, startPoint y: 230, endPoint x: 449, endPoint y: 229, distance: 3.1
click at [452, 230] on button "Create" at bounding box center [445, 228] width 21 height 10
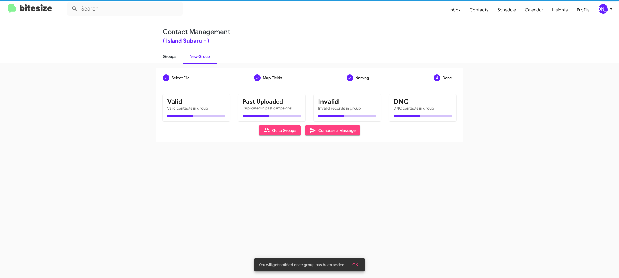
click at [176, 58] on link "Groups" at bounding box center [169, 56] width 27 height 14
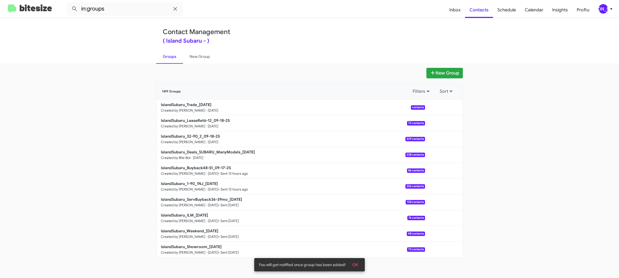
click at [175, 57] on link "Groups" at bounding box center [169, 56] width 27 height 14
click at [165, 57] on link "Groups" at bounding box center [169, 56] width 27 height 14
click at [125, 4] on input "in:groups" at bounding box center [125, 8] width 116 height 13
click at [69, 3] on button at bounding box center [74, 8] width 11 height 11
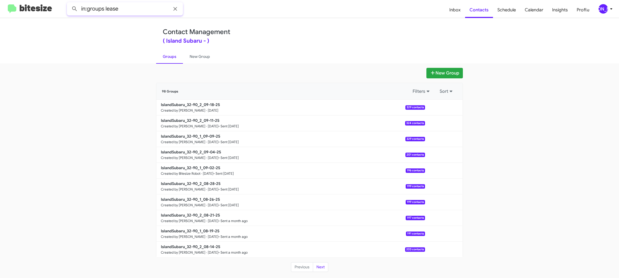
type input "in:groups lease"
click at [69, 3] on button at bounding box center [74, 8] width 11 height 11
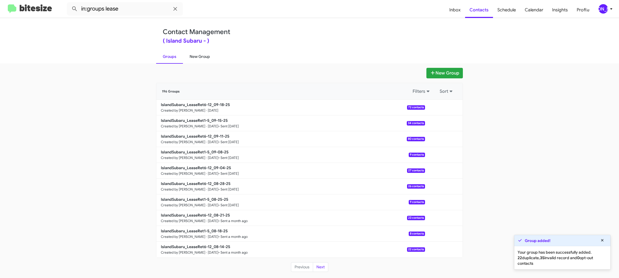
click at [196, 56] on link "New Group" at bounding box center [200, 56] width 34 height 14
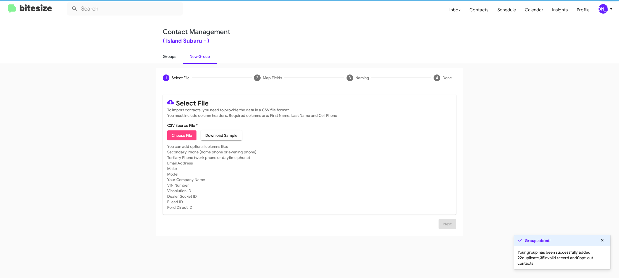
click at [158, 59] on link "Groups" at bounding box center [169, 56] width 27 height 14
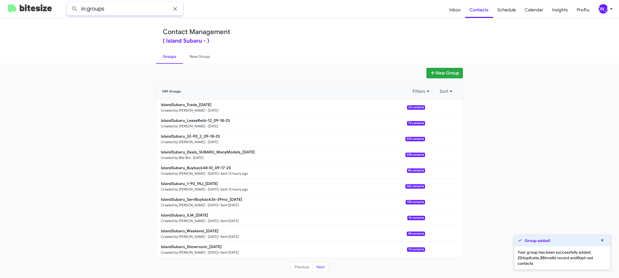
click at [122, 10] on input "in:groups" at bounding box center [125, 8] width 116 height 13
type input "in:groups trade"
click at [69, 3] on button at bounding box center [74, 8] width 11 height 11
click at [199, 55] on link "New Group" at bounding box center [200, 56] width 34 height 14
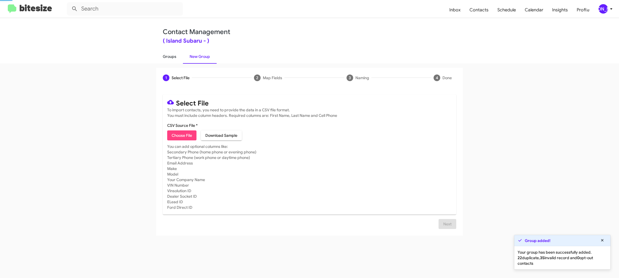
click at [165, 54] on link "Groups" at bounding box center [169, 56] width 27 height 14
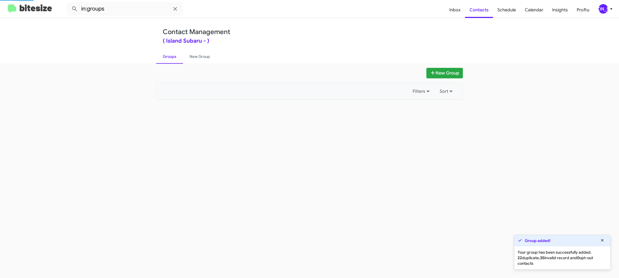
click at [165, 54] on link "Groups" at bounding box center [169, 56] width 27 height 14
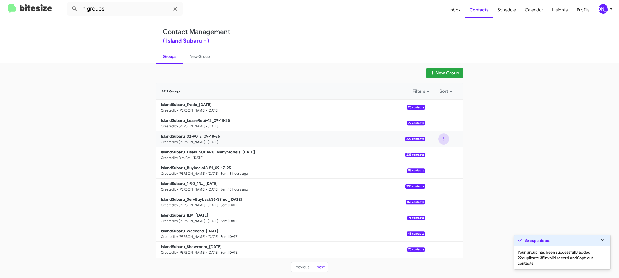
click at [441, 140] on button at bounding box center [444, 138] width 11 height 11
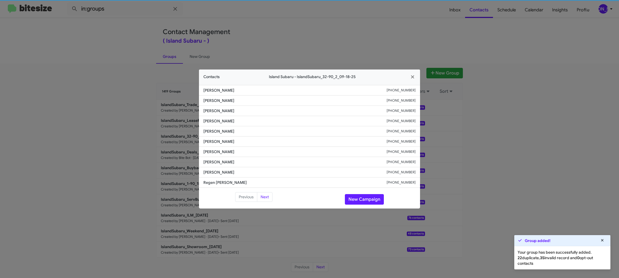
click at [219, 139] on span "[PERSON_NAME]" at bounding box center [295, 142] width 183 height 6
copy span "[PERSON_NAME]"
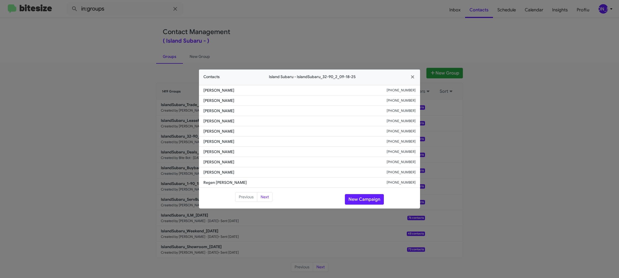
click at [207, 14] on modal-container "Contacts Island Subaru - IslandSubaru_32-90_2_09-18-25 [PERSON_NAME] [PHONE_NUM…" at bounding box center [309, 139] width 619 height 278
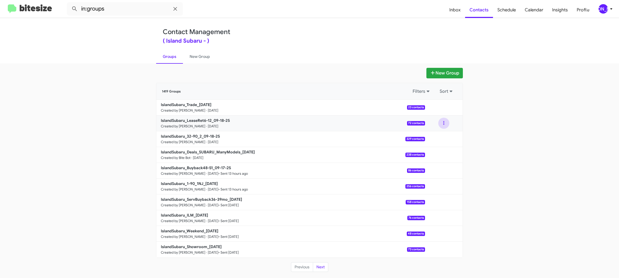
click at [441, 124] on button at bounding box center [444, 123] width 11 height 11
click at [434, 138] on button "View contacts" at bounding box center [427, 137] width 44 height 13
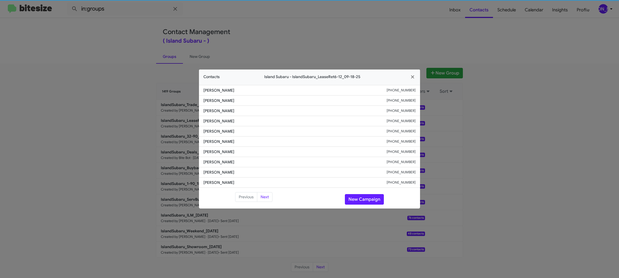
click at [221, 139] on span "[PERSON_NAME]" at bounding box center [295, 142] width 183 height 6
copy span "[PERSON_NAME]"
drag, startPoint x: 371, startPoint y: 57, endPoint x: 356, endPoint y: 52, distance: 15.7
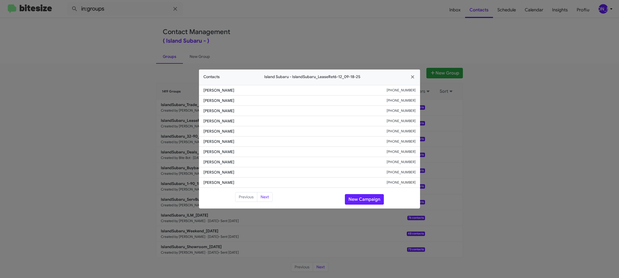
click at [371, 57] on modal-container "Contacts Island [GEOGRAPHIC_DATA] - IslandSubaru_LeaseRet6-12_09-18-25 [PERSON_…" at bounding box center [309, 139] width 619 height 278
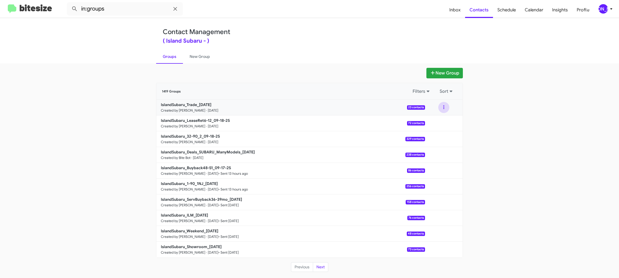
click at [446, 106] on button at bounding box center [444, 107] width 11 height 11
click at [343, 66] on div "New Group 1419 Groups Filters Sort IslandSubaru_Trade_[DATE] Created by [PERSON…" at bounding box center [309, 170] width 619 height 214
click at [123, 11] on input "in:groups" at bounding box center [125, 8] width 116 height 13
type input "in:groups trade"
click at [69, 3] on button at bounding box center [74, 8] width 11 height 11
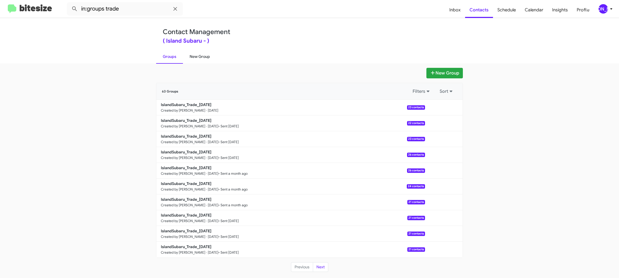
click at [194, 57] on link "New Group" at bounding box center [200, 56] width 34 height 14
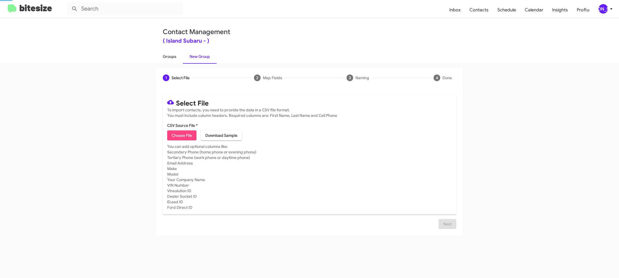
click at [171, 59] on link "Groups" at bounding box center [169, 56] width 27 height 14
type input "in:groups"
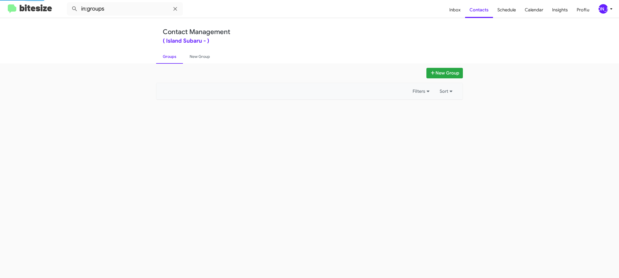
drag, startPoint x: 171, startPoint y: 59, endPoint x: 163, endPoint y: 56, distance: 8.0
click at [171, 59] on link "Groups" at bounding box center [169, 56] width 27 height 14
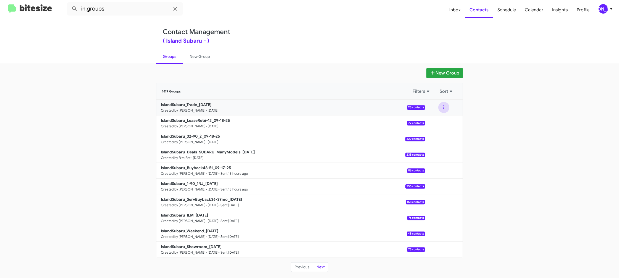
click at [442, 110] on button at bounding box center [444, 107] width 11 height 11
click at [438, 119] on button "View contacts" at bounding box center [427, 122] width 44 height 13
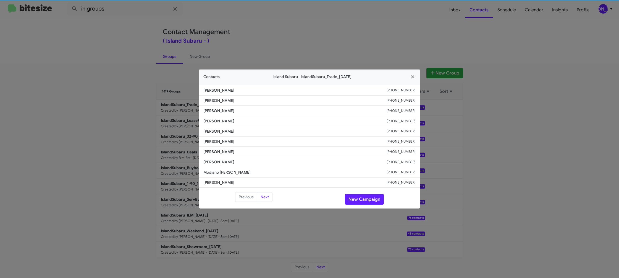
click at [217, 129] on span "[PERSON_NAME]" at bounding box center [295, 131] width 183 height 6
copy span "[PERSON_NAME]"
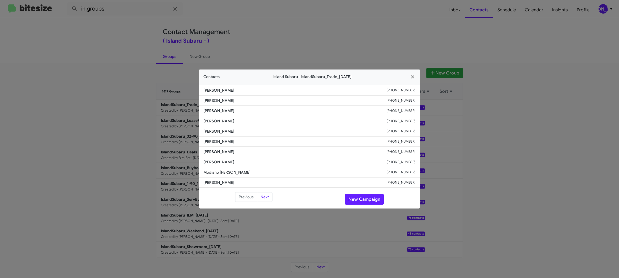
drag, startPoint x: 156, startPoint y: 96, endPoint x: 158, endPoint y: 101, distance: 5.4
click at [156, 98] on modal-container "Contacts Island Subaru - IslandSubaru_Trade_[DATE] [PERSON_NAME] [PHONE_NUMBER]…" at bounding box center [309, 139] width 619 height 278
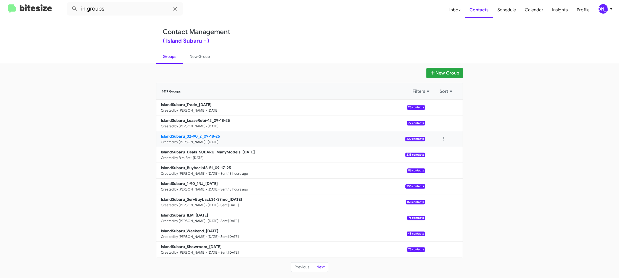
click at [186, 135] on b "IslandSubaru_32-90_2_09-18-25" at bounding box center [190, 136] width 59 height 5
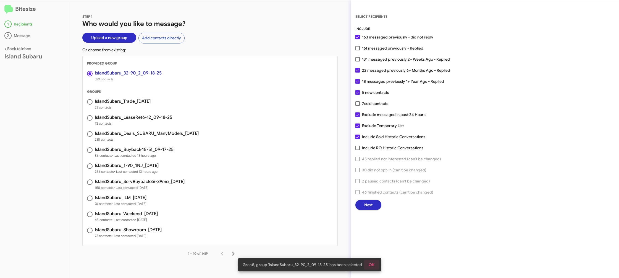
click at [373, 263] on span "OK" at bounding box center [372, 264] width 6 height 10
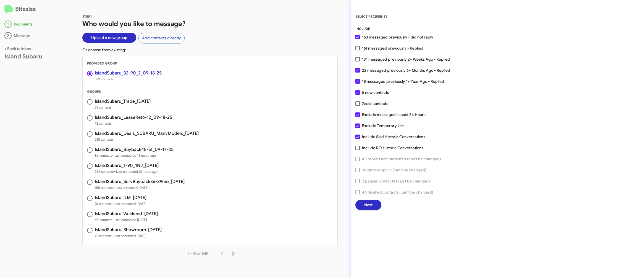
click at [367, 207] on span "Next" at bounding box center [369, 205] width 8 height 10
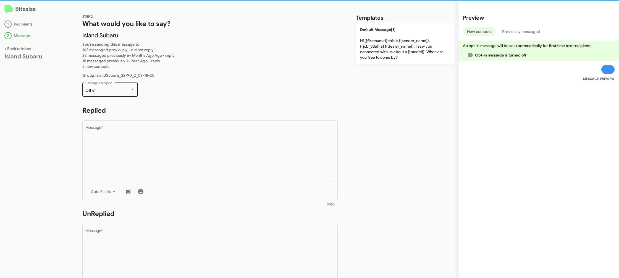
click at [134, 90] on div at bounding box center [132, 89] width 5 height 4
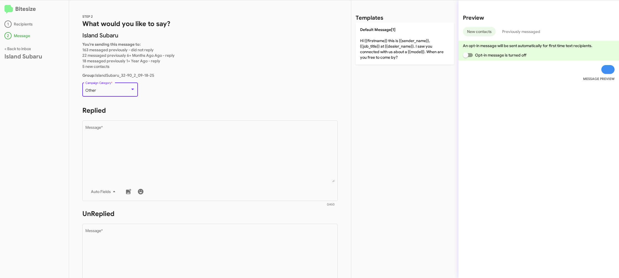
scroll to position [12, 0]
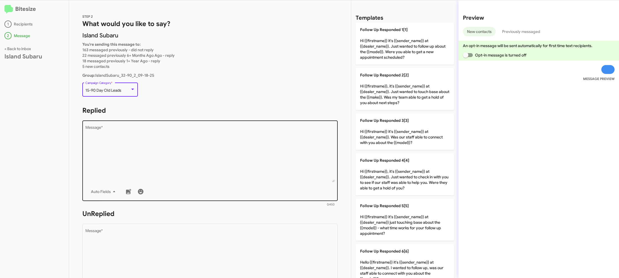
drag, startPoint x: 177, startPoint y: 143, endPoint x: 378, endPoint y: 177, distance: 204.0
click at [177, 143] on textarea "Message *" at bounding box center [210, 154] width 250 height 56
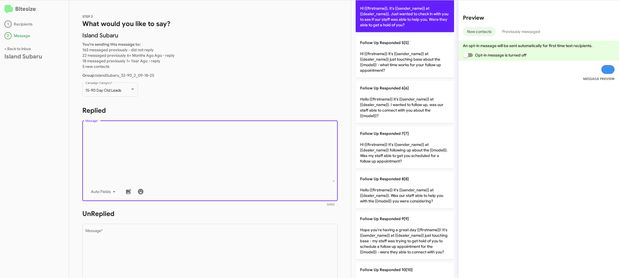
scroll to position [187, 0]
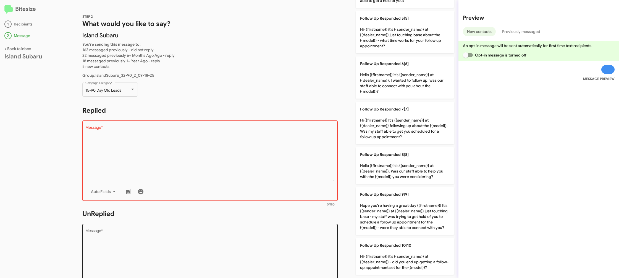
drag, startPoint x: 408, startPoint y: 206, endPoint x: 275, endPoint y: 239, distance: 137.0
click at [402, 207] on p "Follow Up Responded 9[9] Hope you're having a great day {{firstname}}! It's {{s…" at bounding box center [405, 211] width 98 height 48
type textarea "Hope you're having a great day {{firstname}}! It's {{sender_name}} at {{dealer_…"
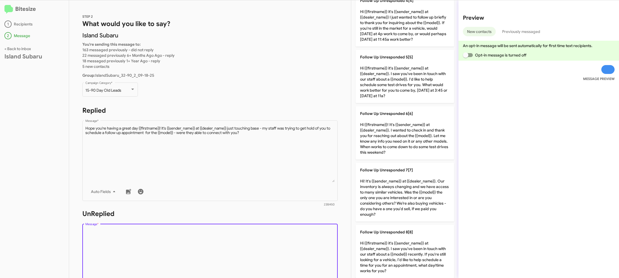
click at [275, 239] on textarea "Message *" at bounding box center [210, 257] width 250 height 56
click at [283, 234] on textarea "Message *" at bounding box center [210, 257] width 250 height 56
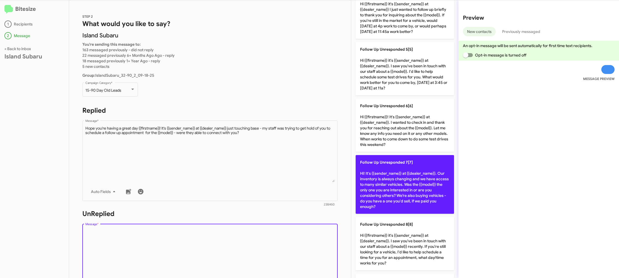
click at [387, 191] on p "Follow Up Unresponded 7[7] Hi! It's {{sender_name}} at {{dealer_name}}. Our inv…" at bounding box center [405, 184] width 98 height 59
type textarea "Hi! It's {{sender_name}} at {{dealer_name}}. Our inventory is always changing a…"
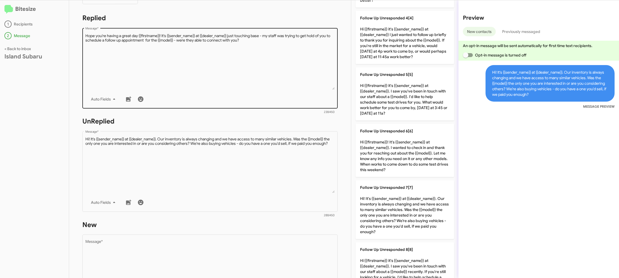
scroll to position [207, 0]
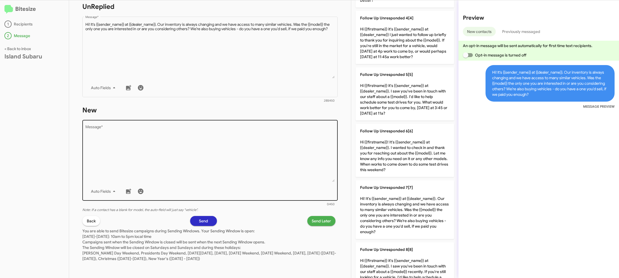
click at [229, 154] on textarea "Message *" at bounding box center [210, 153] width 250 height 56
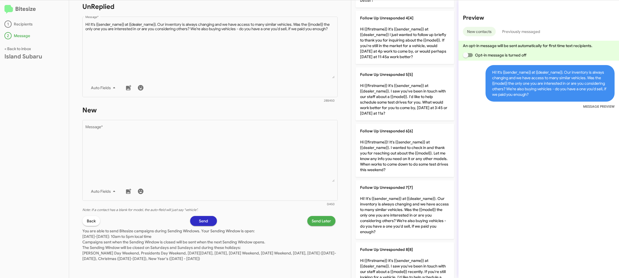
scroll to position [0, 0]
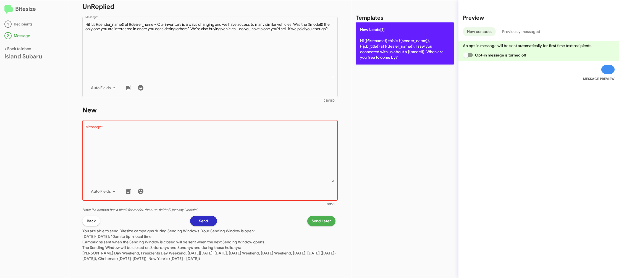
click at [380, 46] on p "New Leads[1] Hi {{firstname}} this is {{sender_name}}, {{job_title}} at {{deale…" at bounding box center [405, 43] width 98 height 42
type textarea "Hi {{firstname}} this is {{sender_name}}, {{job_title}} at {{dealer_name}}. I s…"
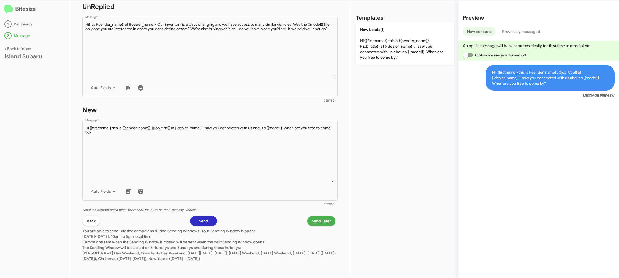
click at [323, 231] on p "You are able to send Bitesize campaigns during Sending Windows. Your Sending Wi…" at bounding box center [210, 243] width 256 height 35
click at [318, 224] on span "Send Later" at bounding box center [321, 221] width 19 height 10
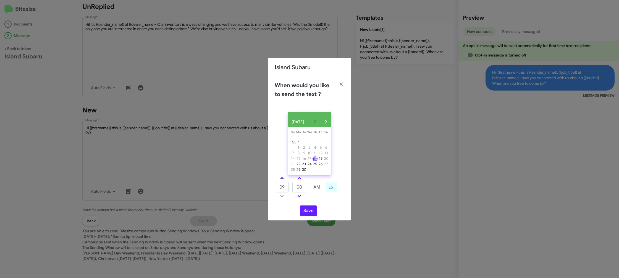
drag, startPoint x: 282, startPoint y: 182, endPoint x: 282, endPoint y: 179, distance: 3.2
click at [282, 181] on link at bounding box center [282, 178] width 10 height 6
click at [282, 179] on span at bounding box center [282, 179] width 4 height 4
type input "11"
click at [298, 180] on link at bounding box center [300, 178] width 10 height 6
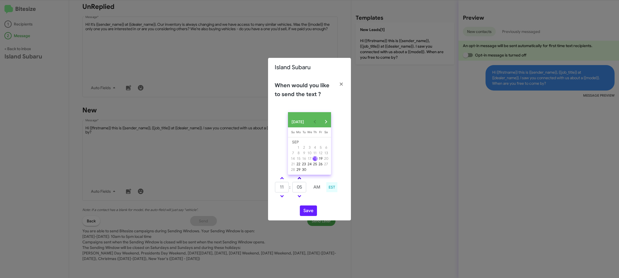
click at [298, 179] on link at bounding box center [300, 178] width 10 height 6
click at [298, 178] on link at bounding box center [300, 178] width 10 height 6
type input "15"
drag, startPoint x: 313, startPoint y: 214, endPoint x: 310, endPoint y: 211, distance: 3.3
click at [313, 214] on button "Save" at bounding box center [308, 210] width 17 height 11
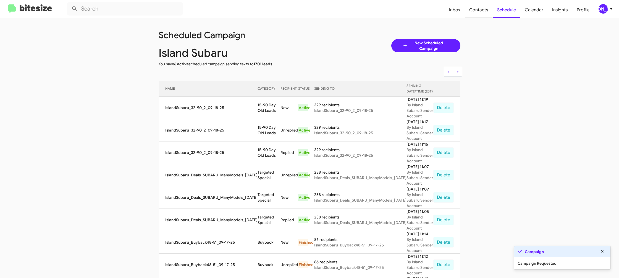
click at [475, 11] on span "Contacts" at bounding box center [479, 10] width 28 height 16
type input "in:groups"
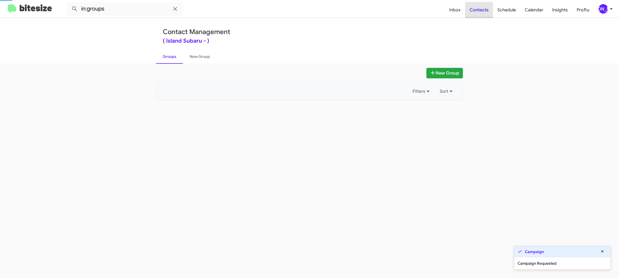
click at [475, 11] on span "Contacts" at bounding box center [479, 10] width 28 height 16
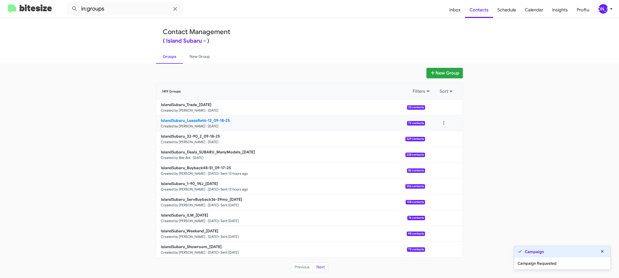
click at [195, 123] on link "IslandSubaru_LeaseRet6-12_09-18-25 Created by [PERSON_NAME] · [DATE] 72 contacts" at bounding box center [291, 123] width 269 height 16
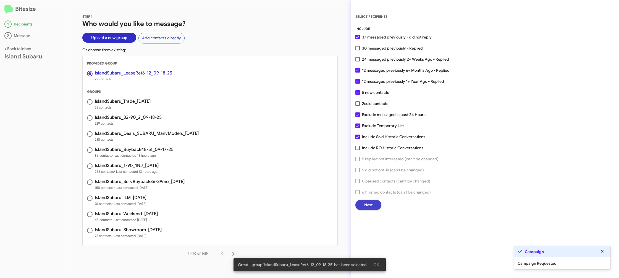
click at [369, 200] on span "Next" at bounding box center [369, 205] width 8 height 10
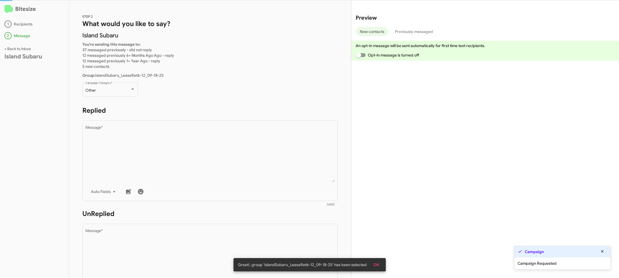
click at [370, 204] on div "Preview New contacts Previously messaged An opt-in message will be sent automat…" at bounding box center [486, 138] width 268 height 277
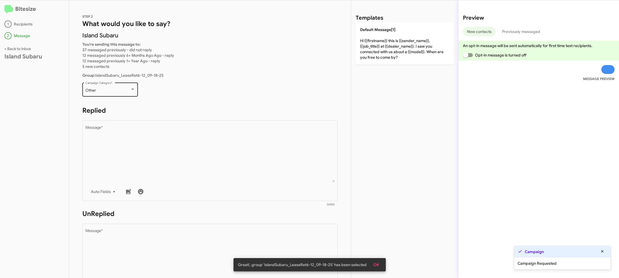
click at [107, 87] on div "Other Campaign Category *" at bounding box center [110, 88] width 50 height 15
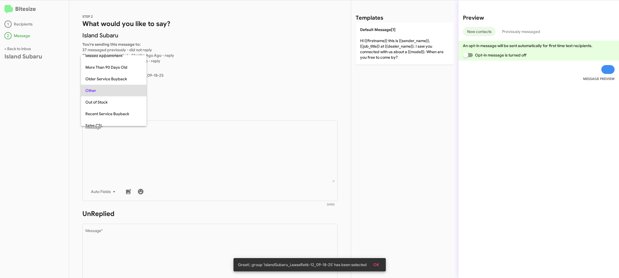
scroll to position [93, 0]
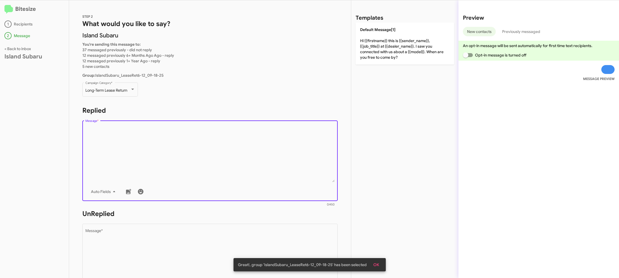
click at [204, 166] on textarea "Message *" at bounding box center [210, 154] width 250 height 56
drag, startPoint x: 383, startPoint y: 43, endPoint x: 306, endPoint y: 146, distance: 128.9
click at [381, 44] on p "Default Message[1] Hi {{firstname}} this is {{sender_name}}, {{job_title}} at {…" at bounding box center [405, 43] width 98 height 42
type textarea "Hi {{firstname}} this is {{sender_name}}, {{job_title}} at {{dealer_name}}. I s…"
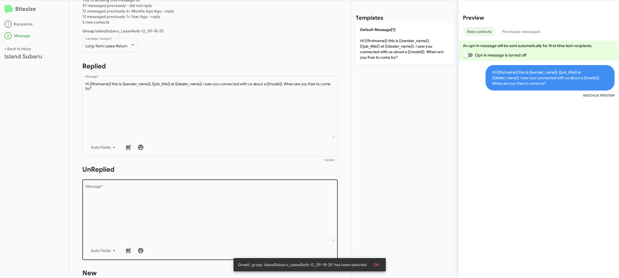
scroll to position [56, 0]
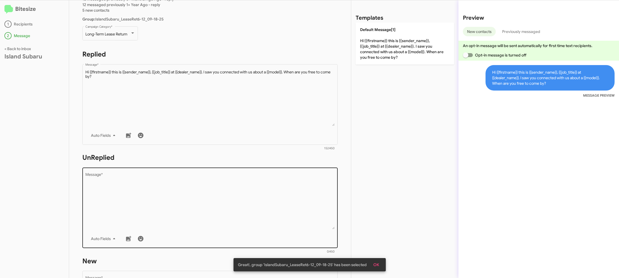
click at [291, 207] on textarea "Message *" at bounding box center [210, 201] width 250 height 56
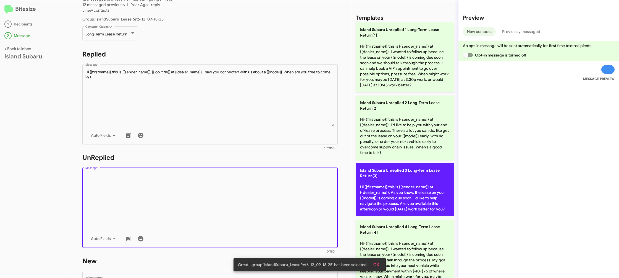
drag, startPoint x: 291, startPoint y: 206, endPoint x: 393, endPoint y: 173, distance: 107.7
click at [295, 204] on textarea "Message *" at bounding box center [210, 201] width 250 height 56
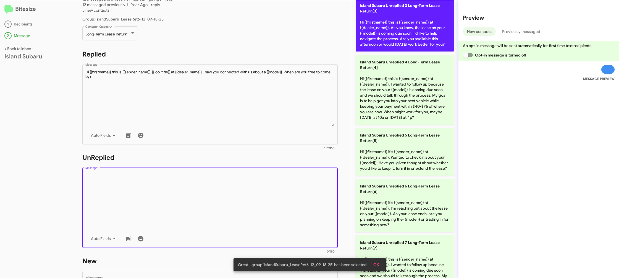
scroll to position [201, 0]
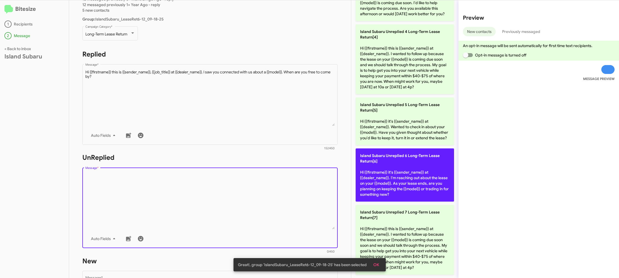
drag, startPoint x: 394, startPoint y: 166, endPoint x: 356, endPoint y: 163, distance: 37.4
click at [372, 164] on p "Island Subaru Unreplied 6 Long-Term Lease Return[6] Hi {{firstname}} it's {{sen…" at bounding box center [405, 174] width 98 height 53
type textarea "Hi {{firstname}} it's {{sender_name}} at {{dealer_name}}. I'm reaching out abou…"
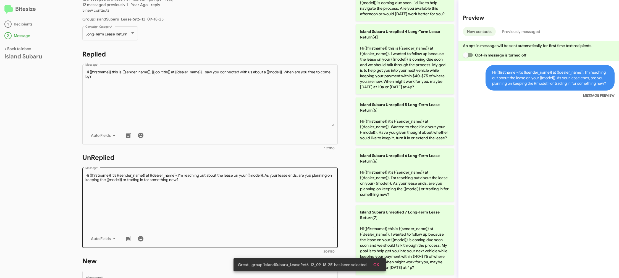
scroll to position [207, 0]
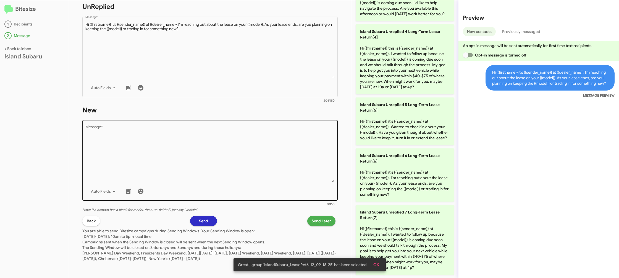
click at [287, 171] on textarea "Message *" at bounding box center [210, 153] width 250 height 56
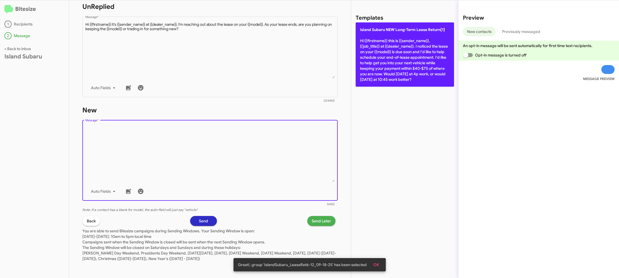
drag, startPoint x: 287, startPoint y: 171, endPoint x: 366, endPoint y: 69, distance: 129.1
click at [297, 155] on textarea "Message *" at bounding box center [210, 153] width 250 height 56
click at [368, 69] on p "Island Subaru NEW Long-Term Lease Return[1] Hi {{firstname}} this is {{sender_n…" at bounding box center [405, 54] width 98 height 64
type textarea "Hi {{firstname}} this is {{sender_name}}, {{job_title}} at {{dealer_name}}. I n…"
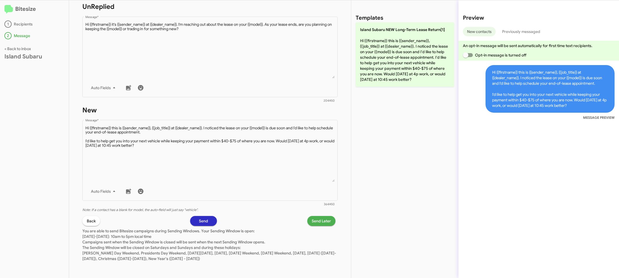
click at [322, 222] on span "Send Later" at bounding box center [321, 221] width 19 height 10
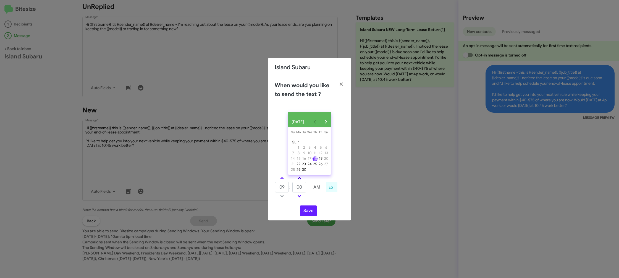
drag, startPoint x: 284, startPoint y: 181, endPoint x: 303, endPoint y: 182, distance: 19.6
click at [284, 181] on link at bounding box center [282, 178] width 10 height 6
type input "10"
click at [303, 181] on link at bounding box center [300, 178] width 10 height 6
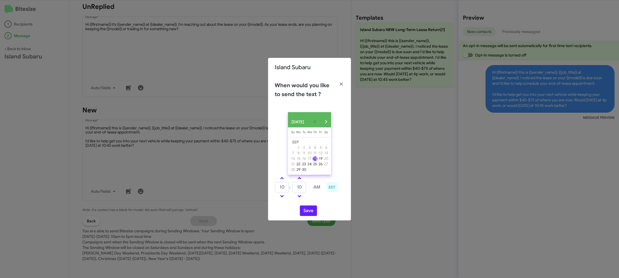
drag, startPoint x: 303, startPoint y: 182, endPoint x: 316, endPoint y: 205, distance: 26.4
click at [304, 181] on link at bounding box center [300, 178] width 10 height 6
type input "15"
click at [314, 214] on button "Save" at bounding box center [308, 210] width 17 height 11
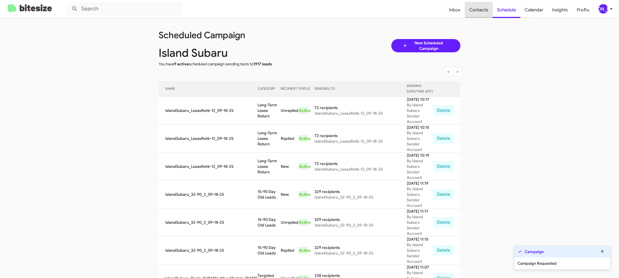
click at [475, 11] on span "Contacts" at bounding box center [479, 10] width 28 height 16
type input "in:groups"
click at [475, 11] on span "Contacts" at bounding box center [479, 10] width 28 height 16
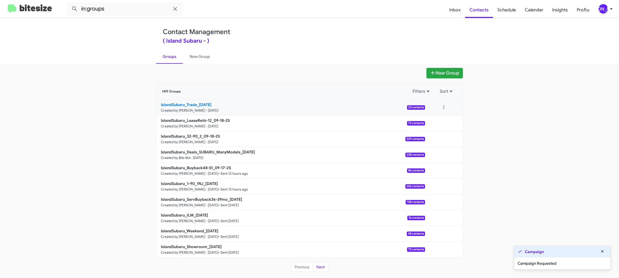
click at [198, 113] on link "IslandSubaru_Trade_[DATE] Created by [PERSON_NAME] · [DATE] 23 contacts" at bounding box center [291, 108] width 269 height 16
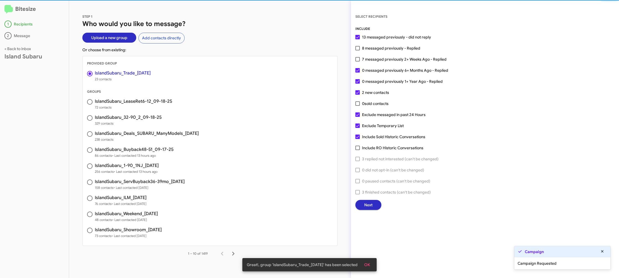
click at [363, 205] on button "Next" at bounding box center [369, 205] width 26 height 10
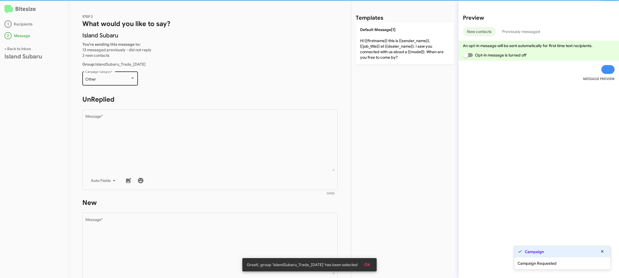
click at [111, 81] on div "Other" at bounding box center [107, 79] width 45 height 4
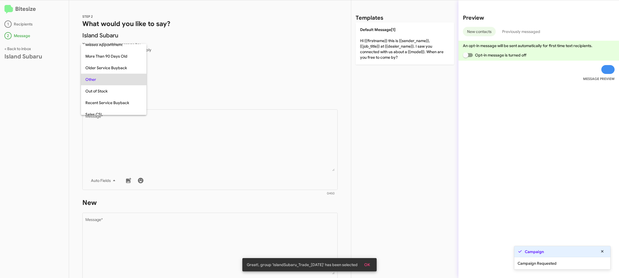
scroll to position [196, 0]
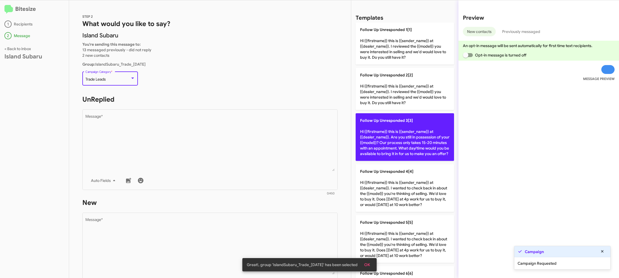
drag, startPoint x: 156, startPoint y: 120, endPoint x: 370, endPoint y: 122, distance: 214.3
click at [156, 120] on textarea "Message *" at bounding box center [210, 142] width 250 height 56
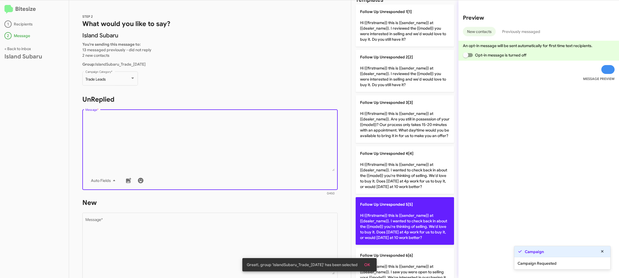
scroll to position [36, 0]
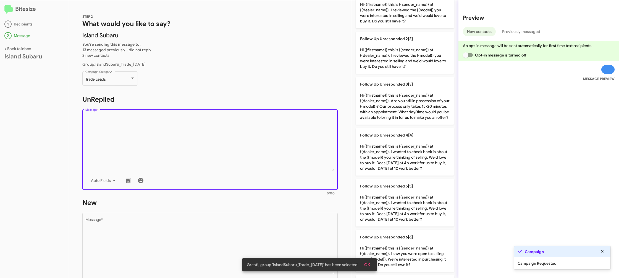
click at [368, 200] on p "Follow Up Unresponded 5[5] Hi {{firstname}} this is {{sender_name}} at {{dealer…" at bounding box center [405, 203] width 98 height 48
type textarea "Hi {{firstname}} this is {{sender_name}} at {{dealer_name}}. I wanted to check …"
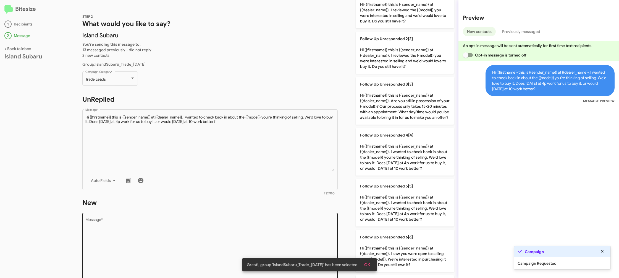
click at [299, 219] on textarea "Message *" at bounding box center [210, 246] width 250 height 56
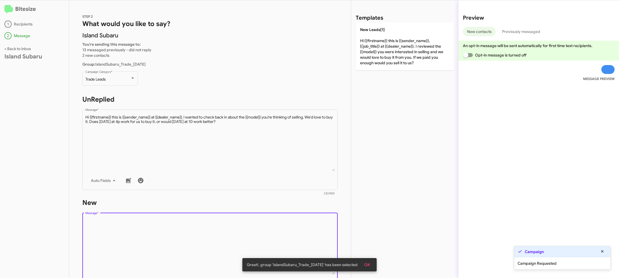
click at [299, 219] on textarea "Message *" at bounding box center [210, 246] width 250 height 56
drag, startPoint x: 299, startPoint y: 219, endPoint x: 367, endPoint y: 148, distance: 98.0
click at [305, 215] on div "Drop image here to insert Auto Fields Message *" at bounding box center [210, 252] width 250 height 82
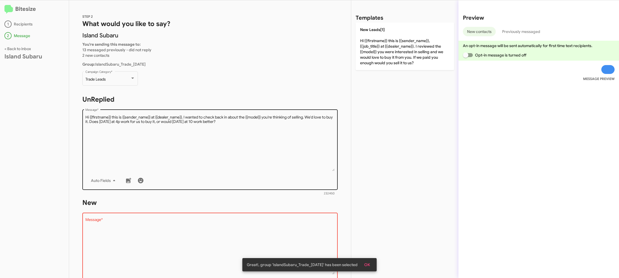
drag, startPoint x: 390, startPoint y: 46, endPoint x: 208, endPoint y: 109, distance: 192.1
click at [389, 46] on p "New Leads[1] Hi {{firstname}} this is {{sender_name}}, {{job_title}} at {{deale…" at bounding box center [405, 46] width 98 height 48
type textarea "Hi {{firstname}} this is {{sender_name}}, {{job_title}} at {{dealer_name}}. I r…"
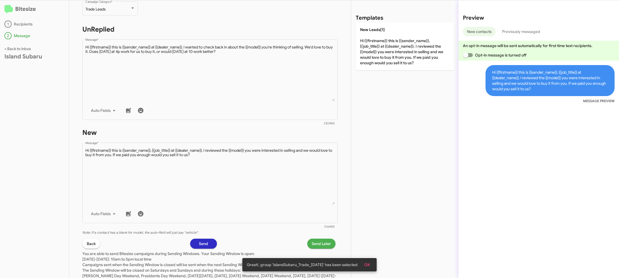
scroll to position [93, 0]
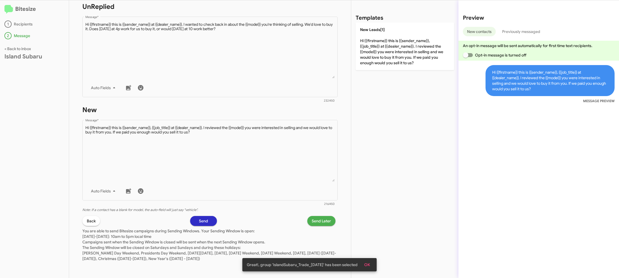
click at [315, 221] on span "Send Later" at bounding box center [321, 221] width 19 height 10
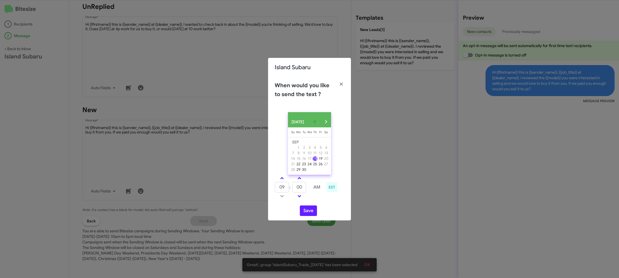
drag, startPoint x: 282, startPoint y: 177, endPoint x: 298, endPoint y: 184, distance: 17.6
click at [282, 177] on link at bounding box center [282, 178] width 10 height 6
type input "10"
click at [298, 184] on input "00" at bounding box center [300, 187] width 14 height 11
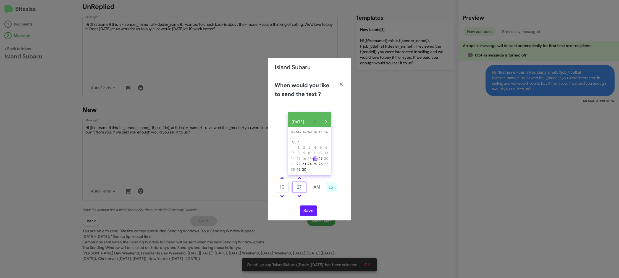
type input "27"
drag, startPoint x: 322, startPoint y: 204, endPoint x: 310, endPoint y: 210, distance: 13.6
click at [316, 205] on div "[DATE] [DATE] Su [DATE] Mo [DATE] Tu [DATE] We [DATE] Th [DATE] Fr [DATE] [DATE…" at bounding box center [309, 164] width 83 height 113
click at [308, 212] on button "Save" at bounding box center [308, 210] width 17 height 11
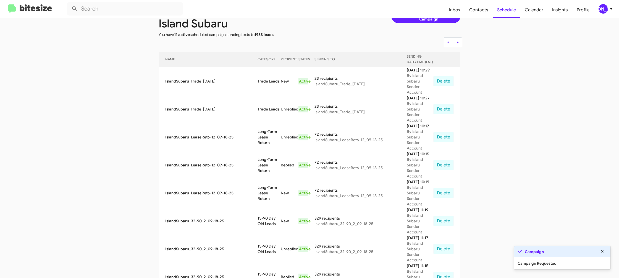
scroll to position [28, 0]
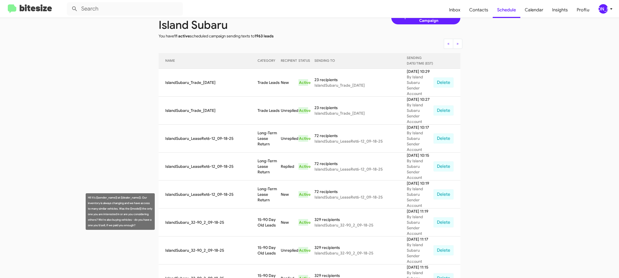
click at [264, 236] on td "15-90 Day Old Leads" at bounding box center [269, 250] width 23 height 28
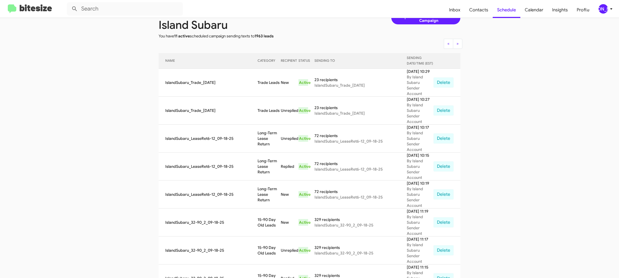
click at [264, 236] on td "15-90 Day Old Leads" at bounding box center [269, 250] width 23 height 28
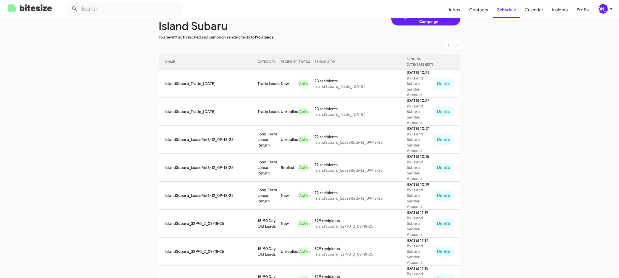
scroll to position [28, 0]
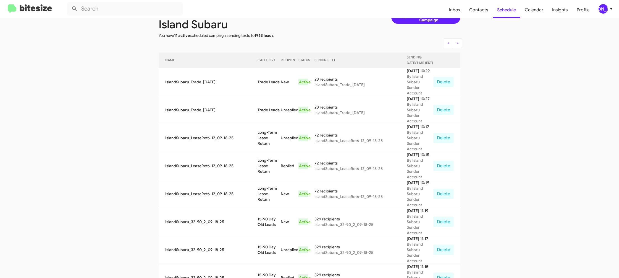
click at [262, 236] on td "15-90 Day Old Leads" at bounding box center [269, 250] width 23 height 28
copy td "15-90 Day Old Leads"
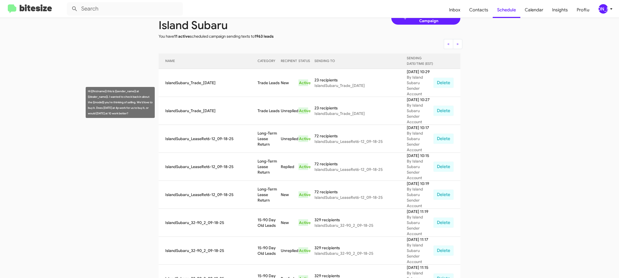
click at [270, 129] on td "Long-Term Lease Return" at bounding box center [269, 139] width 23 height 28
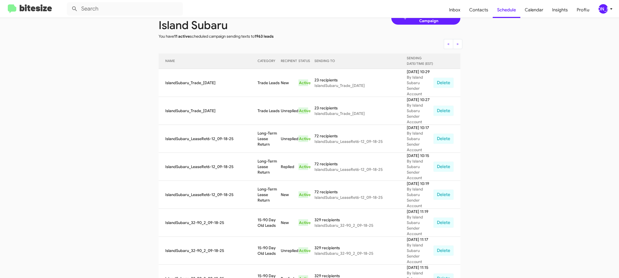
click at [270, 128] on td "Long-Term Lease Return" at bounding box center [269, 139] width 23 height 28
drag, startPoint x: 270, startPoint y: 128, endPoint x: 254, endPoint y: 111, distance: 23.5
click at [270, 128] on td "Long-Term Lease Return" at bounding box center [269, 139] width 23 height 28
copy td "Long-Term Lease Return"
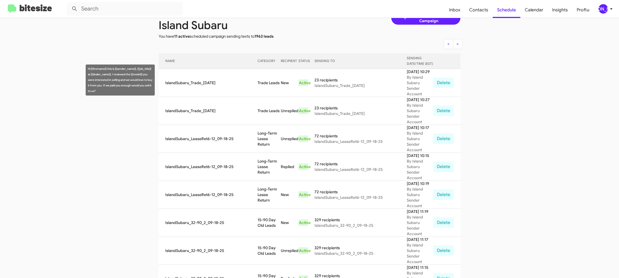
drag, startPoint x: 278, startPoint y: 84, endPoint x: 258, endPoint y: 75, distance: 21.3
click at [278, 84] on td "Trade Leads" at bounding box center [269, 83] width 23 height 28
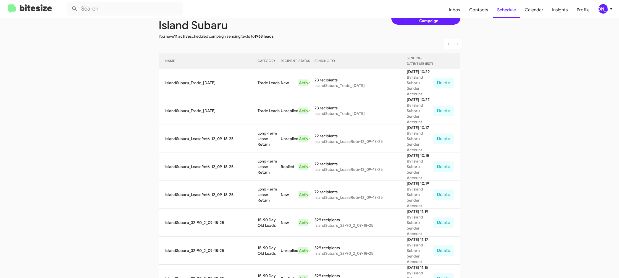
click at [258, 75] on td "Trade Leads" at bounding box center [269, 83] width 23 height 28
copy td "Trade Leads"
